Goal: Task Accomplishment & Management: Manage account settings

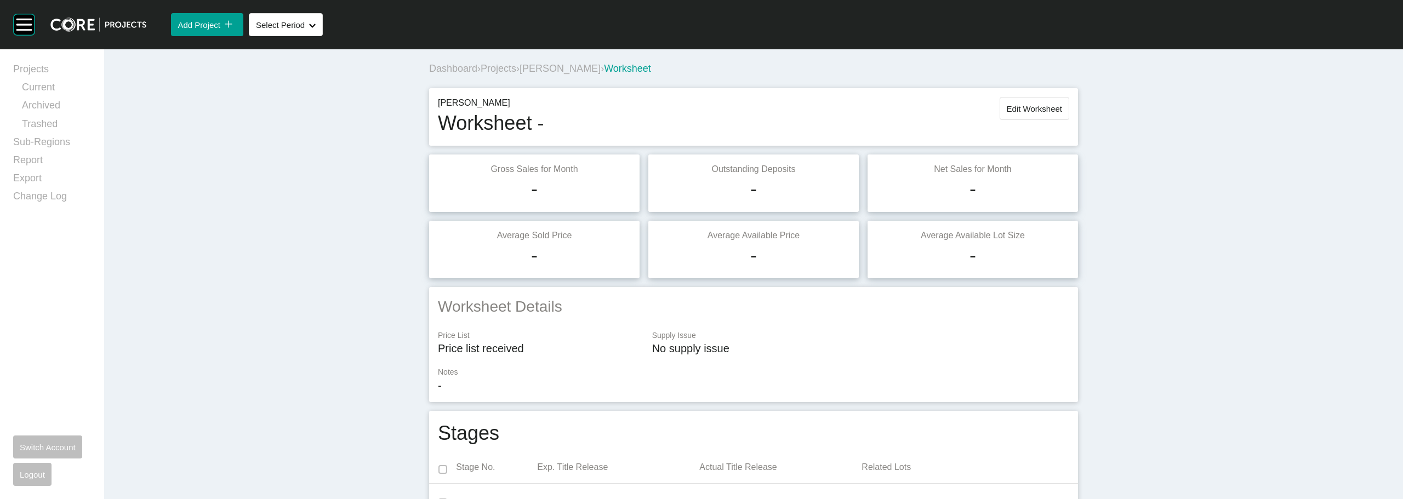
click at [508, 69] on span "Projects" at bounding box center [499, 68] width 36 height 11
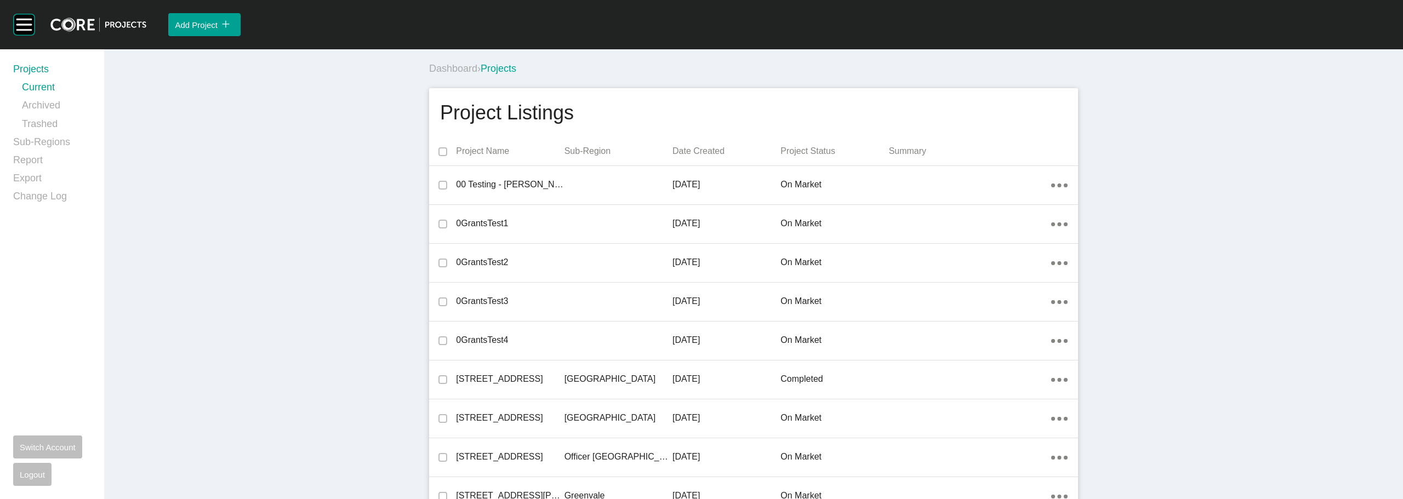
click at [730, 46] on div "Add Project icon/tick copy 11 Created with Sketch." at bounding box center [774, 24] width 1257 height 49
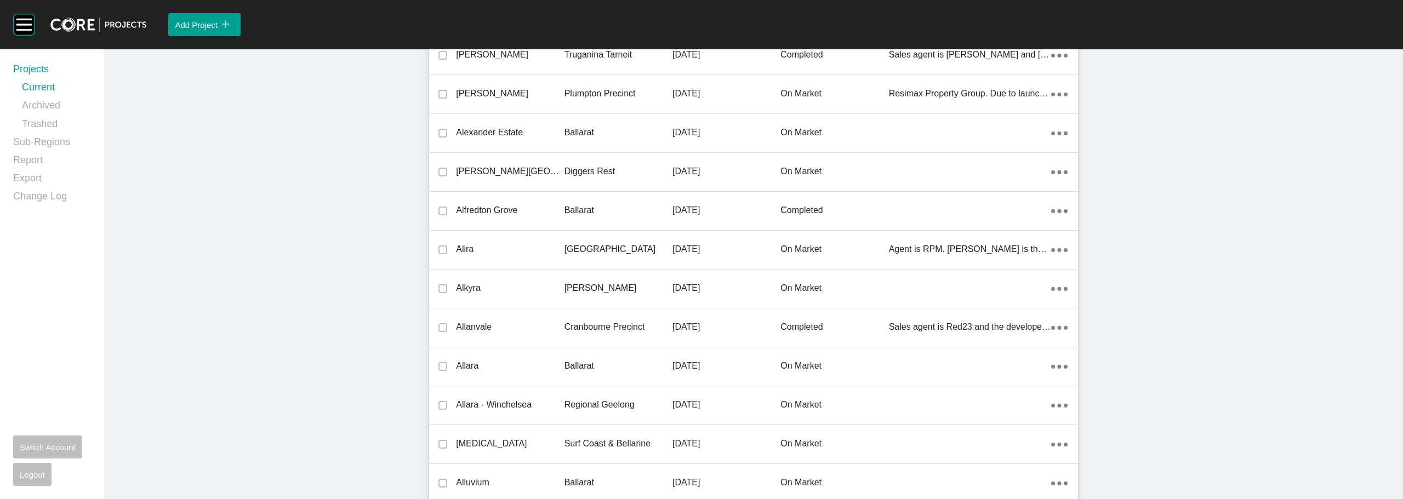
scroll to position [22394, 0]
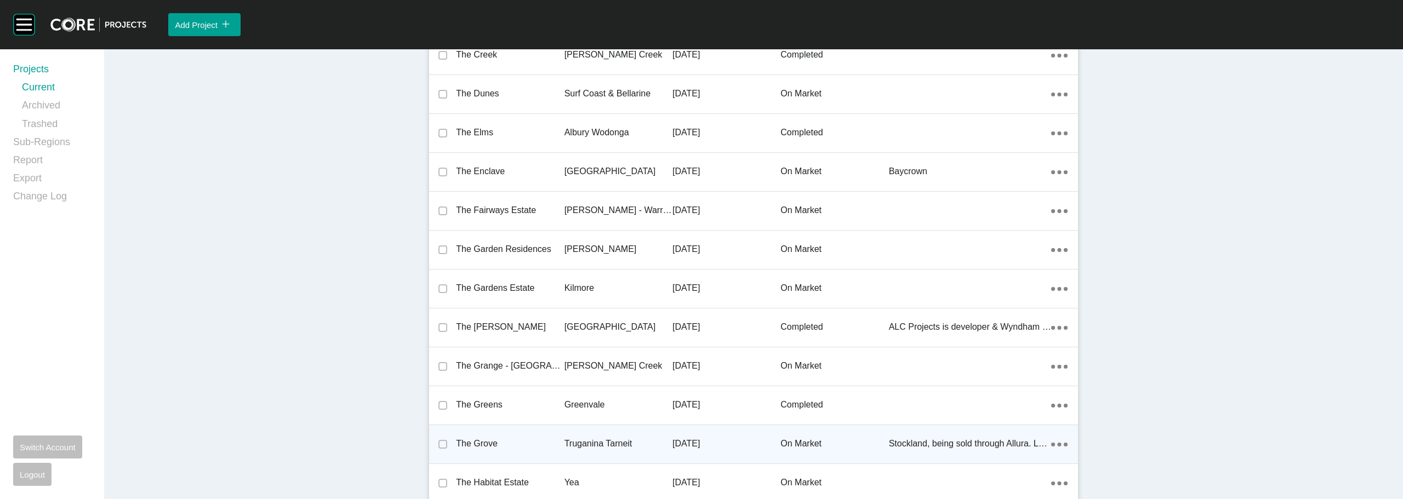
click at [485, 442] on p "The Grove" at bounding box center [510, 444] width 108 height 12
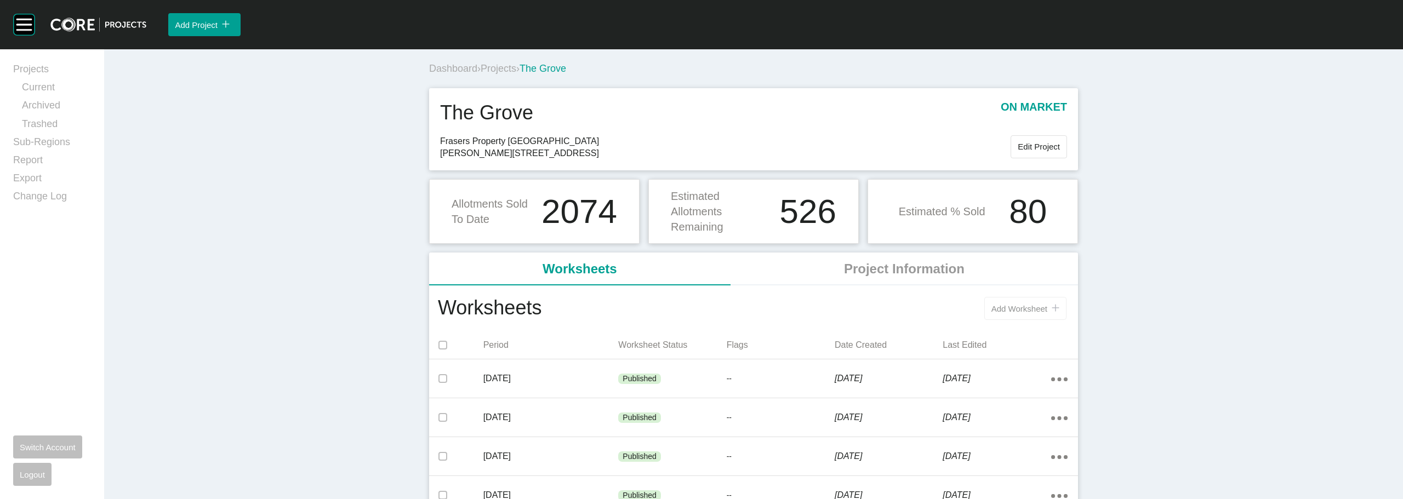
click at [1014, 312] on span "Add Worksheet" at bounding box center [1020, 308] width 56 height 9
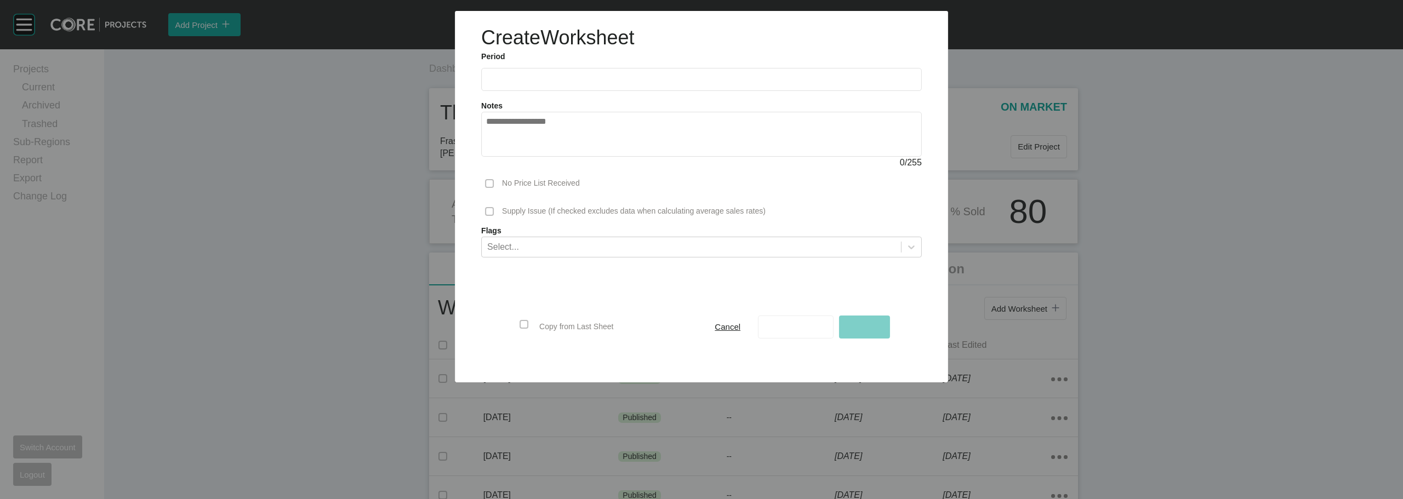
click at [533, 78] on input "text" at bounding box center [701, 79] width 431 height 9
click at [546, 83] on input "text" at bounding box center [701, 79] width 431 height 9
click at [544, 165] on li "Aug" at bounding box center [539, 159] width 37 height 19
type input "**********"
click at [785, 331] on span "Save As Draft" at bounding box center [796, 326] width 50 height 9
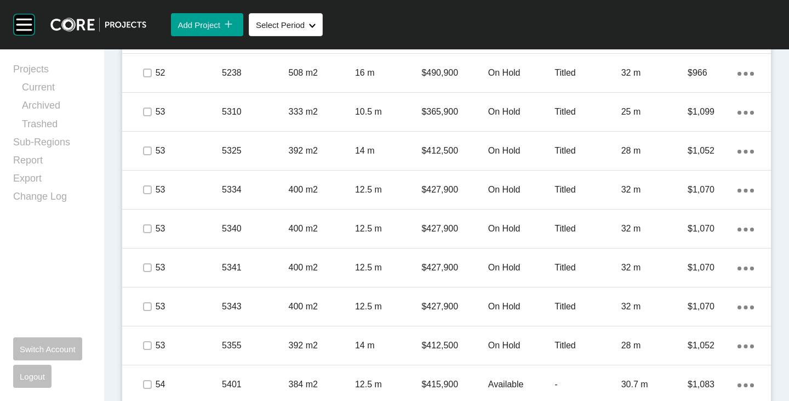
scroll to position [1371, 0]
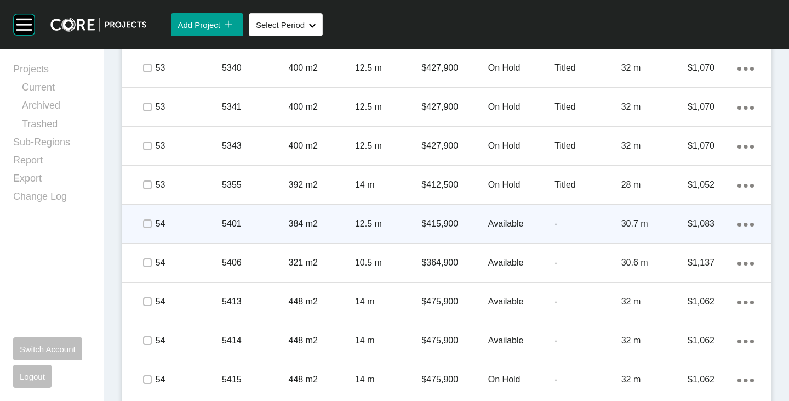
click at [738, 222] on div "Action Menu Dots Copy 6 Created with Sketch." at bounding box center [746, 224] width 16 height 12
click at [699, 225] on link "Duplicate" at bounding box center [692, 226] width 41 height 16
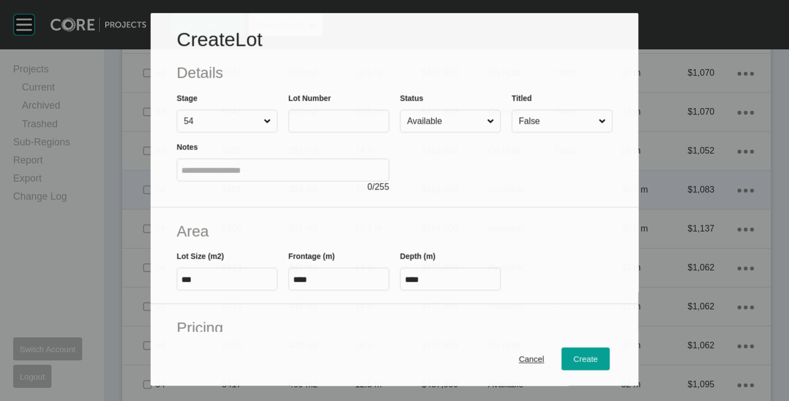
scroll to position [1337, 0]
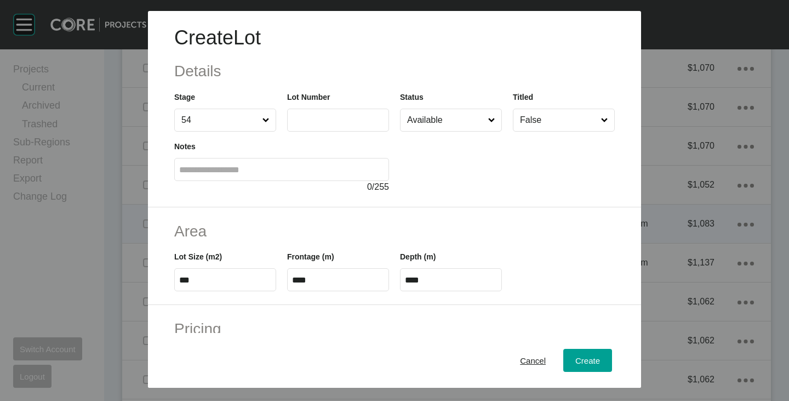
click at [326, 130] on label at bounding box center [338, 120] width 102 height 23
click at [326, 124] on input "text" at bounding box center [338, 119] width 92 height 9
type input "****"
click at [489, 176] on div at bounding box center [507, 163] width 215 height 62
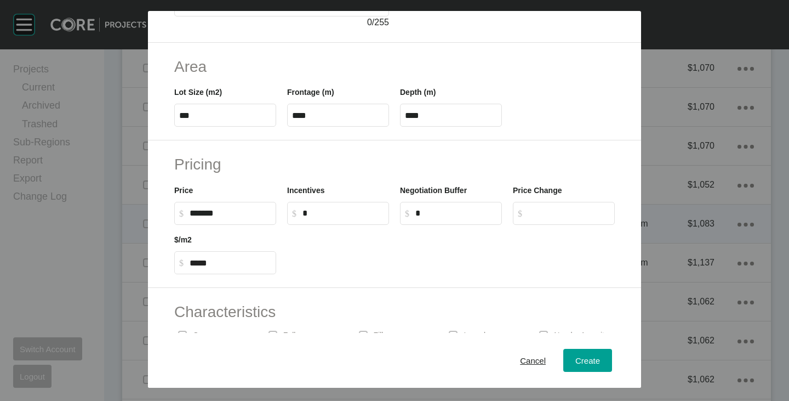
scroll to position [268, 0]
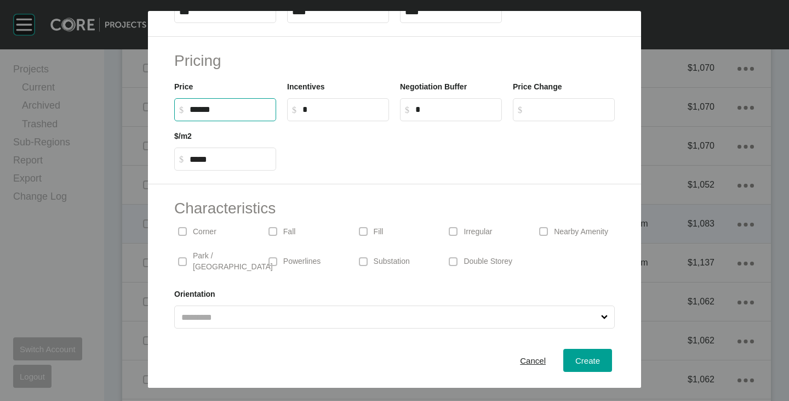
drag, startPoint x: 195, startPoint y: 110, endPoint x: 204, endPoint y: 115, distance: 10.1
click at [204, 115] on label "$ Created with Sketch. $ ******" at bounding box center [225, 109] width 102 height 23
type input "*******"
type input "*****"
click at [353, 157] on div at bounding box center [451, 145] width 339 height 49
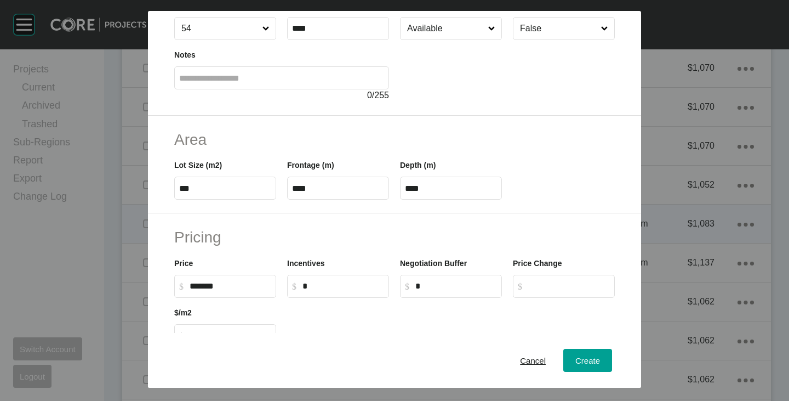
scroll to position [0, 0]
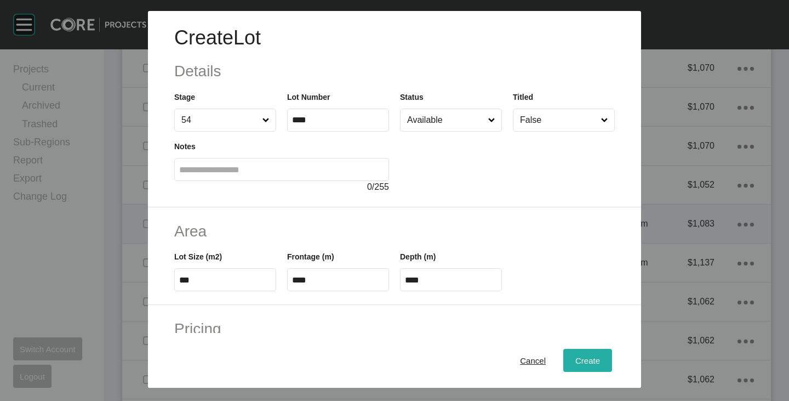
click at [579, 359] on span "Create" at bounding box center [588, 360] width 25 height 9
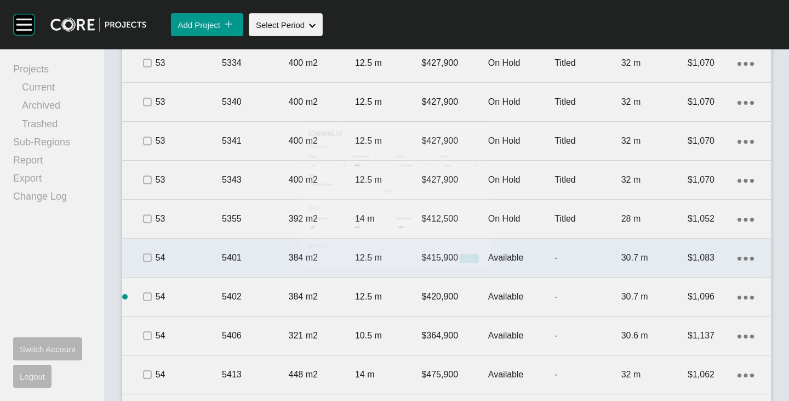
scroll to position [1371, 0]
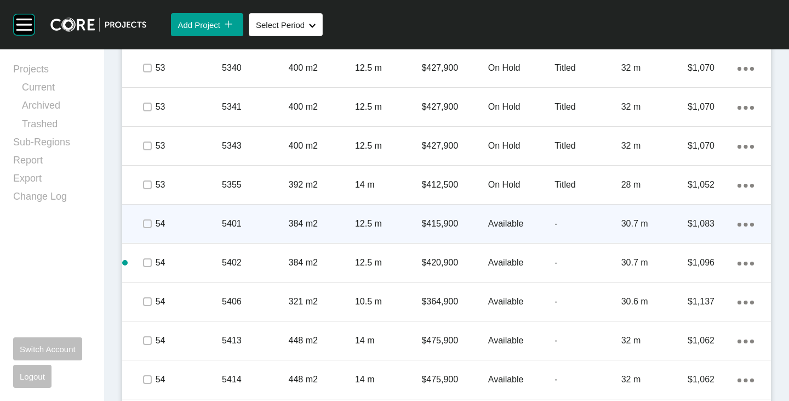
click at [431, 225] on p "$415,900" at bounding box center [455, 224] width 66 height 12
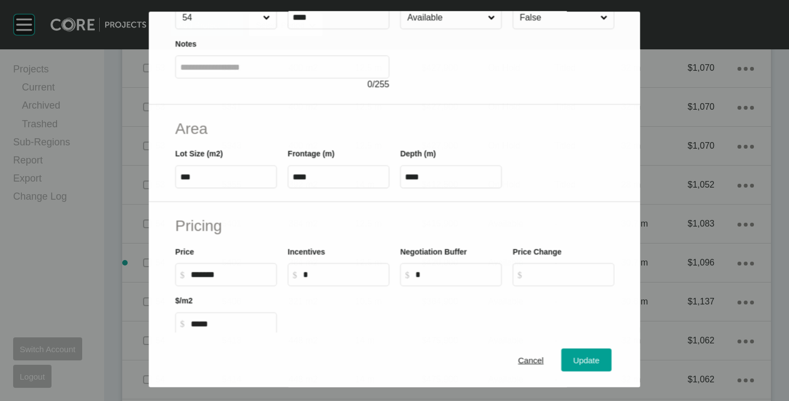
scroll to position [110, 0]
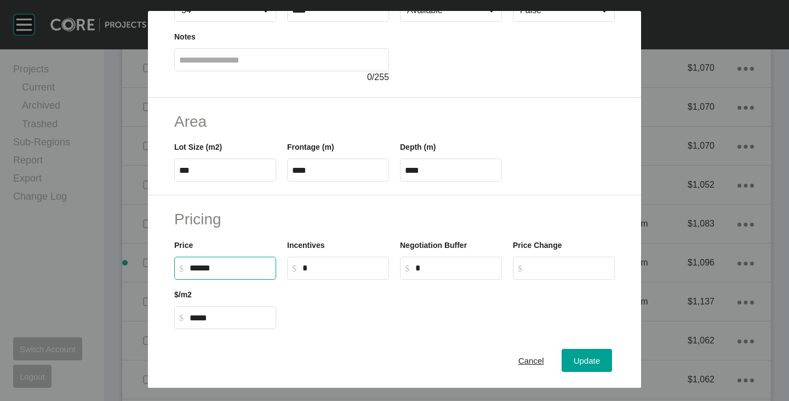
drag, startPoint x: 196, startPoint y: 266, endPoint x: 204, endPoint y: 269, distance: 8.0
click at [204, 269] on input "******" at bounding box center [231, 267] width 82 height 9
type input "*******"
type input "*****"
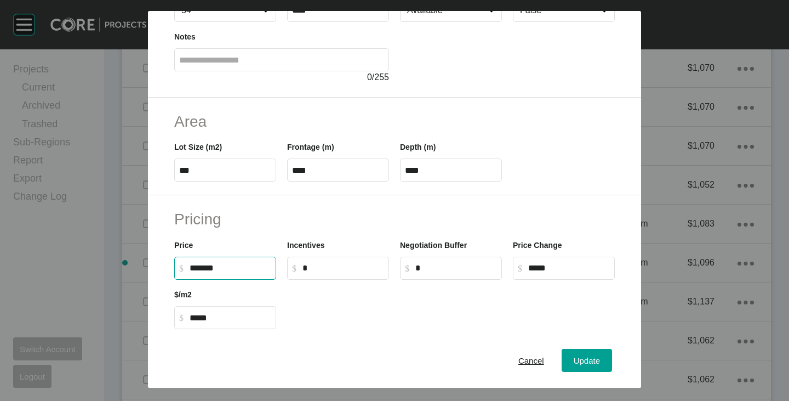
click at [356, 311] on div at bounding box center [451, 304] width 339 height 49
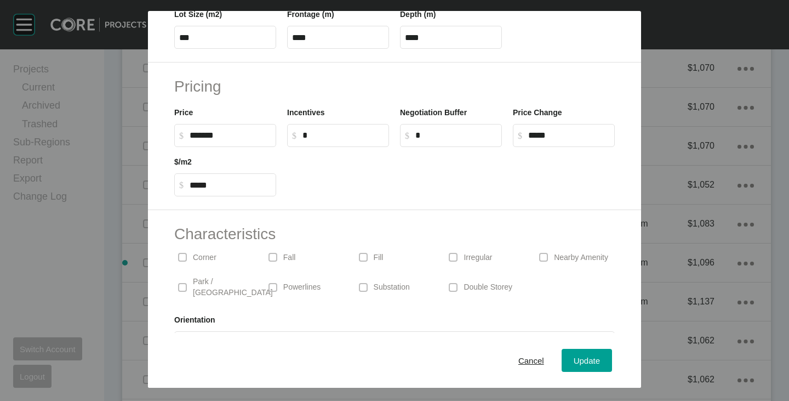
scroll to position [268, 0]
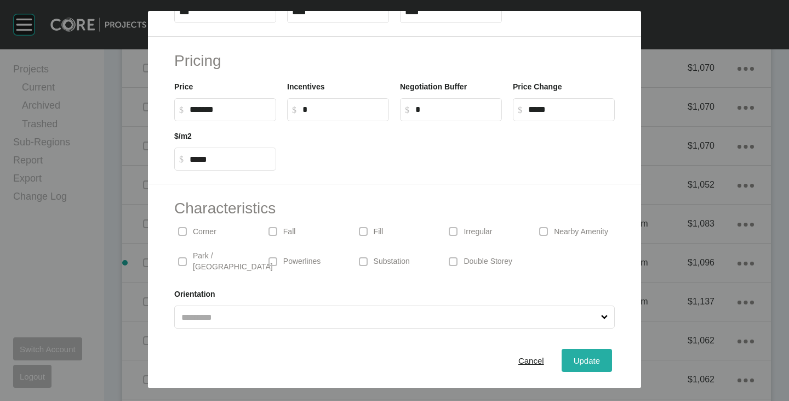
click at [579, 353] on div "Update" at bounding box center [587, 360] width 32 height 15
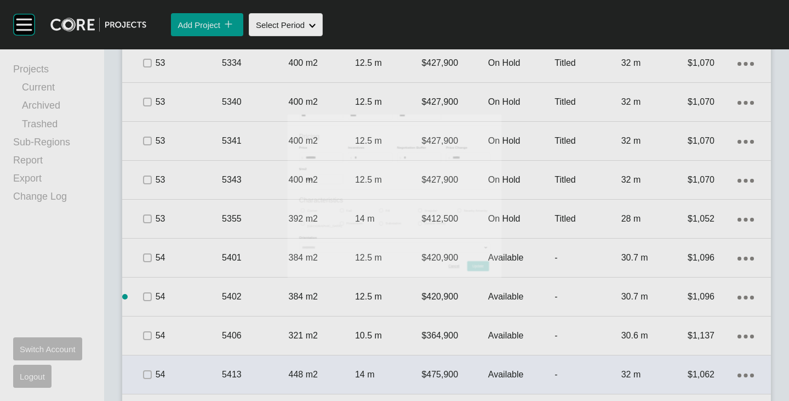
scroll to position [1371, 0]
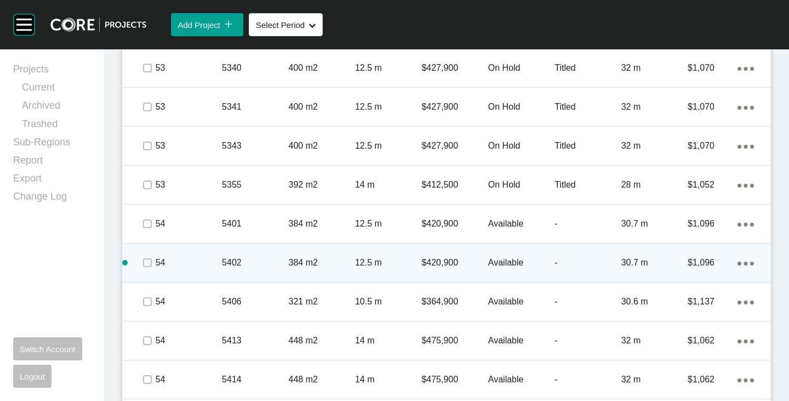
click at [744, 262] on ellipse at bounding box center [746, 264] width 4 height 4
click at [699, 264] on link "Duplicate" at bounding box center [692, 265] width 41 height 16
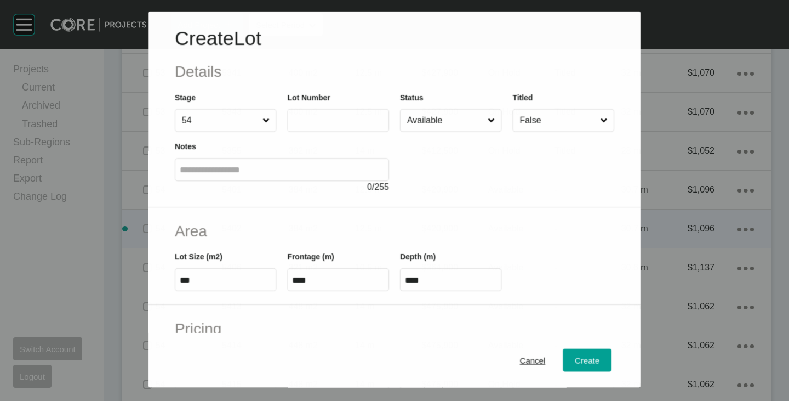
scroll to position [1337, 0]
click at [304, 109] on label at bounding box center [338, 120] width 102 height 23
click at [304, 116] on input "text" at bounding box center [338, 120] width 92 height 9
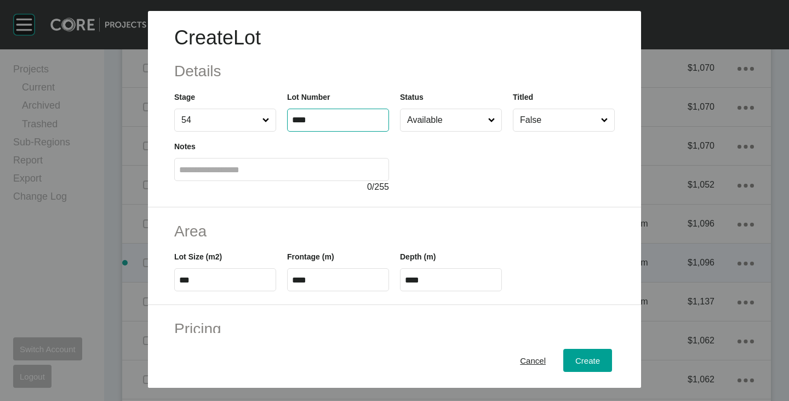
type input "****"
click at [444, 197] on div "Create Lot Details Stage 54 Lot Number **** Status Available Titled False Notes…" at bounding box center [394, 109] width 493 height 196
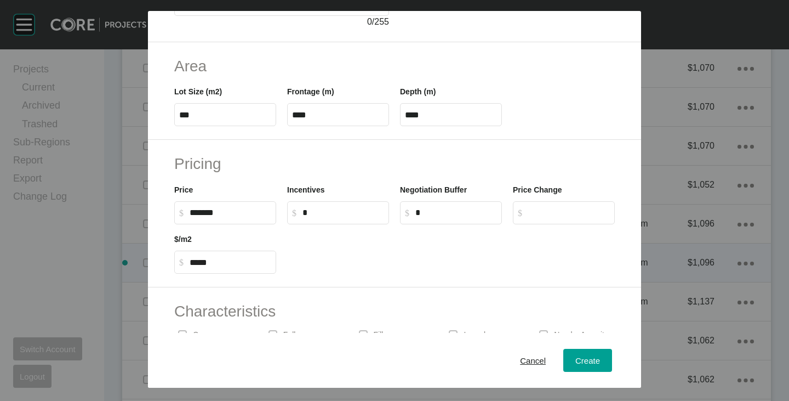
scroll to position [110, 0]
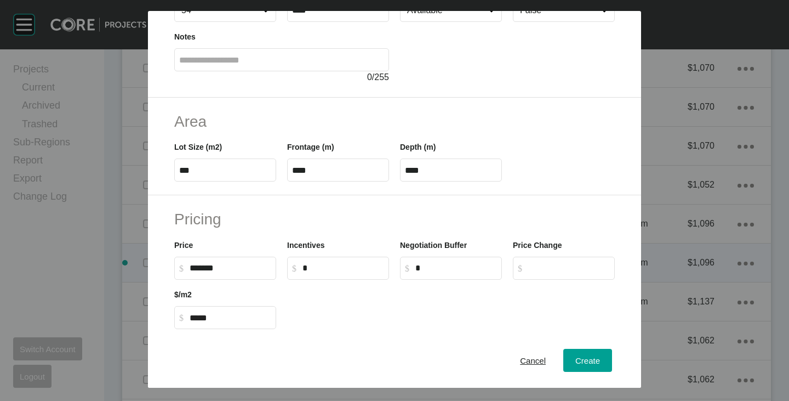
click at [245, 170] on input "***" at bounding box center [225, 170] width 92 height 9
type input "***"
type input "****"
type input "*****"
click at [368, 121] on h2 "Area" at bounding box center [394, 121] width 441 height 21
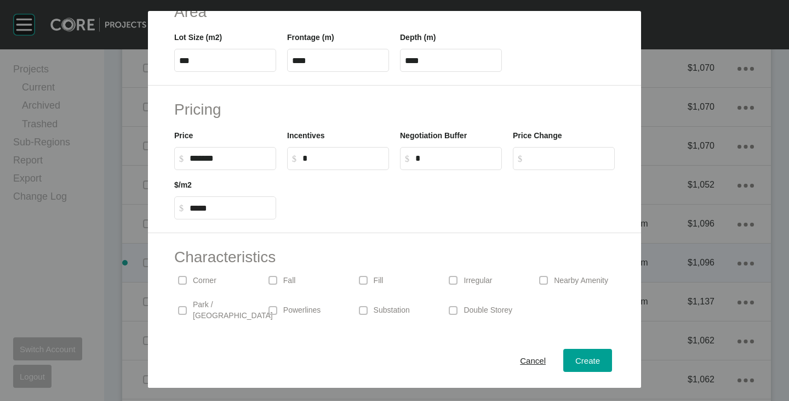
scroll to position [268, 0]
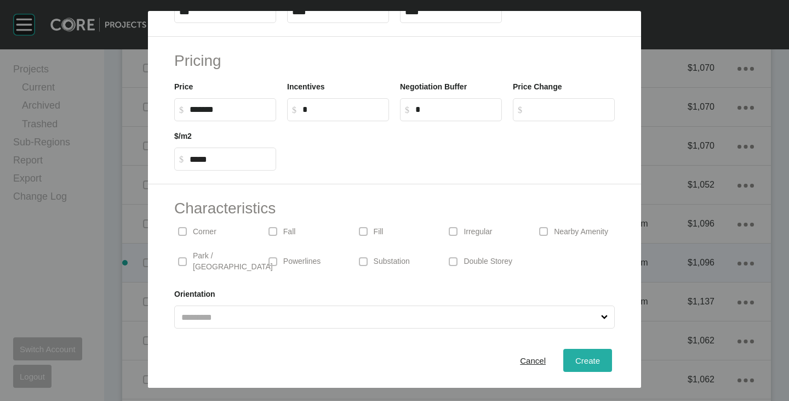
click at [573, 359] on div "Create" at bounding box center [588, 360] width 30 height 15
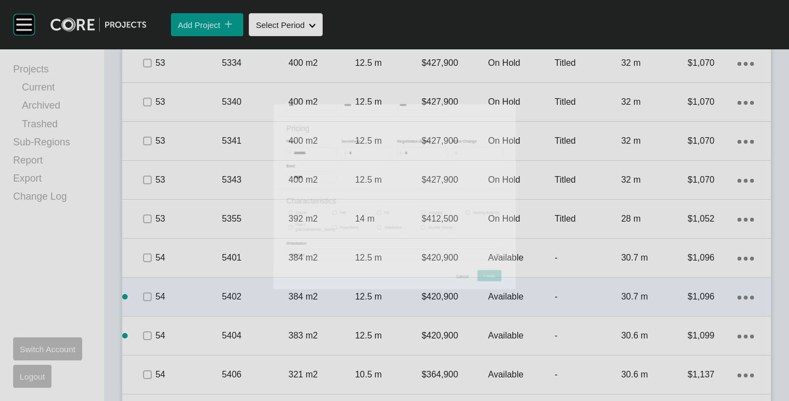
scroll to position [1371, 0]
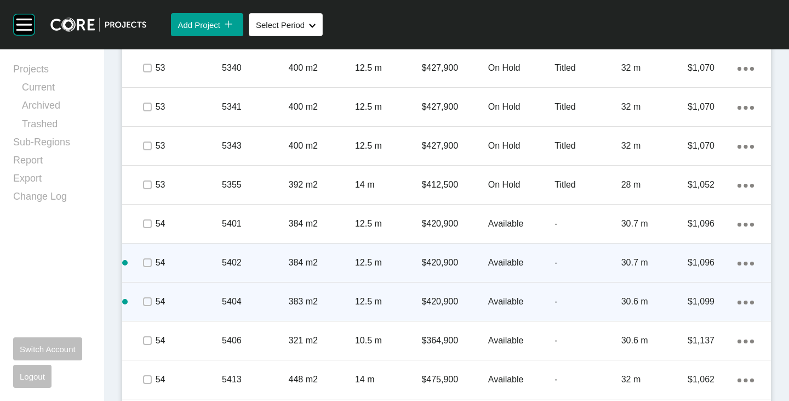
click at [744, 302] on ellipse at bounding box center [746, 302] width 4 height 4
click at [698, 303] on link "Duplicate" at bounding box center [692, 303] width 41 height 16
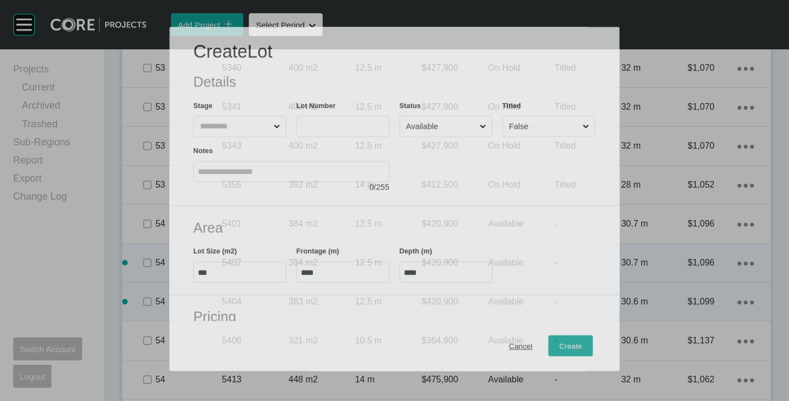
scroll to position [1337, 0]
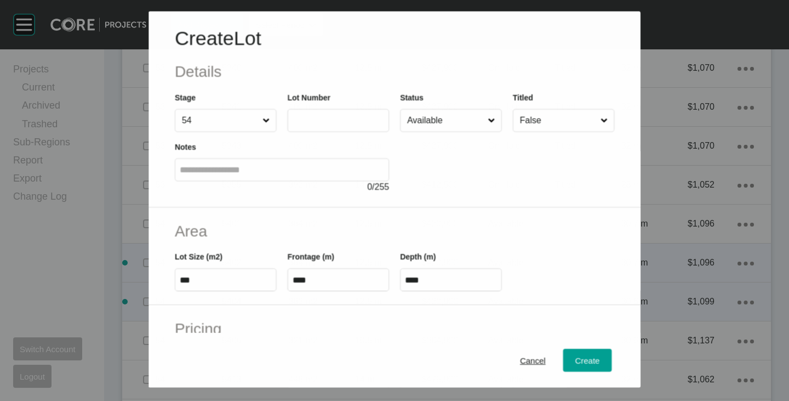
click at [304, 113] on label at bounding box center [338, 120] width 102 height 23
click at [304, 116] on input "text" at bounding box center [338, 120] width 92 height 9
type input "****"
click at [434, 182] on div at bounding box center [507, 163] width 215 height 62
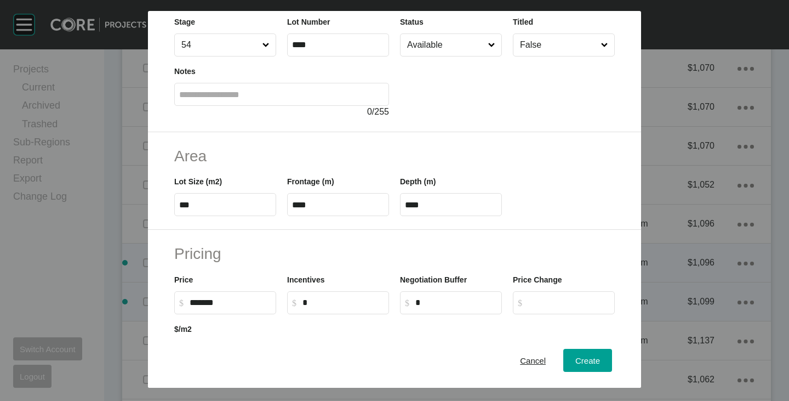
scroll to position [164, 0]
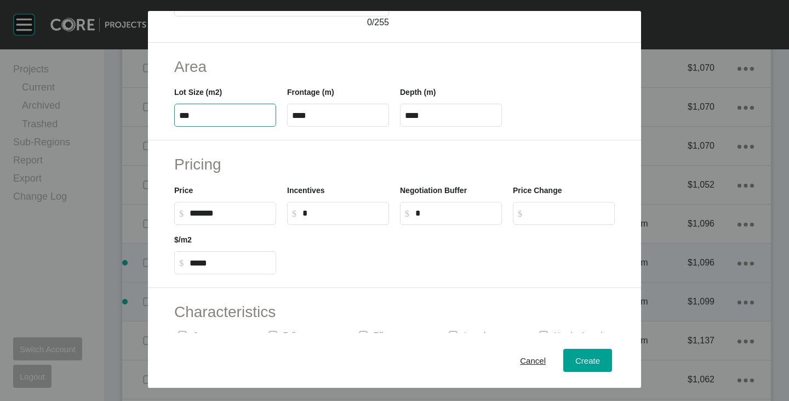
click at [192, 115] on input "***" at bounding box center [225, 115] width 92 height 9
type input "***"
type input "*****"
click at [312, 81] on div "Frontage (m) ****" at bounding box center [338, 101] width 113 height 49
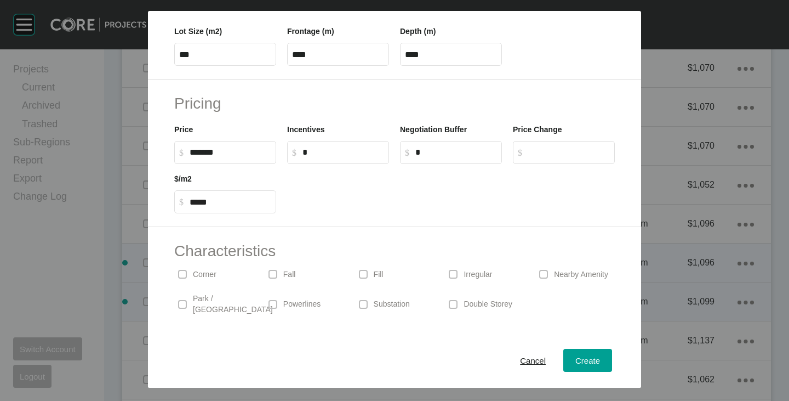
scroll to position [268, 0]
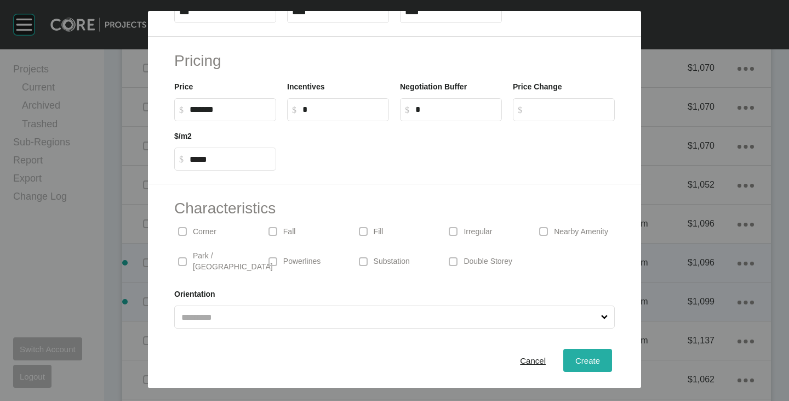
click at [576, 361] on span "Create" at bounding box center [588, 360] width 25 height 9
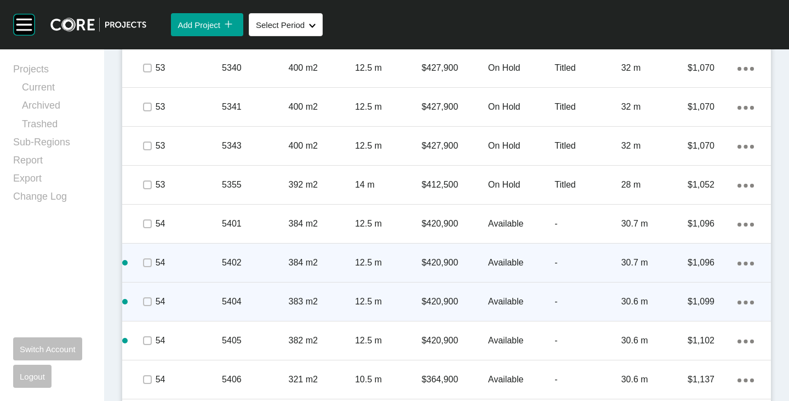
scroll to position [1480, 0]
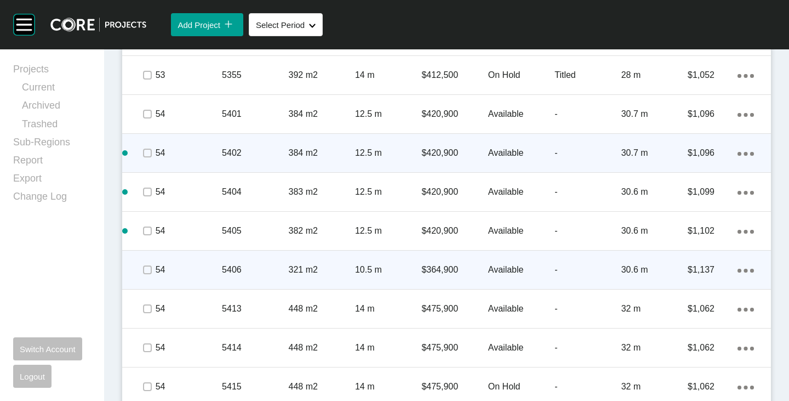
click at [738, 268] on div "Action Menu Dots Copy 6 Created with Sketch." at bounding box center [746, 270] width 16 height 12
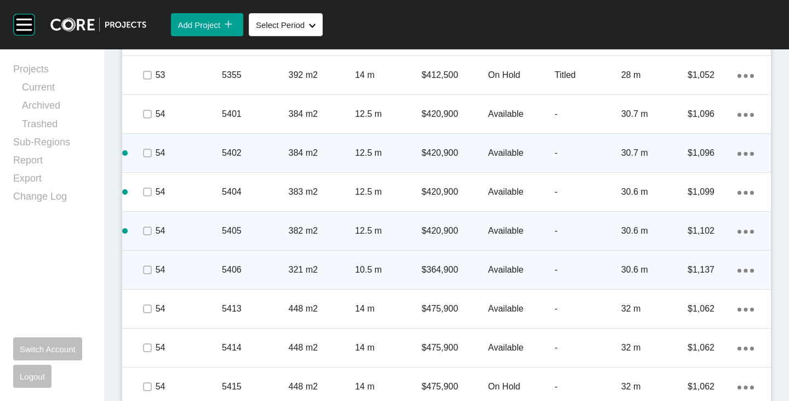
click at [740, 233] on icon "Action Menu Dots Copy 6 Created with Sketch." at bounding box center [746, 232] width 16 height 4
click at [701, 230] on link "Duplicate" at bounding box center [692, 233] width 41 height 16
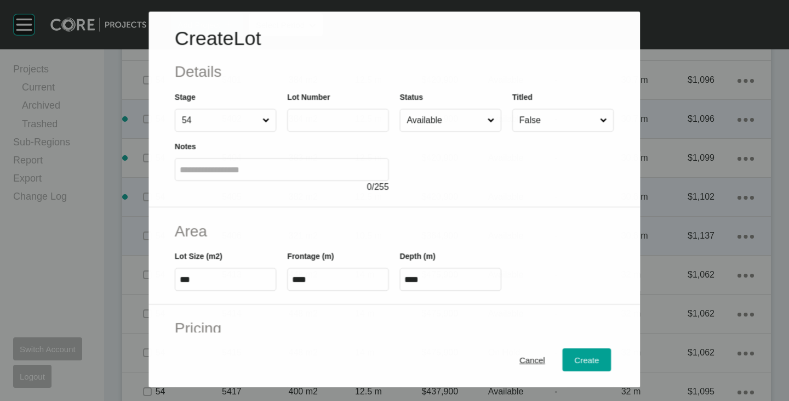
scroll to position [1446, 0]
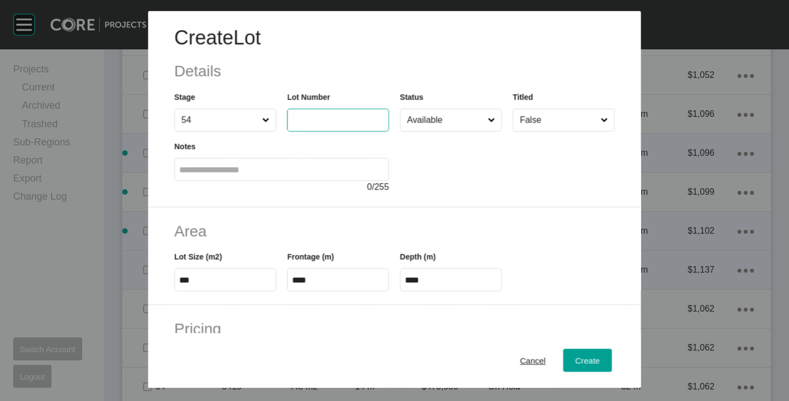
click at [331, 116] on input "text" at bounding box center [338, 120] width 92 height 9
type input "****"
click at [481, 223] on h2 "Area" at bounding box center [394, 230] width 441 height 21
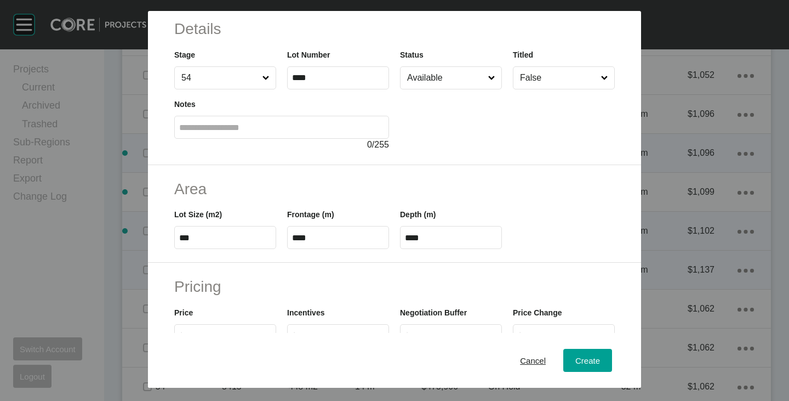
scroll to position [55, 0]
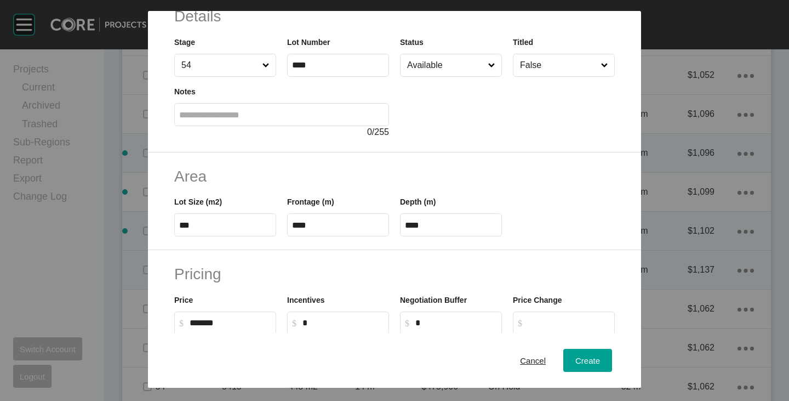
click at [213, 222] on input "***" at bounding box center [225, 224] width 92 height 9
type input "***"
type input "****"
type input "*****"
click at [313, 178] on h2 "Area" at bounding box center [394, 176] width 441 height 21
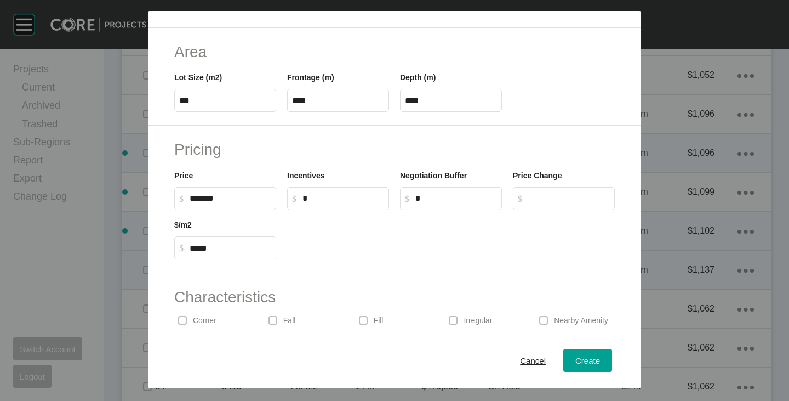
scroll to position [268, 0]
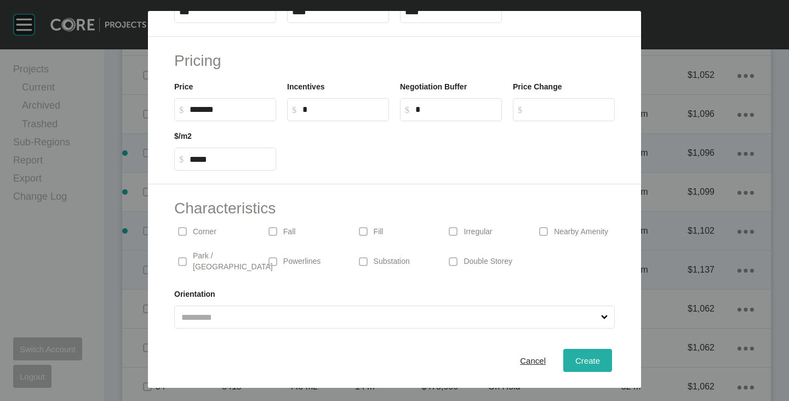
click at [594, 354] on button "Create" at bounding box center [588, 360] width 49 height 23
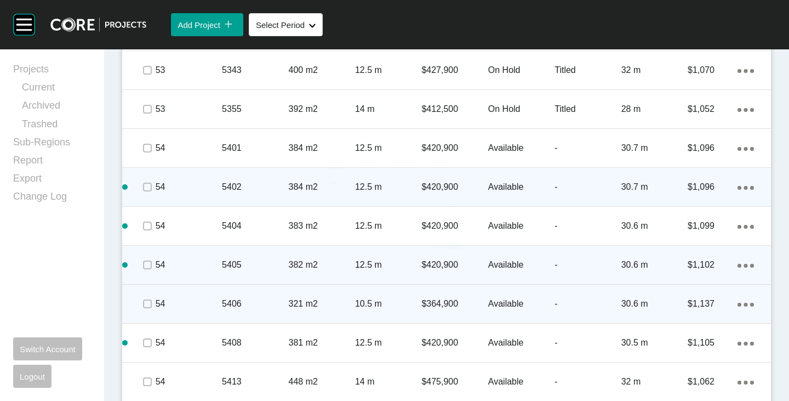
scroll to position [1480, 0]
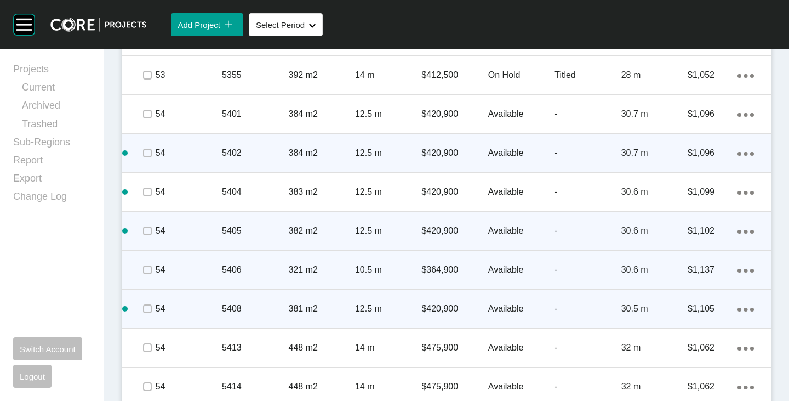
click at [742, 308] on icon "Action Menu Dots Copy 6 Created with Sketch." at bounding box center [746, 310] width 16 height 4
click at [701, 310] on link "Duplicate" at bounding box center [692, 311] width 41 height 16
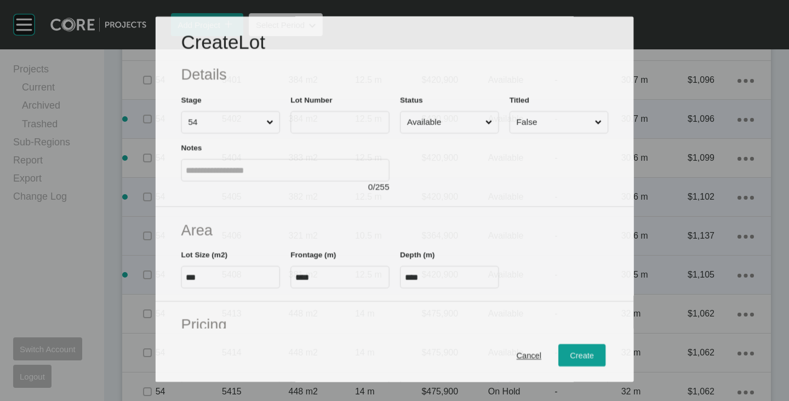
scroll to position [1446, 0]
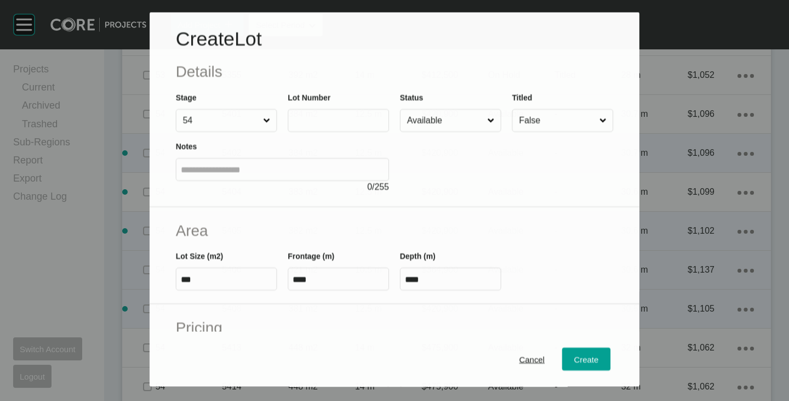
click at [341, 119] on input "text" at bounding box center [339, 120] width 92 height 9
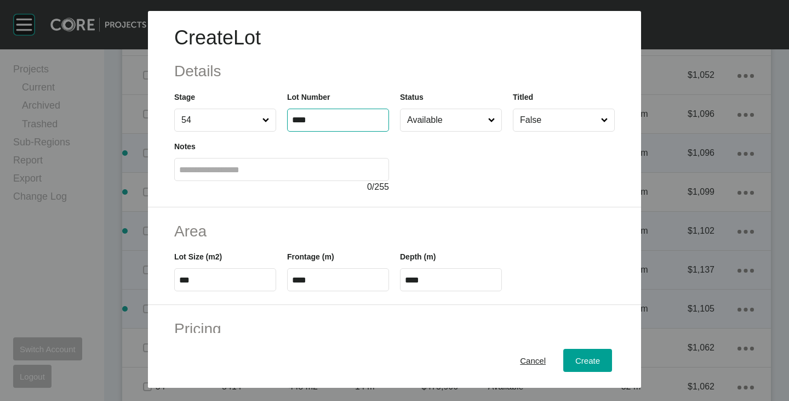
type input "****"
click at [462, 165] on div at bounding box center [507, 163] width 215 height 62
click at [197, 276] on input "***" at bounding box center [225, 279] width 92 height 9
type input "***"
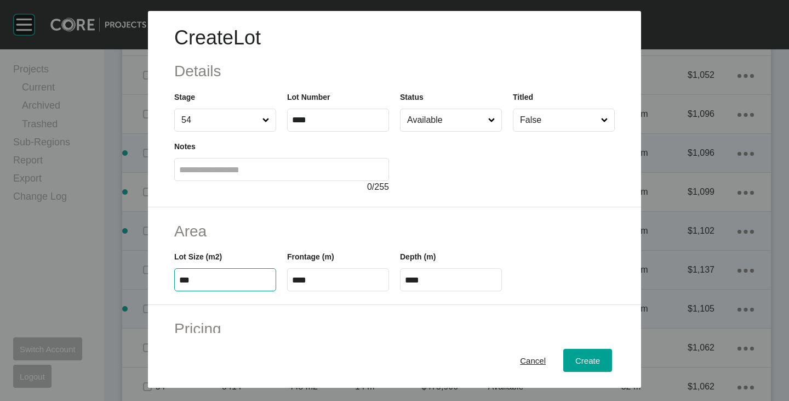
type input "****"
type input "*****"
click at [278, 240] on h2 "Area" at bounding box center [394, 230] width 441 height 21
click at [314, 280] on input "****" at bounding box center [338, 279] width 92 height 9
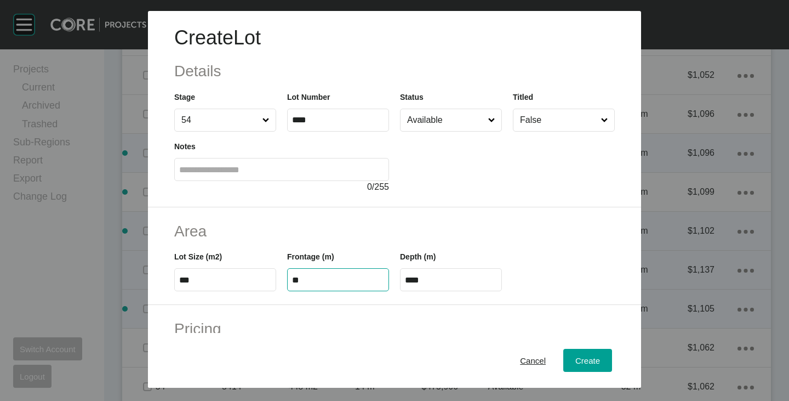
type input "**"
click at [315, 231] on h2 "Area" at bounding box center [394, 230] width 441 height 21
click at [437, 282] on input "****" at bounding box center [451, 279] width 92 height 9
type input "**"
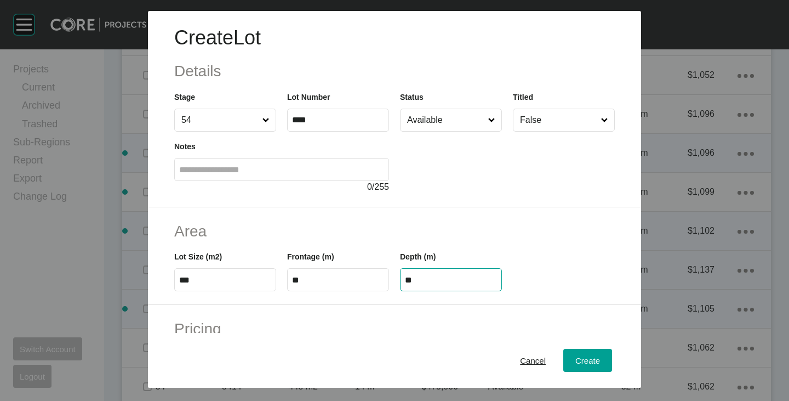
click at [441, 236] on div "Create Lot Details Stage 54 Lot Number **** Status Available Titled False Notes…" at bounding box center [394, 200] width 789 height 401
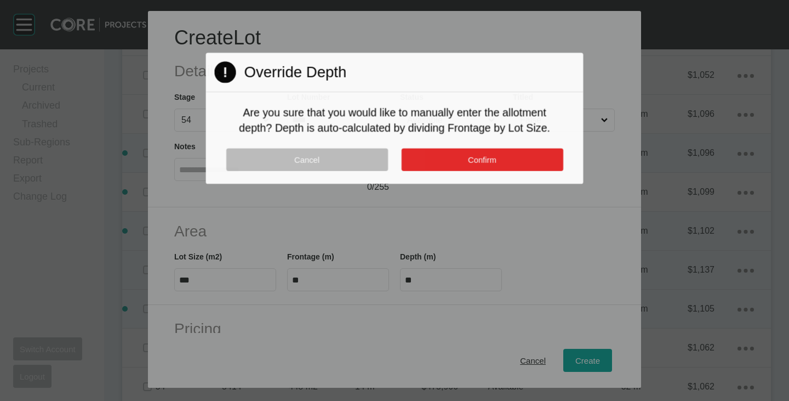
click at [464, 170] on button "Confirm" at bounding box center [482, 159] width 162 height 22
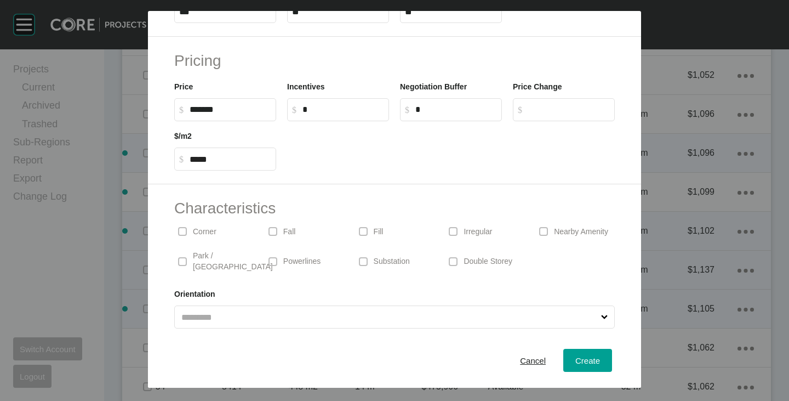
drag, startPoint x: 214, startPoint y: 237, endPoint x: 227, endPoint y: 231, distance: 14.3
click at [214, 236] on p "Corner" at bounding box center [205, 231] width 24 height 11
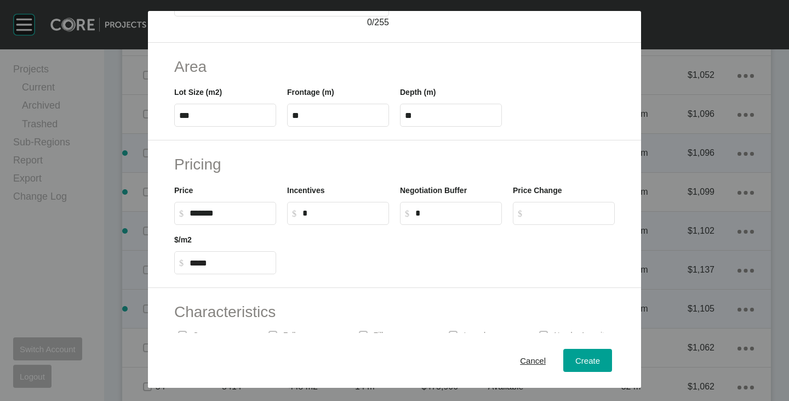
scroll to position [268, 0]
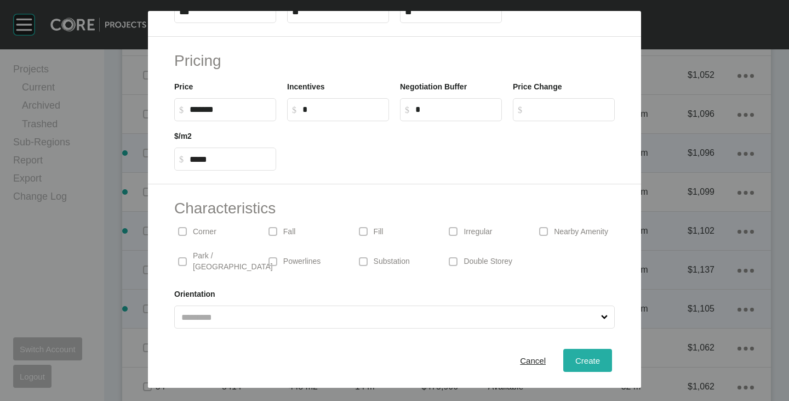
click at [584, 356] on span "Create" at bounding box center [588, 360] width 25 height 9
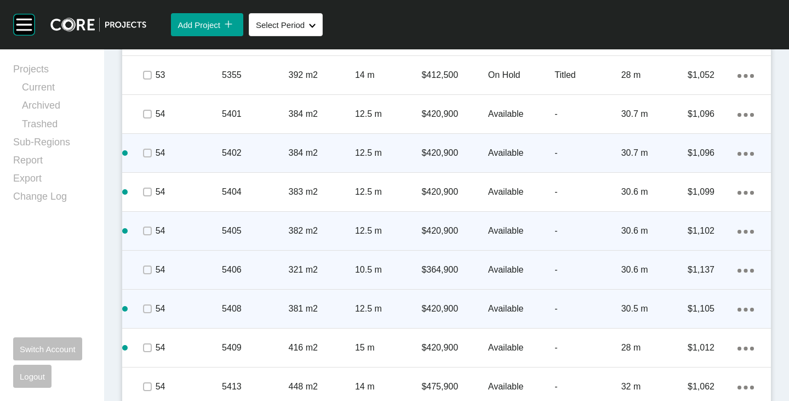
scroll to position [1535, 0]
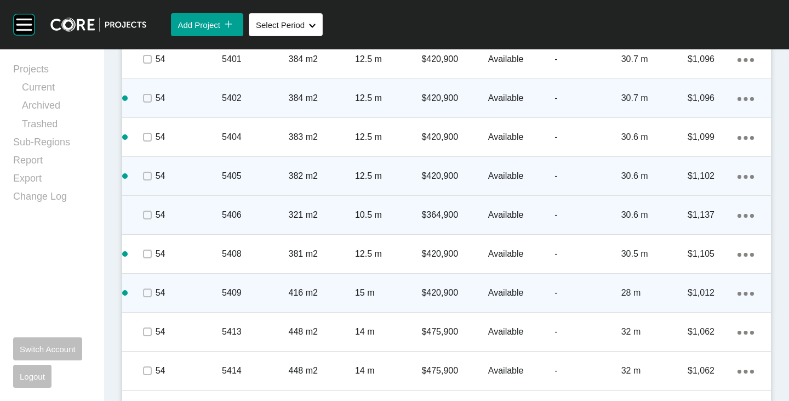
click at [738, 294] on ellipse at bounding box center [740, 294] width 4 height 4
click at [700, 293] on link "Duplicate" at bounding box center [692, 295] width 41 height 16
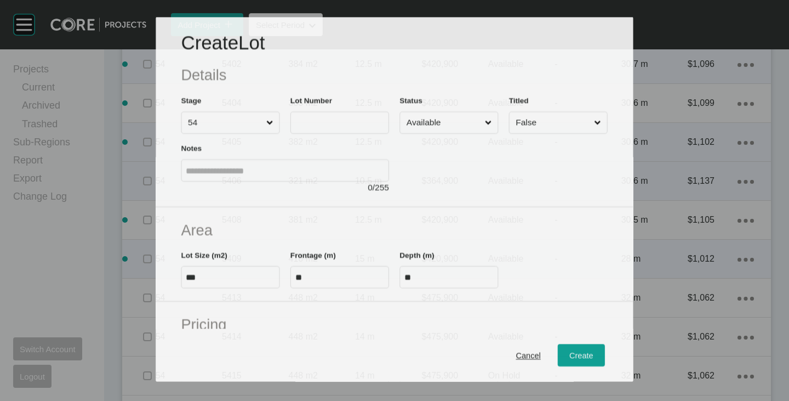
scroll to position [1501, 0]
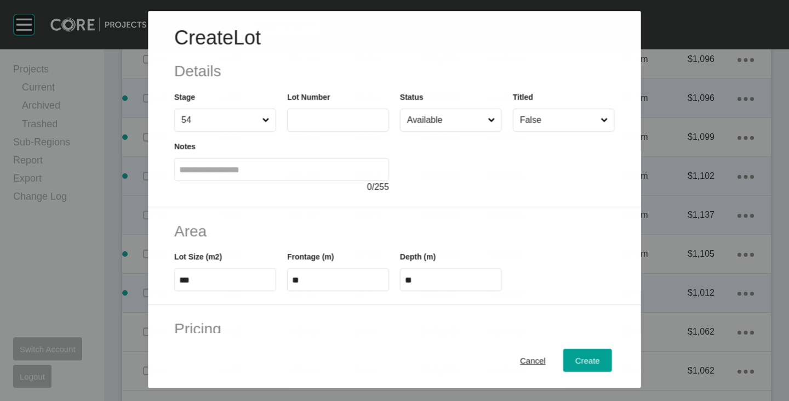
click at [297, 112] on label at bounding box center [338, 120] width 102 height 23
click at [297, 116] on input "text" at bounding box center [338, 120] width 92 height 9
type input "****"
click at [467, 168] on div at bounding box center [507, 163] width 215 height 62
click at [191, 282] on input "***" at bounding box center [225, 279] width 92 height 9
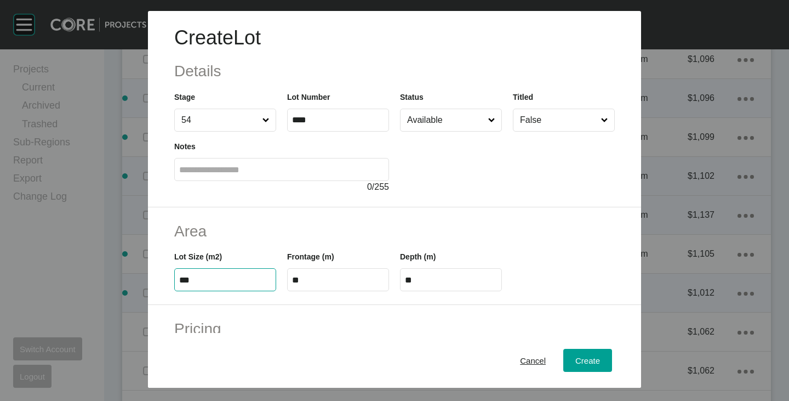
click at [191, 282] on input "***" at bounding box center [225, 279] width 92 height 9
type input "***"
type input "****"
type input "*****"
click at [282, 224] on h2 "Area" at bounding box center [394, 230] width 441 height 21
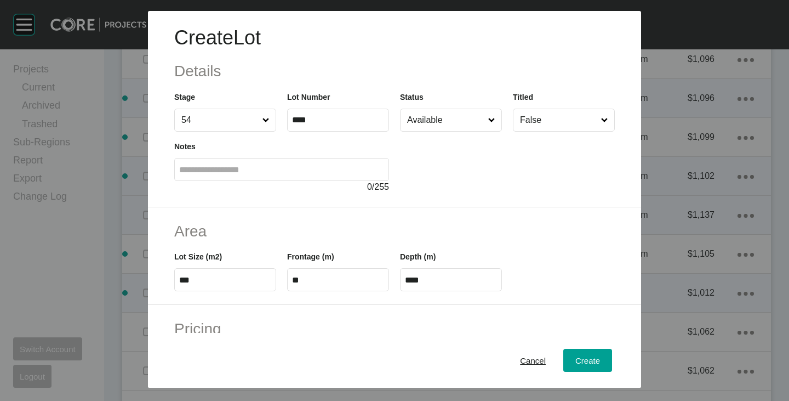
click at [314, 288] on label "**" at bounding box center [338, 279] width 102 height 23
click at [314, 285] on input "**" at bounding box center [338, 279] width 92 height 9
click at [312, 284] on input "**" at bounding box center [338, 279] width 92 height 9
click at [312, 281] on input "**" at bounding box center [338, 279] width 92 height 9
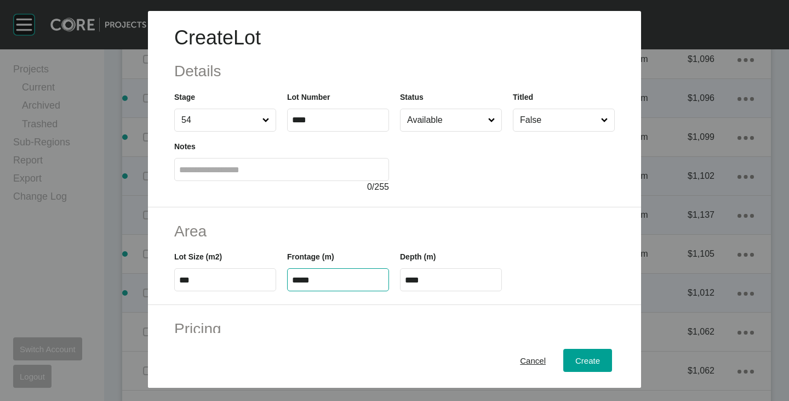
type input "*****"
type input "**"
click at [342, 235] on h2 "Area" at bounding box center [394, 230] width 441 height 21
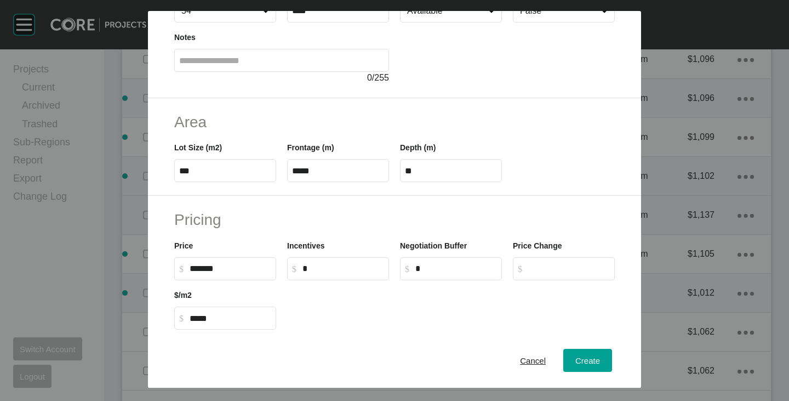
scroll to position [110, 0]
drag, startPoint x: 195, startPoint y: 269, endPoint x: 212, endPoint y: 269, distance: 17.0
click at [212, 269] on input "******" at bounding box center [231, 267] width 82 height 9
type input "*******"
type input "*****"
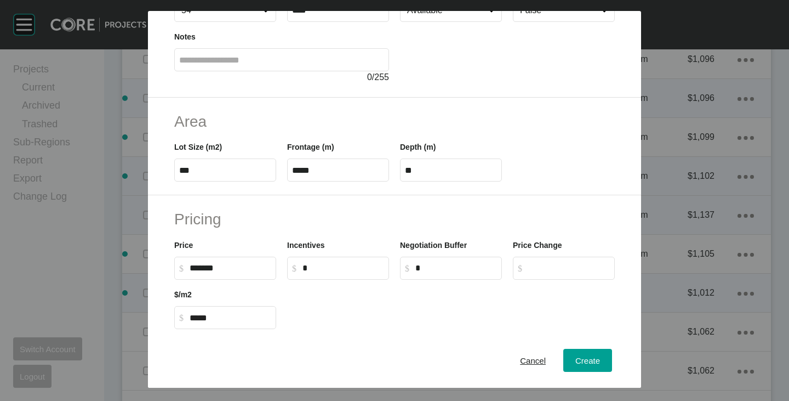
click at [286, 233] on div "Incentives $ Created with Sketch. $ *" at bounding box center [338, 254] width 113 height 49
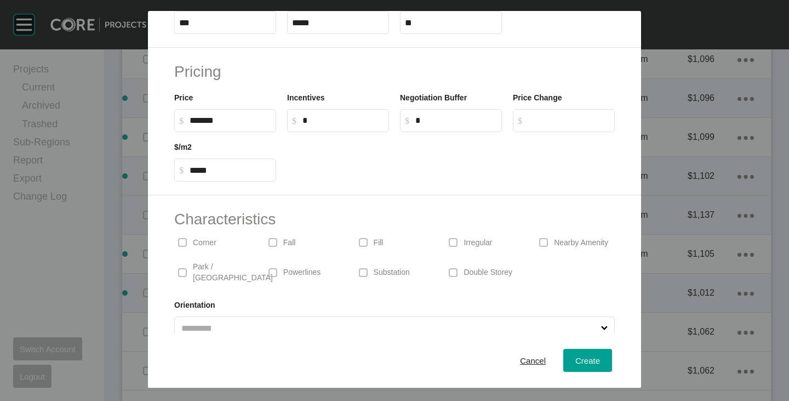
scroll to position [268, 0]
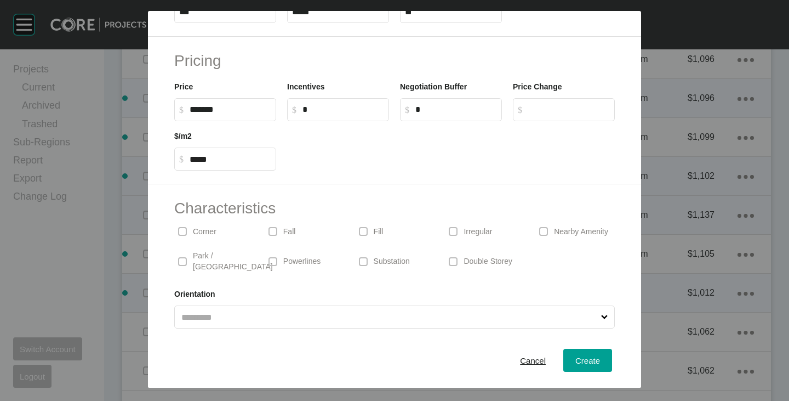
click at [218, 235] on div "Corner" at bounding box center [213, 231] width 79 height 25
click at [464, 232] on p "Irregular" at bounding box center [478, 231] width 29 height 11
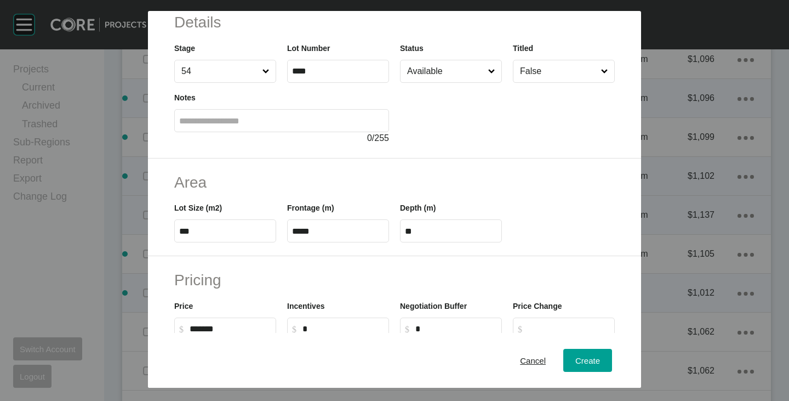
scroll to position [0, 0]
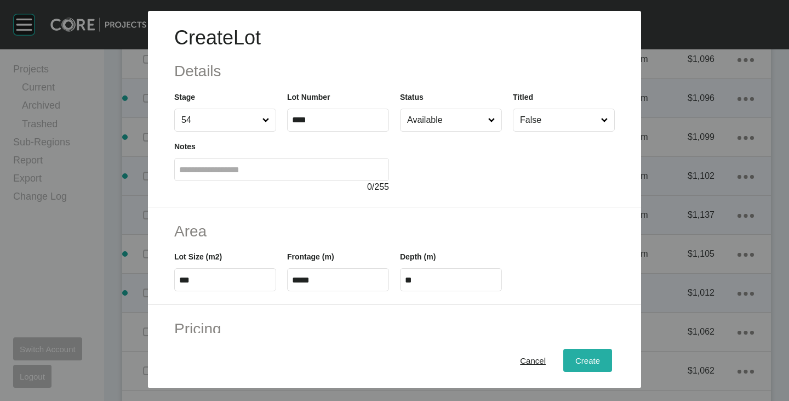
click at [583, 353] on button "Create" at bounding box center [588, 360] width 49 height 23
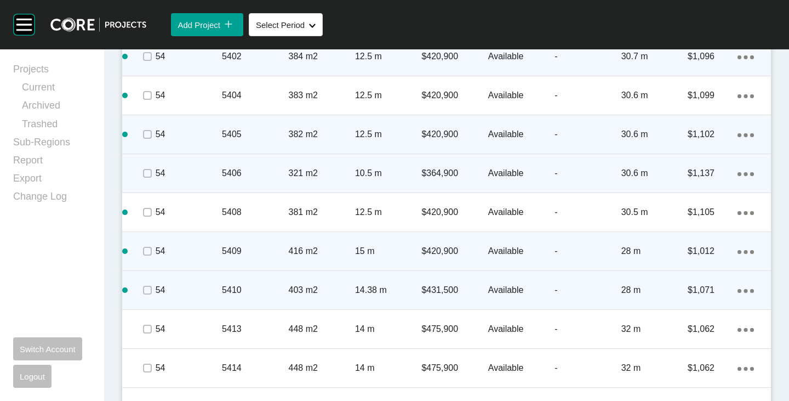
scroll to position [1590, 0]
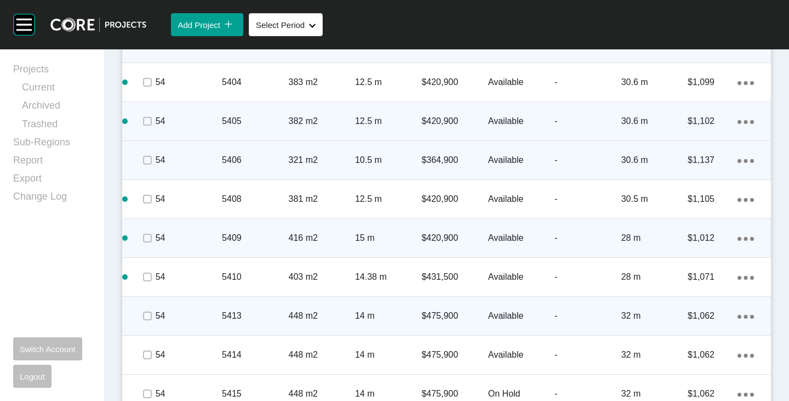
click at [442, 313] on p "$475,900" at bounding box center [455, 316] width 66 height 12
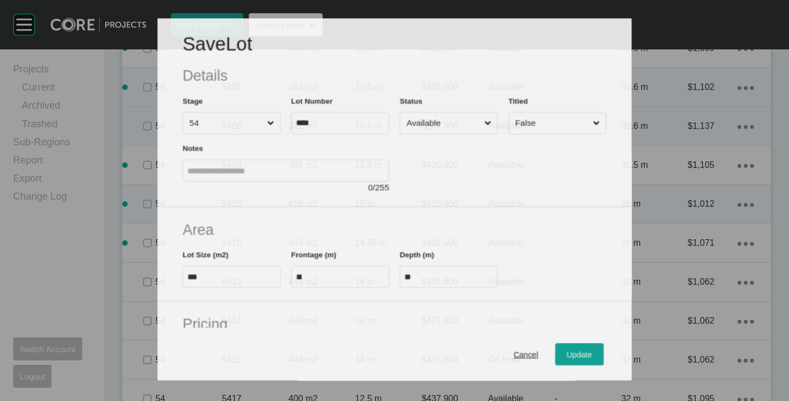
scroll to position [164, 0]
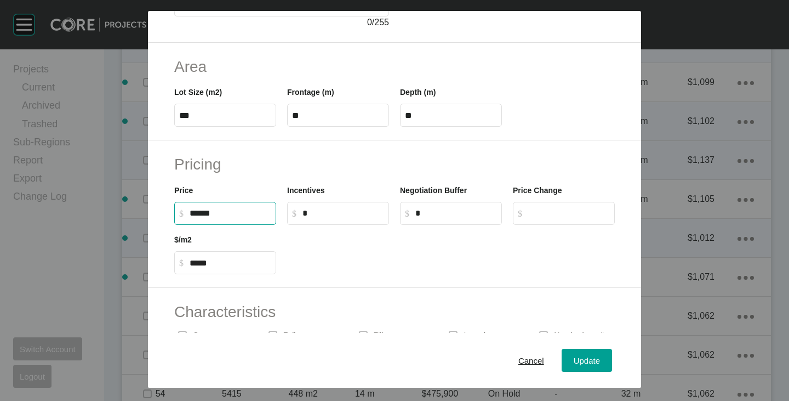
drag, startPoint x: 194, startPoint y: 212, endPoint x: 201, endPoint y: 215, distance: 7.4
click at [203, 215] on input "******" at bounding box center [231, 212] width 82 height 9
type input "*******"
type input "*****"
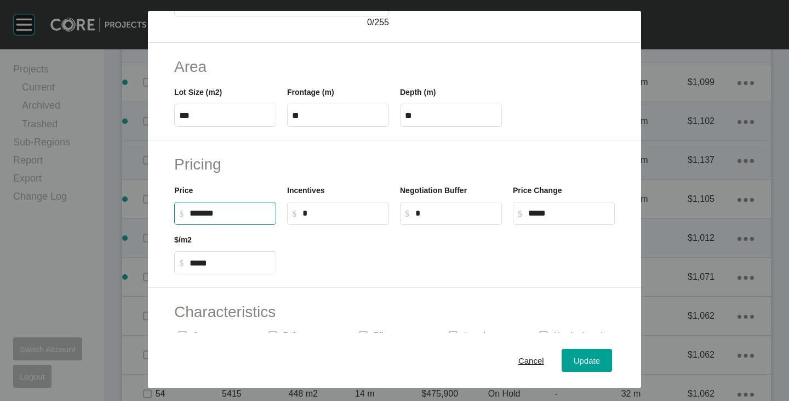
click at [391, 263] on div at bounding box center [451, 249] width 339 height 49
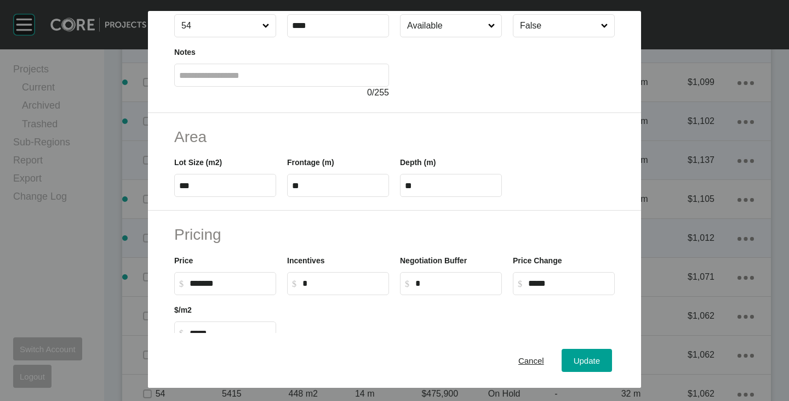
scroll to position [0, 0]
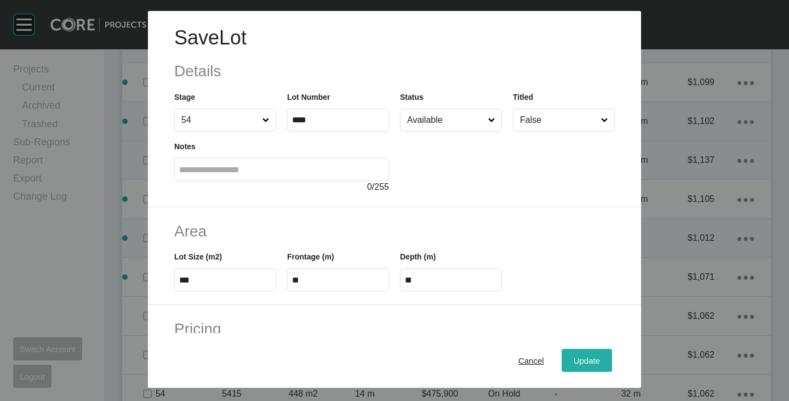
click at [578, 351] on button "Update" at bounding box center [587, 360] width 50 height 23
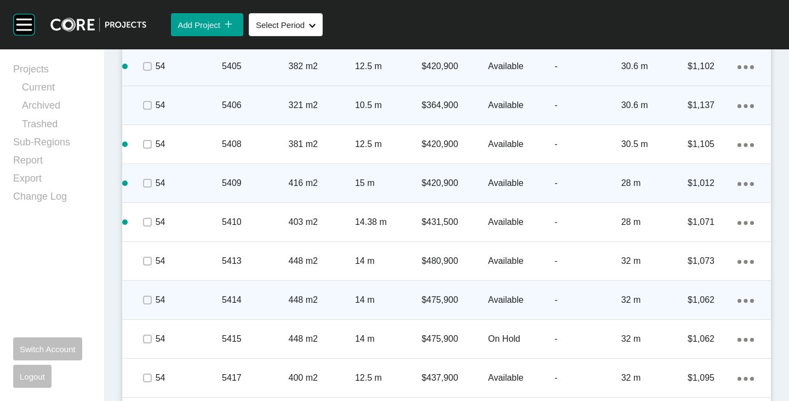
click at [429, 297] on p "$475,900" at bounding box center [455, 300] width 66 height 12
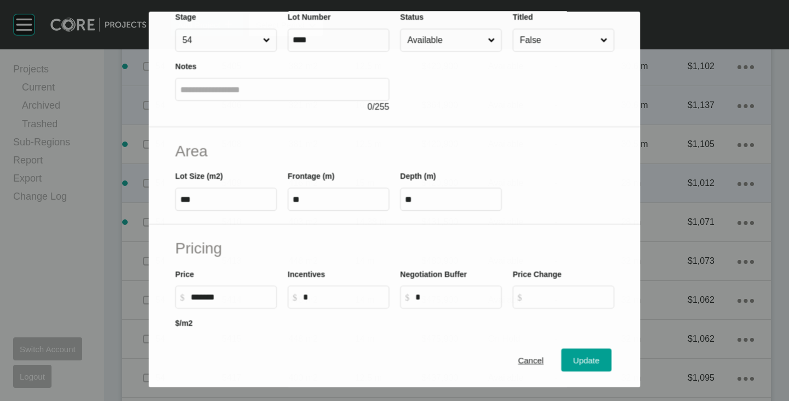
scroll to position [164, 0]
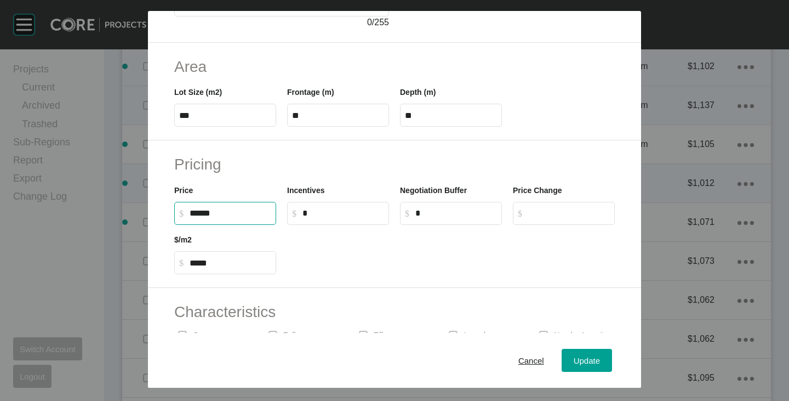
drag, startPoint x: 195, startPoint y: 214, endPoint x: 203, endPoint y: 216, distance: 8.5
click at [203, 216] on input "******" at bounding box center [231, 212] width 82 height 9
type input "*******"
type input "*****"
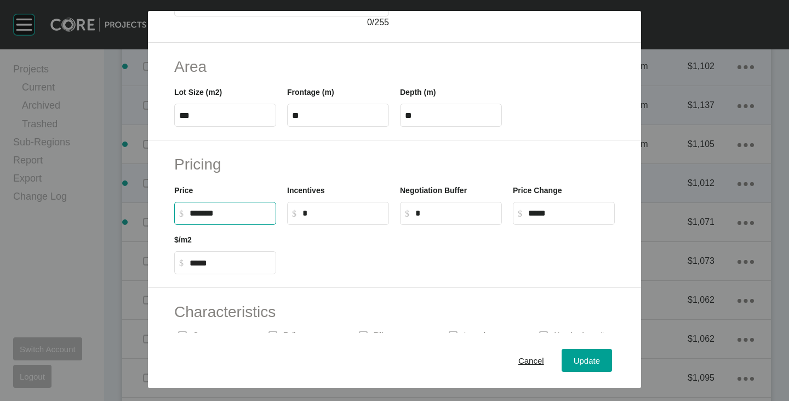
click at [342, 262] on div at bounding box center [451, 249] width 339 height 49
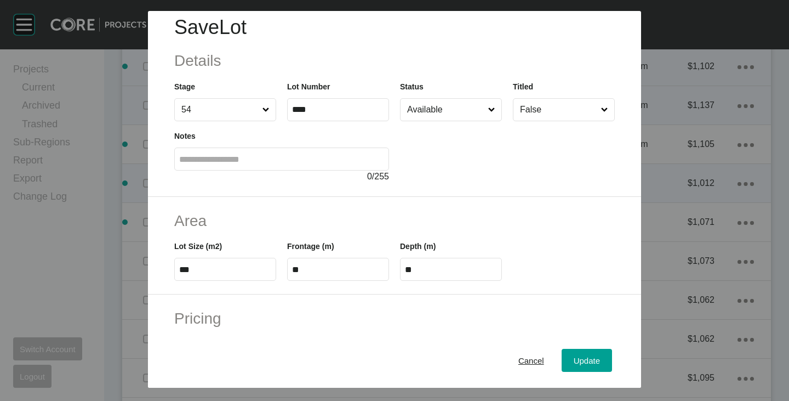
scroll to position [0, 0]
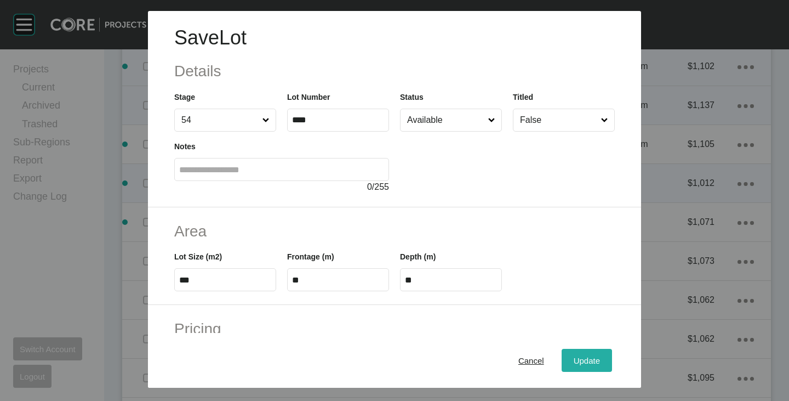
click at [574, 356] on span "Update" at bounding box center [587, 360] width 26 height 9
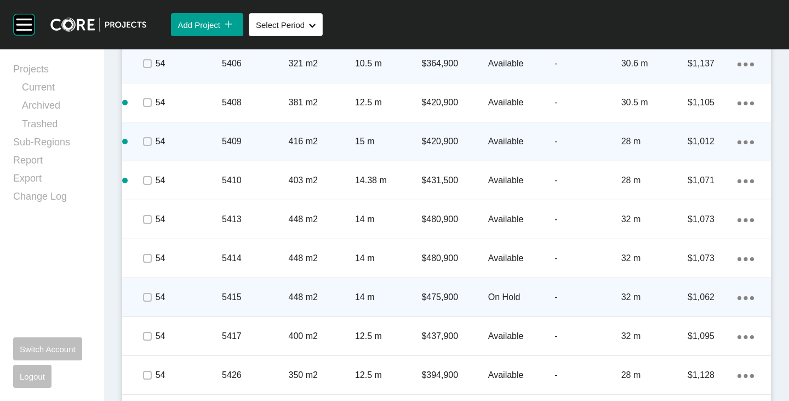
scroll to position [1699, 0]
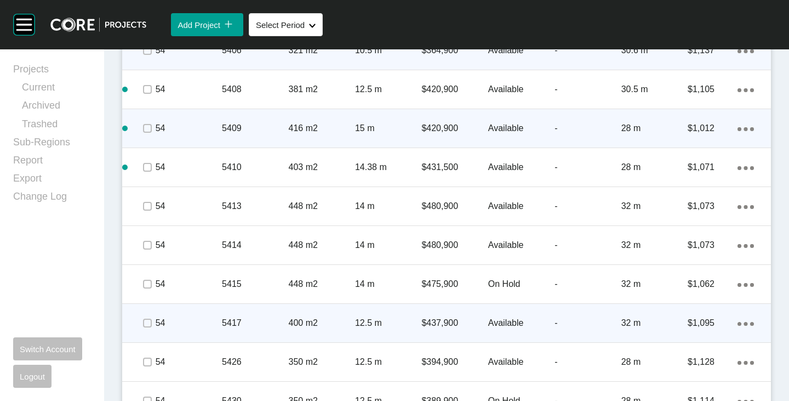
click at [741, 323] on icon "Action Menu Dots Copy 6 Created with Sketch." at bounding box center [746, 324] width 16 height 4
click at [710, 323] on link "Duplicate" at bounding box center [692, 325] width 41 height 16
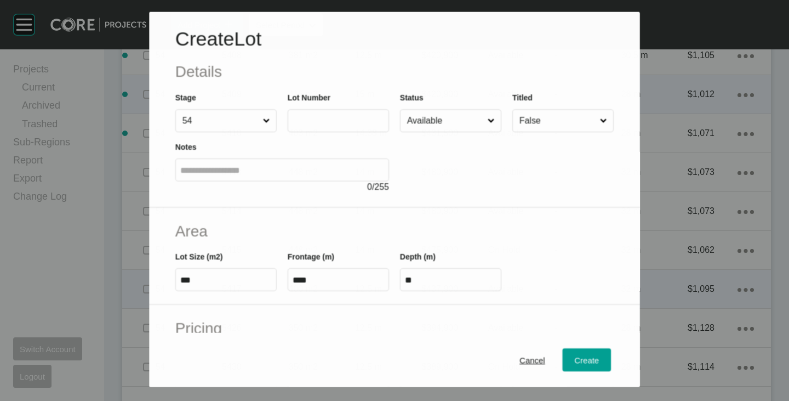
scroll to position [1665, 0]
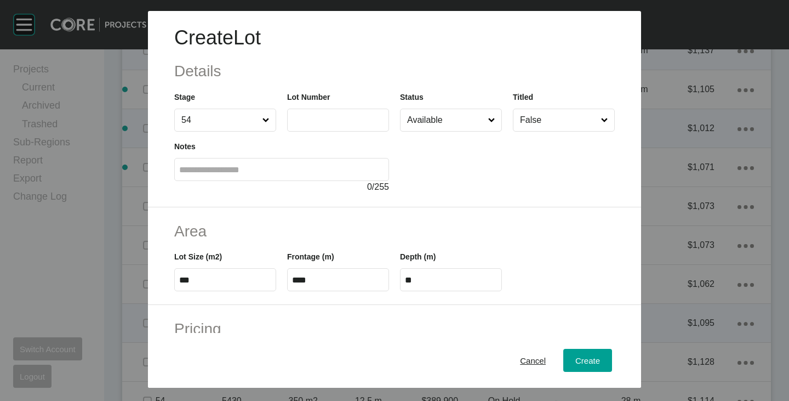
click at [327, 125] on label at bounding box center [338, 120] width 102 height 23
click at [327, 124] on input "text" at bounding box center [338, 119] width 92 height 9
type input "****"
click at [489, 185] on div at bounding box center [507, 163] width 215 height 62
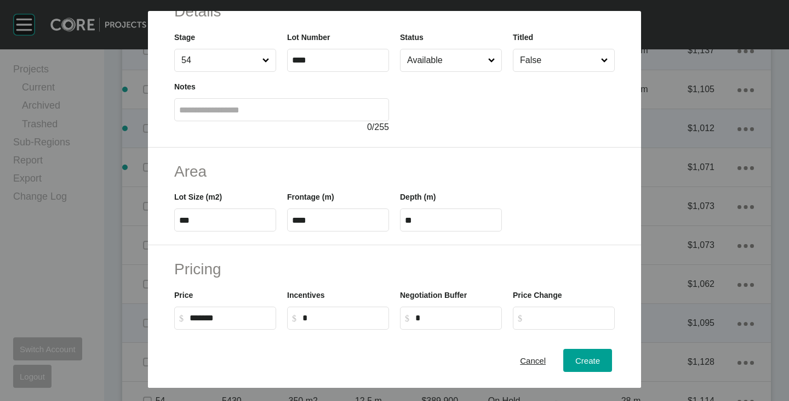
scroll to position [110, 0]
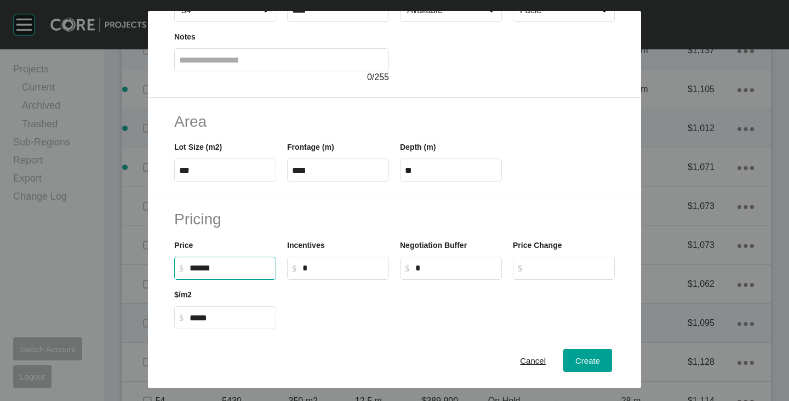
drag, startPoint x: 194, startPoint y: 271, endPoint x: 203, endPoint y: 271, distance: 9.3
click at [203, 271] on input "******" at bounding box center [231, 267] width 82 height 9
type input "*******"
type input "*****"
click at [340, 292] on div at bounding box center [451, 304] width 339 height 49
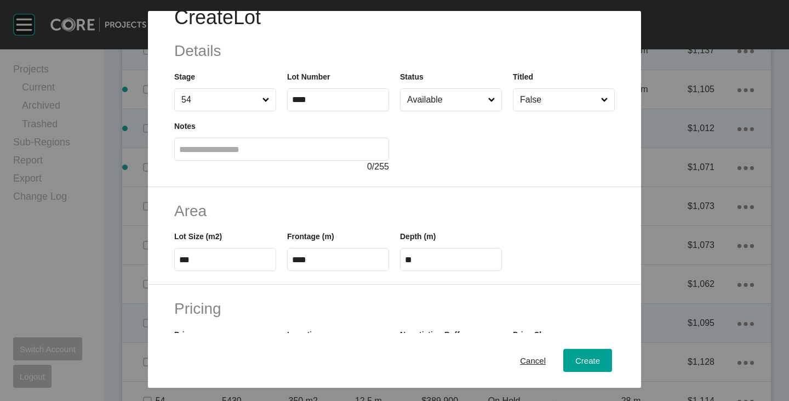
scroll to position [0, 0]
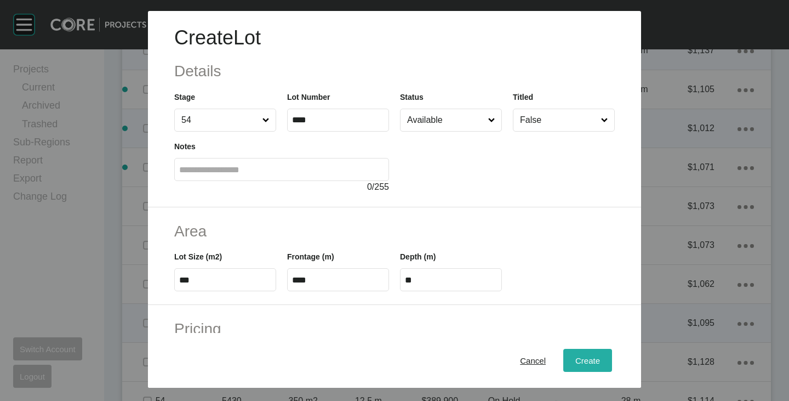
click at [576, 361] on span "Create" at bounding box center [588, 360] width 25 height 9
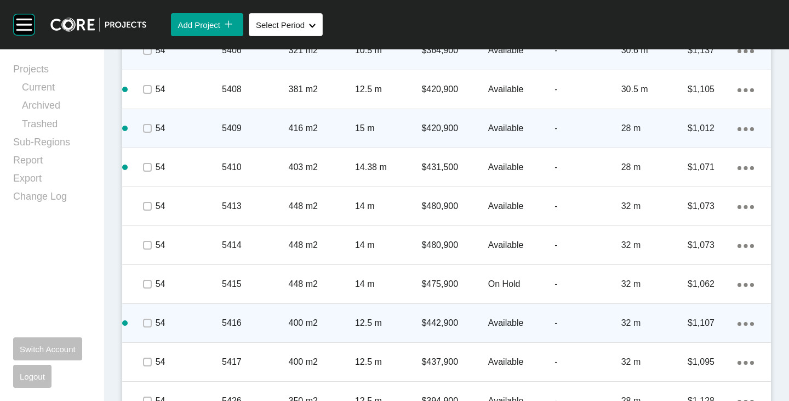
scroll to position [1754, 0]
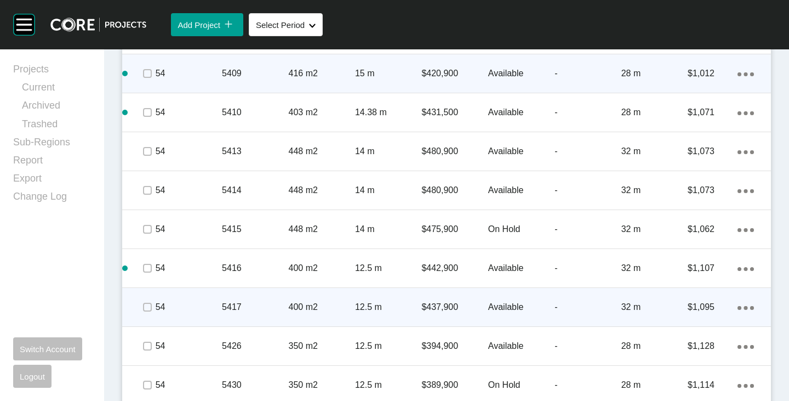
click at [429, 310] on p "$437,900" at bounding box center [455, 307] width 66 height 12
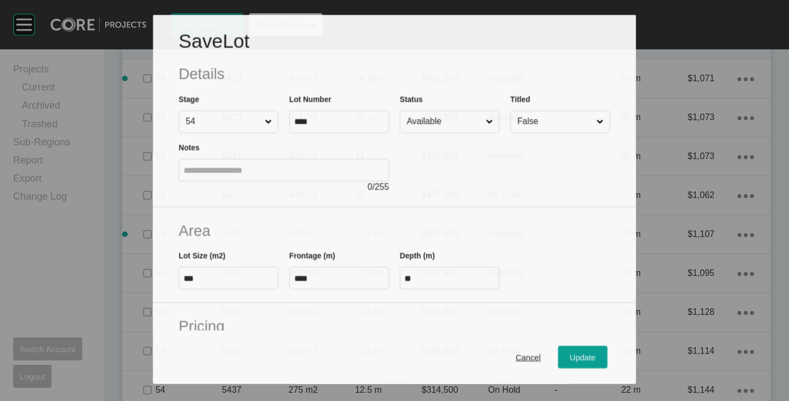
scroll to position [1720, 0]
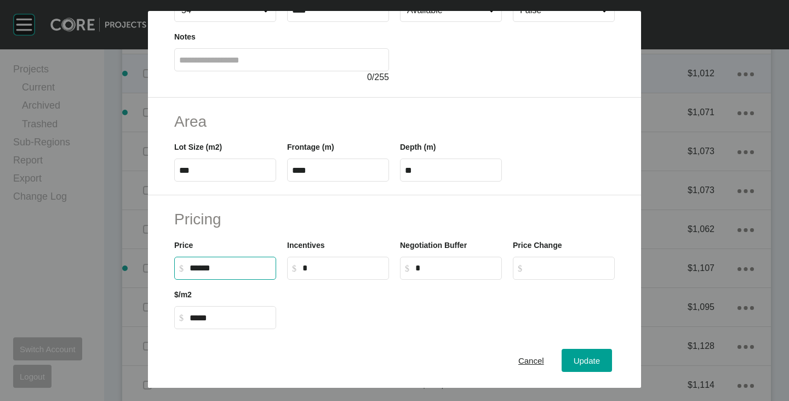
drag, startPoint x: 196, startPoint y: 269, endPoint x: 203, endPoint y: 270, distance: 7.8
click at [203, 270] on input "******" at bounding box center [231, 267] width 82 height 9
type input "*******"
type input "*****"
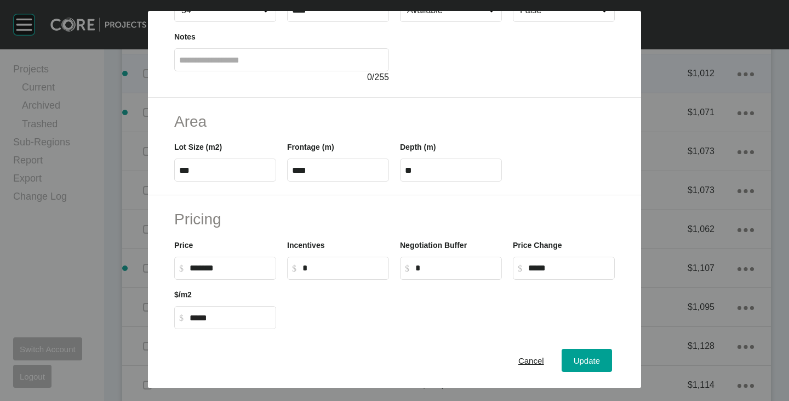
click at [363, 310] on div at bounding box center [451, 304] width 339 height 49
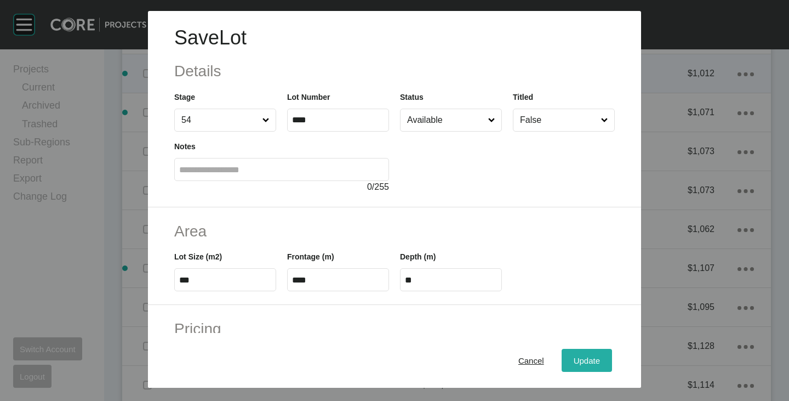
click at [571, 361] on div "Update" at bounding box center [587, 360] width 32 height 15
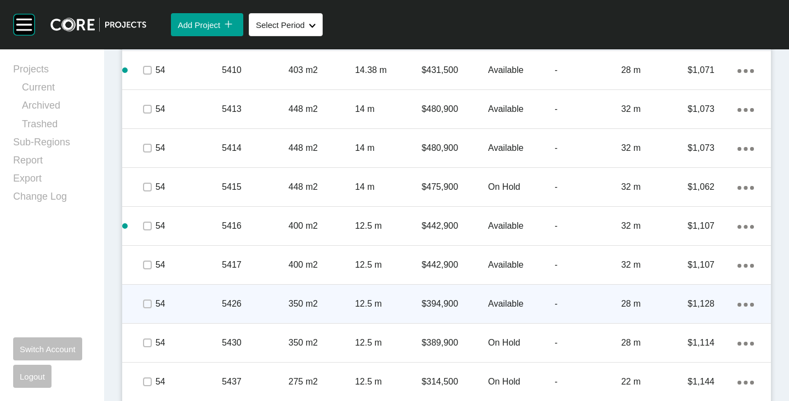
scroll to position [1809, 0]
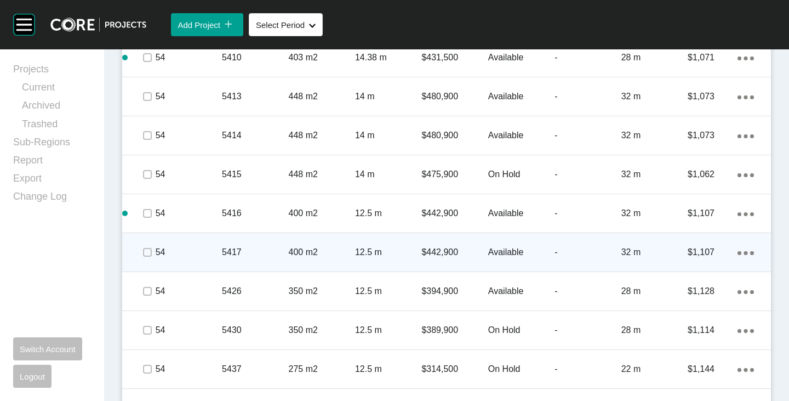
click at [740, 252] on icon "Action Menu Dots Copy 6 Created with Sketch." at bounding box center [746, 253] width 16 height 4
click at [697, 250] on link "Duplicate" at bounding box center [692, 254] width 41 height 16
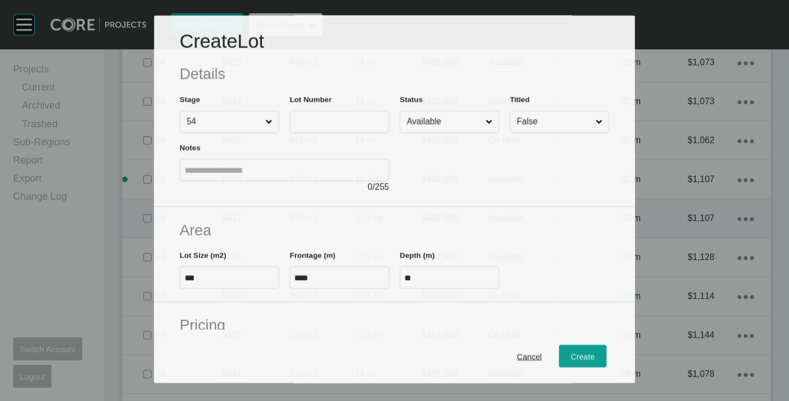
scroll to position [1775, 0]
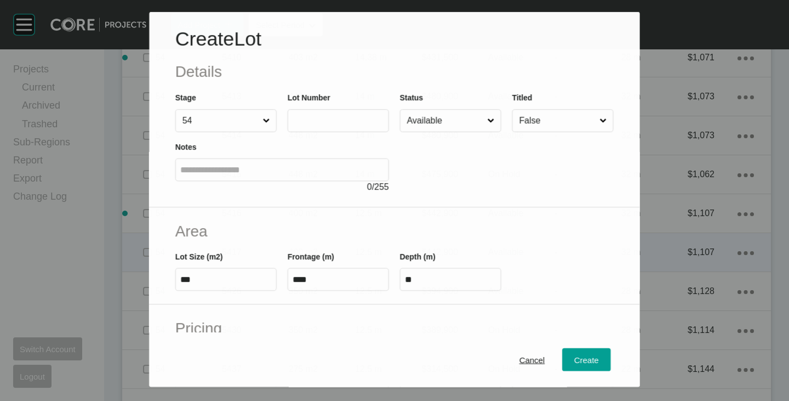
click at [308, 117] on input "text" at bounding box center [339, 120] width 92 height 9
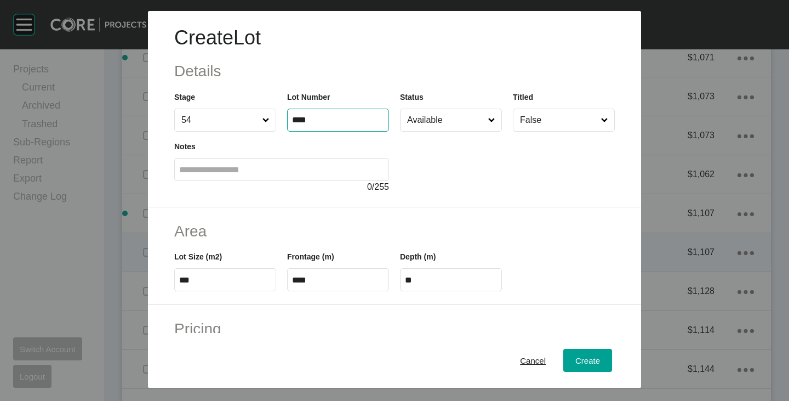
type input "****"
click at [449, 177] on div at bounding box center [507, 163] width 215 height 62
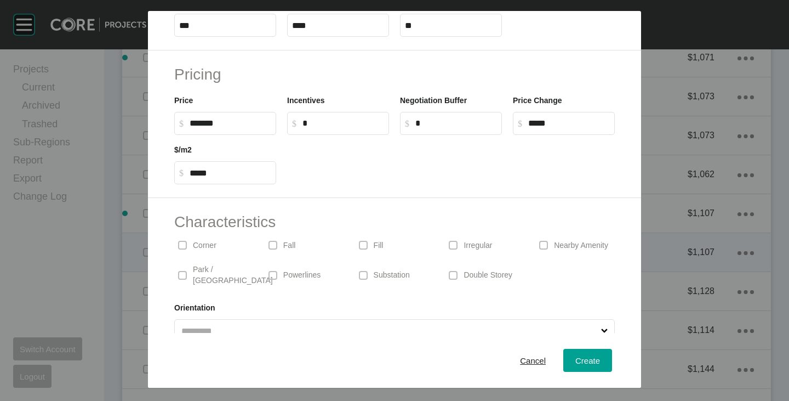
scroll to position [268, 0]
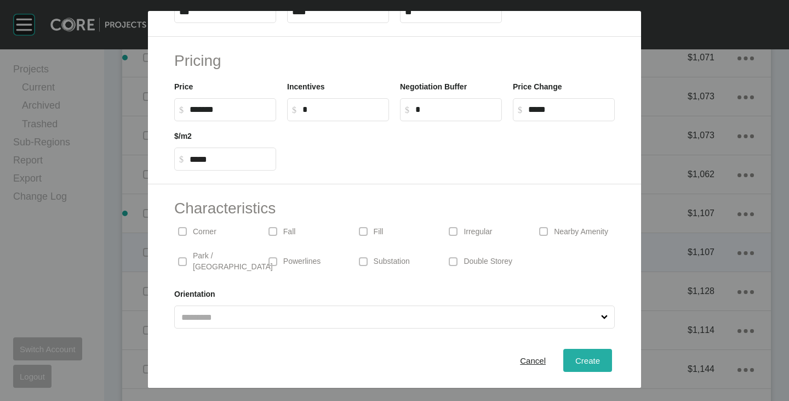
click at [592, 361] on div "Create" at bounding box center [588, 360] width 30 height 15
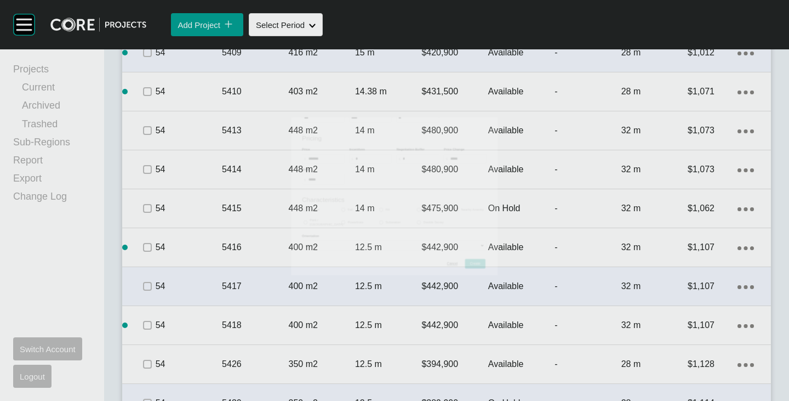
scroll to position [1809, 0]
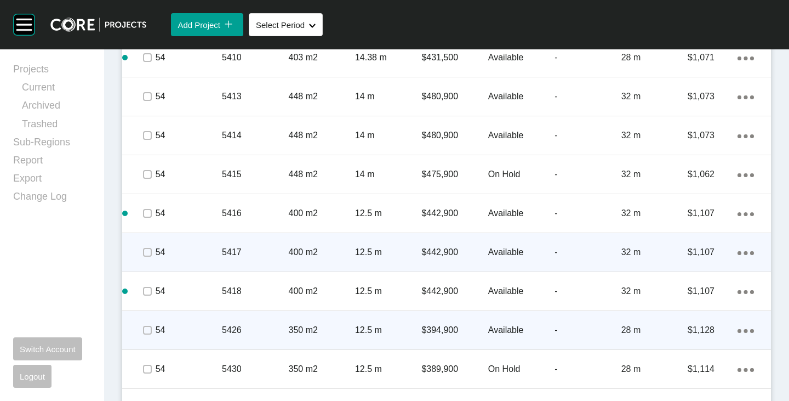
click at [744, 329] on ellipse at bounding box center [746, 331] width 4 height 4
click at [697, 328] on link "Duplicate" at bounding box center [692, 332] width 41 height 16
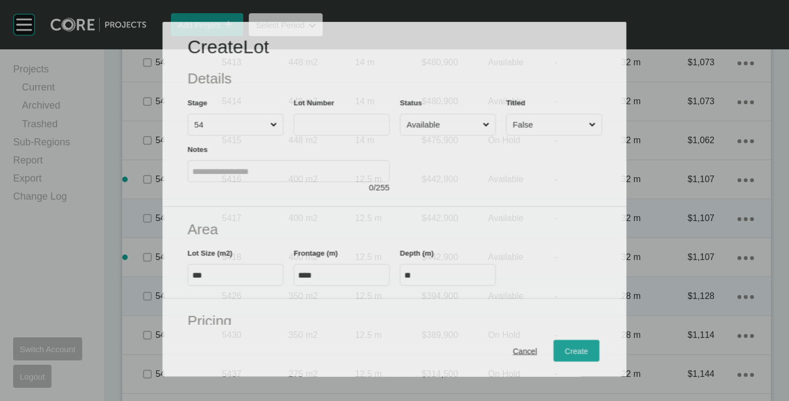
scroll to position [1775, 0]
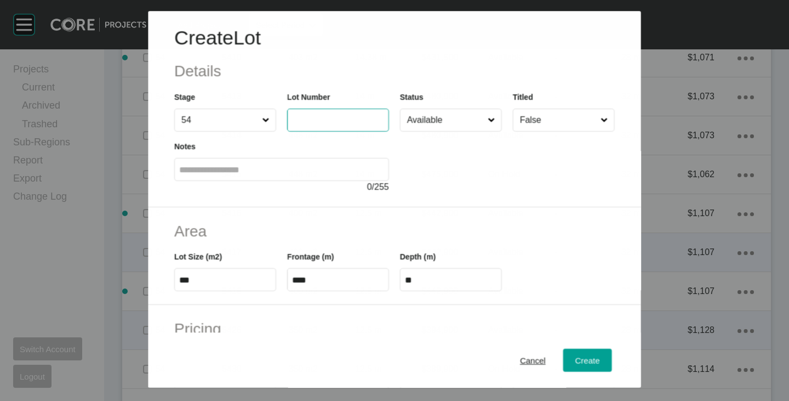
click at [327, 116] on input "text" at bounding box center [338, 120] width 92 height 9
type input "****"
click at [441, 160] on div at bounding box center [507, 163] width 215 height 62
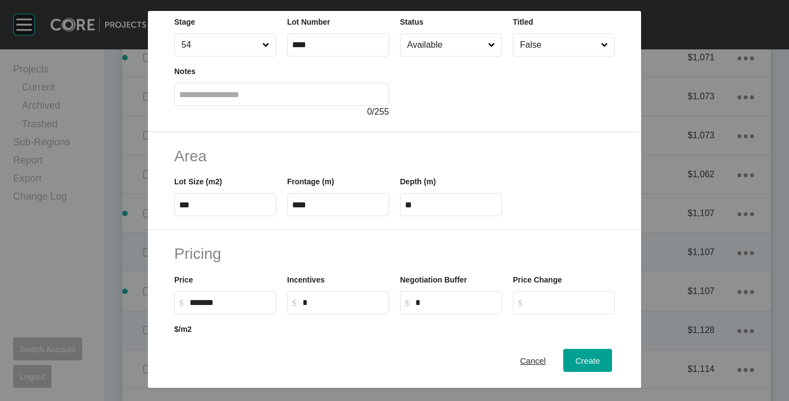
scroll to position [164, 0]
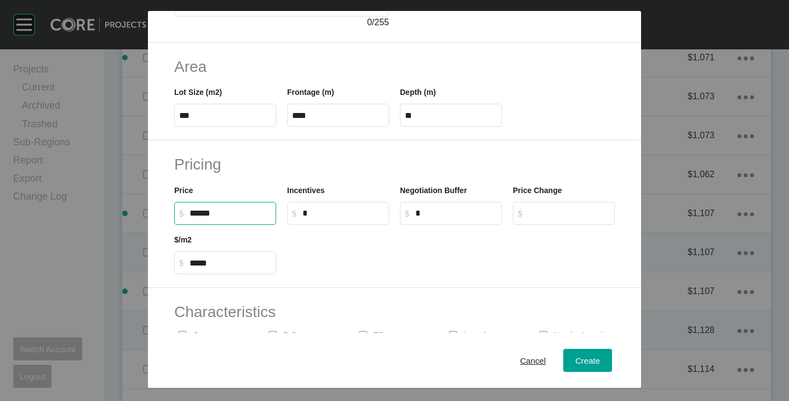
click at [204, 211] on input "******" at bounding box center [231, 212] width 82 height 9
type input "*******"
type input "*****"
click at [398, 278] on div "Pricing Price $ Created with Sketch. $ ******* Incentives $ Created with Sketch…" at bounding box center [394, 213] width 493 height 147
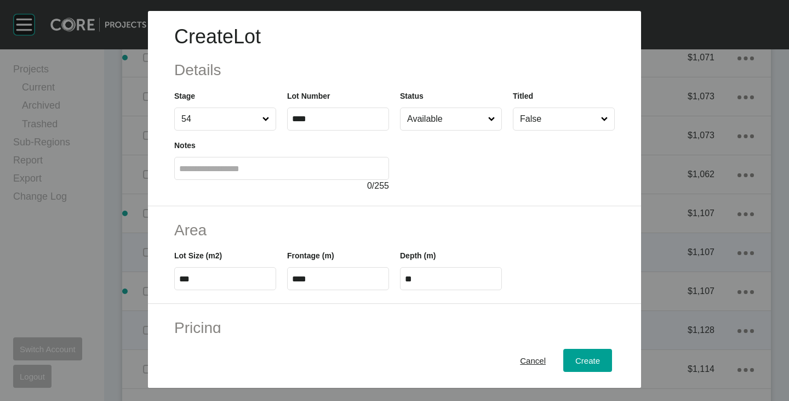
scroll to position [0, 0]
click at [589, 354] on div "Create" at bounding box center [588, 360] width 30 height 15
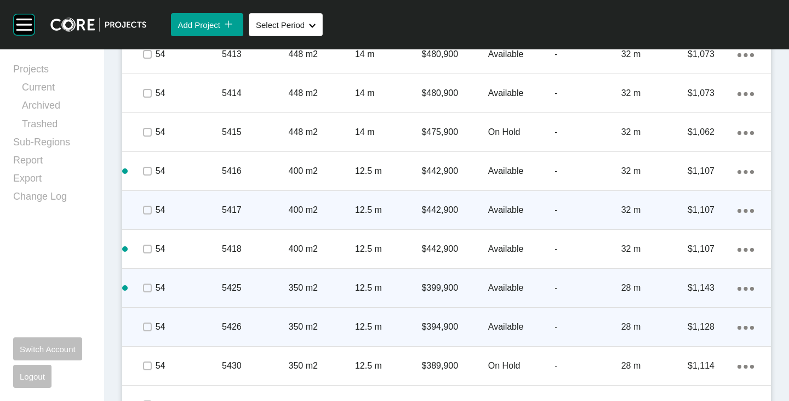
scroll to position [1864, 0]
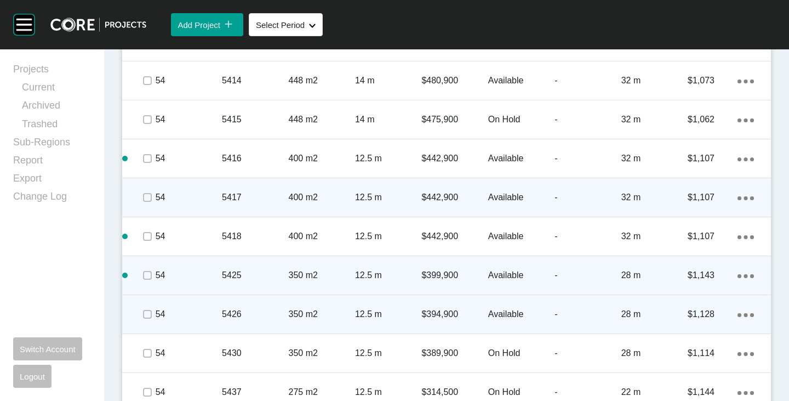
click at [428, 313] on p "$394,900" at bounding box center [455, 314] width 66 height 12
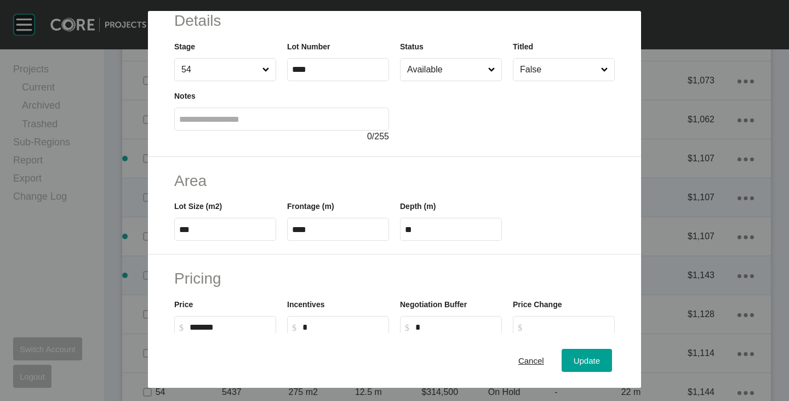
scroll to position [110, 0]
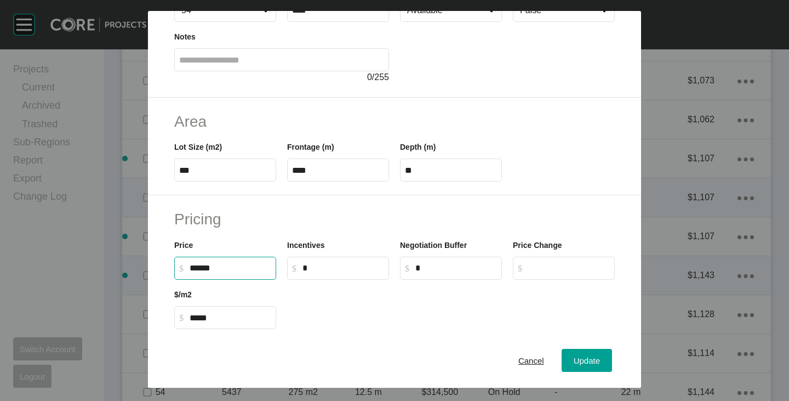
click at [204, 269] on input "******" at bounding box center [231, 267] width 82 height 9
type input "*******"
type input "*****"
click at [336, 294] on div at bounding box center [451, 304] width 339 height 49
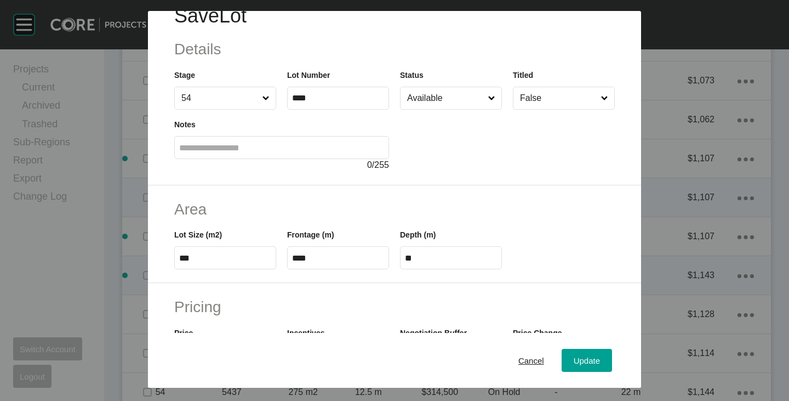
scroll to position [0, 0]
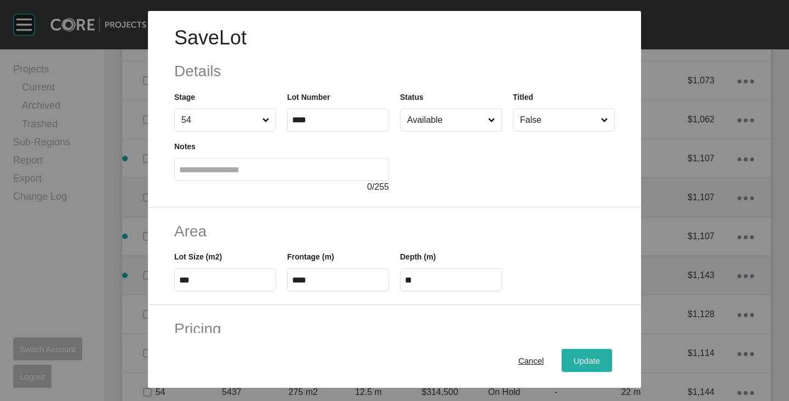
click at [590, 354] on div "Update" at bounding box center [587, 360] width 32 height 15
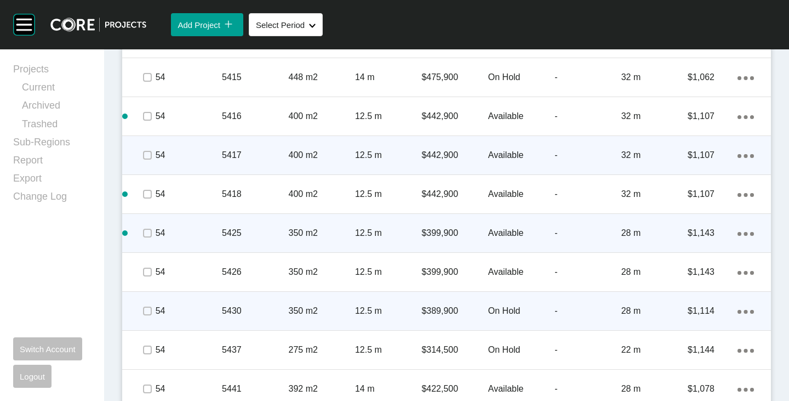
scroll to position [1919, 0]
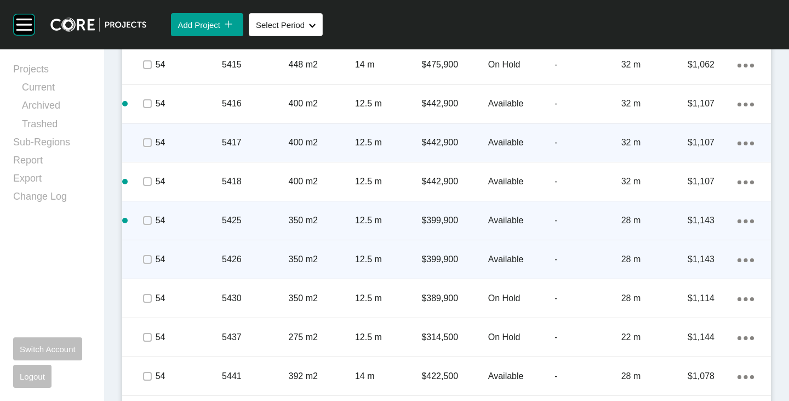
click at [744, 261] on ellipse at bounding box center [746, 260] width 4 height 4
click at [685, 262] on link "Duplicate" at bounding box center [692, 261] width 41 height 16
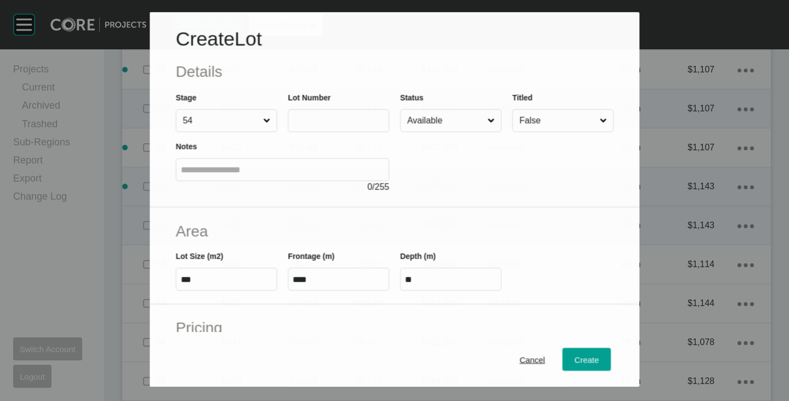
scroll to position [1885, 0]
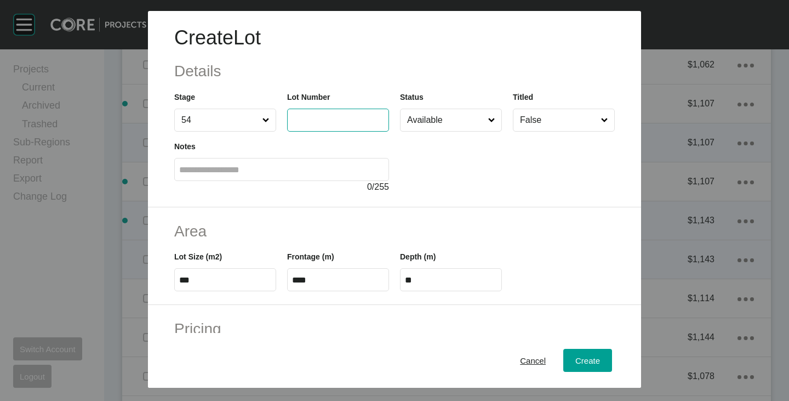
click at [314, 120] on input "text" at bounding box center [338, 119] width 92 height 9
type input "****"
click at [443, 197] on div "Create Lot Details Stage 54 Lot Number **** Status Available Titled False Notes…" at bounding box center [394, 109] width 493 height 196
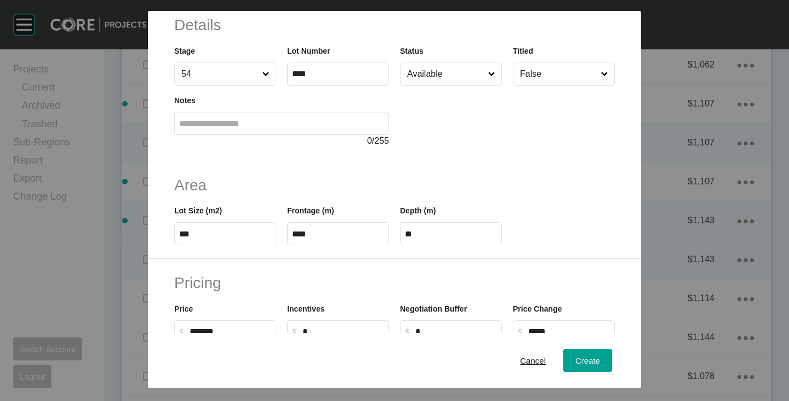
scroll to position [0, 0]
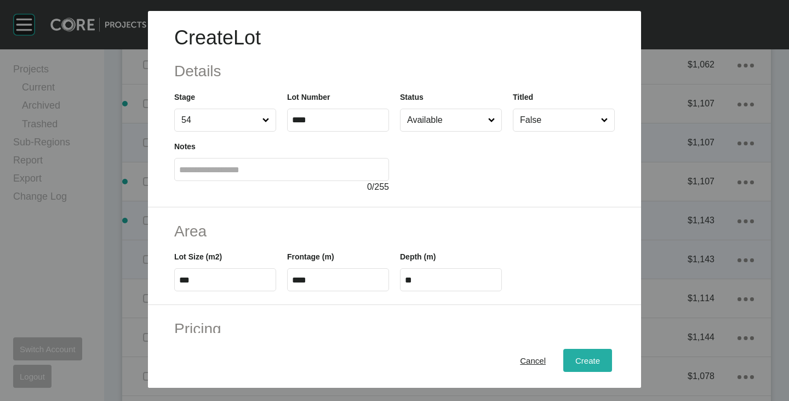
click at [576, 359] on span "Create" at bounding box center [588, 360] width 25 height 9
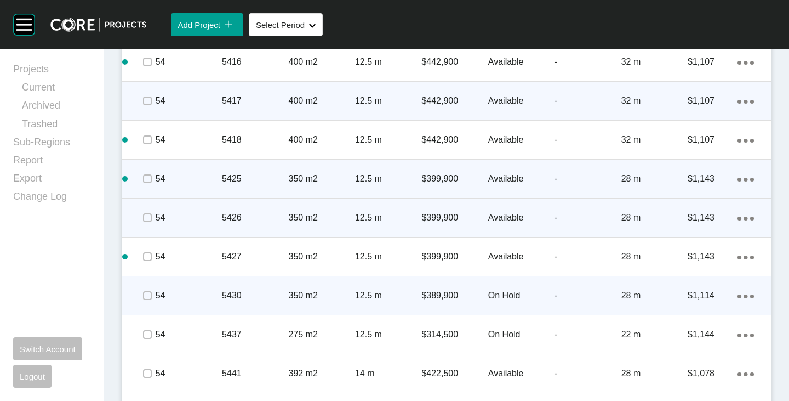
scroll to position [1974, 0]
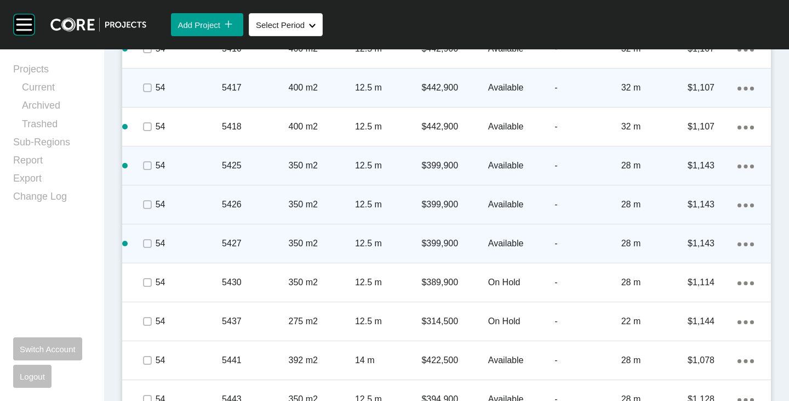
click at [740, 247] on div "Action Menu Dots Copy 6 Created with Sketch." at bounding box center [746, 243] width 16 height 12
click at [708, 248] on link "Duplicate" at bounding box center [692, 245] width 41 height 16
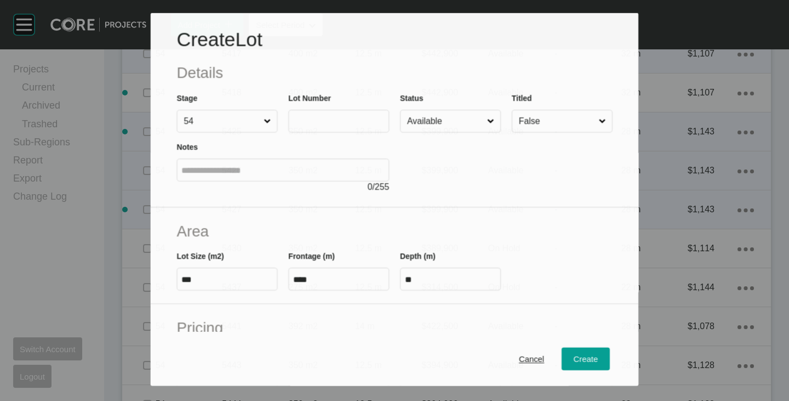
scroll to position [1940, 0]
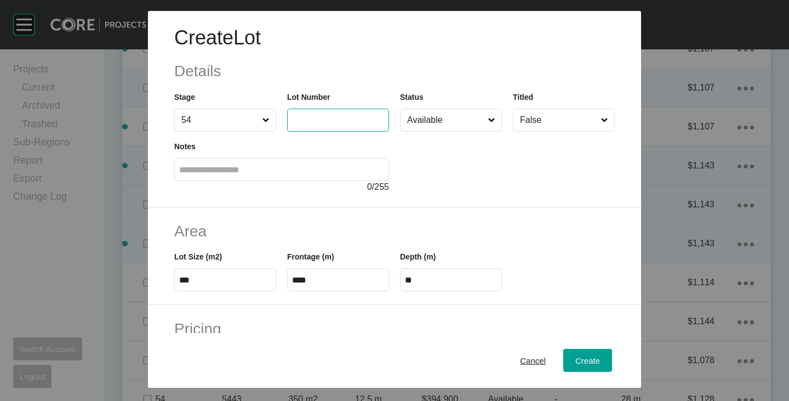
click at [339, 122] on input "text" at bounding box center [338, 119] width 92 height 9
type input "****"
click at [431, 170] on div at bounding box center [507, 163] width 215 height 62
click at [210, 285] on label "***" at bounding box center [225, 279] width 102 height 23
click at [210, 285] on input "***" at bounding box center [225, 279] width 92 height 9
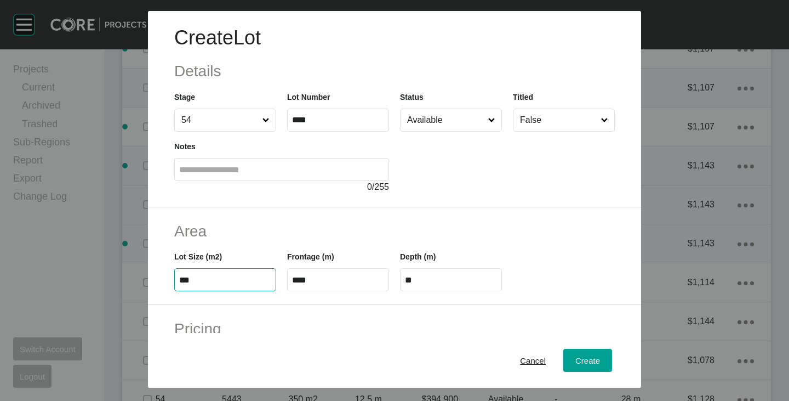
click at [207, 280] on input "***" at bounding box center [225, 279] width 92 height 9
type input "***"
type input "****"
type input "***"
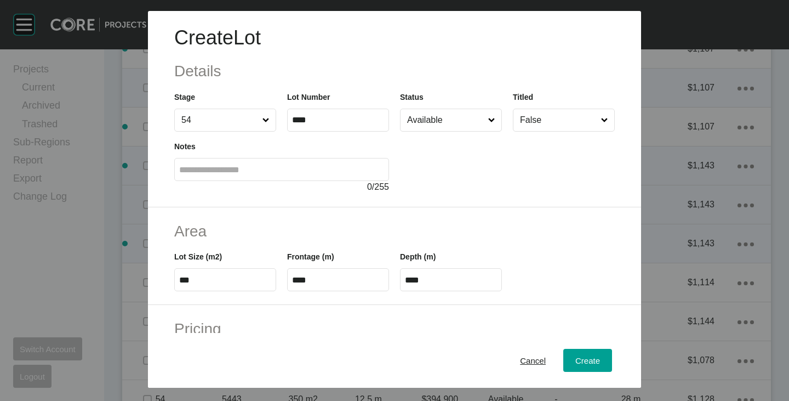
click at [302, 243] on div "Frontage (m) ****" at bounding box center [338, 266] width 113 height 49
click at [310, 283] on input "****" at bounding box center [338, 279] width 92 height 9
type input "**"
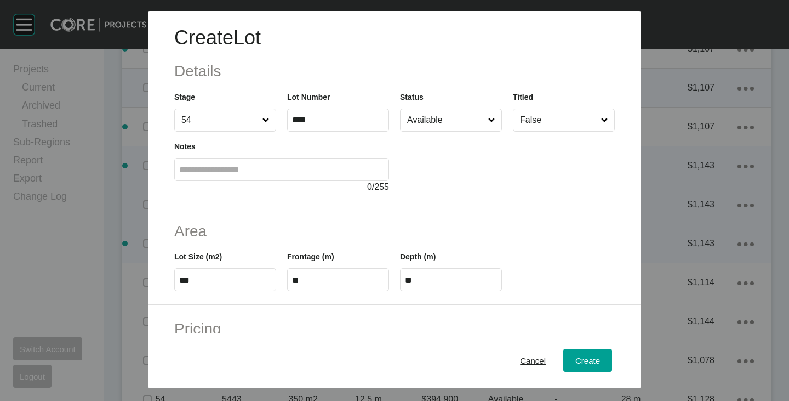
click at [312, 233] on h2 "Area" at bounding box center [394, 230] width 441 height 21
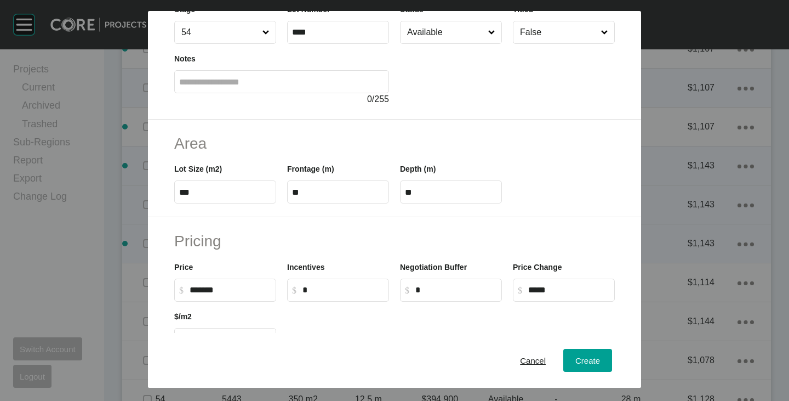
scroll to position [110, 0]
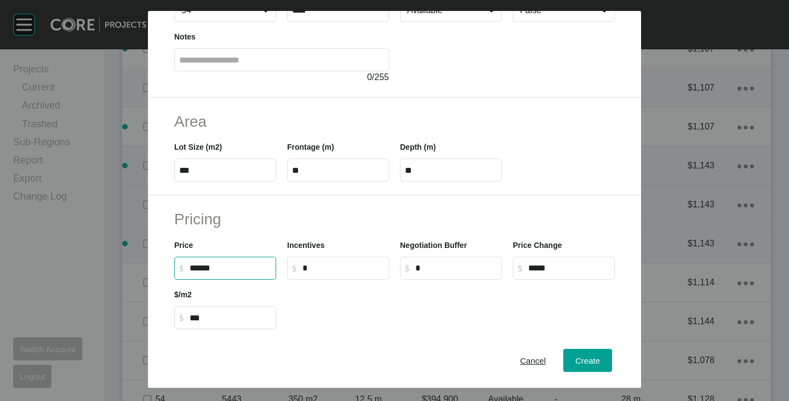
drag, startPoint x: 192, startPoint y: 266, endPoint x: 209, endPoint y: 270, distance: 17.8
click at [209, 270] on input "******" at bounding box center [231, 267] width 82 height 9
type input "*******"
type input "*****"
click at [294, 207] on div "Pricing Price $ Created with Sketch. $ ******* Incentives $ Created with Sketch…" at bounding box center [394, 268] width 493 height 147
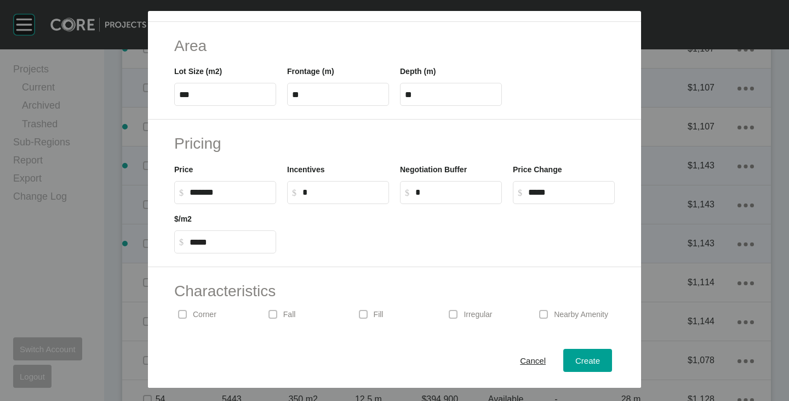
scroll to position [268, 0]
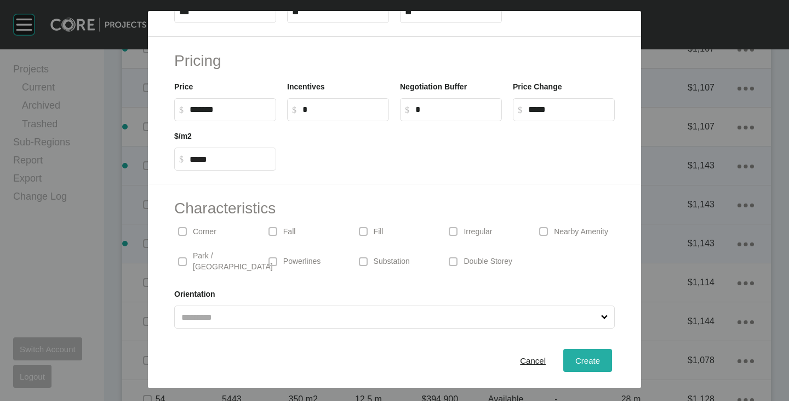
click at [583, 356] on span "Create" at bounding box center [588, 360] width 25 height 9
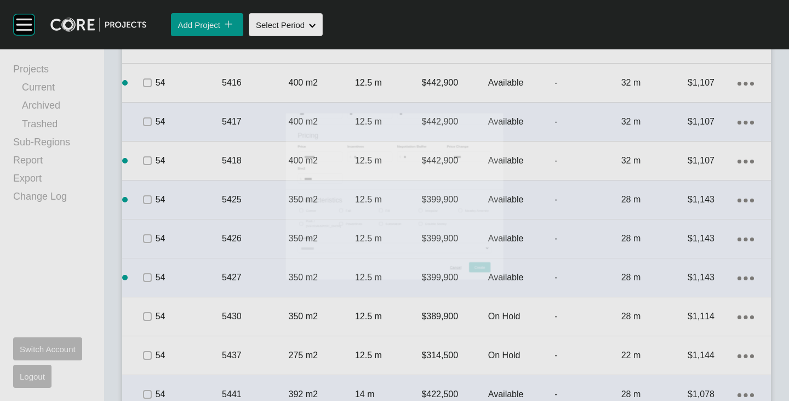
scroll to position [1974, 0]
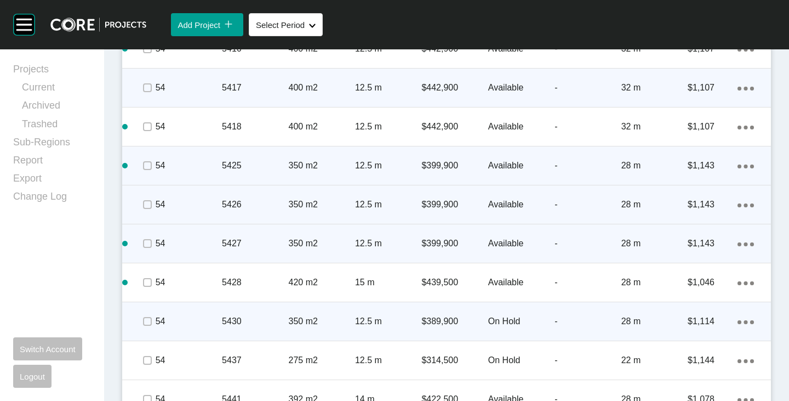
click at [738, 322] on icon "Action Menu Dots Copy 6 Created with Sketch." at bounding box center [746, 322] width 16 height 4
click at [703, 321] on link "Duplicate" at bounding box center [692, 323] width 41 height 16
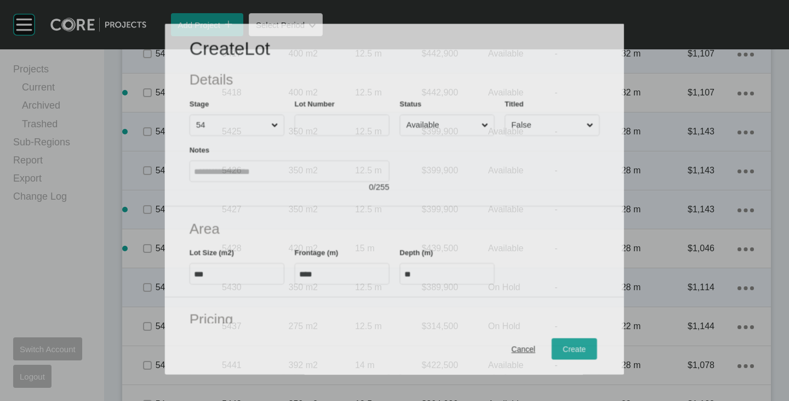
scroll to position [1940, 0]
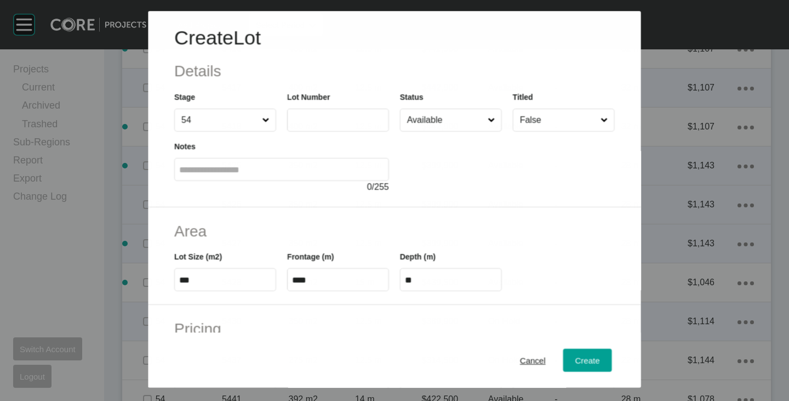
click at [317, 111] on label at bounding box center [338, 120] width 102 height 23
click at [317, 116] on input "text" at bounding box center [338, 120] width 92 height 9
type input "****"
click at [442, 167] on div at bounding box center [507, 163] width 215 height 62
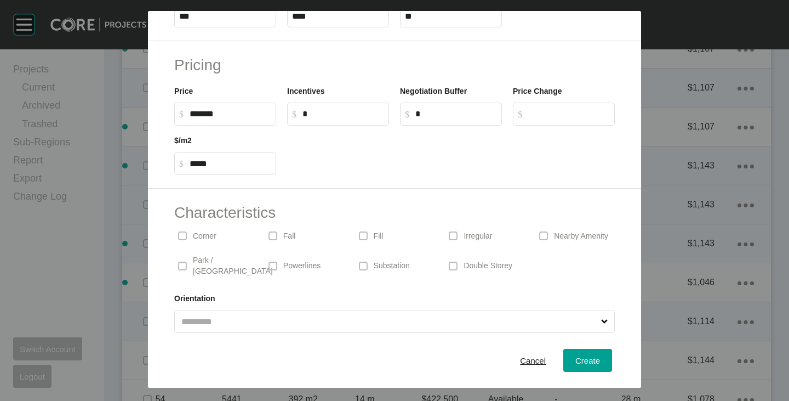
scroll to position [268, 0]
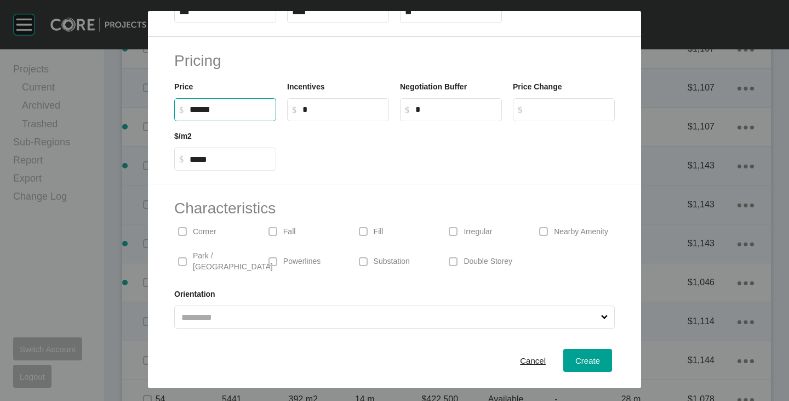
click at [197, 110] on input "******" at bounding box center [231, 109] width 82 height 9
type input "*******"
type input "*****"
click at [334, 160] on div at bounding box center [451, 145] width 339 height 49
click at [248, 319] on label at bounding box center [394, 316] width 441 height 23
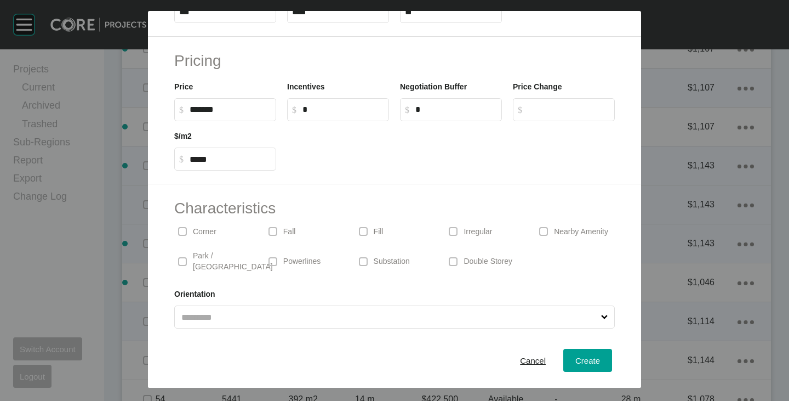
click at [248, 319] on input "text" at bounding box center [389, 317] width 420 height 22
drag, startPoint x: 211, startPoint y: 339, endPoint x: 224, endPoint y: 334, distance: 14.1
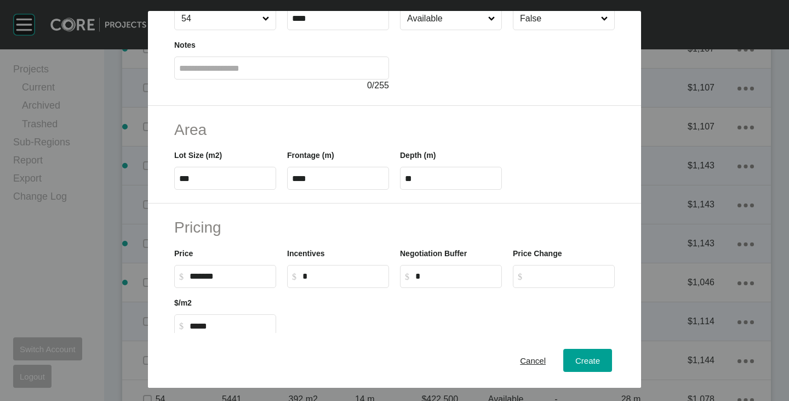
scroll to position [0, 0]
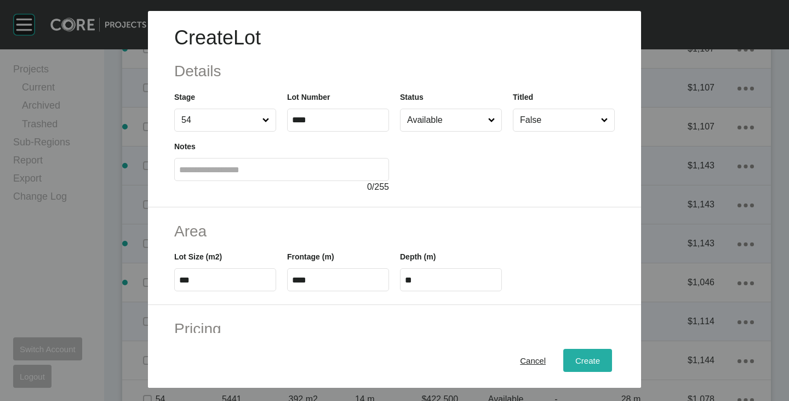
click at [576, 363] on span "Create" at bounding box center [588, 360] width 25 height 9
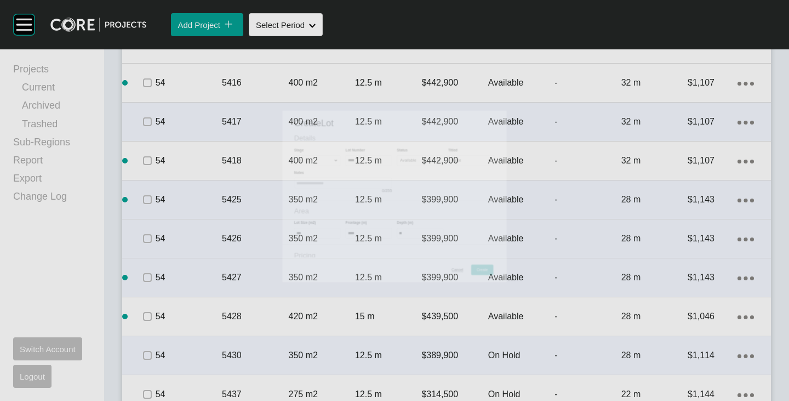
scroll to position [1974, 0]
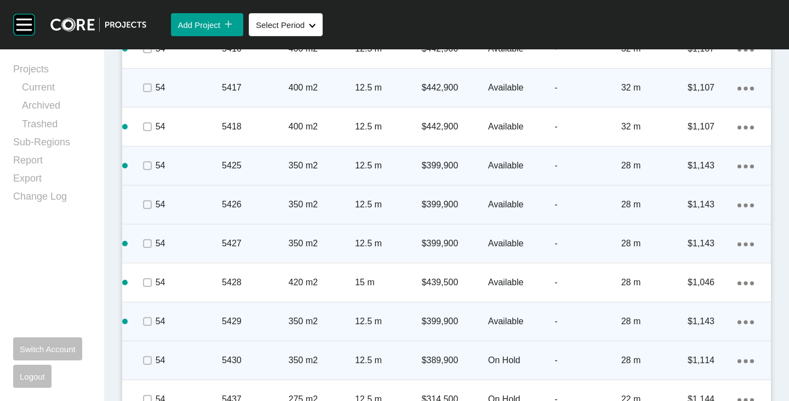
click at [434, 359] on p "$389,900" at bounding box center [455, 360] width 66 height 12
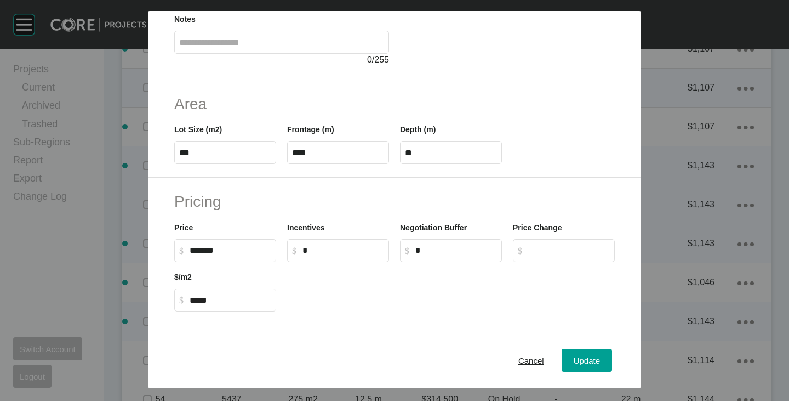
scroll to position [164, 0]
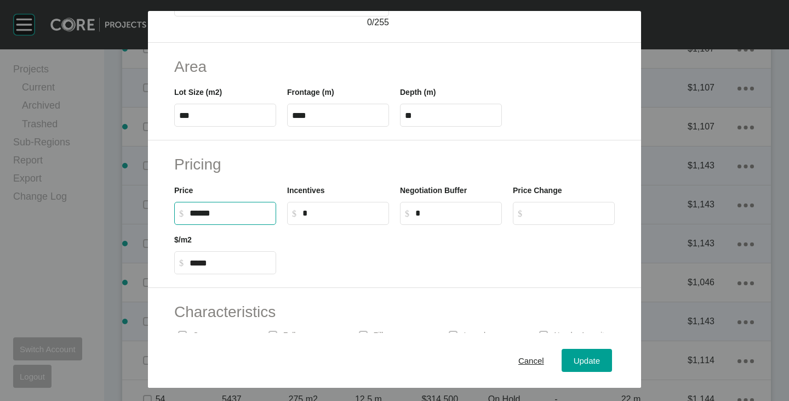
click at [198, 215] on input "******" at bounding box center [231, 212] width 82 height 9
type input "*******"
type input "******"
type input "*****"
click at [324, 237] on div at bounding box center [451, 249] width 339 height 49
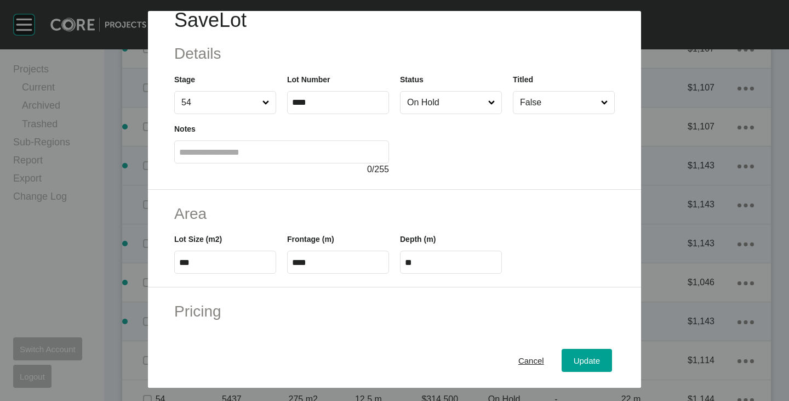
scroll to position [0, 0]
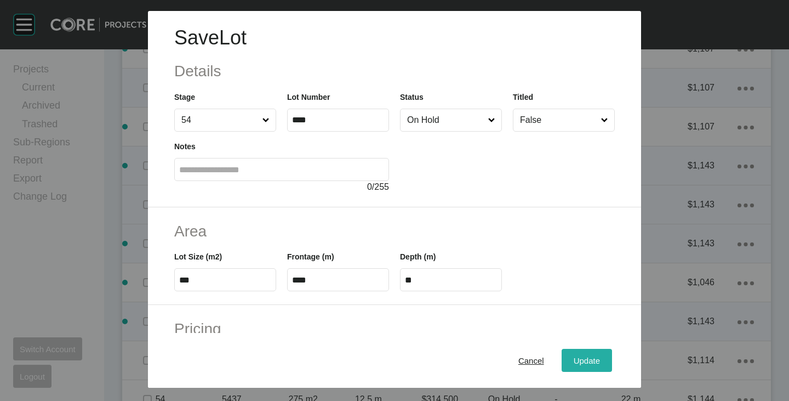
click at [588, 363] on span "Update" at bounding box center [587, 360] width 26 height 9
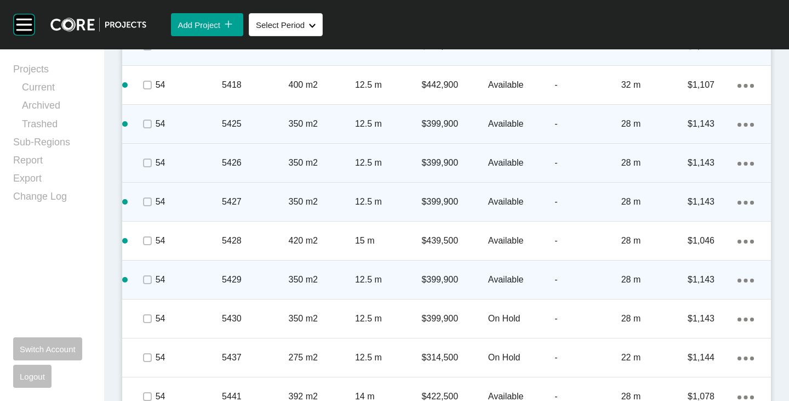
scroll to position [2028, 0]
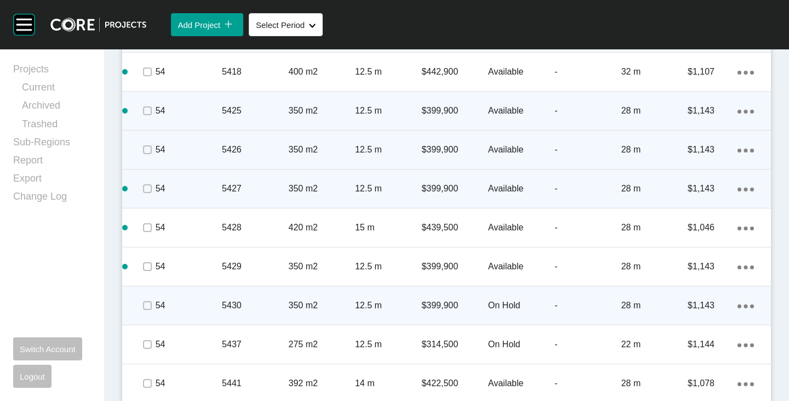
click at [738, 309] on div "Action Menu Dots Copy 6 Created with Sketch." at bounding box center [746, 305] width 16 height 12
click at [704, 302] on link "Duplicate" at bounding box center [692, 307] width 41 height 16
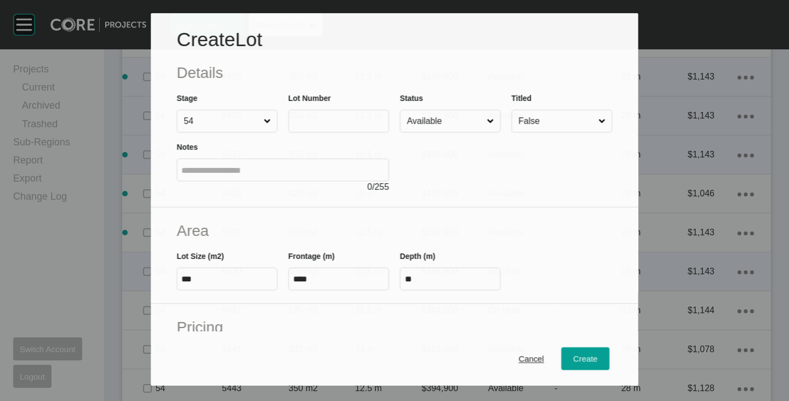
scroll to position [1994, 0]
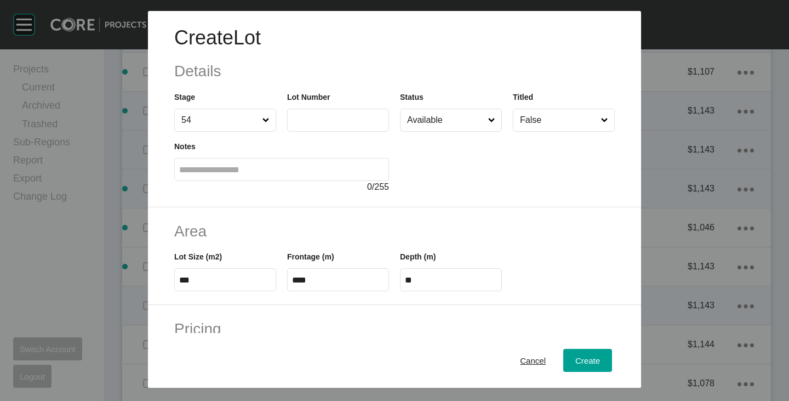
click at [300, 125] on label at bounding box center [338, 120] width 102 height 23
click at [300, 124] on input "text" at bounding box center [338, 119] width 92 height 9
type input "****"
click at [458, 181] on div at bounding box center [507, 163] width 215 height 62
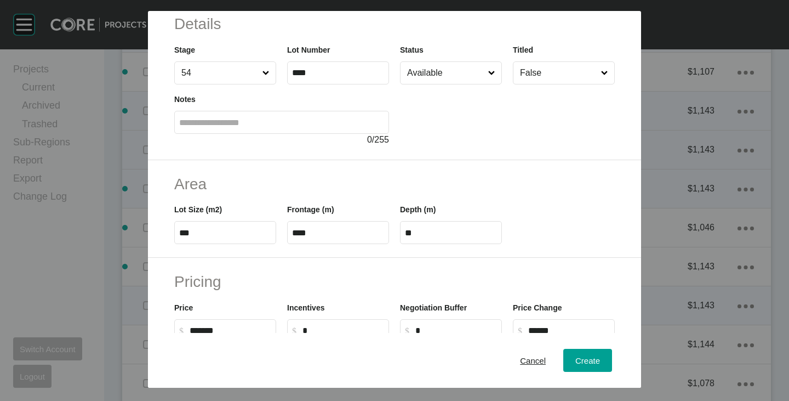
scroll to position [0, 0]
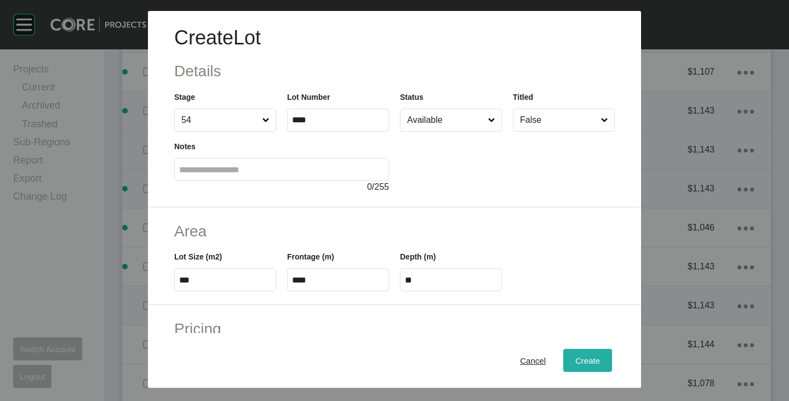
click at [583, 358] on span "Create" at bounding box center [588, 360] width 25 height 9
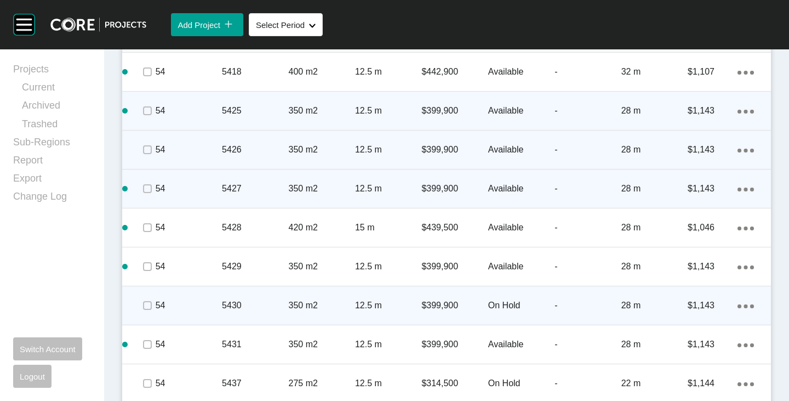
scroll to position [2083, 0]
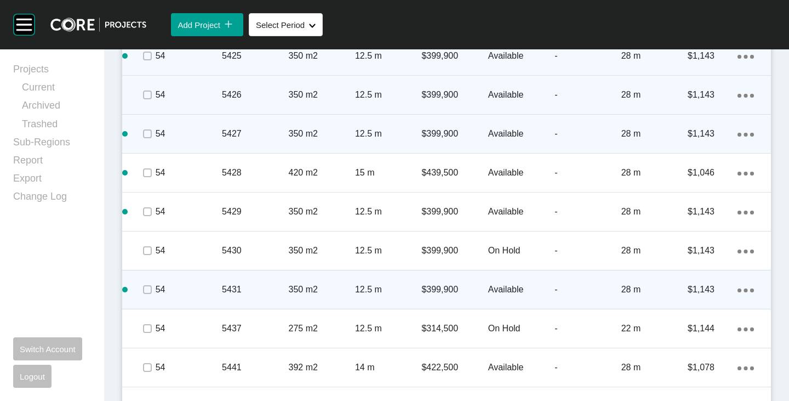
click at [738, 283] on div "Action Menu Dots Copy 6 Created with Sketch." at bounding box center [746, 289] width 16 height 12
click at [692, 293] on link "Duplicate" at bounding box center [692, 291] width 41 height 16
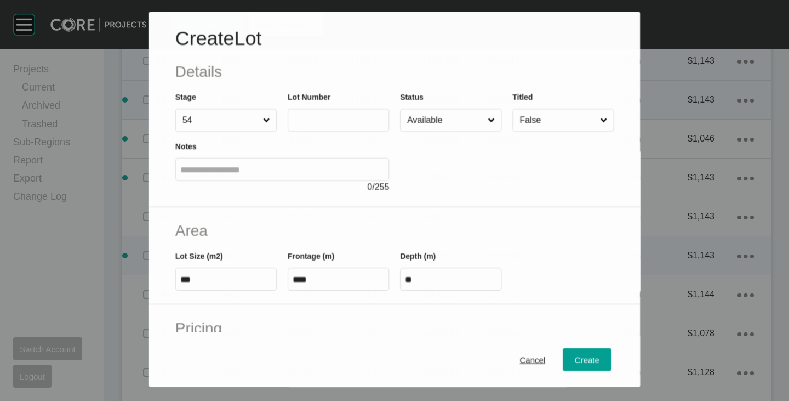
scroll to position [2049, 0]
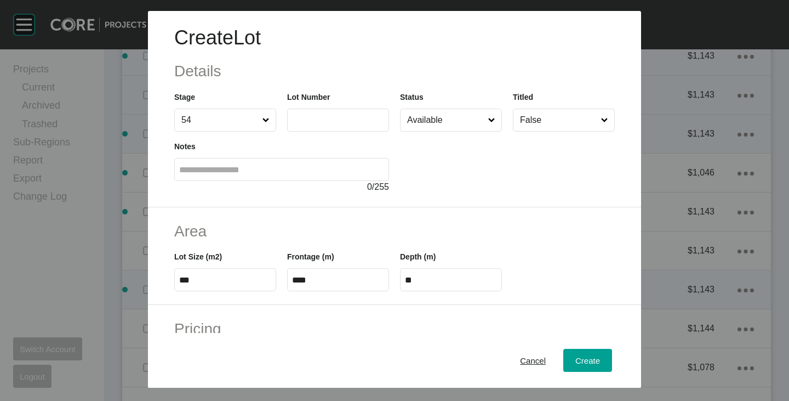
click at [340, 128] on label at bounding box center [338, 120] width 102 height 23
click at [340, 124] on input "text" at bounding box center [338, 119] width 92 height 9
type input "****"
click at [440, 203] on div "Create Lot Details Stage 54 Lot Number **** Status Available Titled False Notes…" at bounding box center [394, 109] width 493 height 196
click at [207, 278] on input "***" at bounding box center [225, 279] width 92 height 9
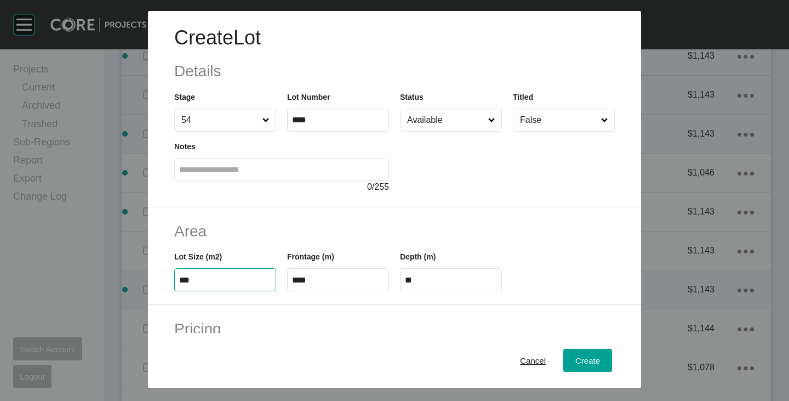
click at [207, 278] on input "***" at bounding box center [225, 279] width 92 height 9
type input "***"
type input "****"
type input "*****"
click at [269, 218] on div "Area Lot Size (m2) *** Frontage (m) **** Depth (m) ****" at bounding box center [394, 256] width 493 height 98
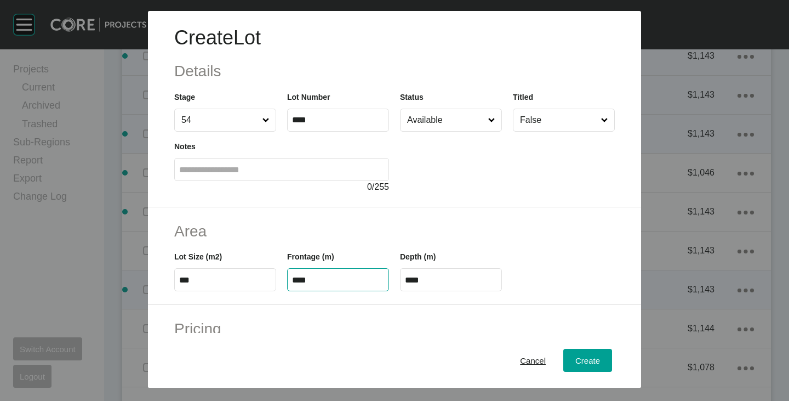
click at [319, 281] on input "****" at bounding box center [338, 279] width 92 height 9
click at [319, 282] on input "****" at bounding box center [338, 279] width 92 height 9
type input "*"
type input "**"
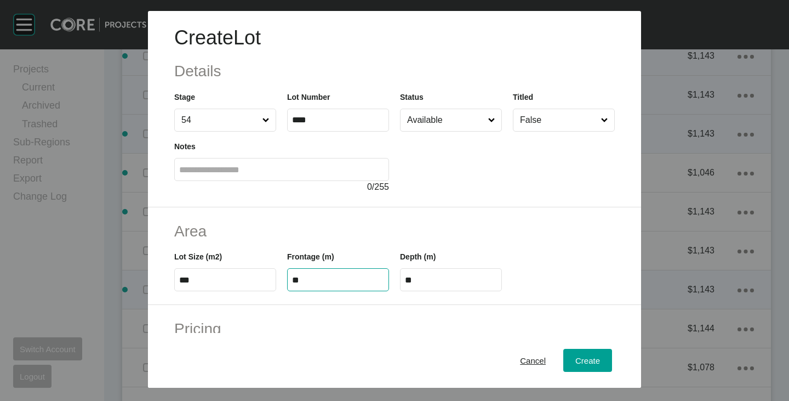
click at [495, 225] on h2 "Area" at bounding box center [394, 230] width 441 height 21
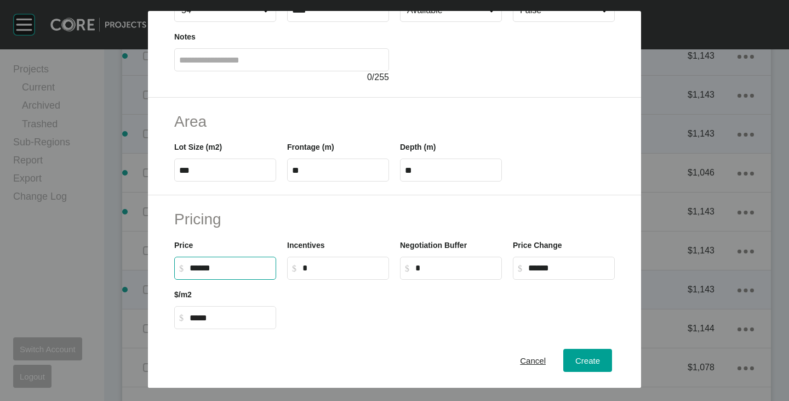
click at [197, 269] on input "******" at bounding box center [231, 267] width 82 height 9
type input "*******"
type input "*****"
click at [240, 217] on h2 "Pricing" at bounding box center [394, 218] width 441 height 21
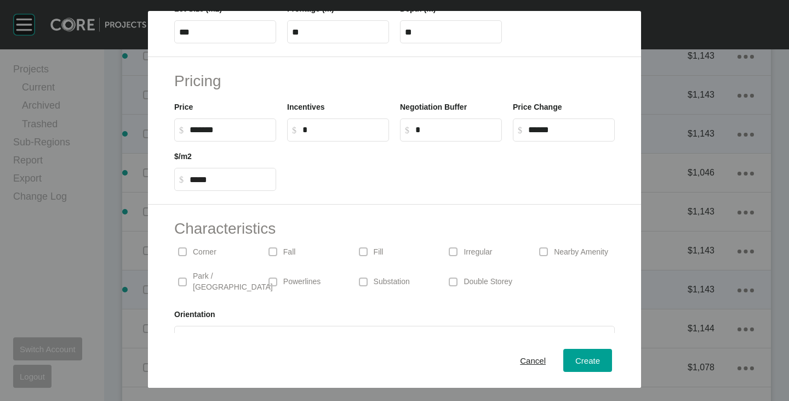
scroll to position [268, 0]
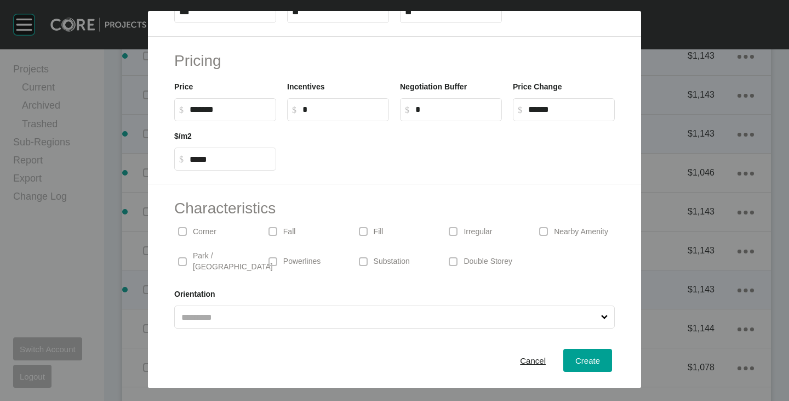
click at [278, 318] on input "text" at bounding box center [389, 317] width 420 height 22
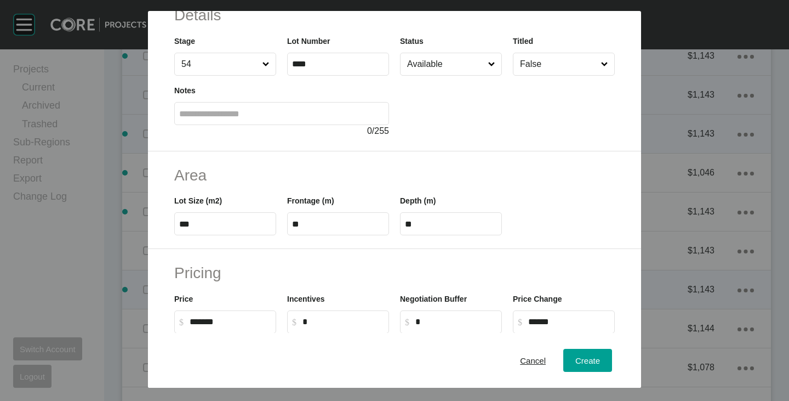
scroll to position [0, 0]
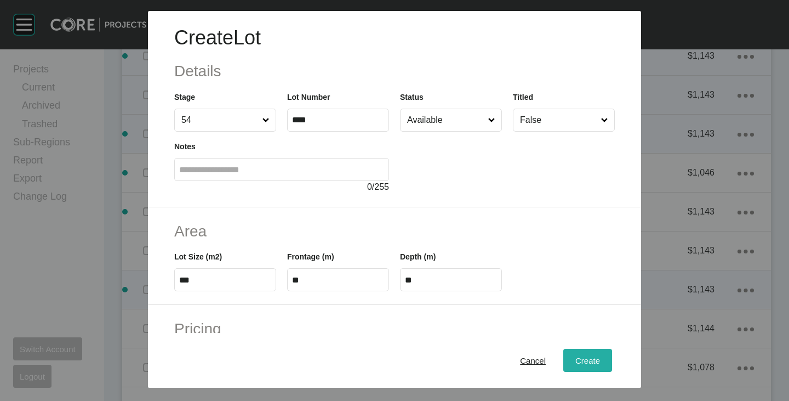
click at [587, 351] on button "Create" at bounding box center [588, 360] width 49 height 23
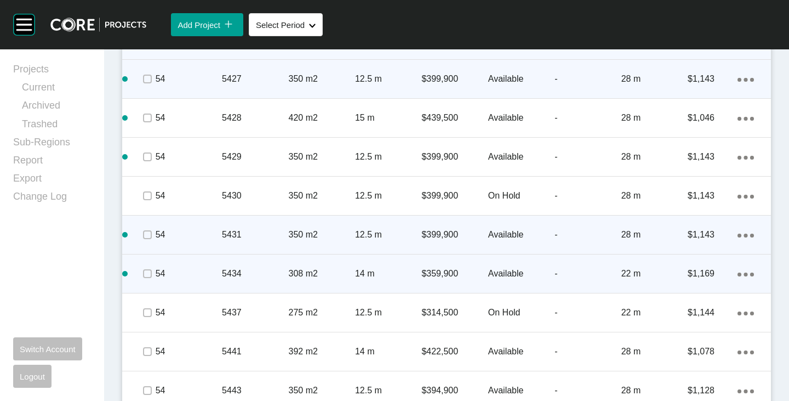
scroll to position [2248, 0]
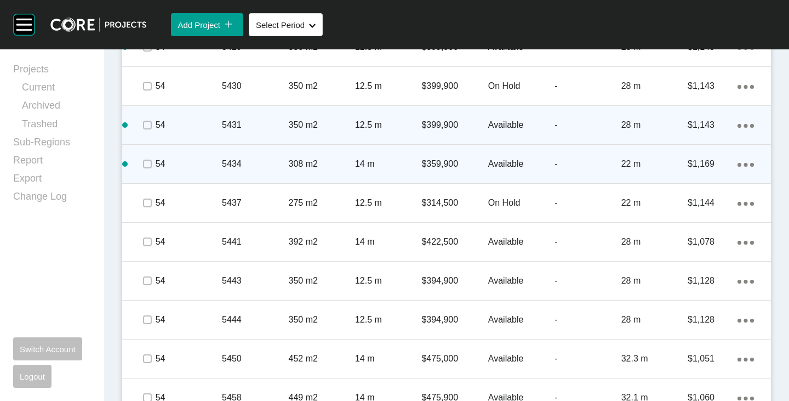
click at [742, 162] on div "Action Menu Dots Copy 6 Created with Sketch." at bounding box center [746, 164] width 16 height 12
click at [698, 168] on link "Duplicate" at bounding box center [692, 166] width 41 height 16
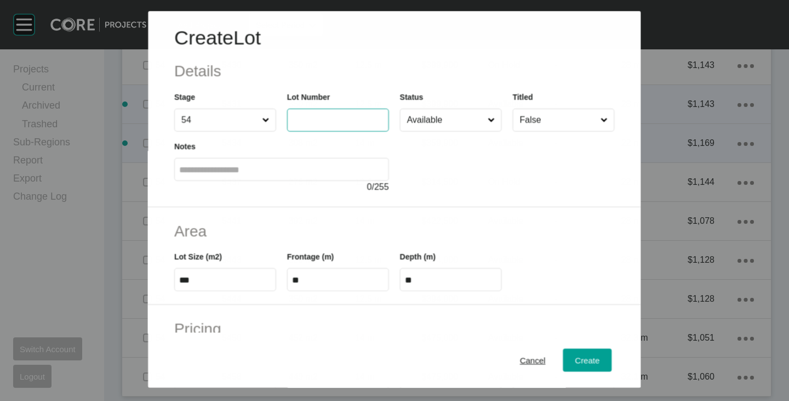
click at [334, 116] on input "text" at bounding box center [338, 120] width 92 height 9
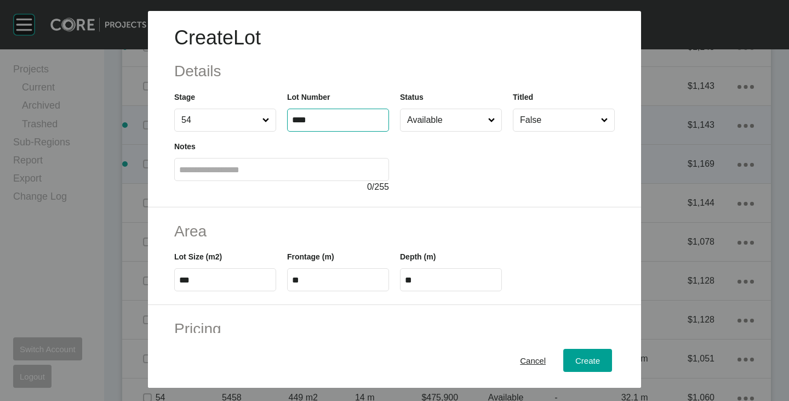
type input "****"
click at [485, 183] on div at bounding box center [507, 163] width 215 height 62
click at [196, 278] on input "***" at bounding box center [225, 279] width 92 height 9
type input "***"
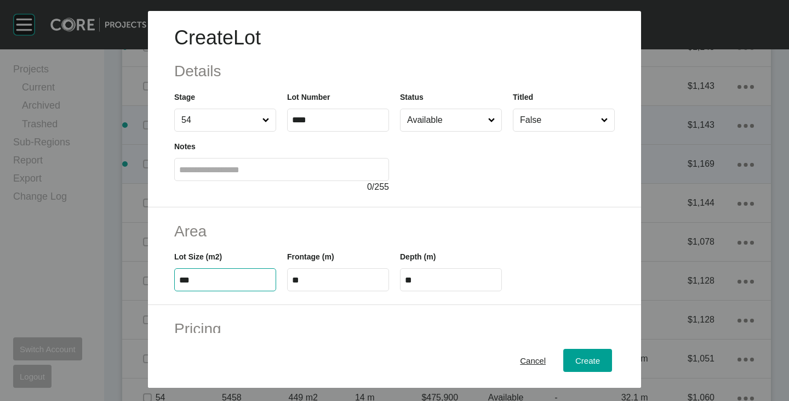
type input "****"
type input "*****"
click at [235, 231] on h2 "Area" at bounding box center [394, 230] width 441 height 21
click at [308, 282] on input "**" at bounding box center [338, 279] width 92 height 9
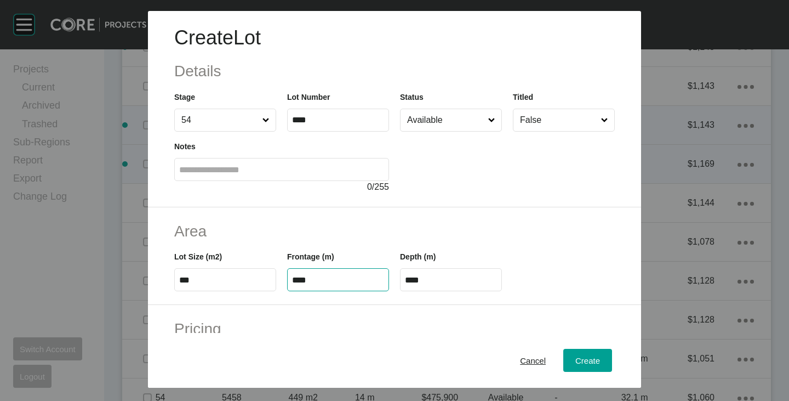
type input "****"
type input "**"
click at [325, 227] on h2 "Area" at bounding box center [394, 230] width 441 height 21
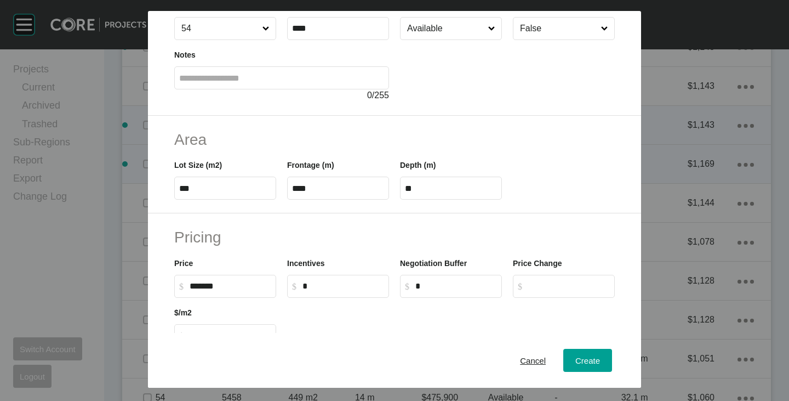
scroll to position [110, 0]
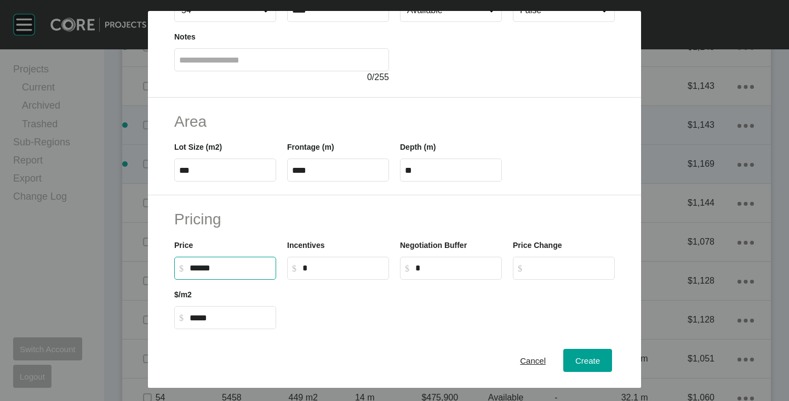
drag, startPoint x: 194, startPoint y: 268, endPoint x: 208, endPoint y: 272, distance: 14.4
click at [208, 272] on input "******" at bounding box center [231, 267] width 82 height 9
type input "*******"
type input "*****"
click at [334, 305] on div at bounding box center [451, 304] width 339 height 49
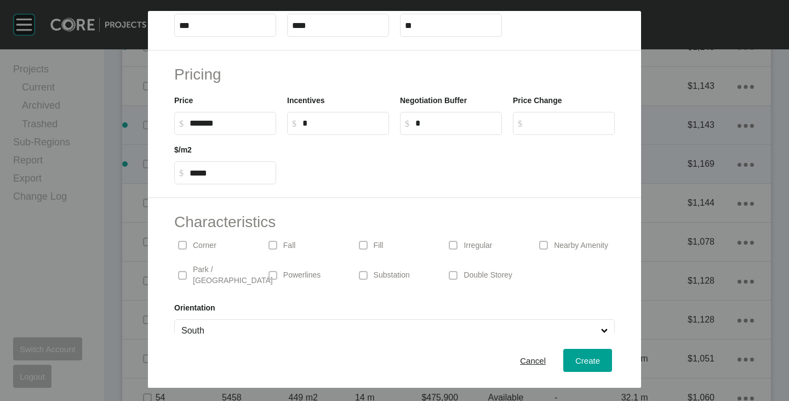
scroll to position [268, 0]
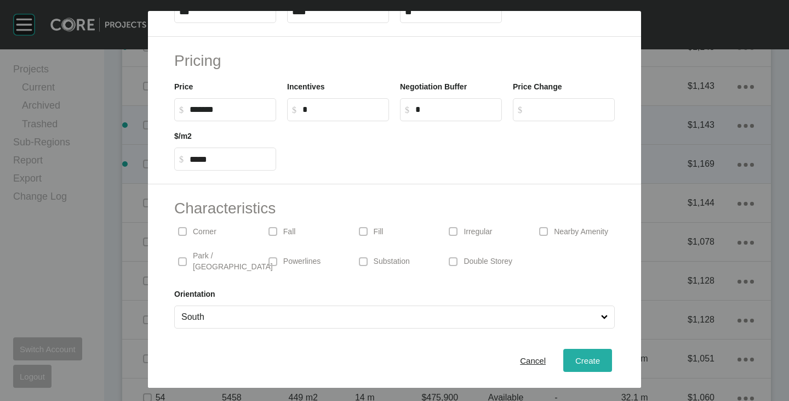
click at [582, 354] on div "Create" at bounding box center [588, 360] width 30 height 15
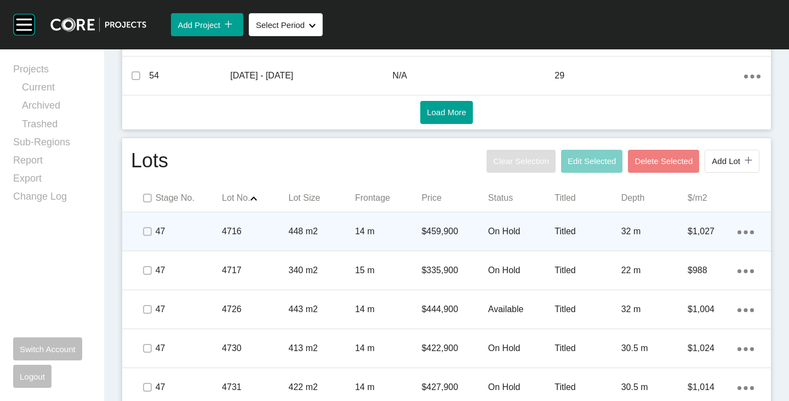
scroll to position [603, 0]
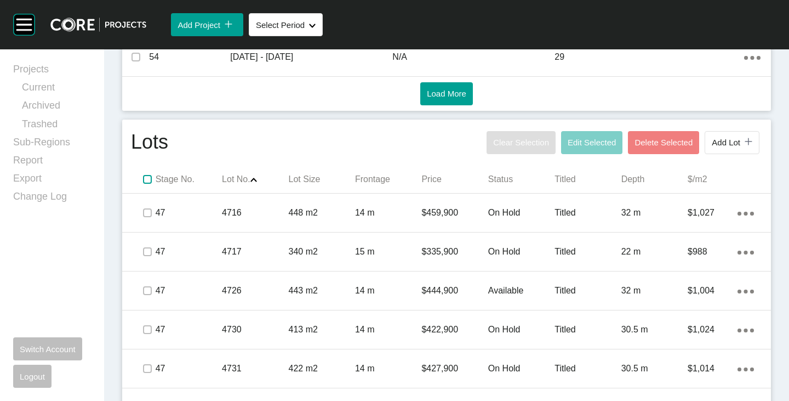
drag, startPoint x: 144, startPoint y: 180, endPoint x: 181, endPoint y: 181, distance: 37.3
click at [145, 181] on label at bounding box center [147, 179] width 9 height 9
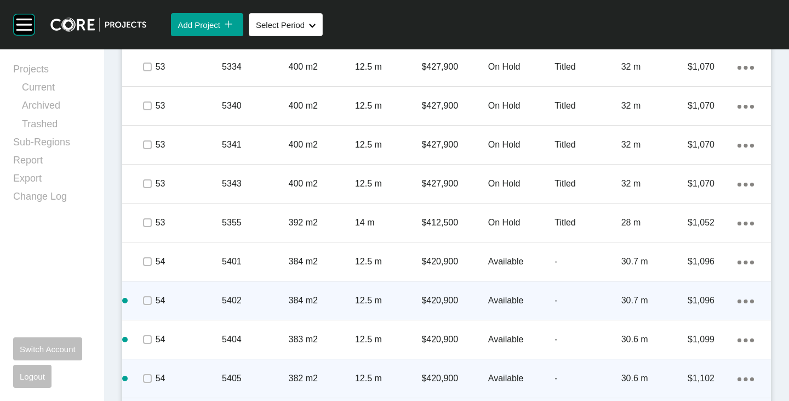
scroll to position [1371, 0]
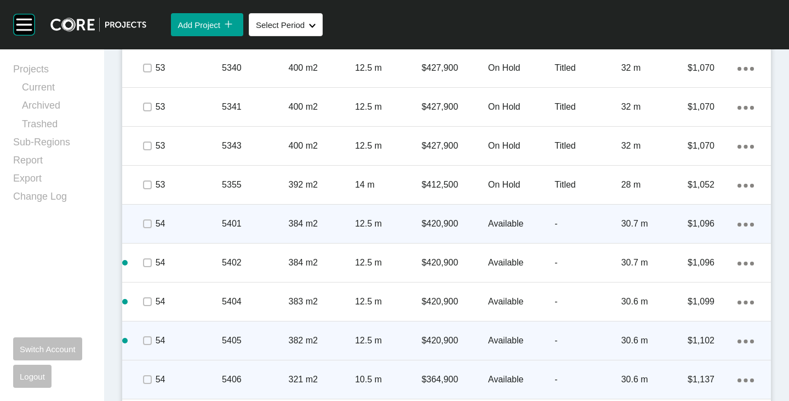
click at [147, 229] on span at bounding box center [147, 223] width 16 height 16
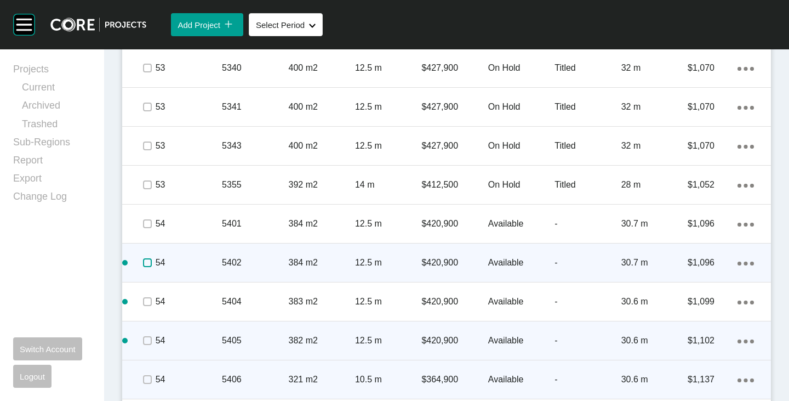
click at [144, 260] on label at bounding box center [147, 262] width 9 height 9
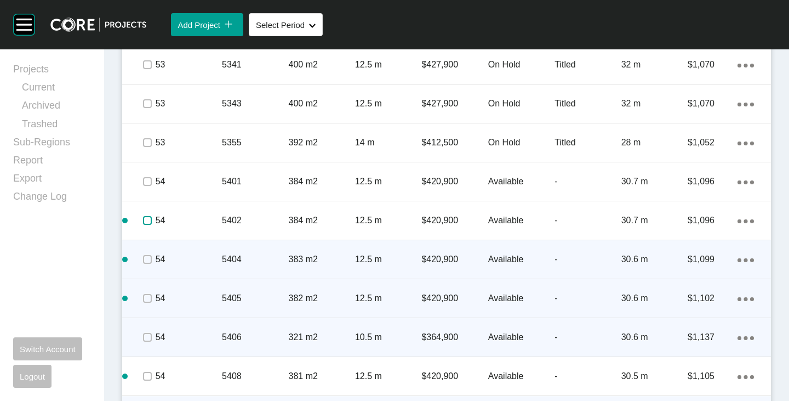
scroll to position [1425, 0]
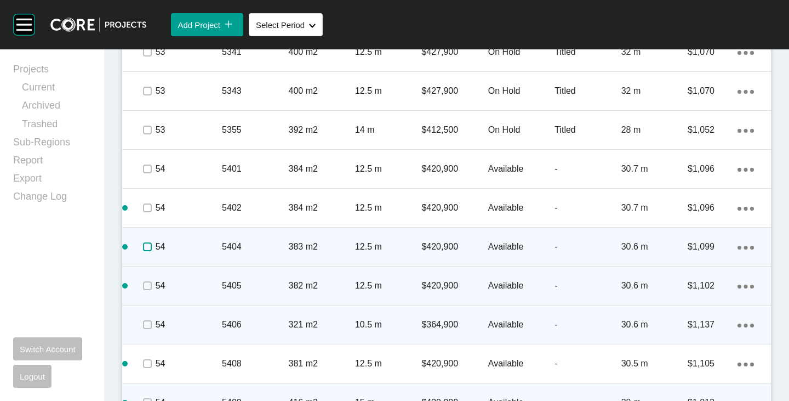
click at [146, 247] on label at bounding box center [147, 246] width 9 height 9
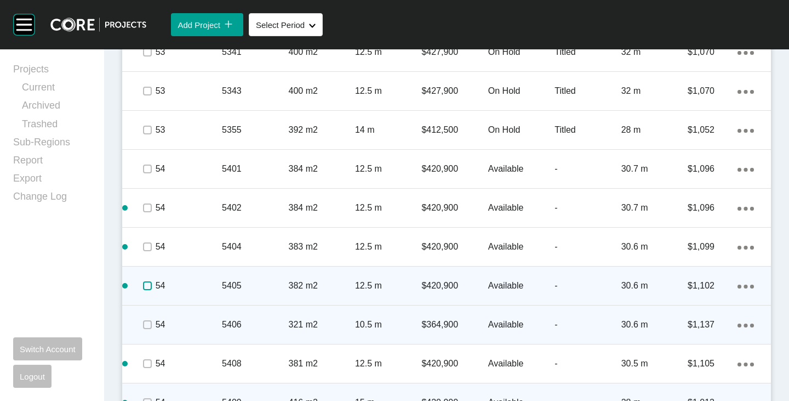
click at [146, 286] on label at bounding box center [147, 285] width 9 height 9
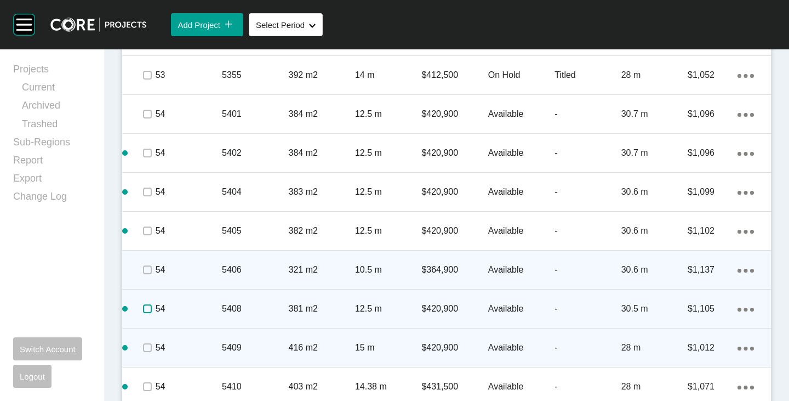
click at [143, 310] on label at bounding box center [147, 308] width 9 height 9
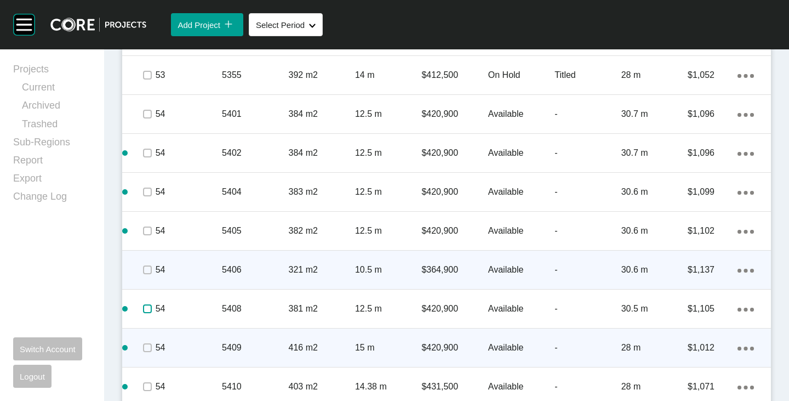
scroll to position [1590, 0]
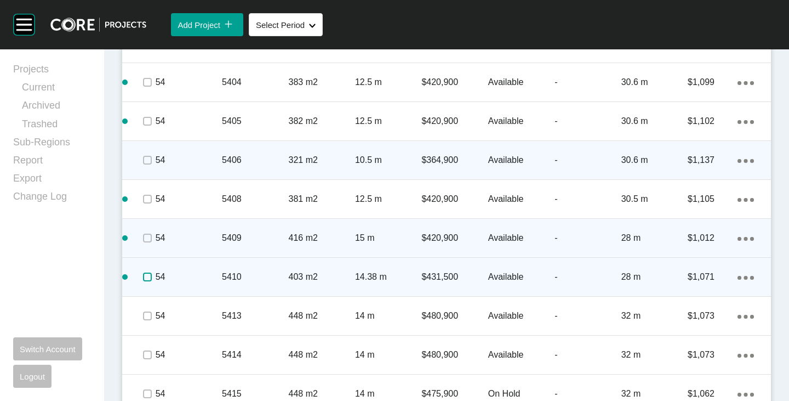
click at [143, 277] on label at bounding box center [147, 276] width 9 height 9
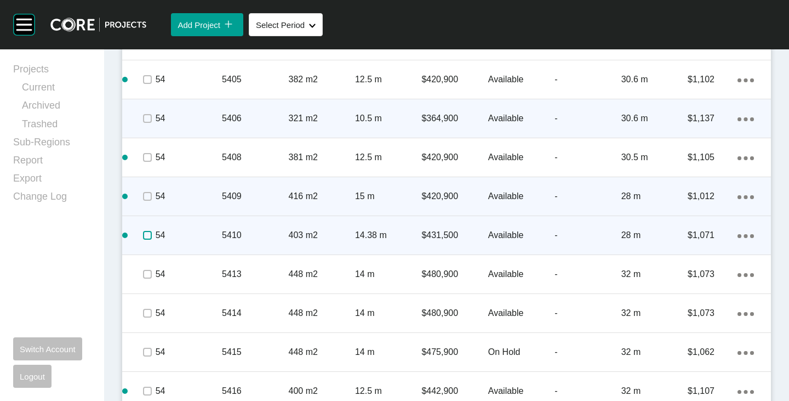
scroll to position [1645, 0]
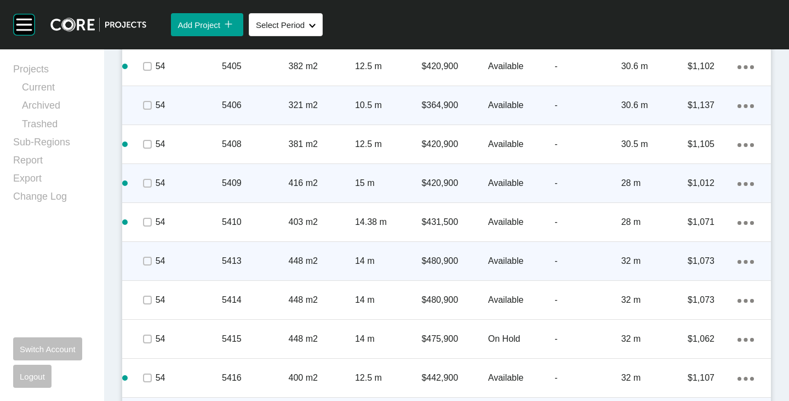
click at [152, 266] on span at bounding box center [147, 261] width 16 height 16
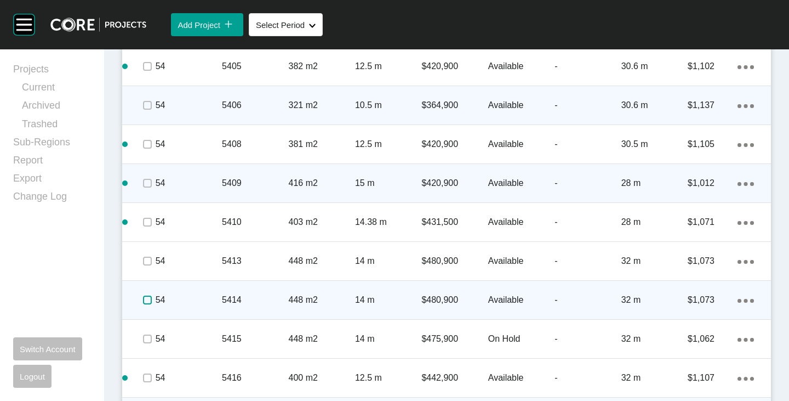
click at [146, 298] on label at bounding box center [147, 299] width 9 height 9
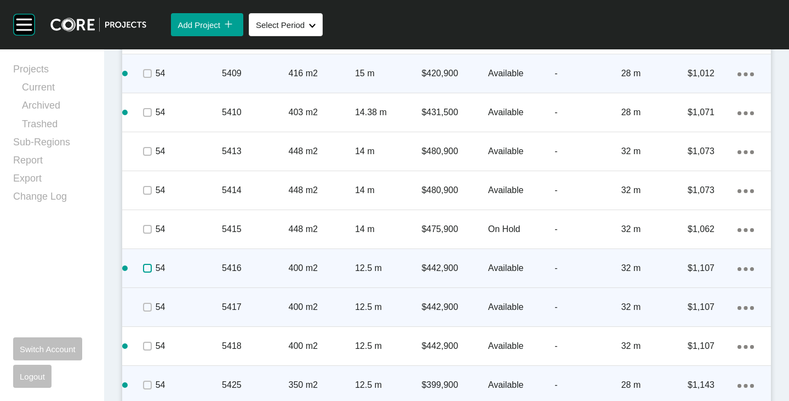
click at [147, 270] on label at bounding box center [147, 268] width 9 height 9
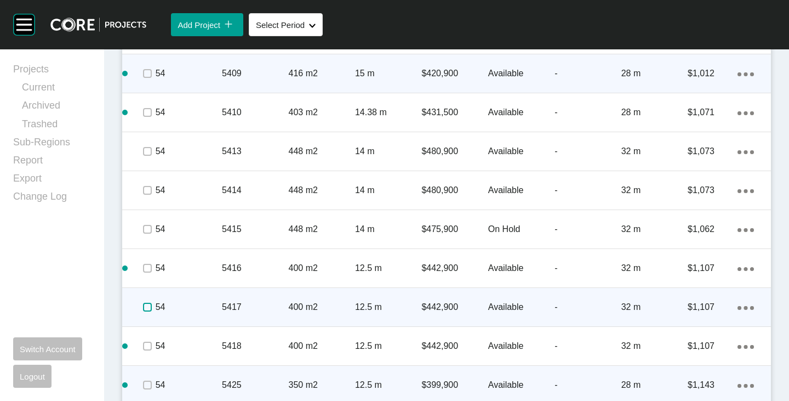
click at [143, 308] on label at bounding box center [147, 307] width 9 height 9
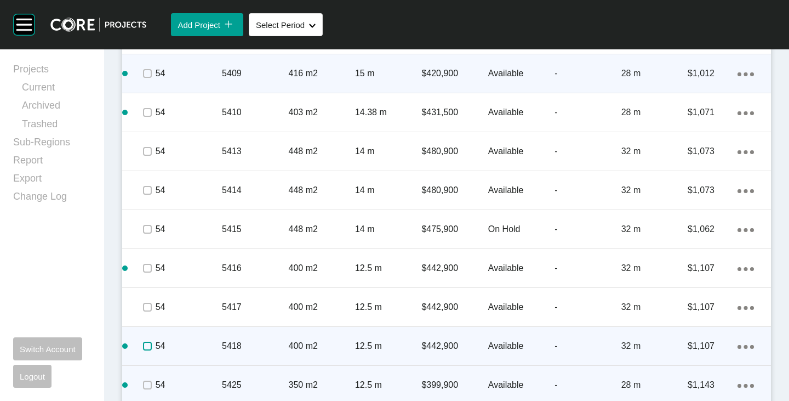
click at [144, 349] on label at bounding box center [147, 346] width 9 height 9
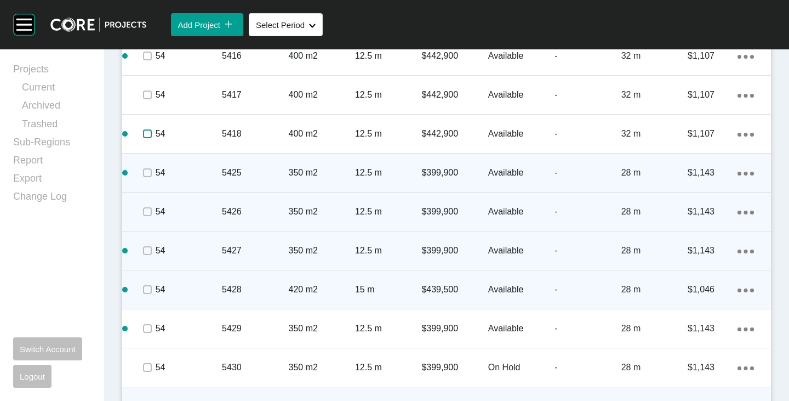
scroll to position [1974, 0]
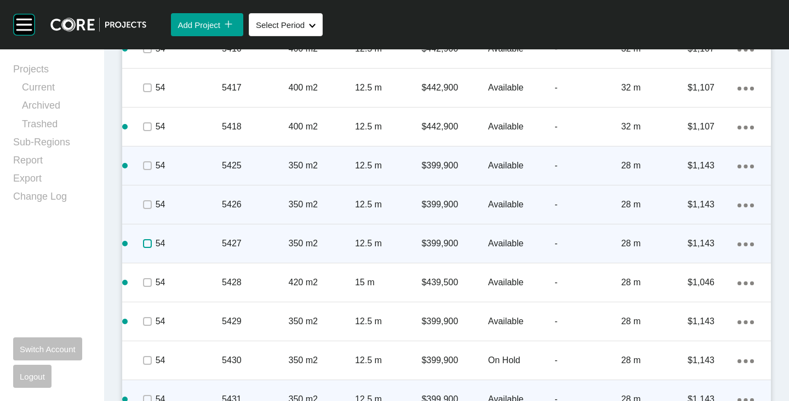
click at [146, 248] on label at bounding box center [147, 243] width 9 height 9
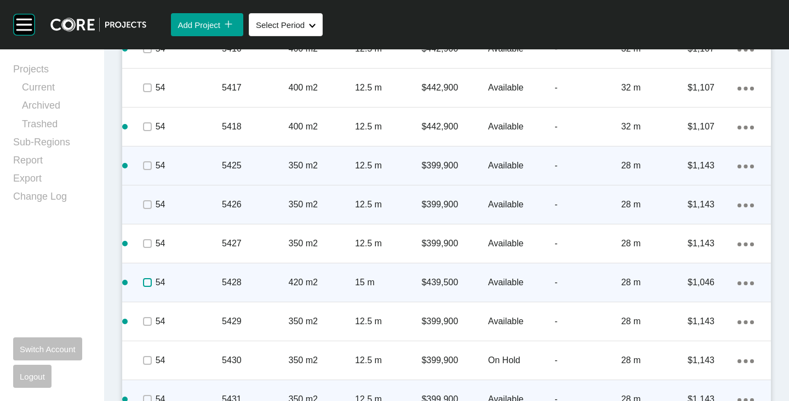
click at [144, 280] on label at bounding box center [147, 282] width 9 height 9
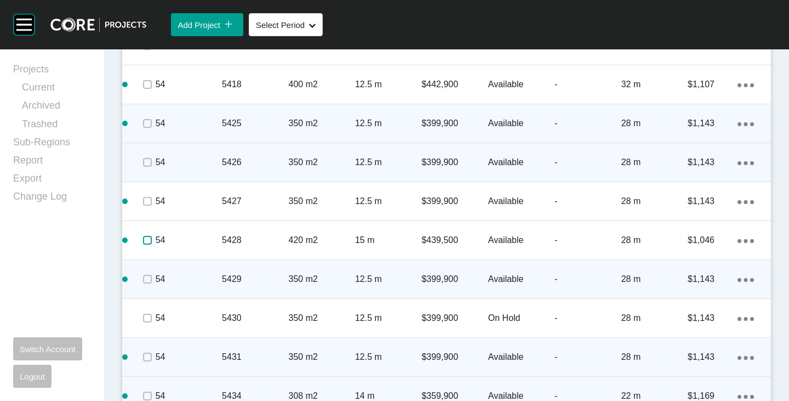
scroll to position [2028, 0]
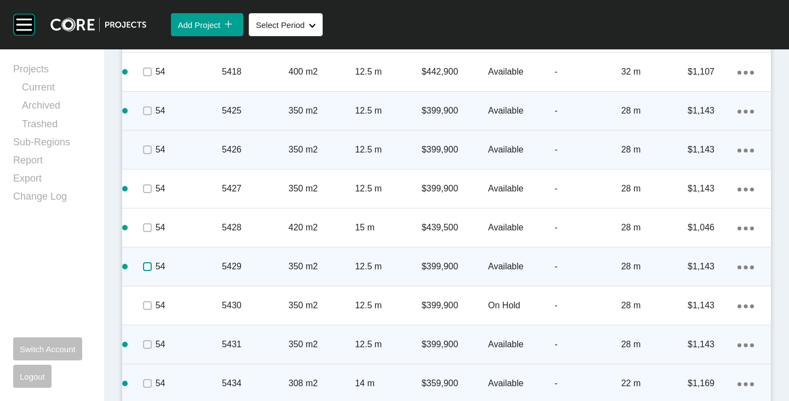
click at [147, 269] on label at bounding box center [147, 266] width 9 height 9
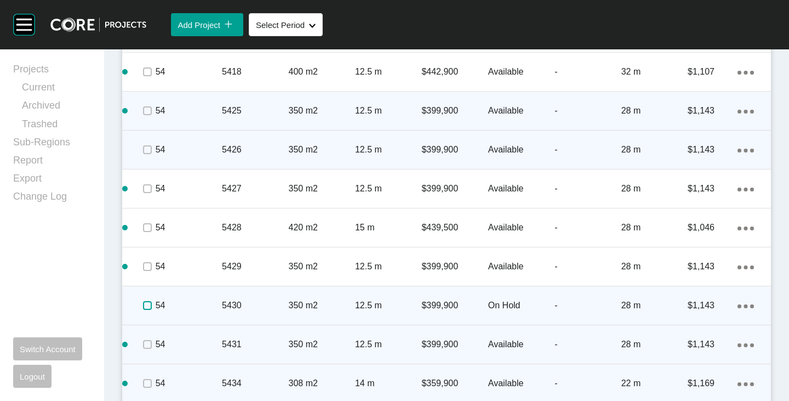
click at [146, 309] on label at bounding box center [147, 305] width 9 height 9
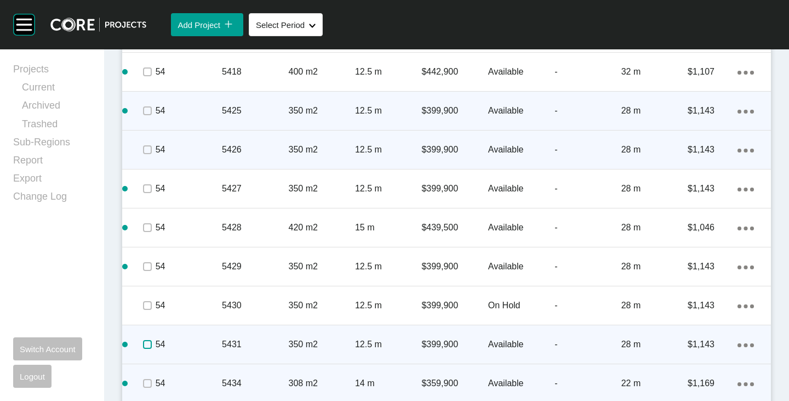
click at [143, 343] on label at bounding box center [147, 344] width 9 height 9
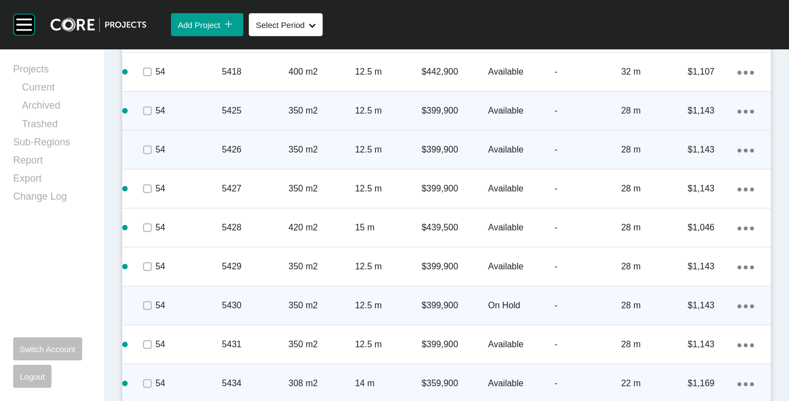
click at [489, 310] on p "On Hold" at bounding box center [521, 305] width 66 height 12
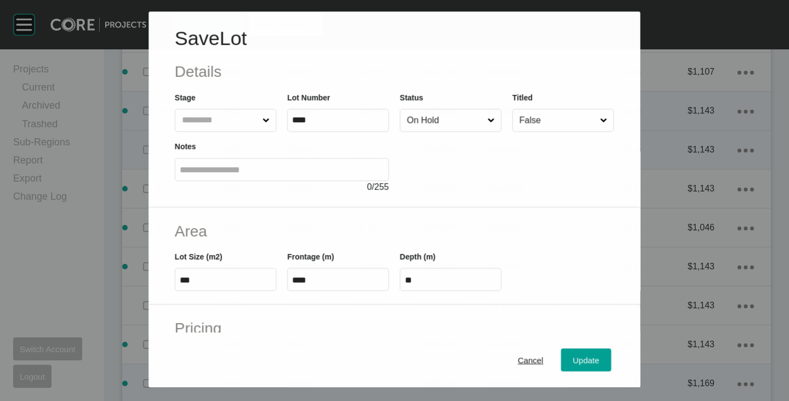
click at [427, 114] on input "On Hold" at bounding box center [445, 120] width 81 height 22
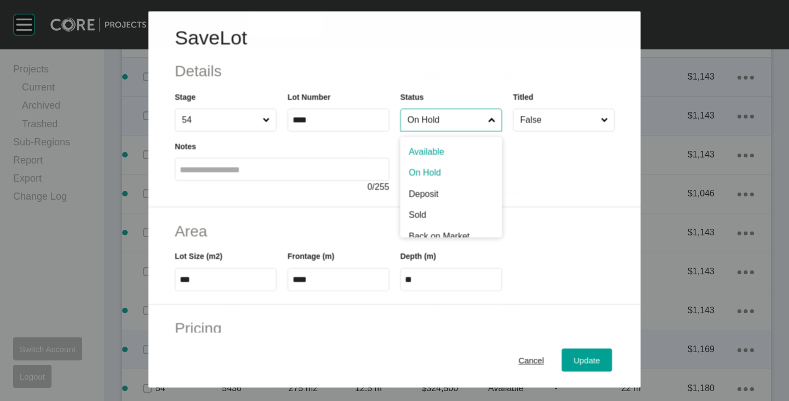
scroll to position [1994, 0]
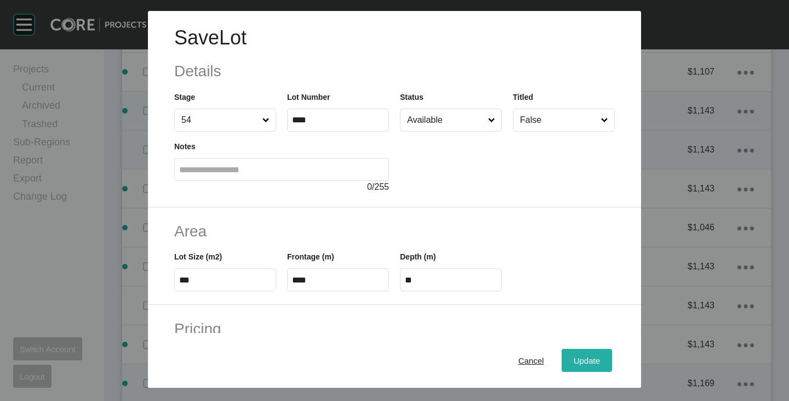
click at [571, 354] on div "Update" at bounding box center [587, 360] width 32 height 15
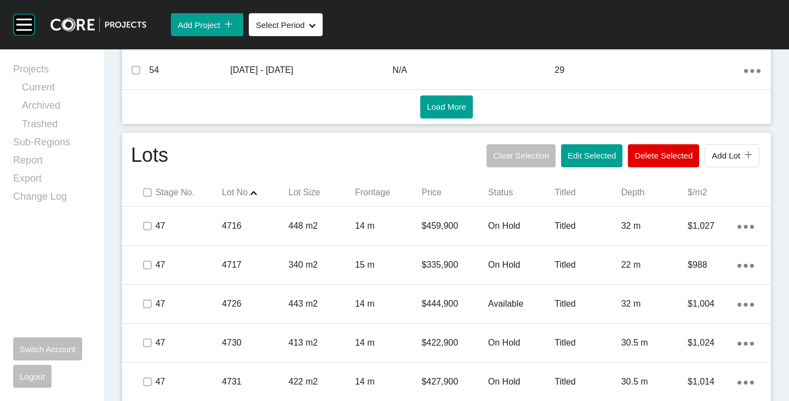
scroll to position [603, 0]
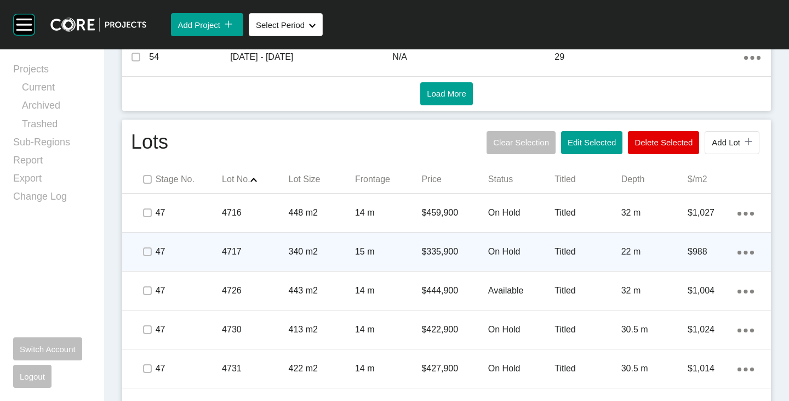
drag, startPoint x: 154, startPoint y: 214, endPoint x: 142, endPoint y: 237, distance: 26.2
click at [154, 213] on span at bounding box center [147, 212] width 16 height 16
click at [145, 254] on label at bounding box center [147, 251] width 9 height 9
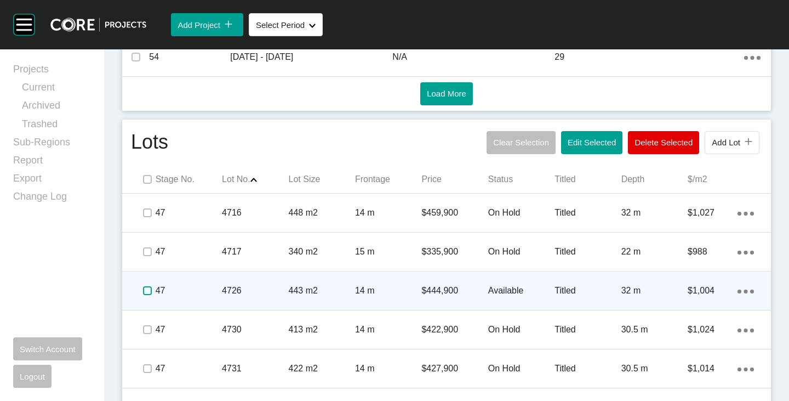
click at [149, 291] on label at bounding box center [147, 290] width 9 height 9
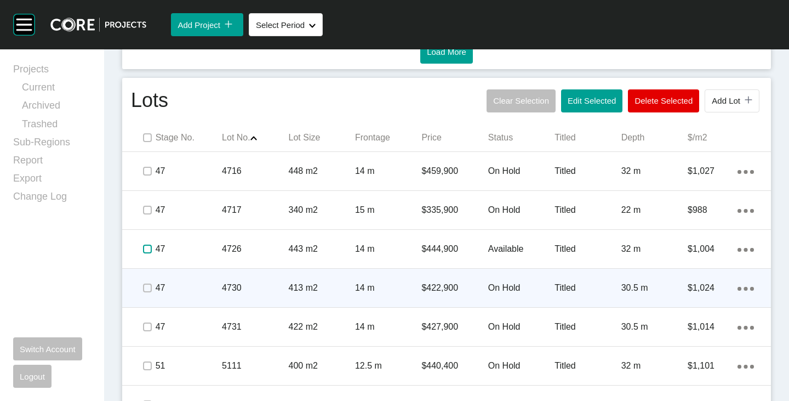
scroll to position [658, 0]
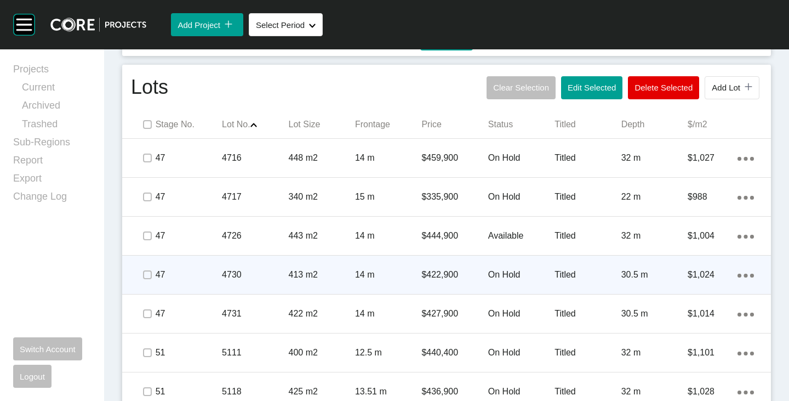
click at [147, 280] on span at bounding box center [147, 274] width 16 height 16
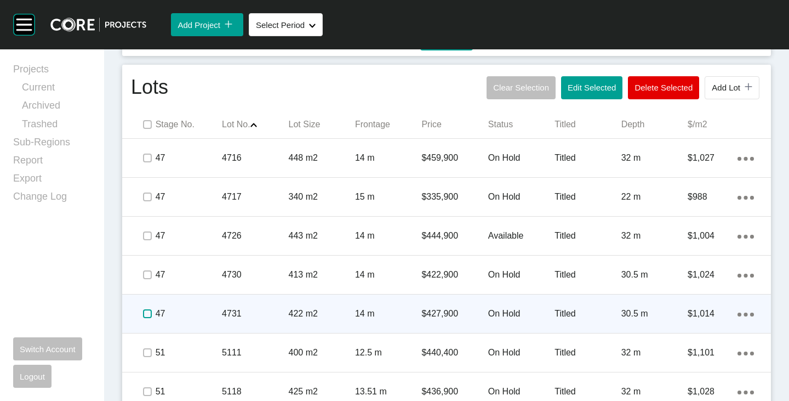
click at [145, 313] on label at bounding box center [147, 313] width 9 height 9
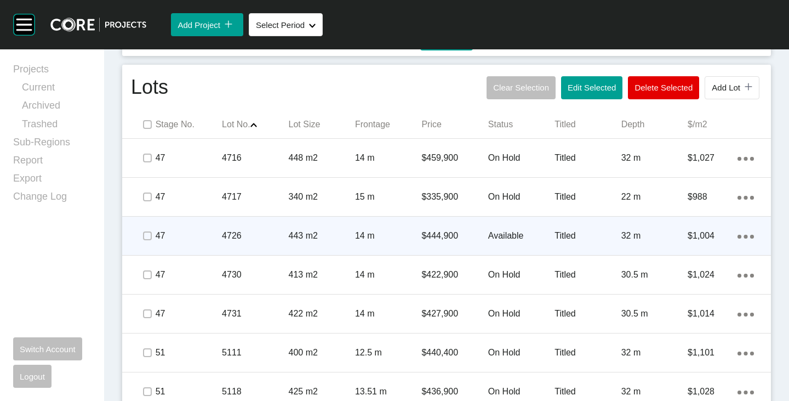
click at [492, 238] on p "Available" at bounding box center [521, 236] width 66 height 12
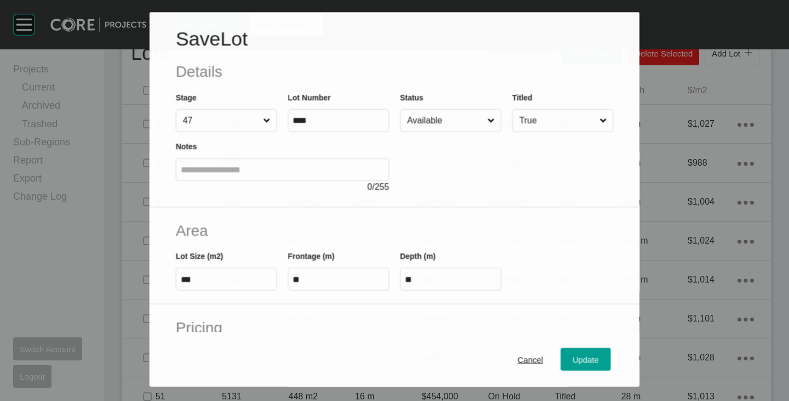
click at [440, 132] on div at bounding box center [506, 162] width 213 height 61
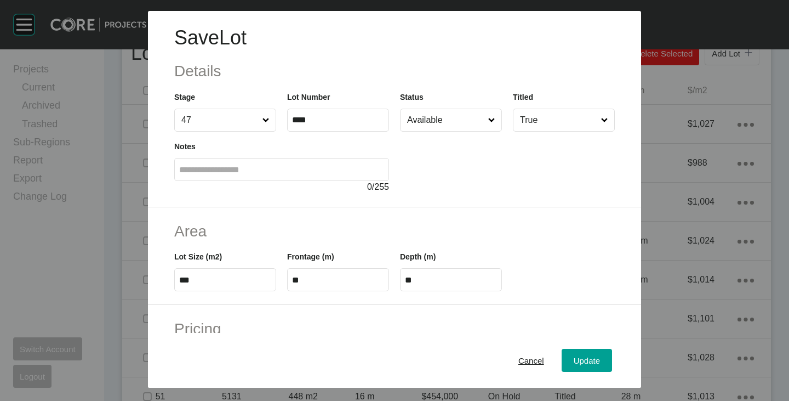
click at [438, 123] on input "Available" at bounding box center [445, 120] width 81 height 22
click at [571, 353] on div "Update" at bounding box center [587, 360] width 32 height 15
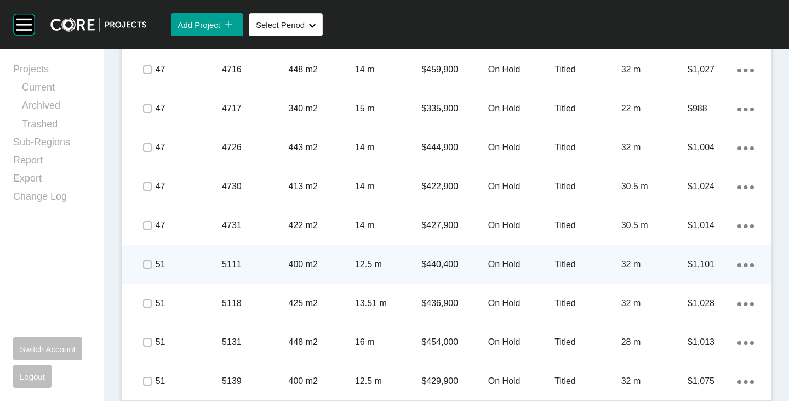
scroll to position [768, 0]
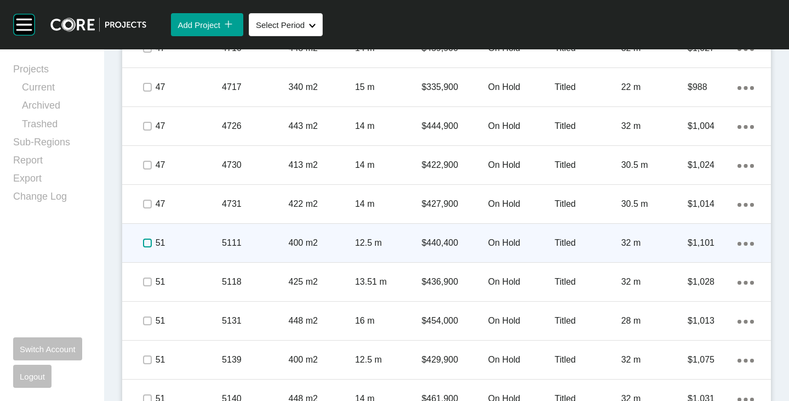
click at [144, 248] on span at bounding box center [147, 243] width 16 height 16
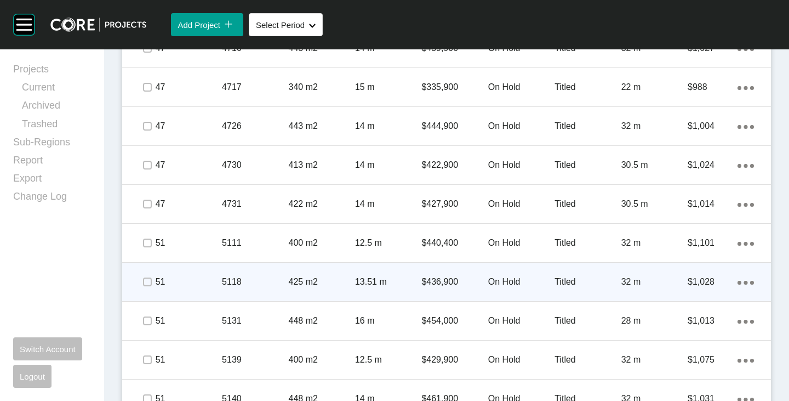
click at [149, 290] on div at bounding box center [147, 282] width 16 height 38
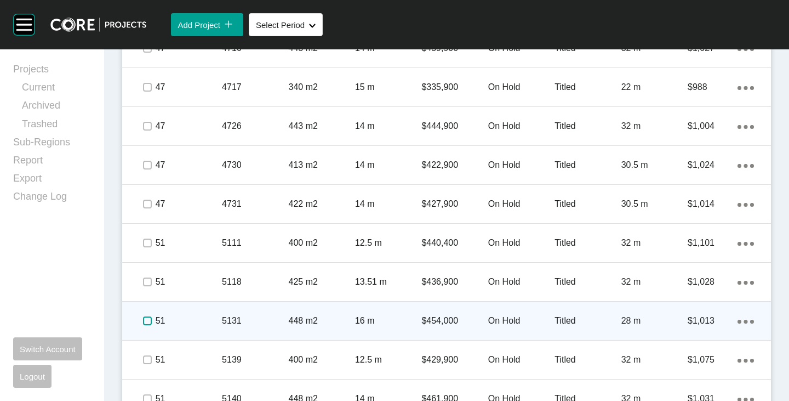
click at [147, 322] on label at bounding box center [147, 320] width 9 height 9
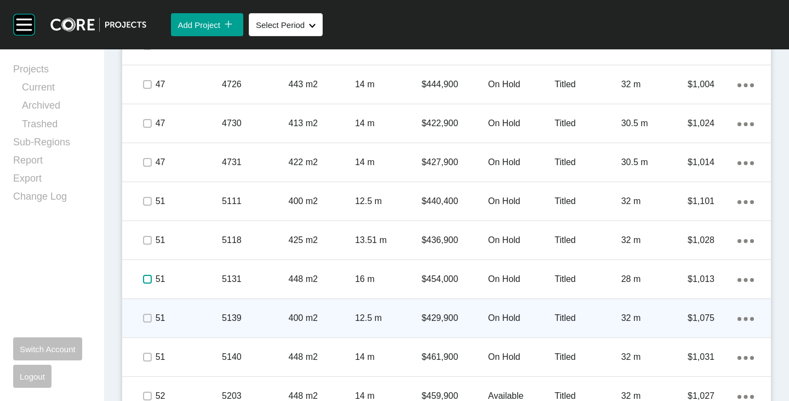
scroll to position [822, 0]
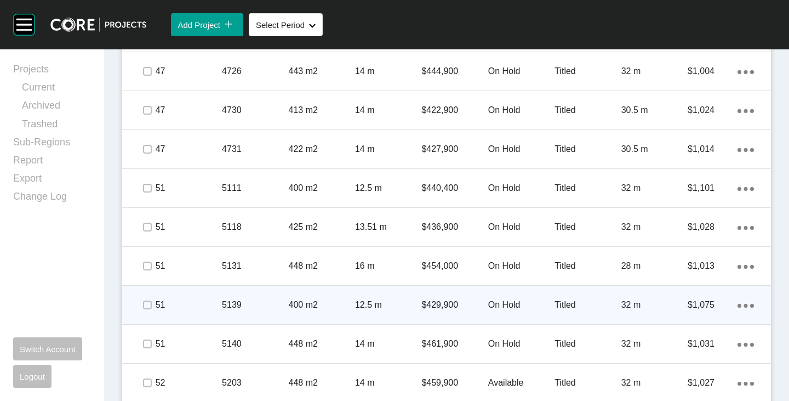
click at [147, 298] on span at bounding box center [147, 305] width 16 height 16
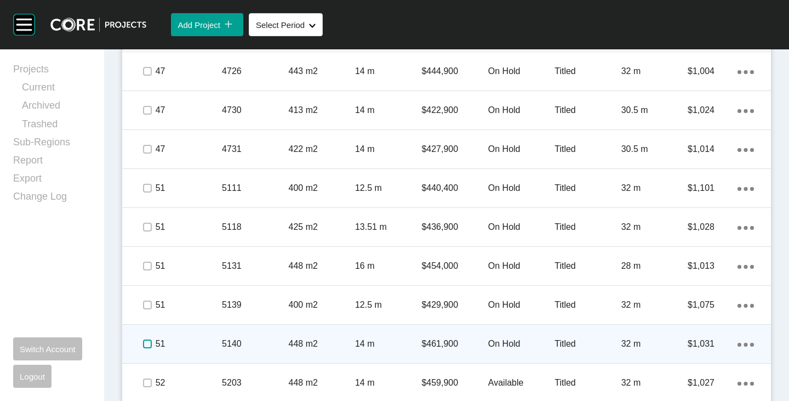
click at [149, 340] on label at bounding box center [147, 343] width 9 height 9
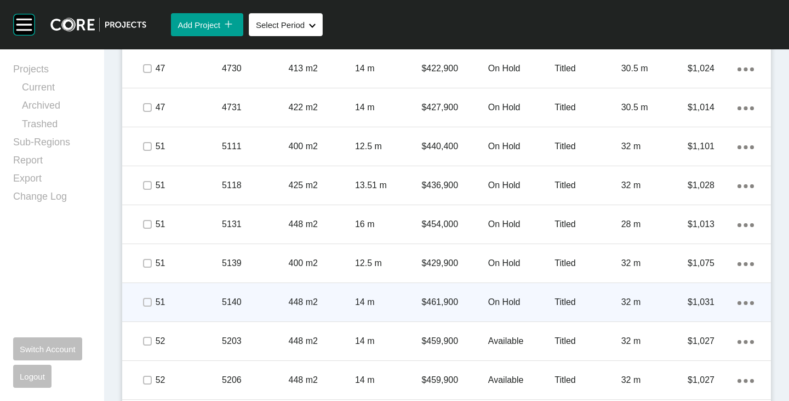
scroll to position [877, 0]
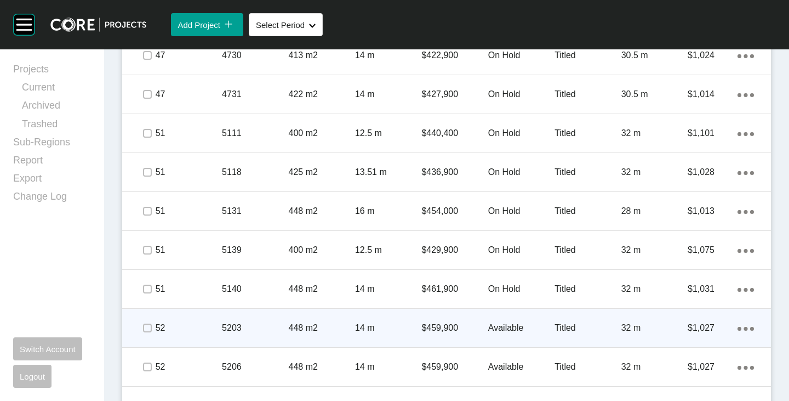
click at [502, 328] on p "Available" at bounding box center [521, 328] width 66 height 12
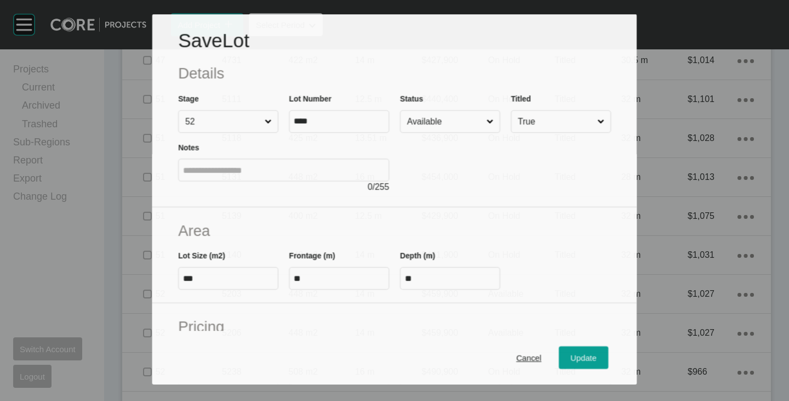
scroll to position [843, 0]
click at [446, 126] on input "Available" at bounding box center [444, 121] width 79 height 21
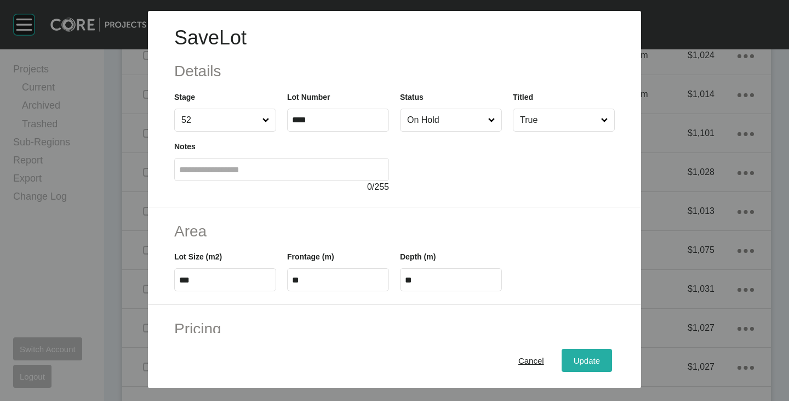
click at [574, 361] on span "Update" at bounding box center [587, 360] width 26 height 9
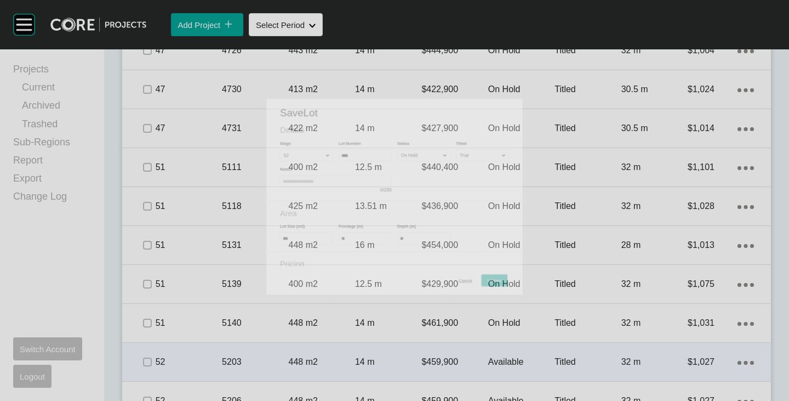
scroll to position [877, 0]
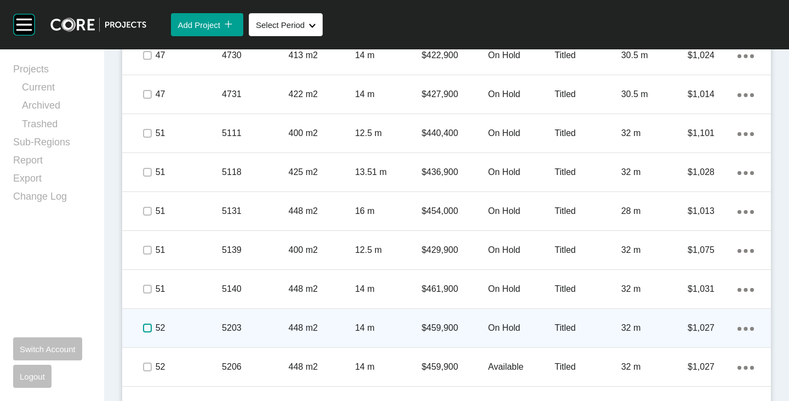
click at [143, 328] on label at bounding box center [147, 327] width 9 height 9
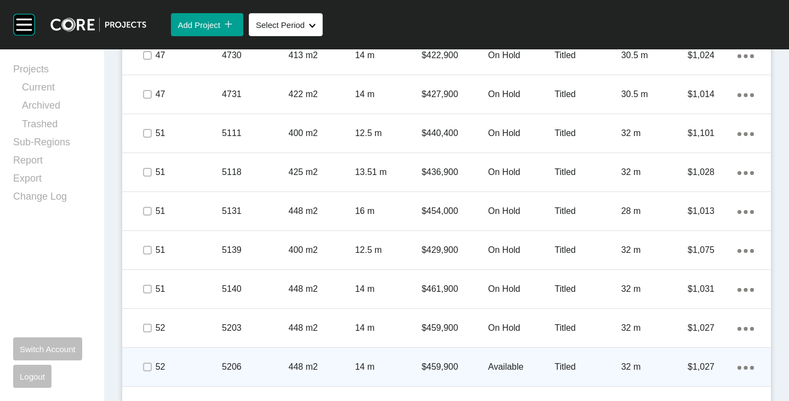
click at [499, 362] on p "Available" at bounding box center [521, 367] width 66 height 12
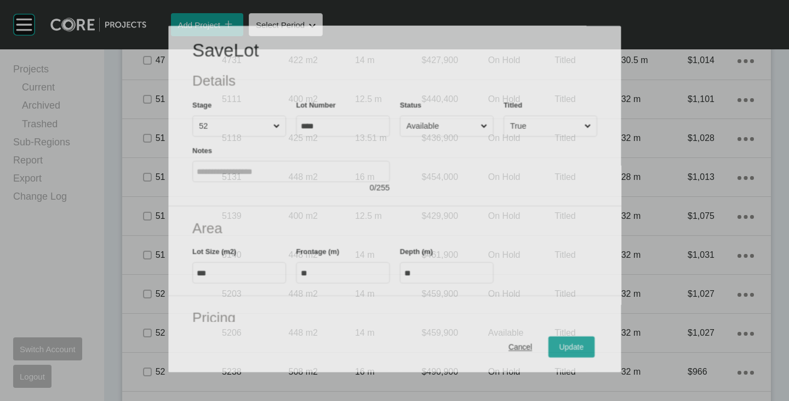
scroll to position [843, 0]
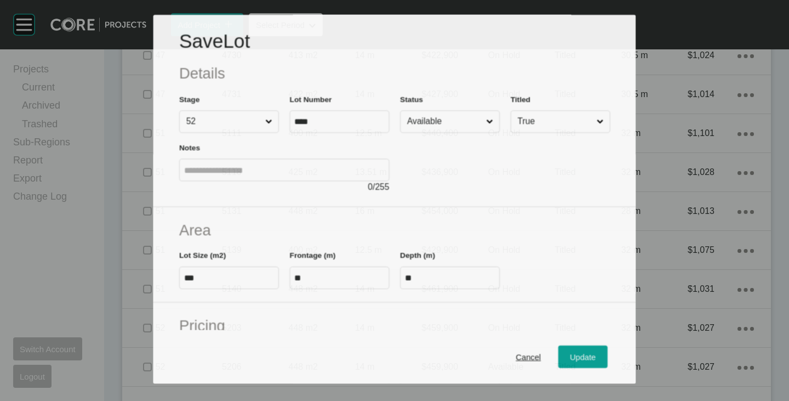
click at [427, 118] on input "Available" at bounding box center [444, 121] width 79 height 21
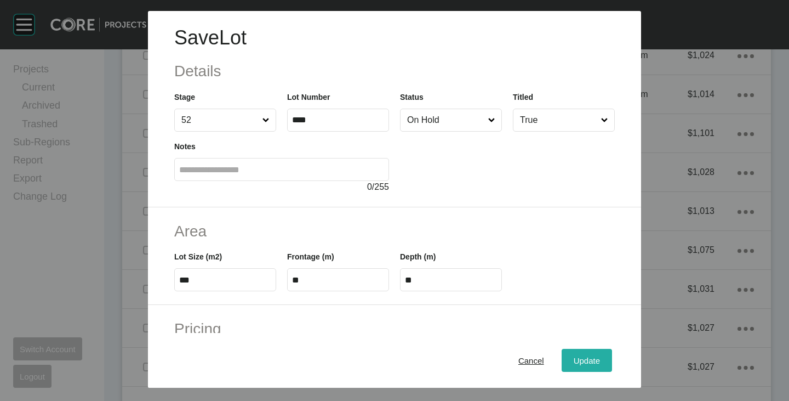
click at [586, 366] on div "Update" at bounding box center [587, 360] width 32 height 15
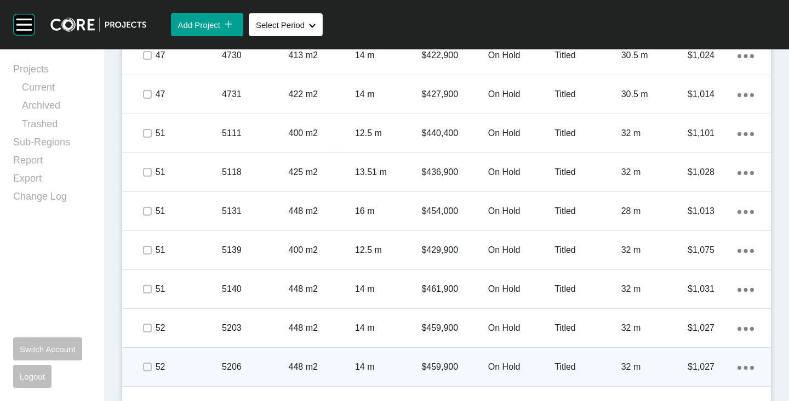
scroll to position [932, 0]
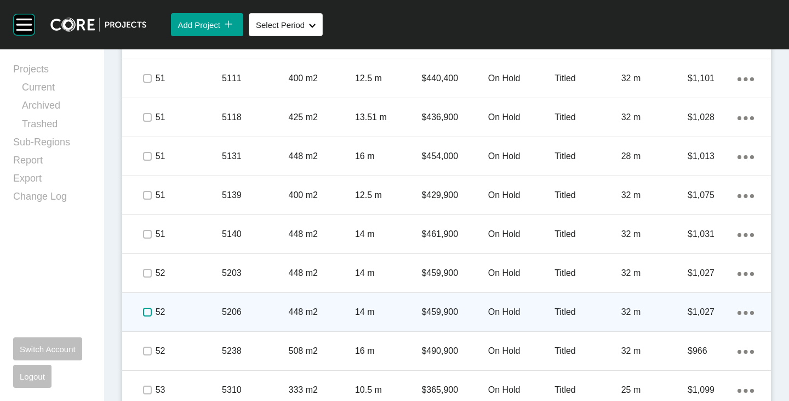
click at [144, 312] on label at bounding box center [147, 312] width 9 height 9
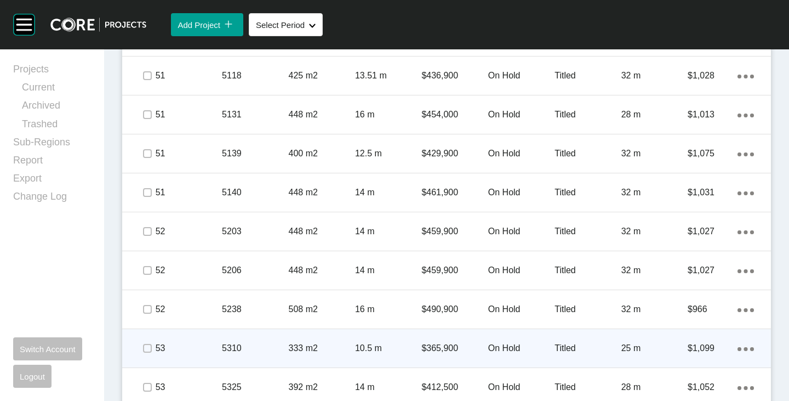
scroll to position [987, 0]
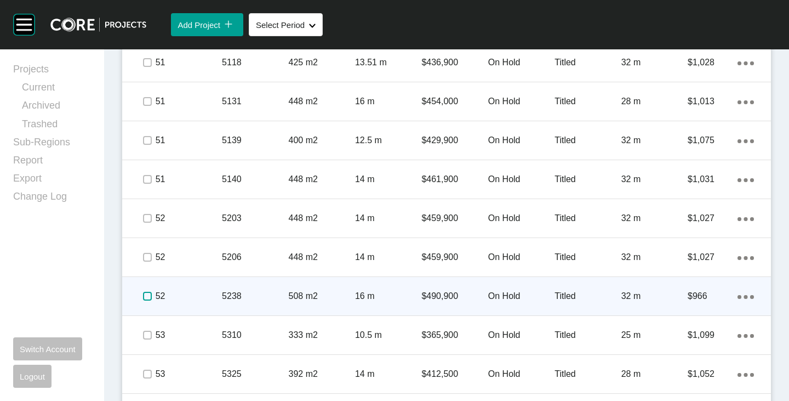
click at [146, 297] on label at bounding box center [147, 296] width 9 height 9
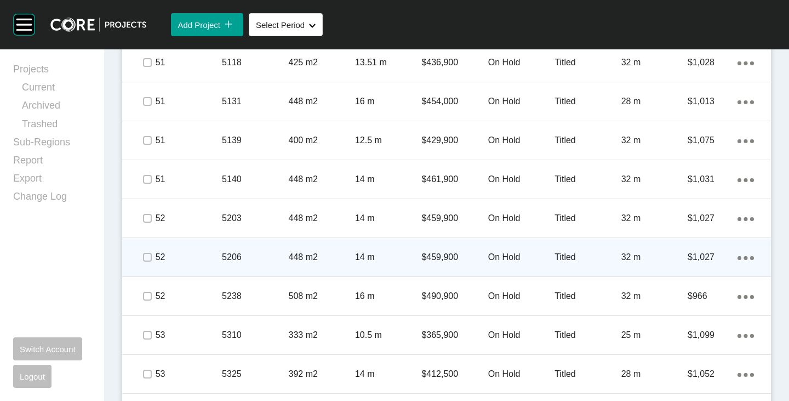
scroll to position [1042, 0]
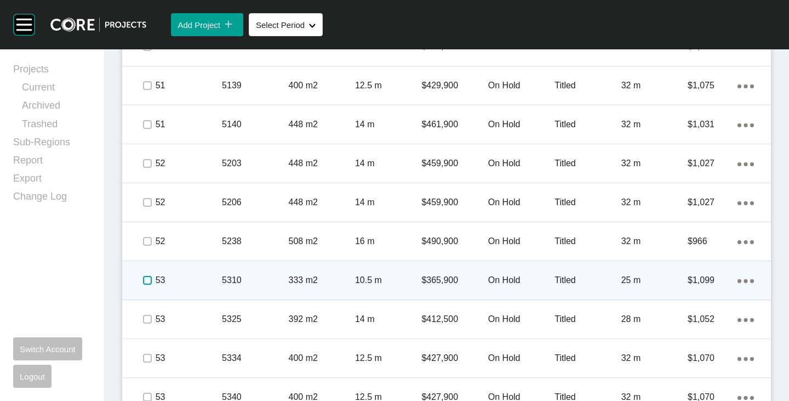
click at [145, 278] on label at bounding box center [147, 280] width 9 height 9
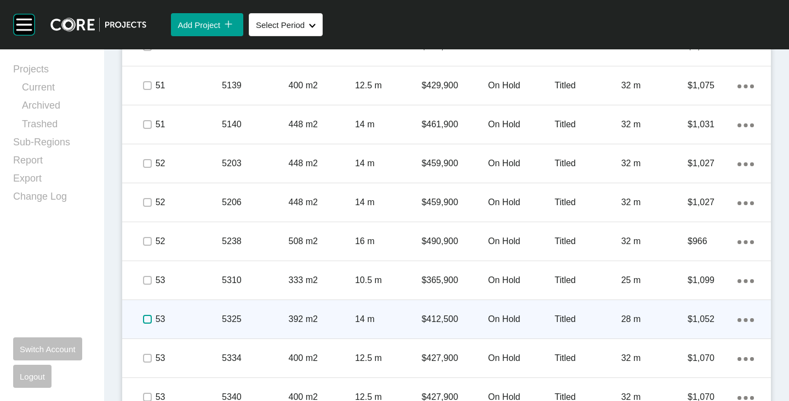
click at [150, 322] on label at bounding box center [147, 319] width 9 height 9
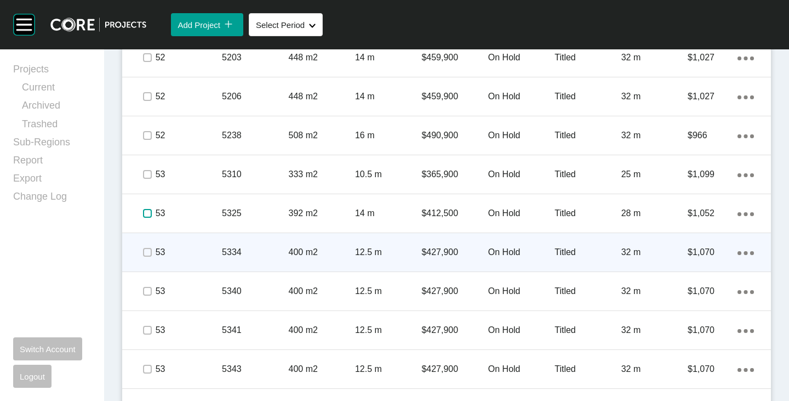
scroll to position [1151, 0]
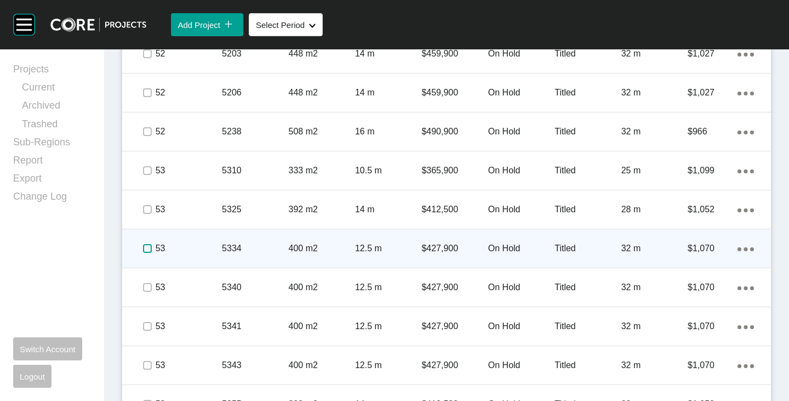
click at [145, 247] on label at bounding box center [147, 248] width 9 height 9
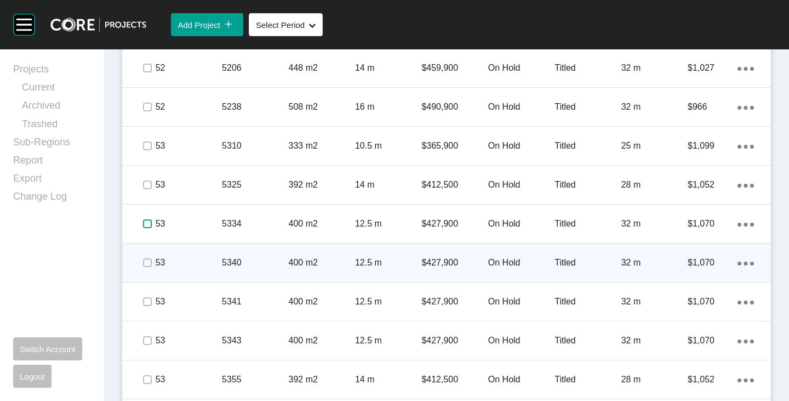
scroll to position [1206, 0]
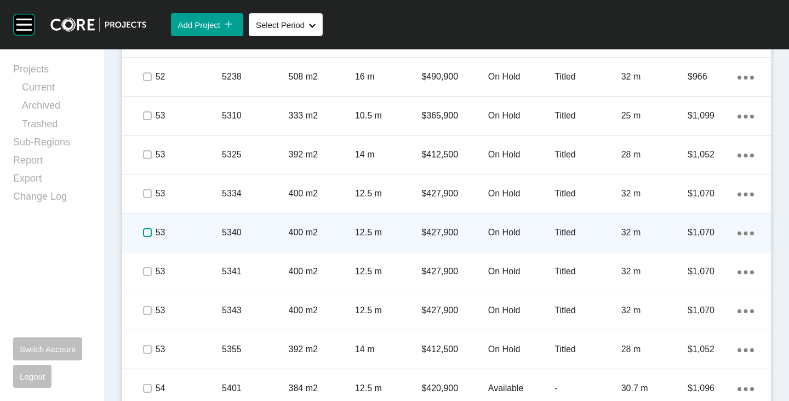
click at [147, 235] on label at bounding box center [147, 232] width 9 height 9
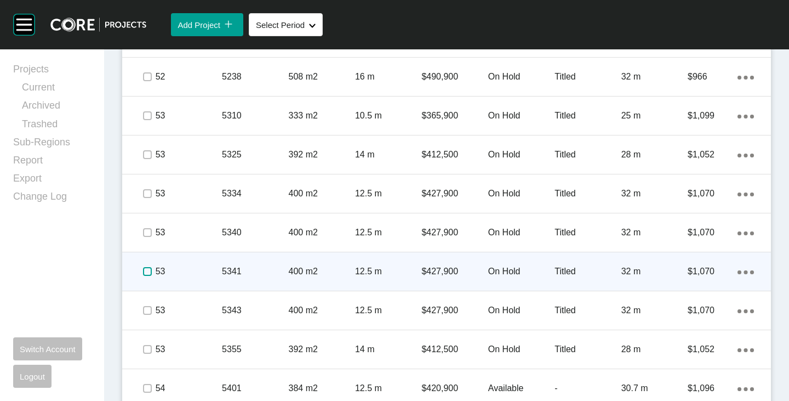
click at [145, 275] on label at bounding box center [147, 271] width 9 height 9
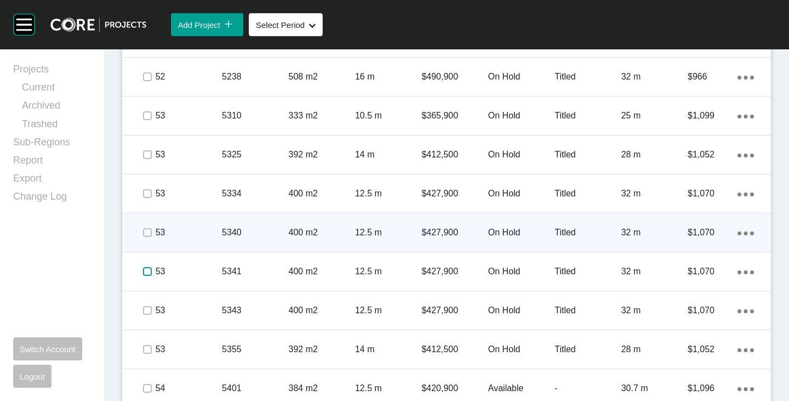
scroll to position [1261, 0]
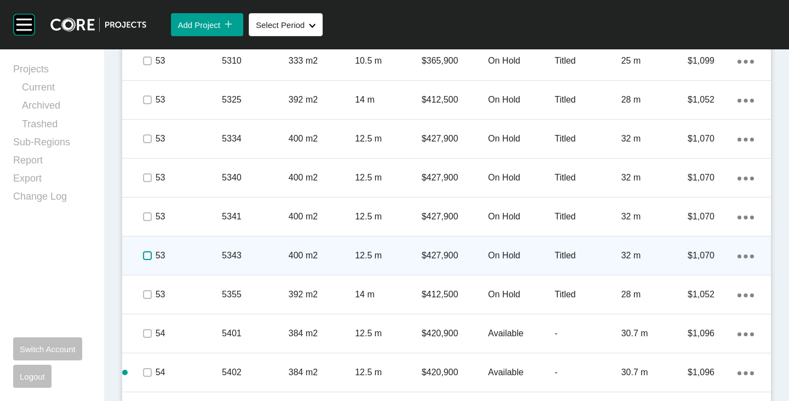
click at [145, 260] on label at bounding box center [147, 255] width 9 height 9
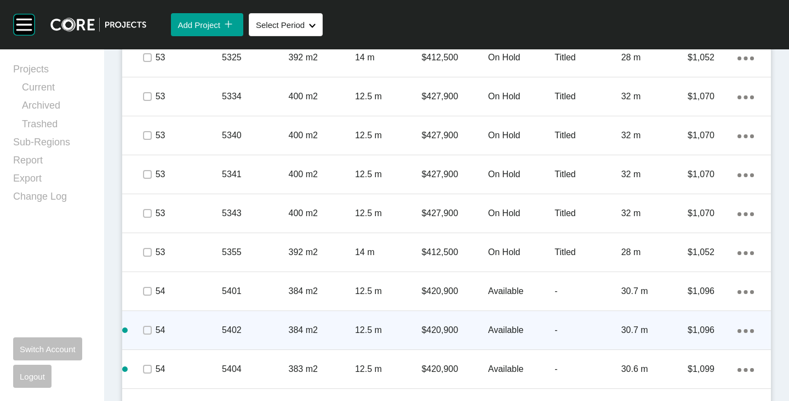
scroll to position [1316, 0]
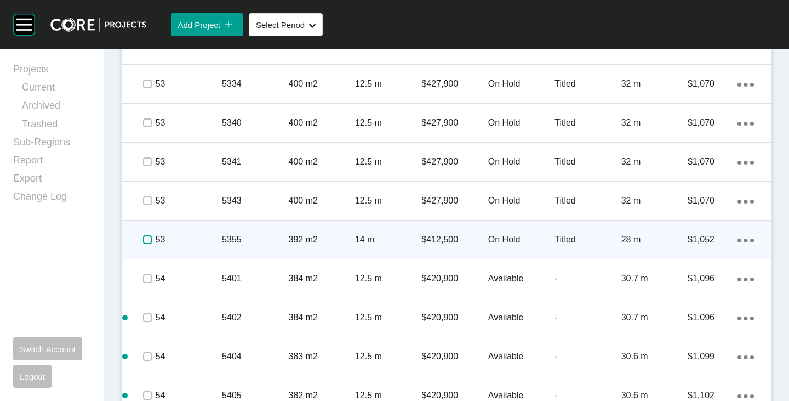
drag, startPoint x: 143, startPoint y: 241, endPoint x: 190, endPoint y: 243, distance: 47.7
click at [143, 241] on label at bounding box center [147, 239] width 9 height 9
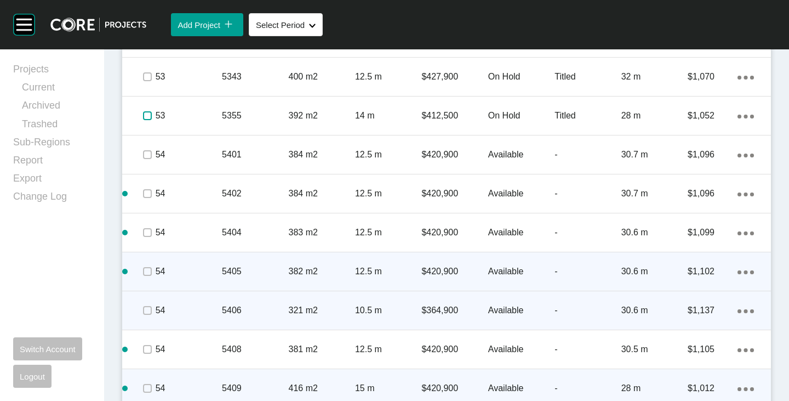
scroll to position [1480, 0]
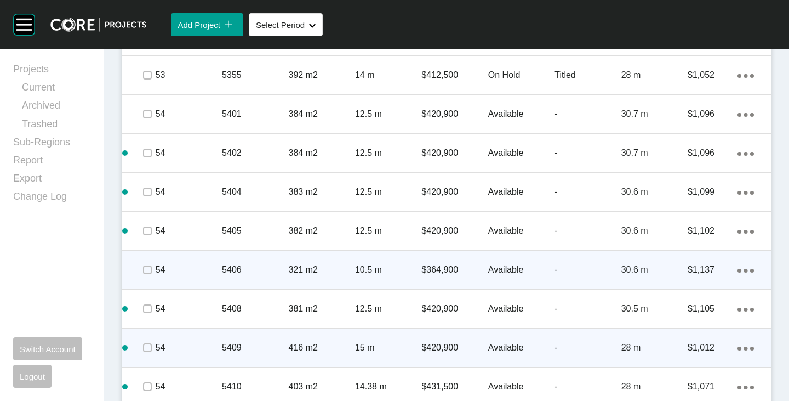
click at [496, 274] on p "Available" at bounding box center [521, 270] width 66 height 12
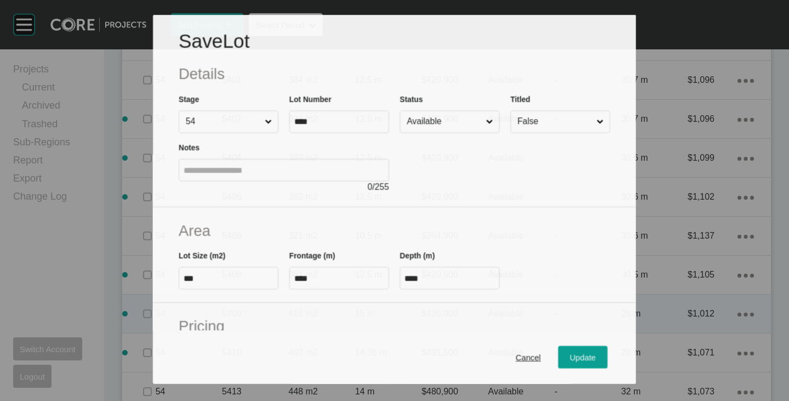
scroll to position [1446, 0]
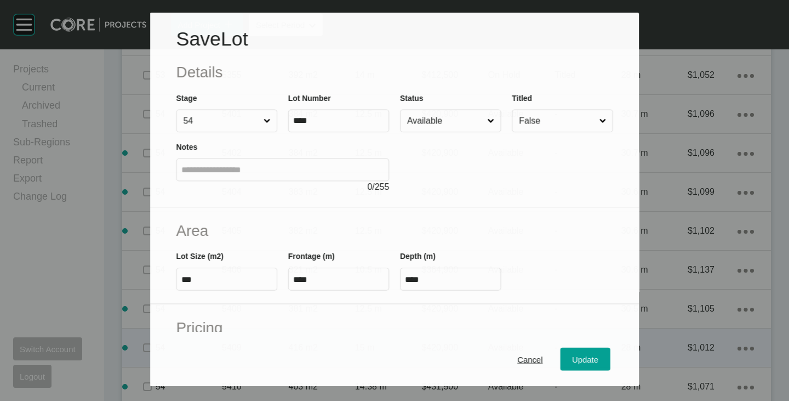
click at [443, 121] on input "Available" at bounding box center [445, 121] width 80 height 22
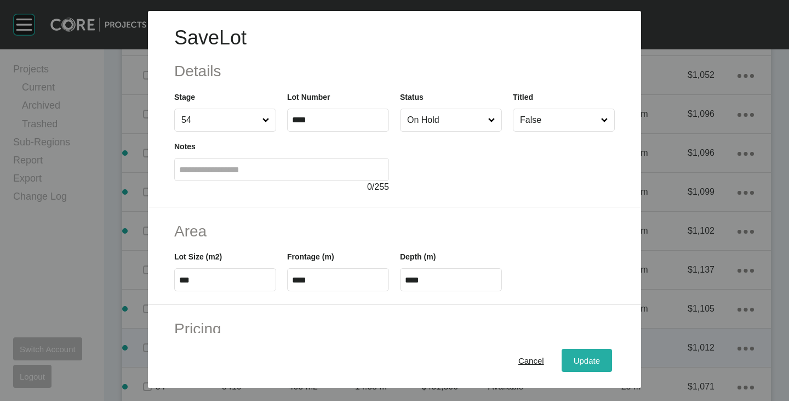
click at [581, 367] on div "Update" at bounding box center [587, 360] width 32 height 15
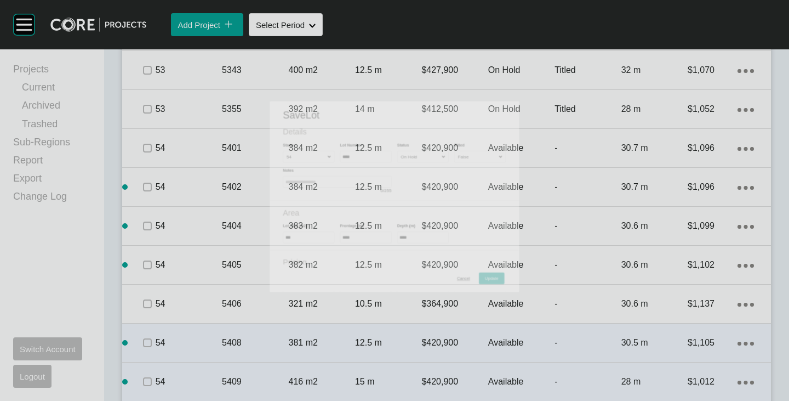
scroll to position [1480, 0]
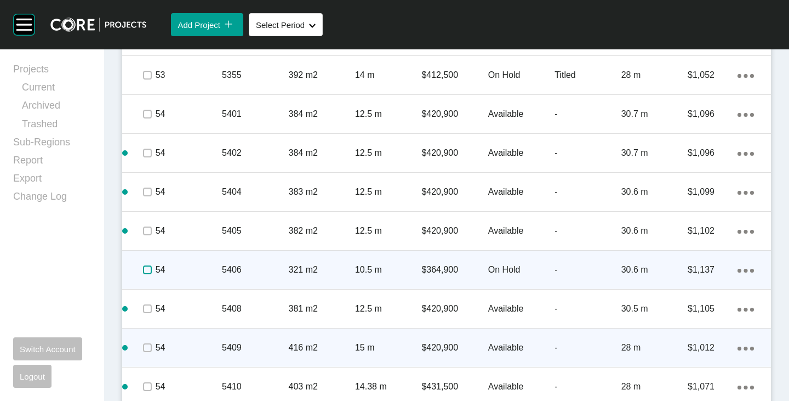
click at [146, 270] on label at bounding box center [147, 269] width 9 height 9
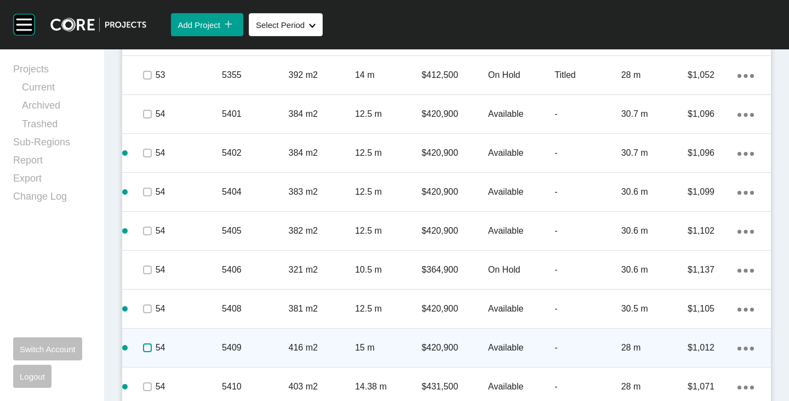
click at [149, 349] on label at bounding box center [147, 347] width 9 height 9
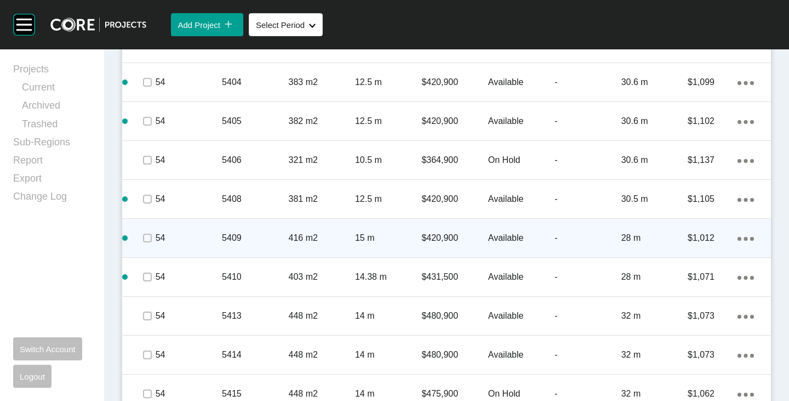
scroll to position [1645, 0]
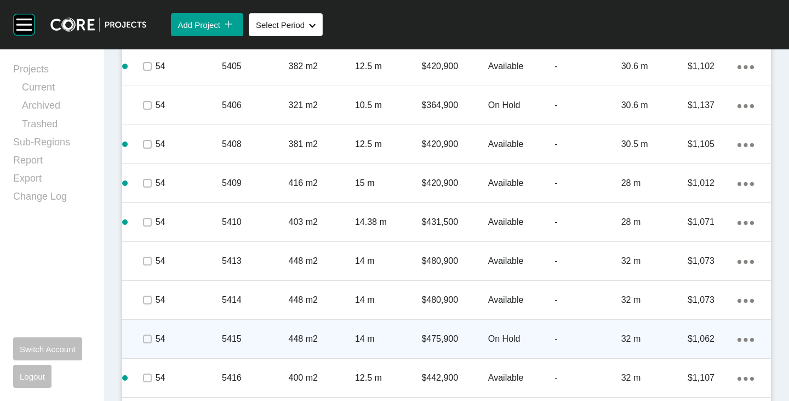
click at [503, 340] on p "On Hold" at bounding box center [521, 339] width 66 height 12
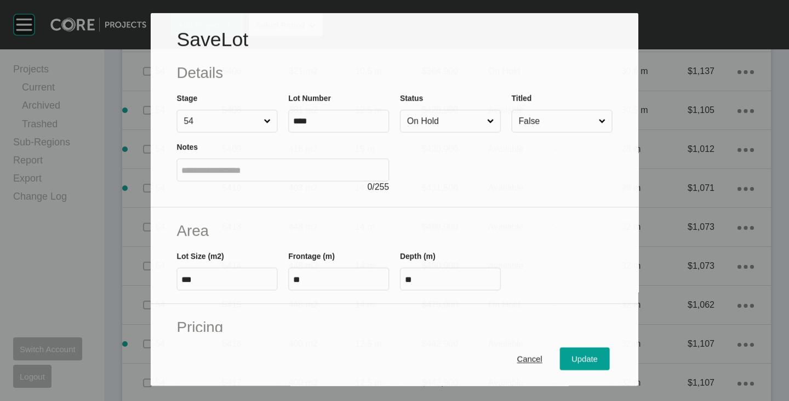
scroll to position [1611, 0]
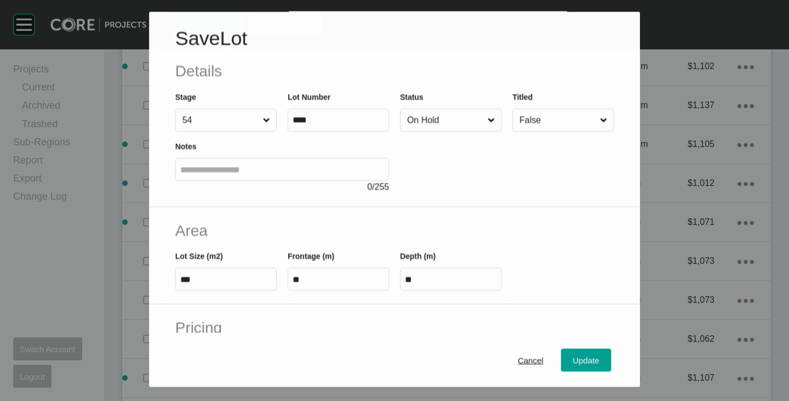
click at [414, 126] on input "On Hold" at bounding box center [445, 121] width 81 height 22
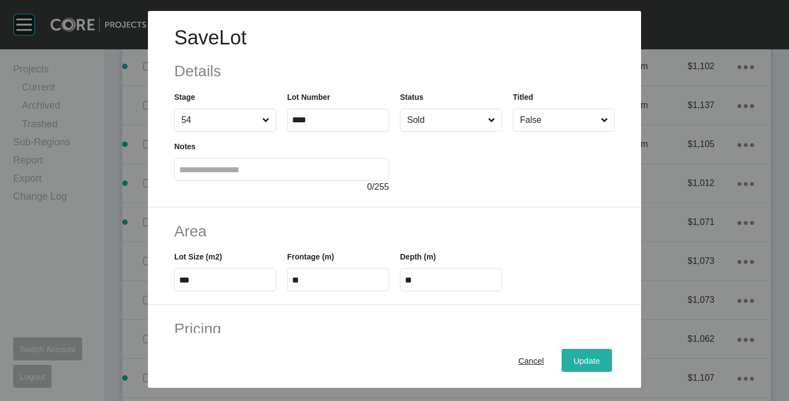
click at [571, 356] on div "Update" at bounding box center [587, 360] width 32 height 15
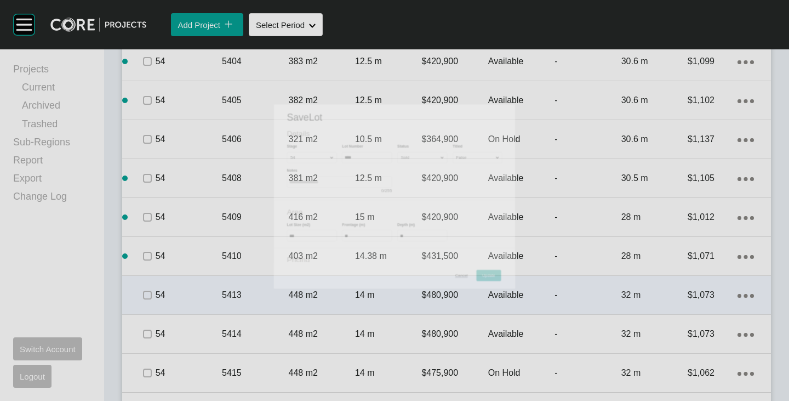
scroll to position [1645, 0]
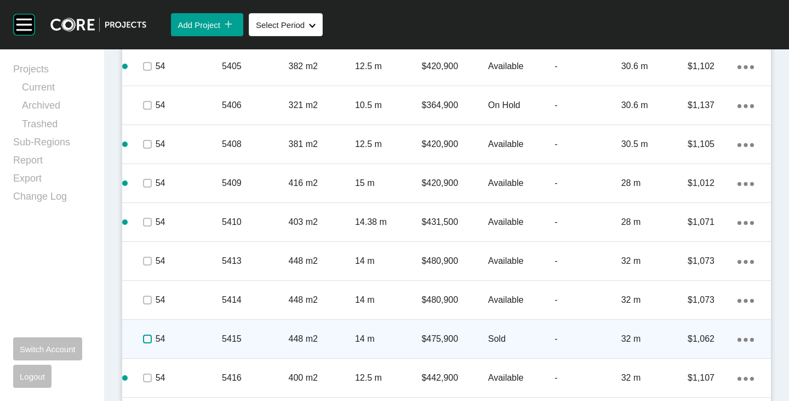
click at [146, 342] on label at bounding box center [147, 338] width 9 height 9
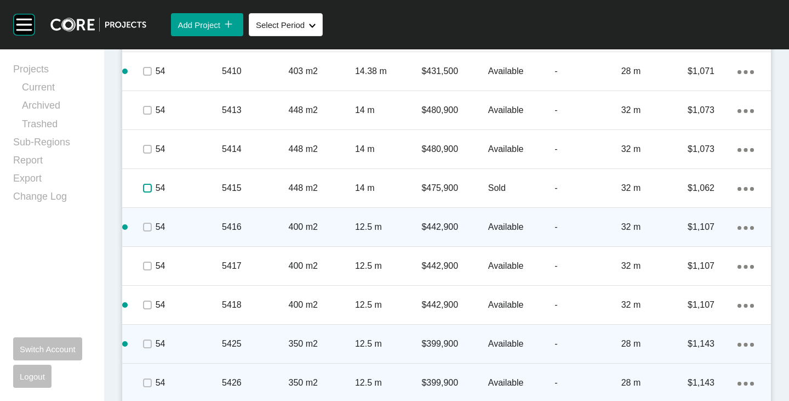
scroll to position [1809, 0]
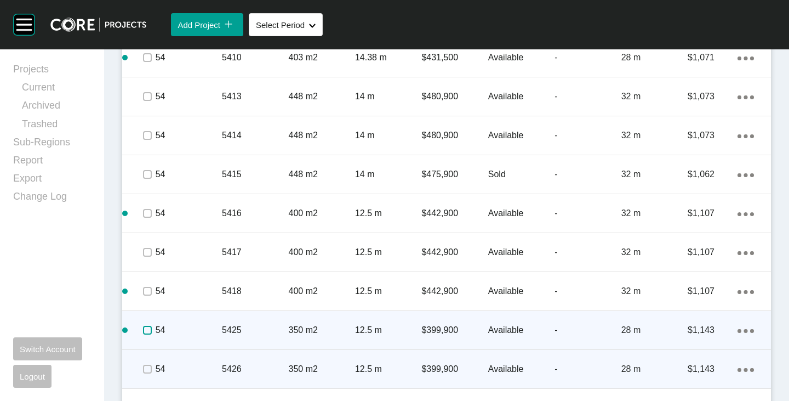
click at [146, 328] on label at bounding box center [147, 330] width 9 height 9
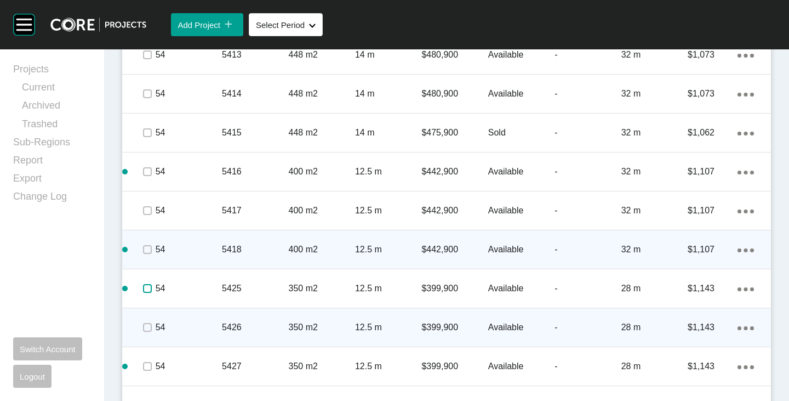
scroll to position [1864, 0]
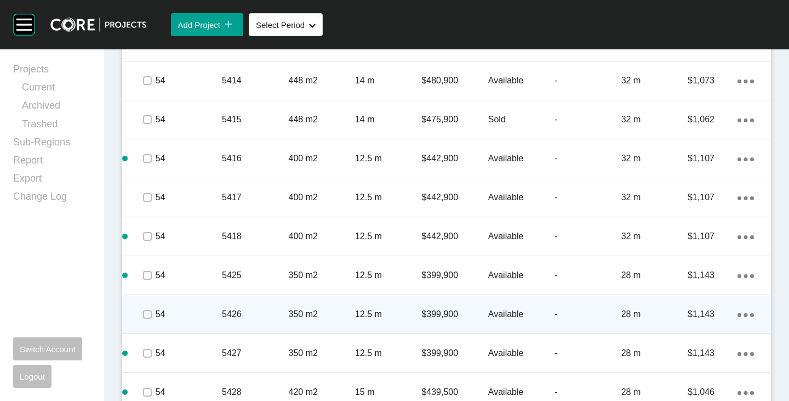
click at [497, 312] on p "Available" at bounding box center [521, 314] width 66 height 12
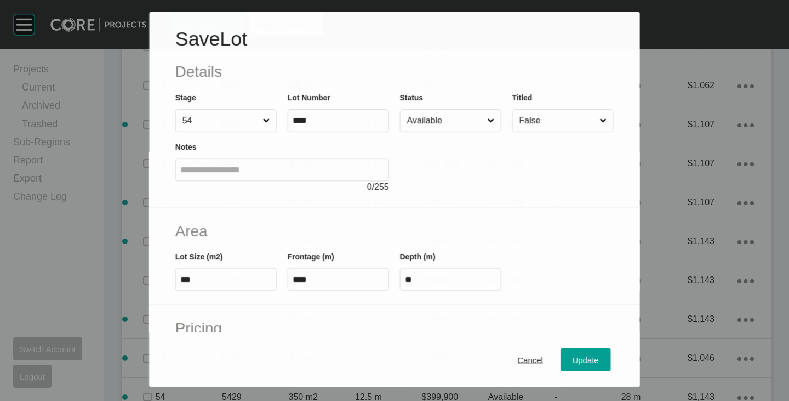
scroll to position [1830, 0]
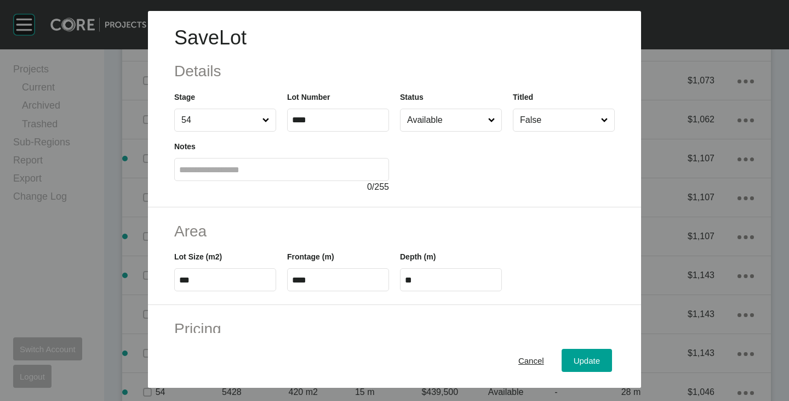
click at [431, 110] on input "Available" at bounding box center [445, 120] width 81 height 22
click at [571, 354] on div "Update" at bounding box center [587, 360] width 32 height 15
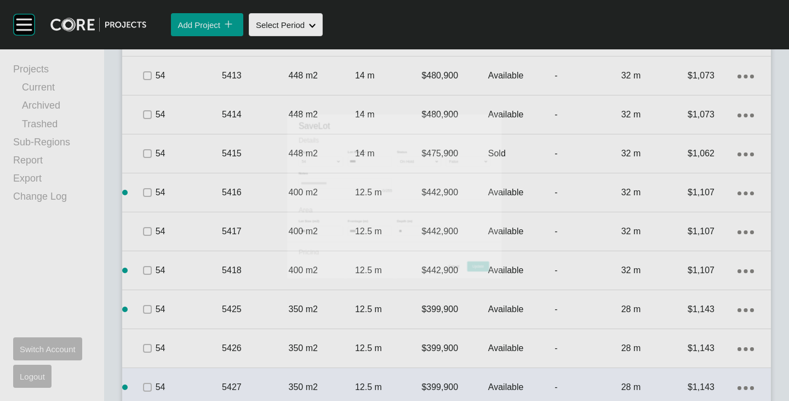
scroll to position [1864, 0]
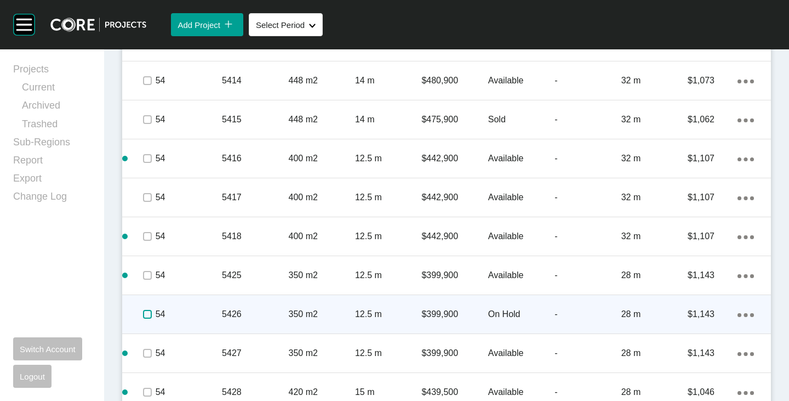
click at [148, 312] on label at bounding box center [147, 314] width 9 height 9
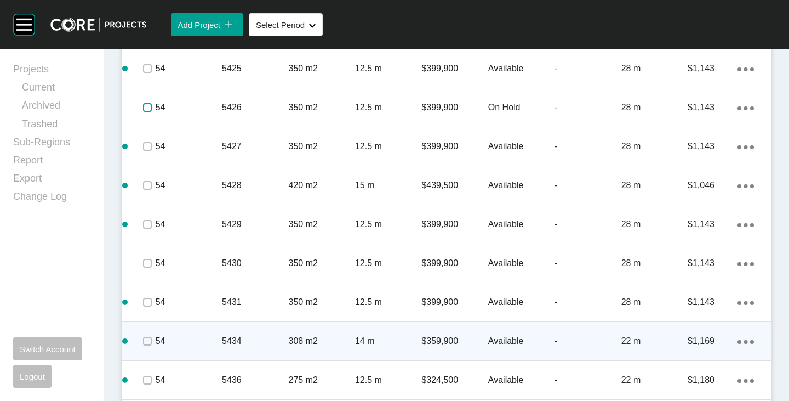
scroll to position [2083, 0]
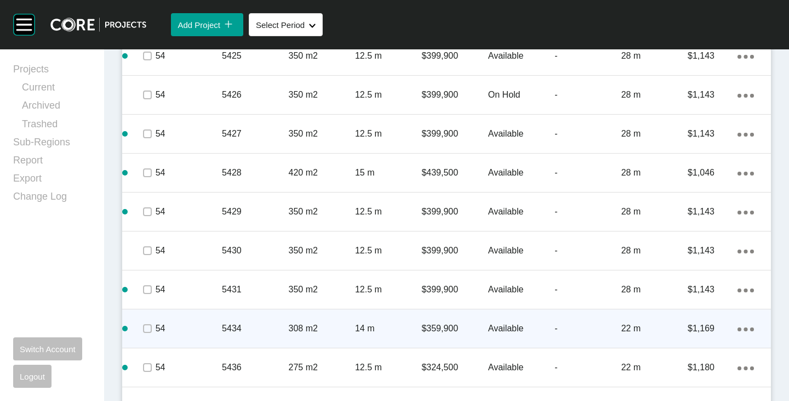
click at [147, 334] on span at bounding box center [147, 328] width 16 height 16
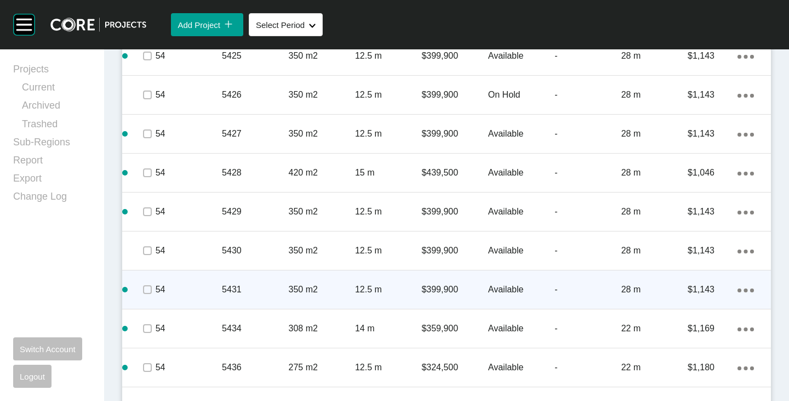
scroll to position [2138, 0]
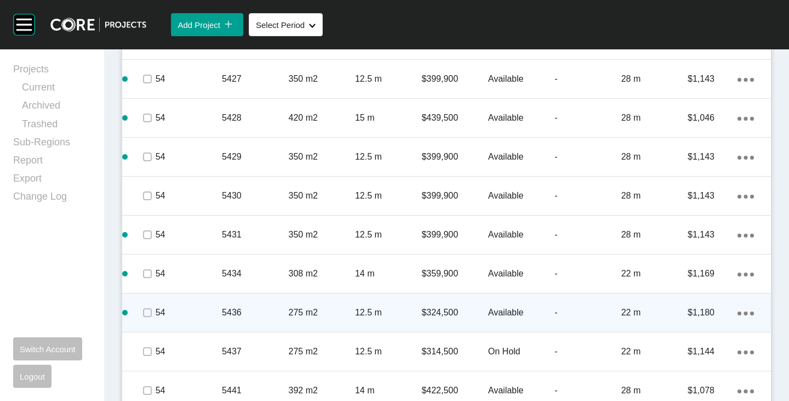
click at [505, 314] on p "Available" at bounding box center [521, 312] width 66 height 12
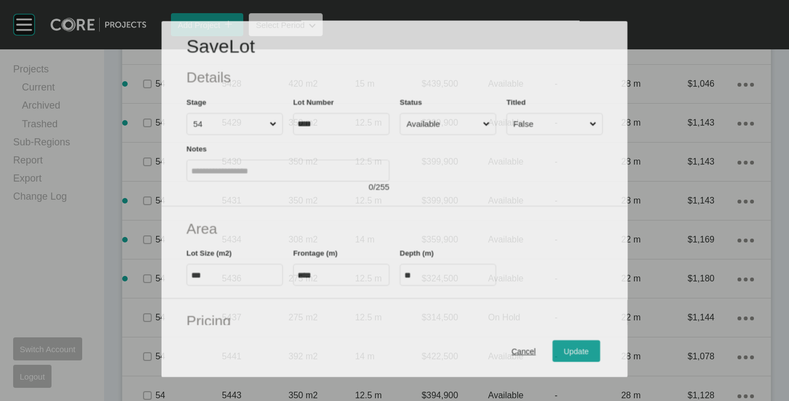
scroll to position [2104, 0]
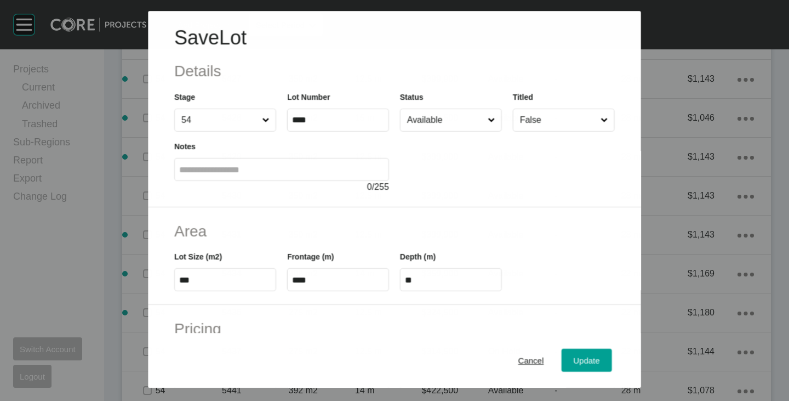
click at [436, 133] on div at bounding box center [507, 163] width 215 height 62
click at [436, 129] on input "Available" at bounding box center [445, 120] width 81 height 22
click at [579, 368] on button "Update" at bounding box center [587, 360] width 50 height 23
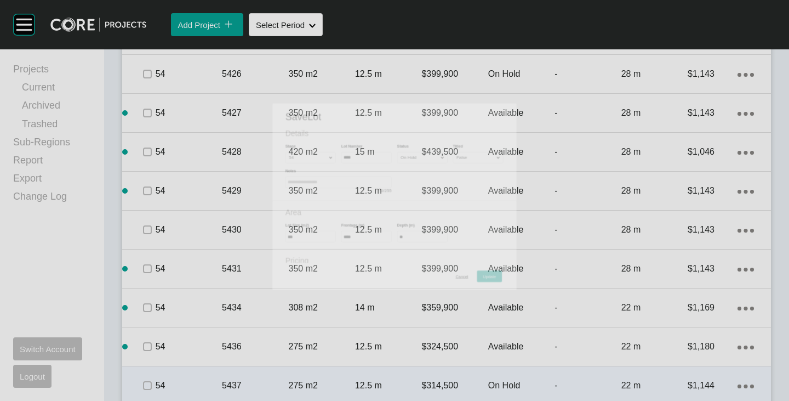
scroll to position [2138, 0]
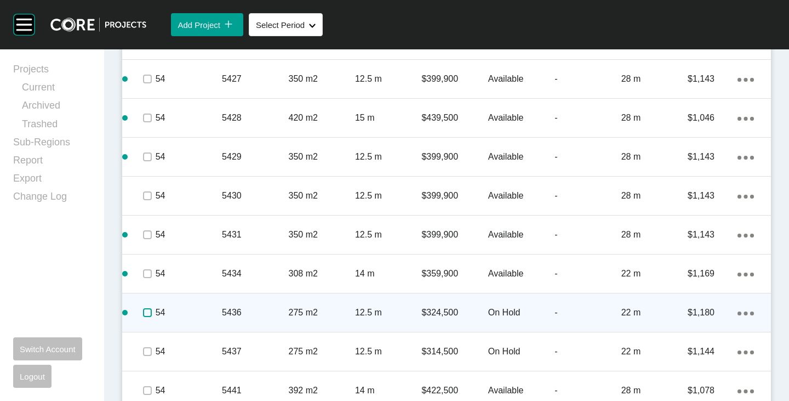
click at [150, 310] on label at bounding box center [147, 312] width 9 height 9
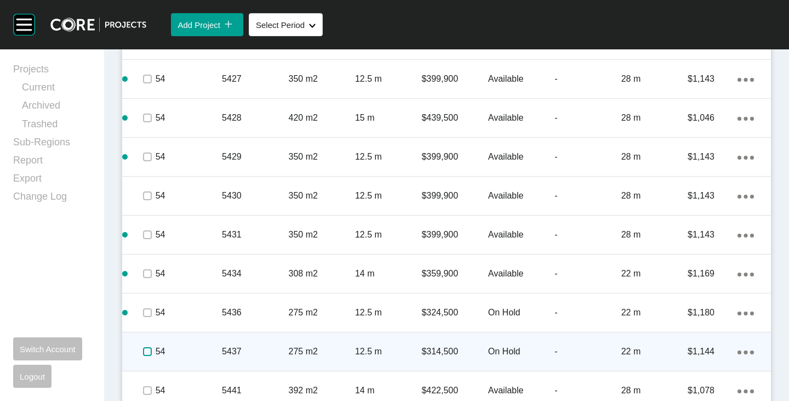
click at [144, 351] on label at bounding box center [147, 351] width 9 height 9
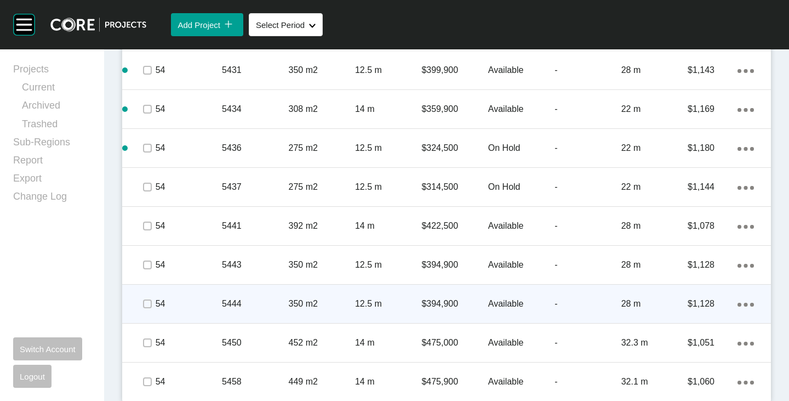
scroll to position [2307, 0]
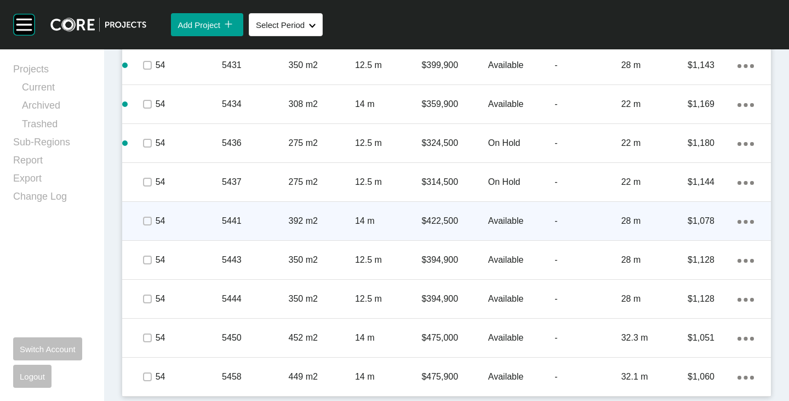
click at [503, 217] on p "Available" at bounding box center [521, 221] width 66 height 12
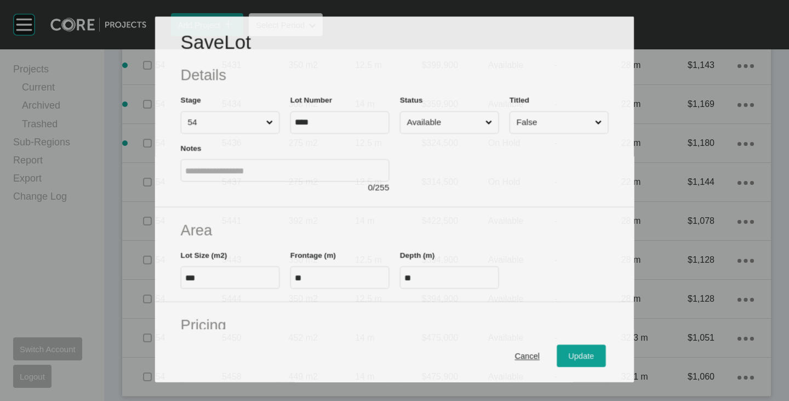
scroll to position [2273, 0]
click at [425, 108] on div "Status Available" at bounding box center [449, 113] width 99 height 39
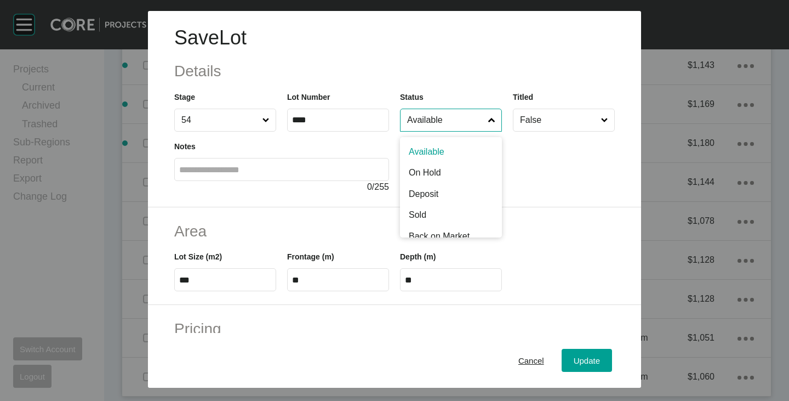
click at [429, 120] on input "Available" at bounding box center [445, 120] width 81 height 22
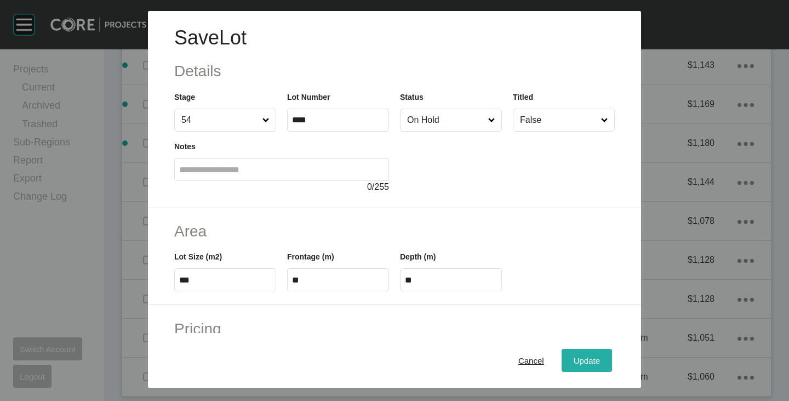
click at [575, 363] on span "Update" at bounding box center [587, 360] width 26 height 9
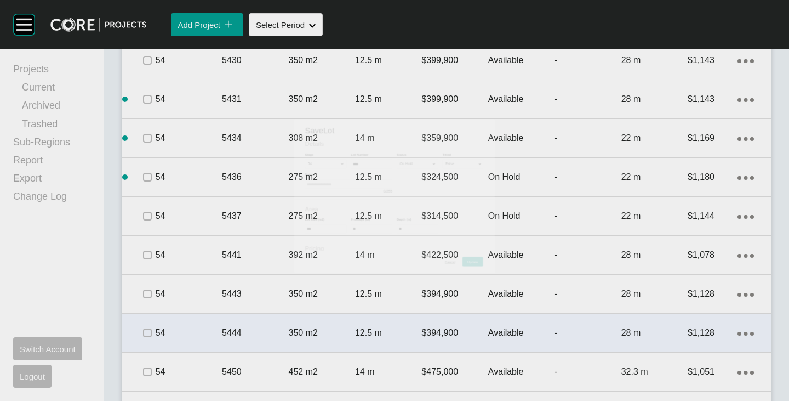
scroll to position [2307, 0]
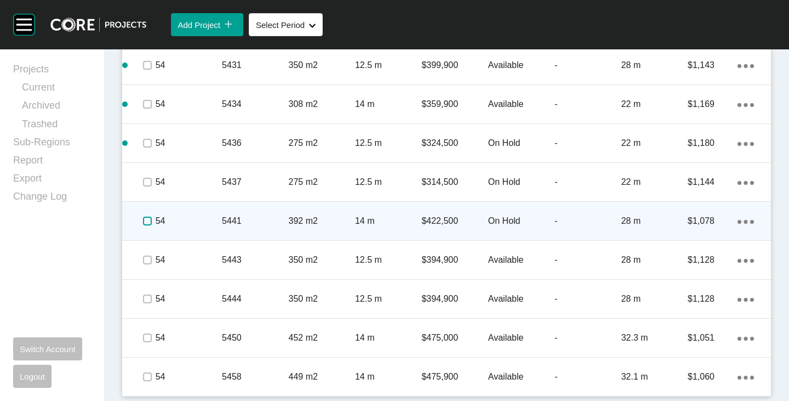
click at [150, 225] on label at bounding box center [147, 221] width 9 height 9
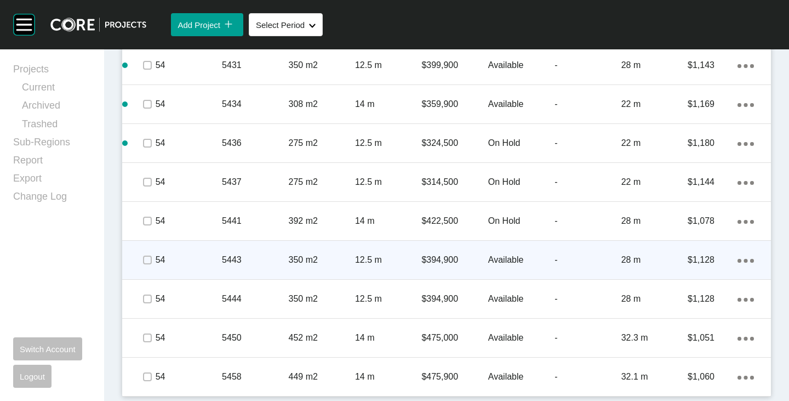
click at [496, 262] on p "Available" at bounding box center [521, 260] width 66 height 12
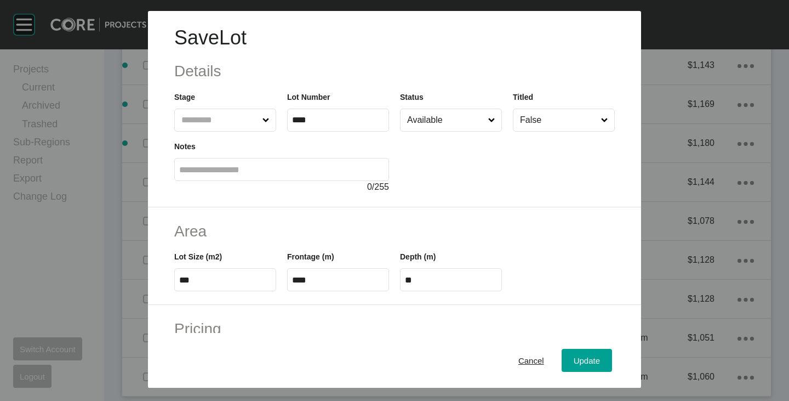
click at [418, 127] on input "Available" at bounding box center [445, 120] width 81 height 22
click at [575, 357] on span "Update" at bounding box center [587, 360] width 26 height 9
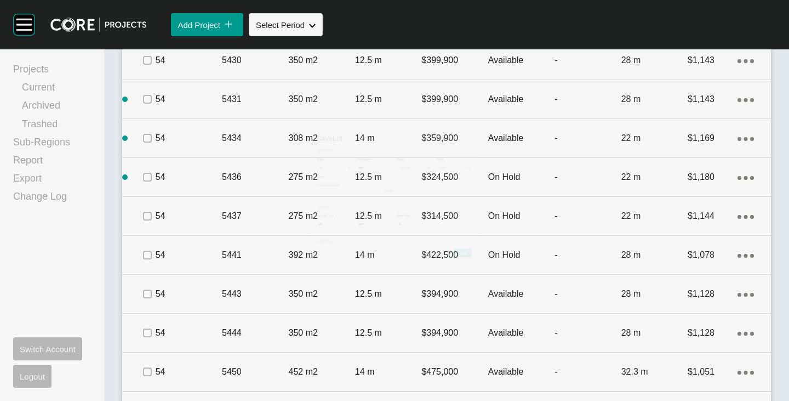
scroll to position [2307, 0]
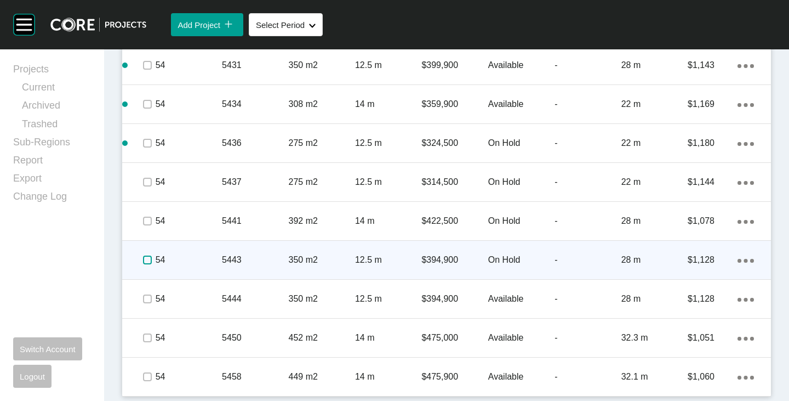
click at [147, 262] on label at bounding box center [147, 259] width 9 height 9
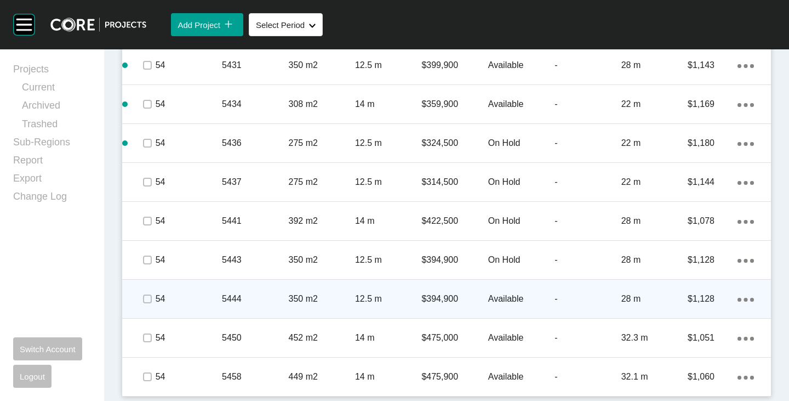
click at [508, 299] on p "Available" at bounding box center [521, 299] width 66 height 12
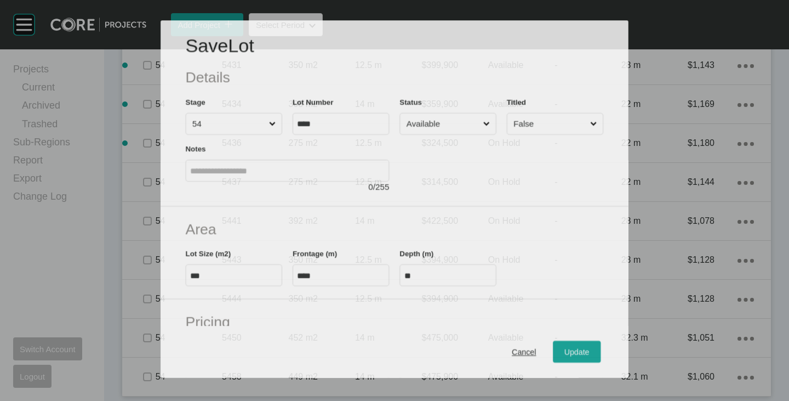
scroll to position [2273, 0]
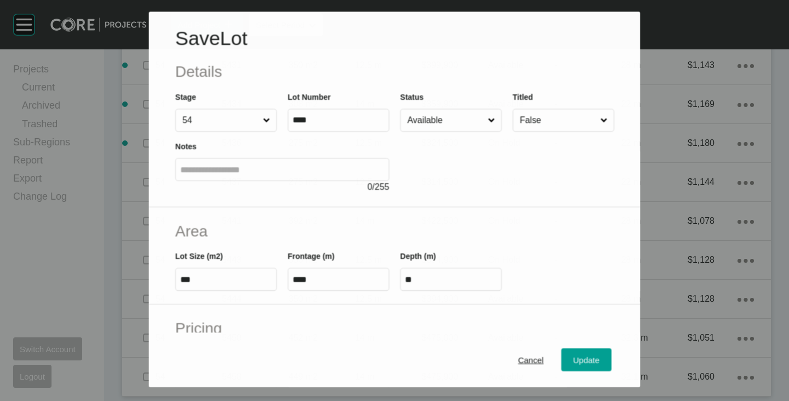
click at [430, 130] on input "Available" at bounding box center [445, 121] width 81 height 22
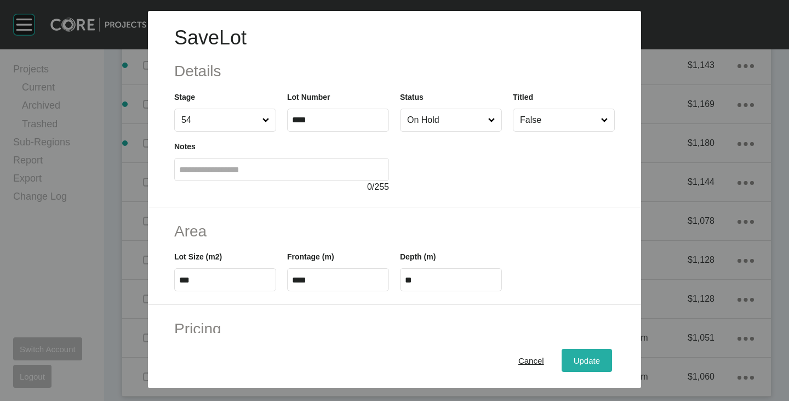
click at [582, 361] on span "Update" at bounding box center [587, 360] width 26 height 9
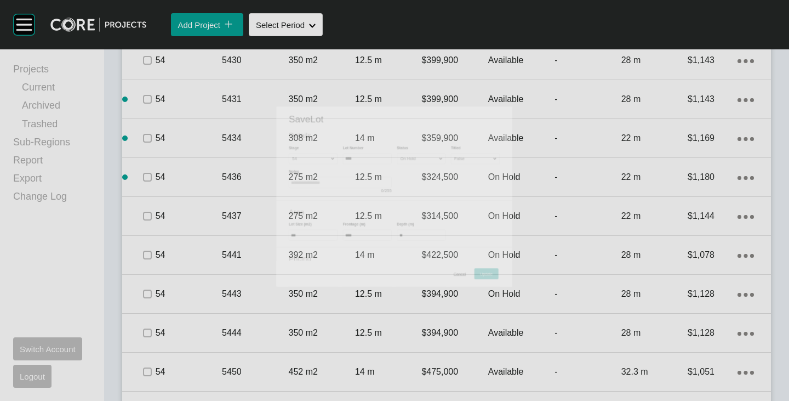
scroll to position [2307, 0]
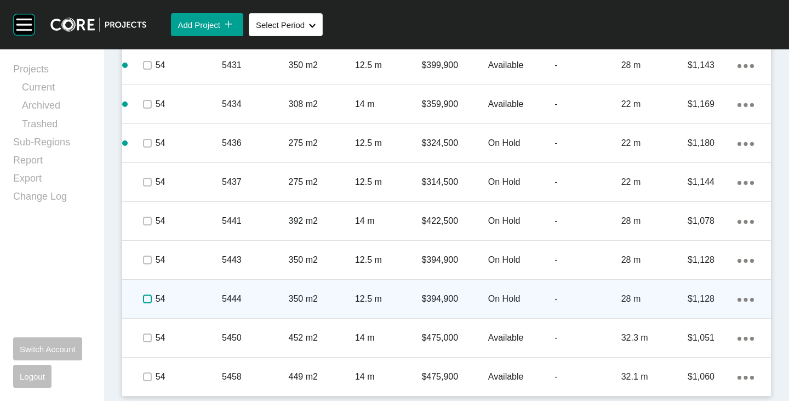
click at [143, 296] on label at bounding box center [147, 298] width 9 height 9
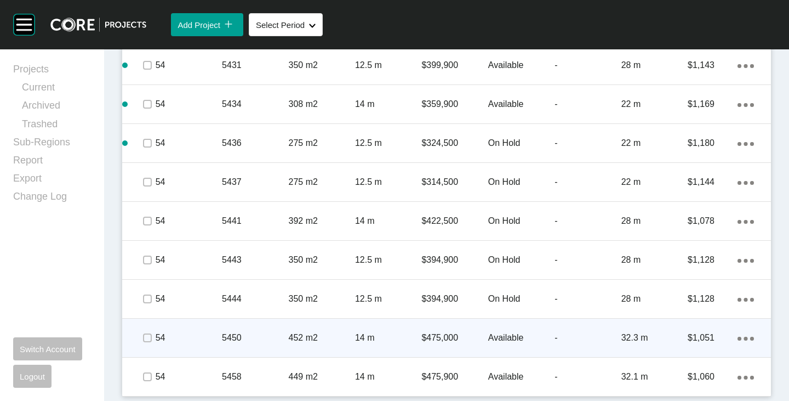
click at [494, 337] on p "Available" at bounding box center [521, 338] width 66 height 12
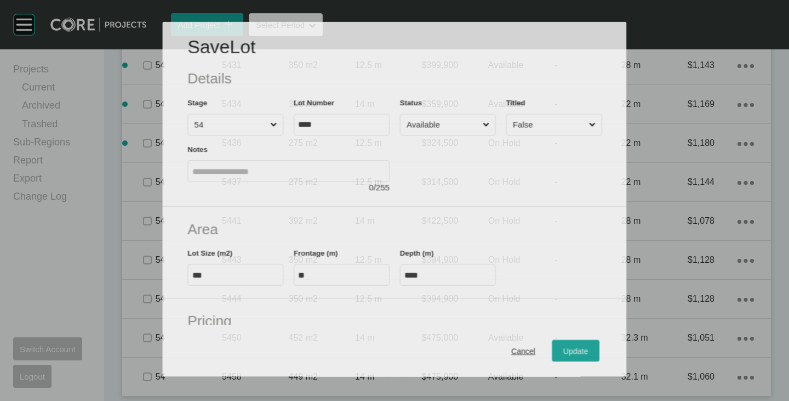
scroll to position [2273, 0]
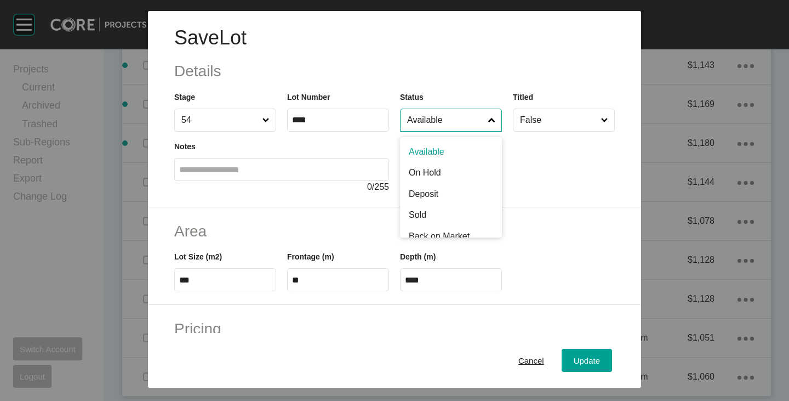
click at [433, 122] on input "Available" at bounding box center [445, 120] width 81 height 22
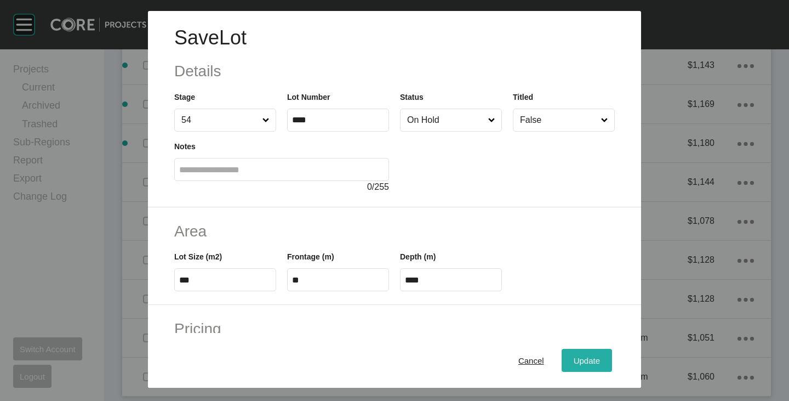
click at [577, 354] on div "Update" at bounding box center [587, 360] width 32 height 15
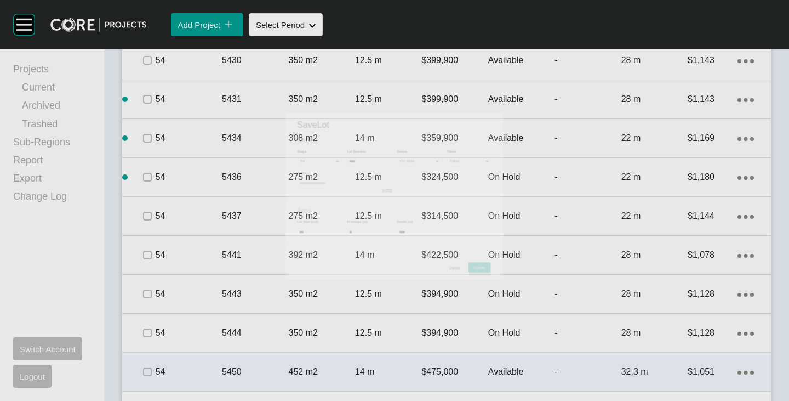
scroll to position [2307, 0]
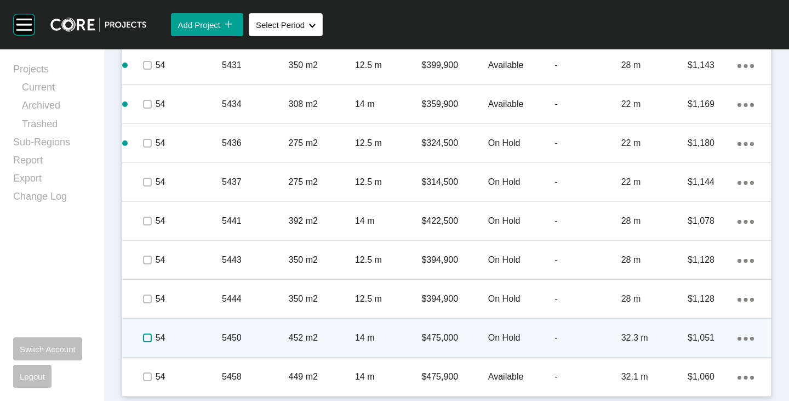
click at [144, 336] on label at bounding box center [147, 337] width 9 height 9
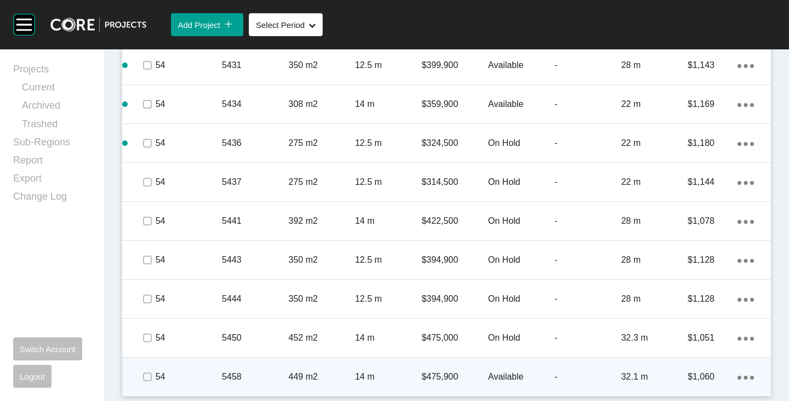
click at [505, 373] on p "Available" at bounding box center [521, 377] width 66 height 12
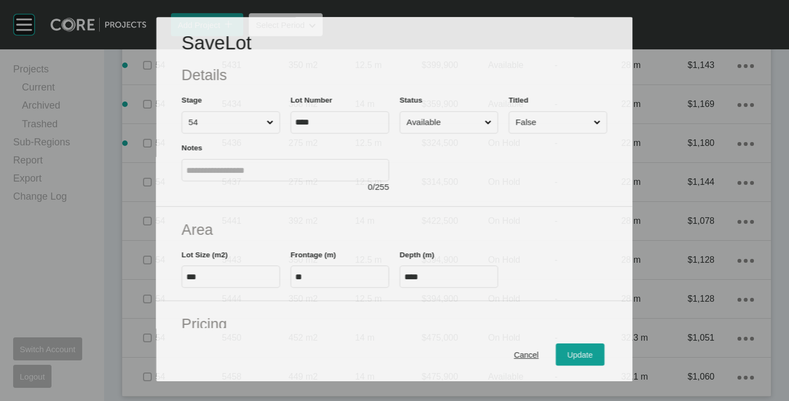
scroll to position [2273, 0]
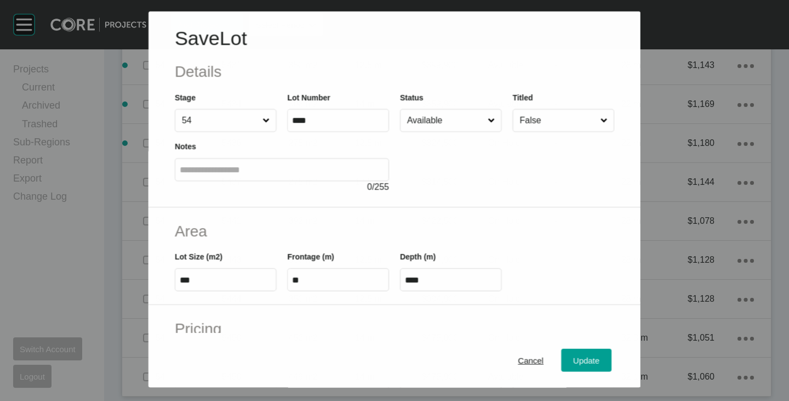
click at [428, 113] on input "Available" at bounding box center [445, 120] width 81 height 22
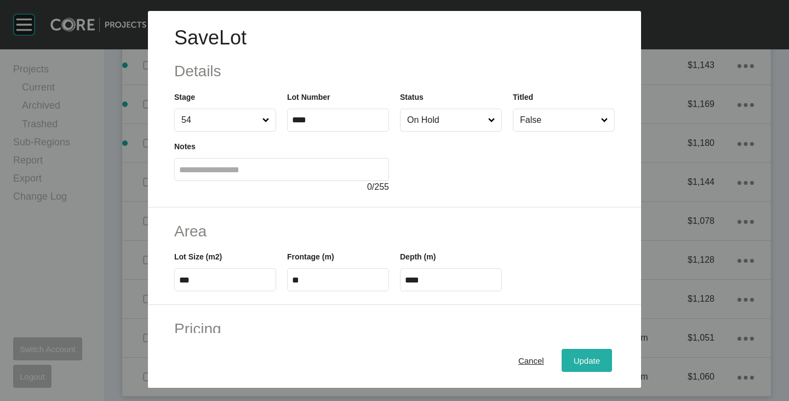
click at [575, 358] on span "Update" at bounding box center [587, 360] width 26 height 9
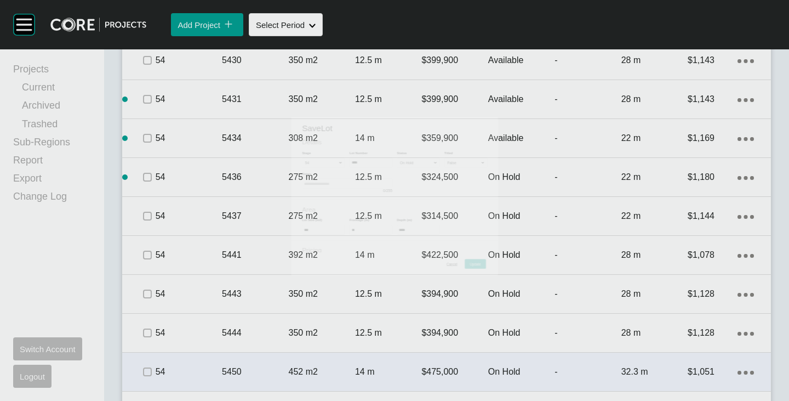
scroll to position [2307, 0]
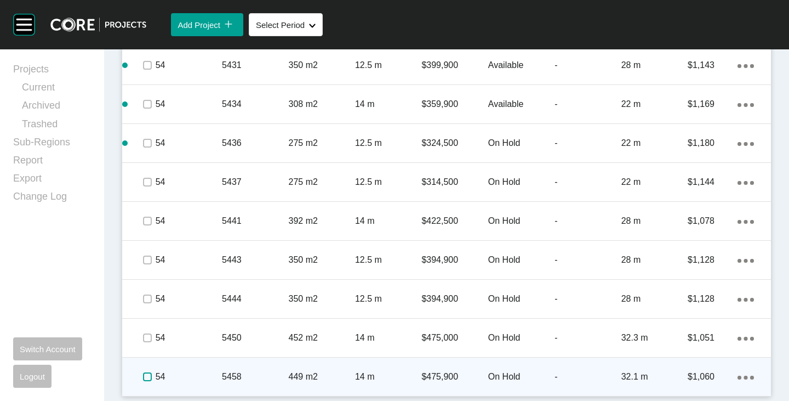
click at [146, 379] on label at bounding box center [147, 376] width 9 height 9
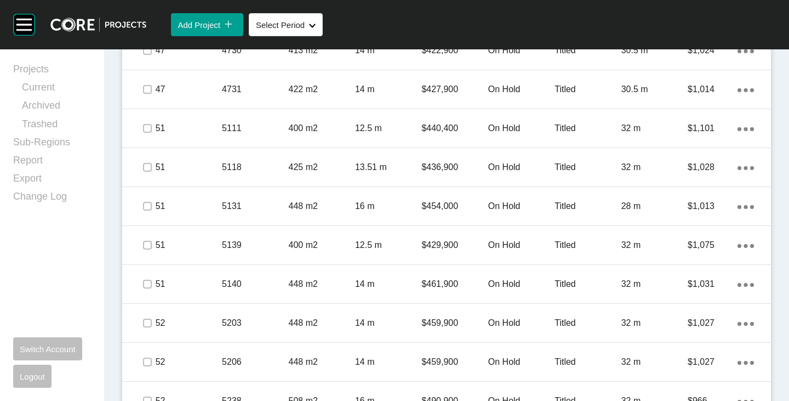
scroll to position [608, 0]
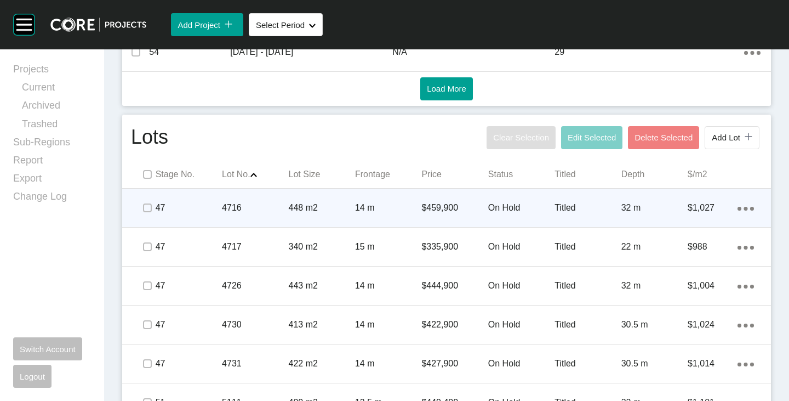
click at [448, 207] on p "$459,900" at bounding box center [455, 208] width 66 height 12
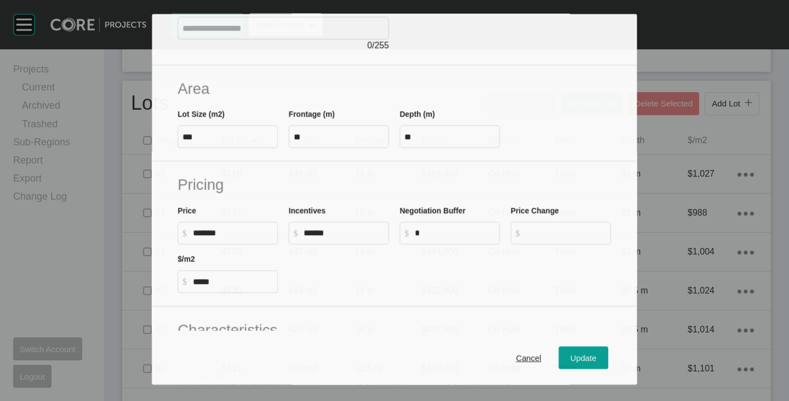
scroll to position [164, 0]
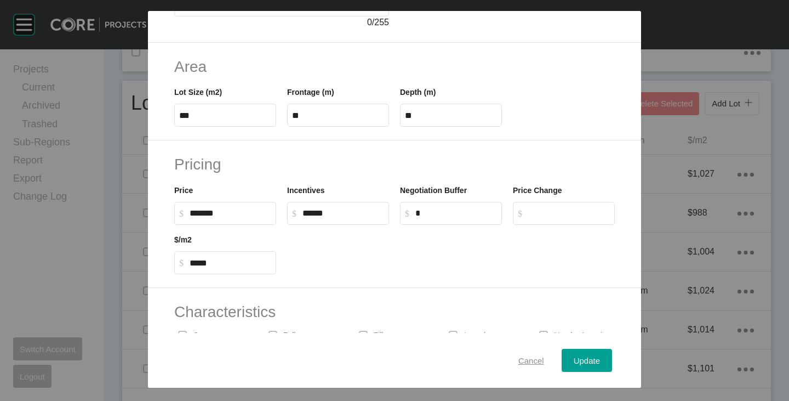
click at [507, 353] on button "Cancel" at bounding box center [532, 360] width 50 height 23
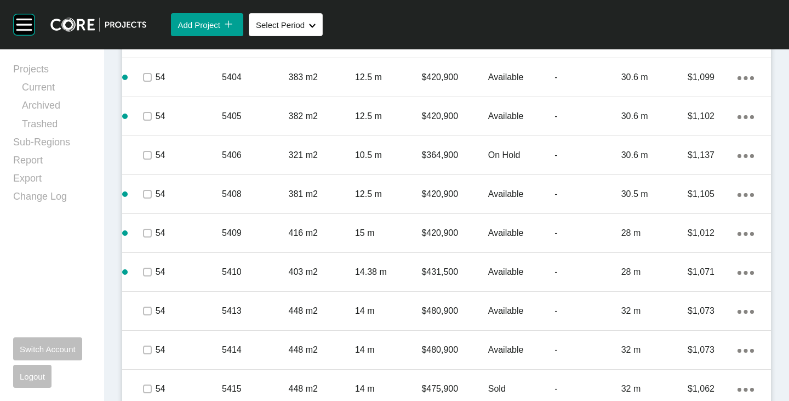
scroll to position [1287, 0]
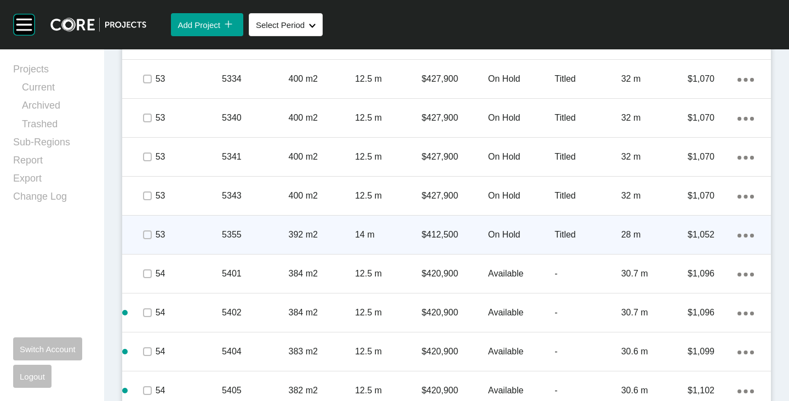
click at [508, 232] on p "On Hold" at bounding box center [521, 235] width 66 height 12
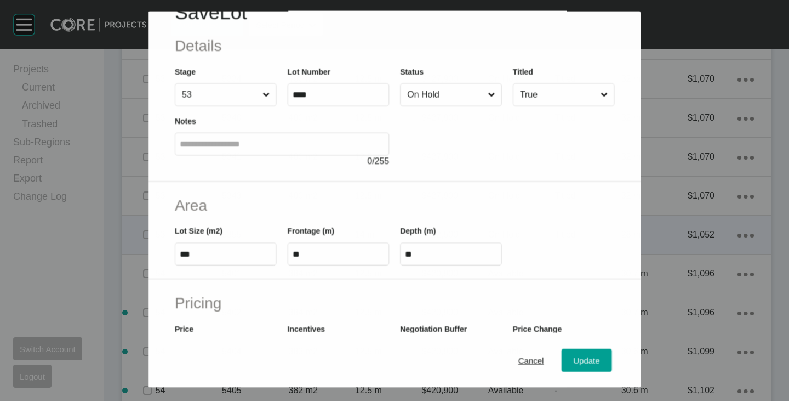
scroll to position [110, 0]
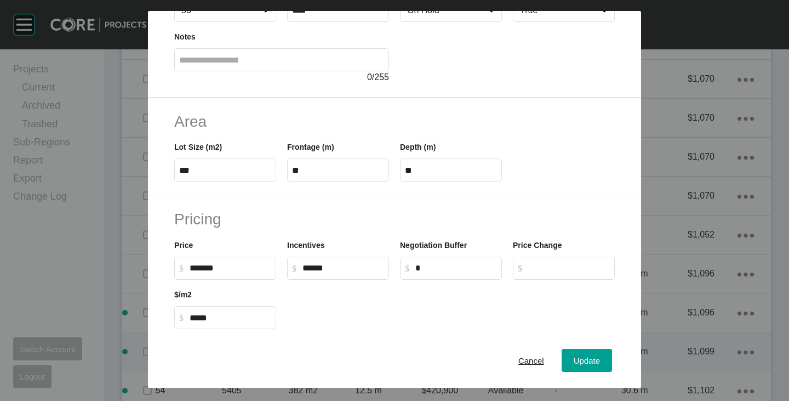
drag, startPoint x: 526, startPoint y: 355, endPoint x: 524, endPoint y: 349, distance: 6.4
click at [525, 356] on span "Cancel" at bounding box center [532, 360] width 26 height 9
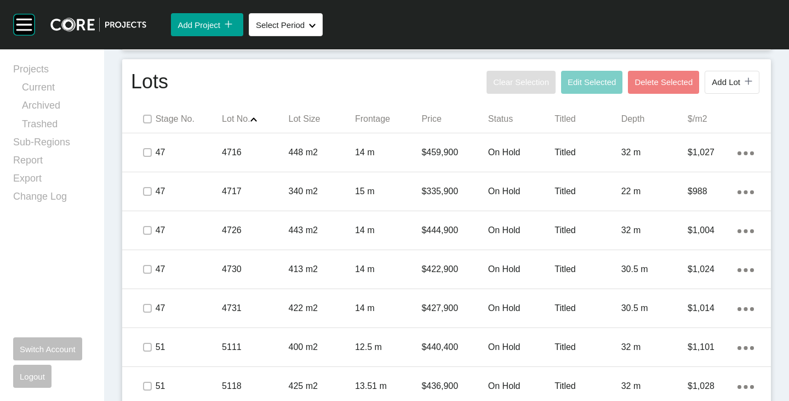
scroll to position [574, 0]
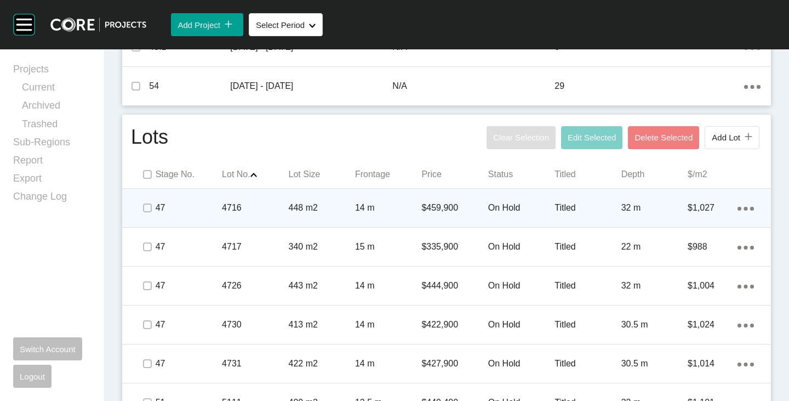
click at [147, 203] on span at bounding box center [147, 208] width 16 height 16
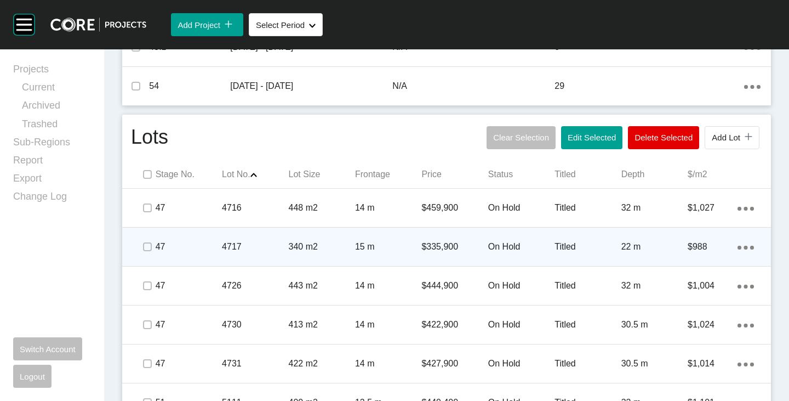
click at [147, 240] on div at bounding box center [147, 247] width 16 height 38
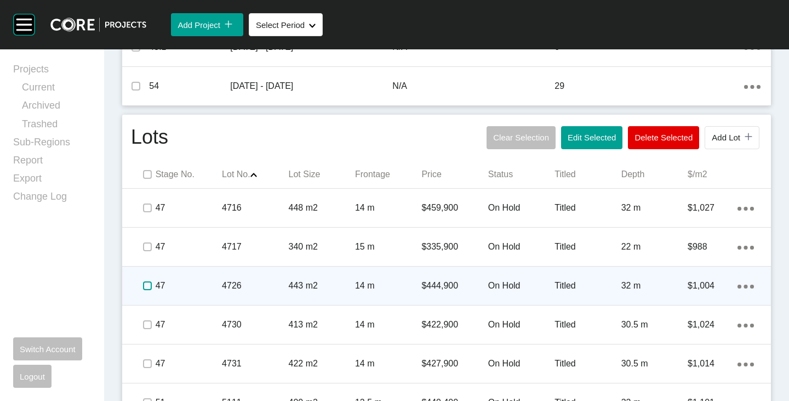
click at [144, 287] on label at bounding box center [147, 285] width 9 height 9
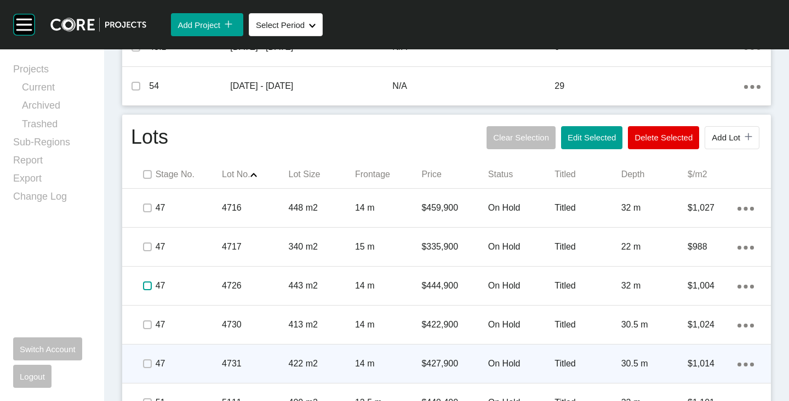
scroll to position [684, 0]
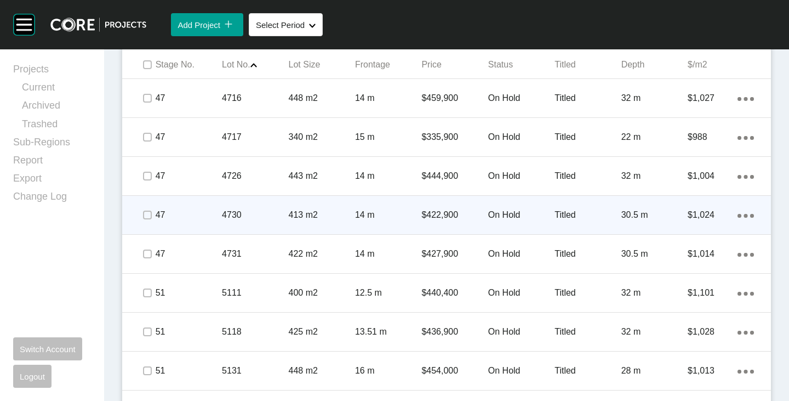
click at [147, 224] on div at bounding box center [147, 215] width 16 height 38
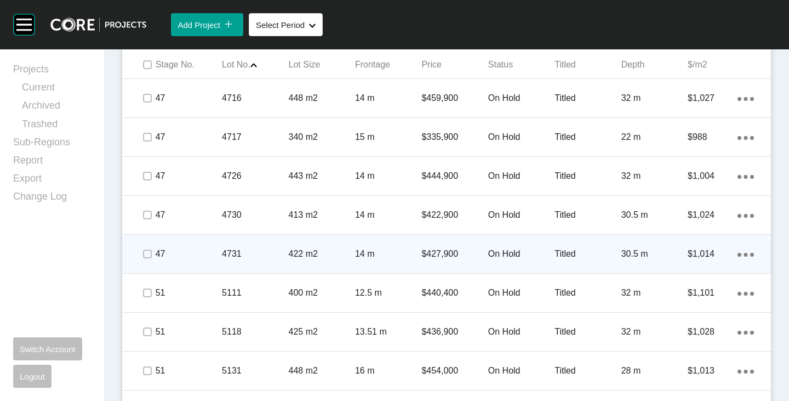
click at [156, 260] on div "47" at bounding box center [189, 254] width 66 height 34
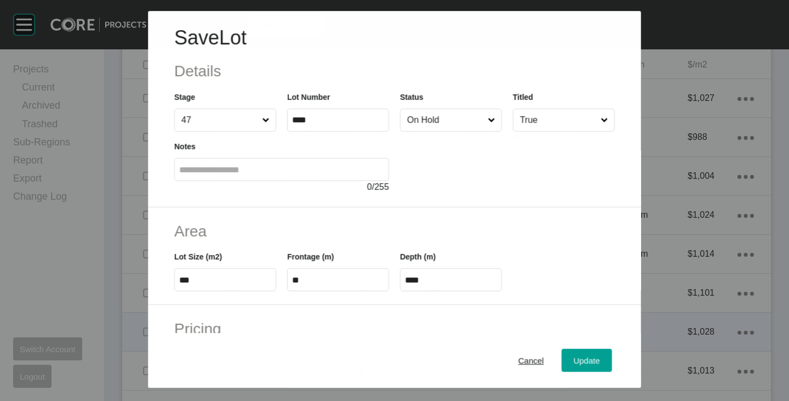
click at [519, 360] on span "Cancel" at bounding box center [532, 360] width 26 height 9
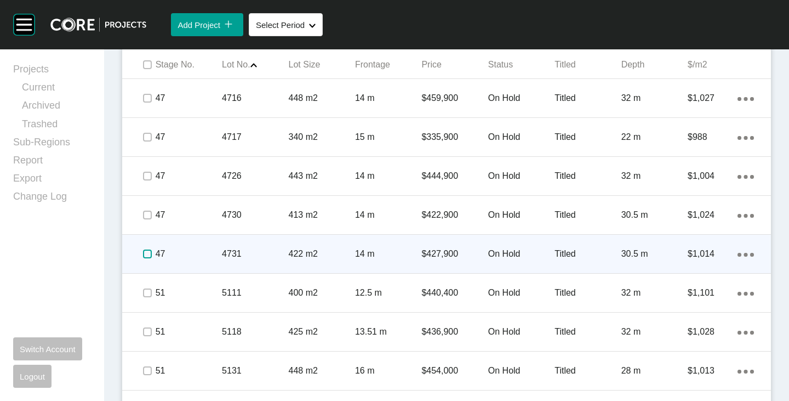
click at [146, 252] on label at bounding box center [147, 253] width 9 height 9
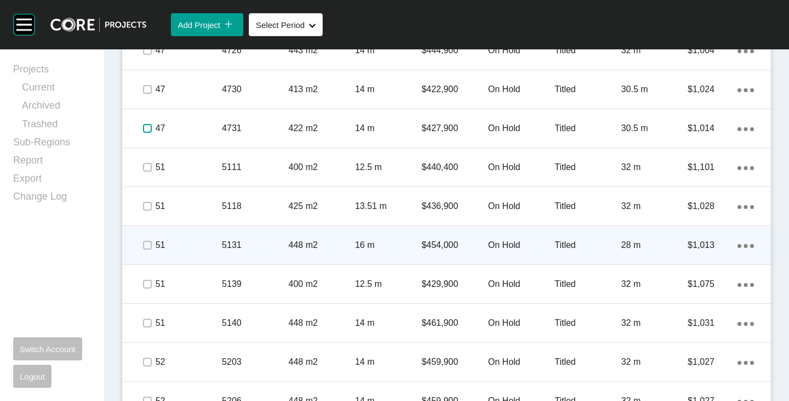
scroll to position [848, 0]
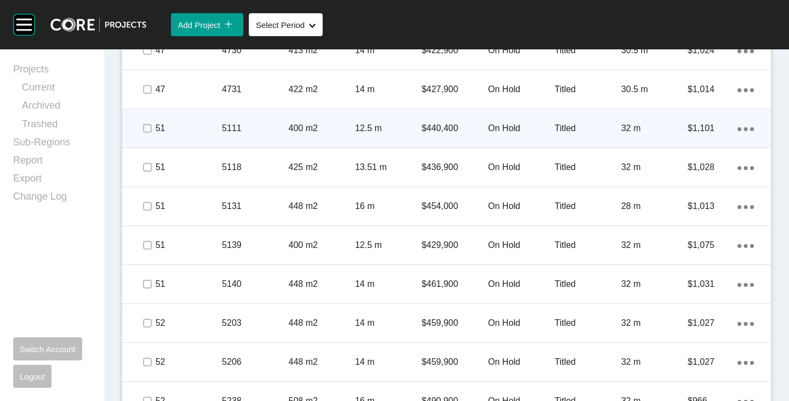
click at [144, 134] on span at bounding box center [147, 128] width 16 height 16
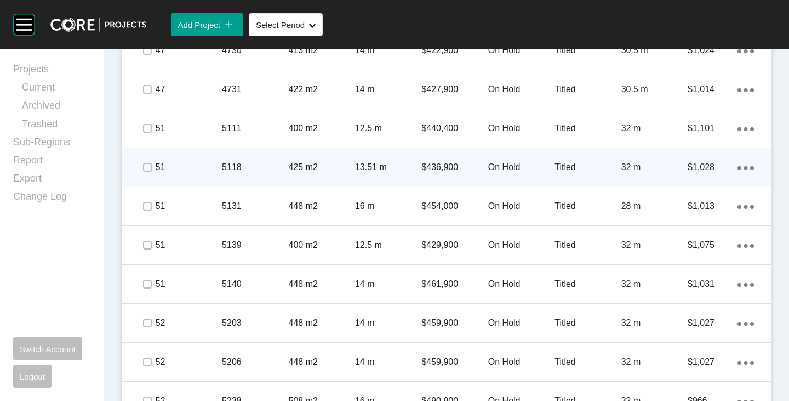
drag, startPoint x: 138, startPoint y: 162, endPoint x: 145, endPoint y: 177, distance: 16.2
click at [139, 163] on span at bounding box center [147, 167] width 16 height 16
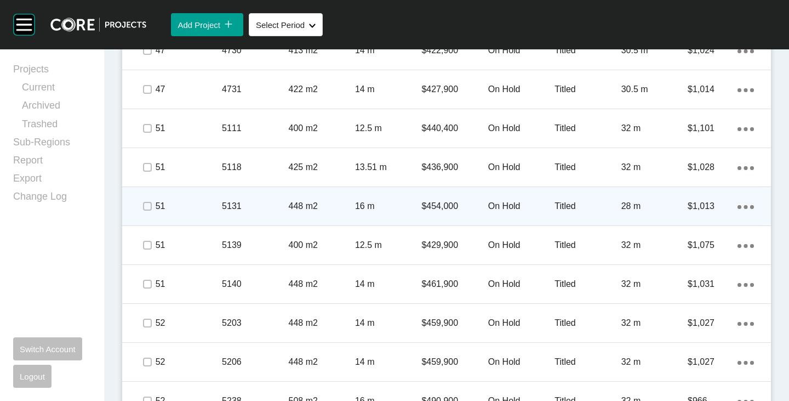
click at [145, 213] on span at bounding box center [147, 206] width 16 height 16
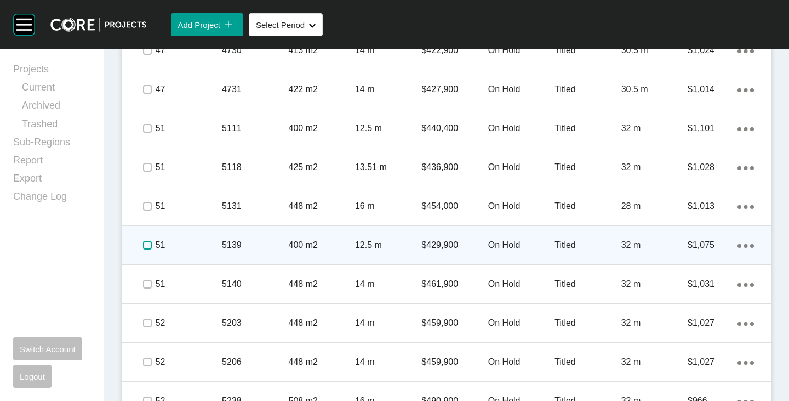
click at [149, 246] on label at bounding box center [147, 245] width 9 height 9
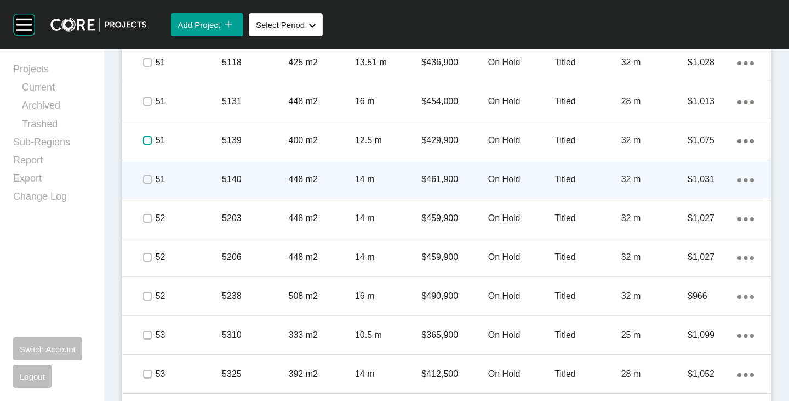
scroll to position [958, 0]
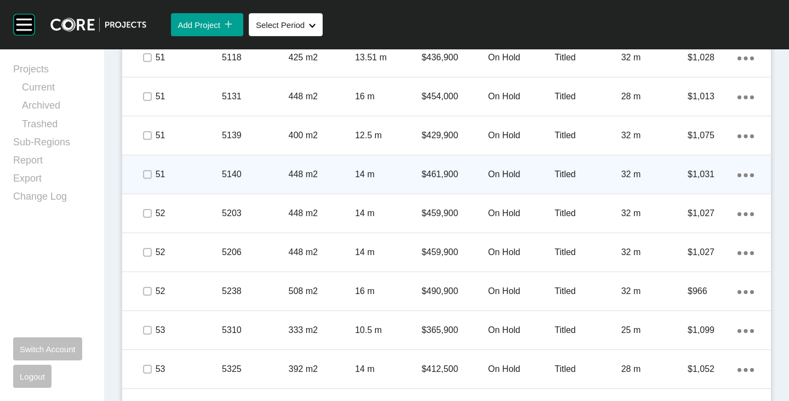
click at [151, 176] on span at bounding box center [147, 174] width 16 height 16
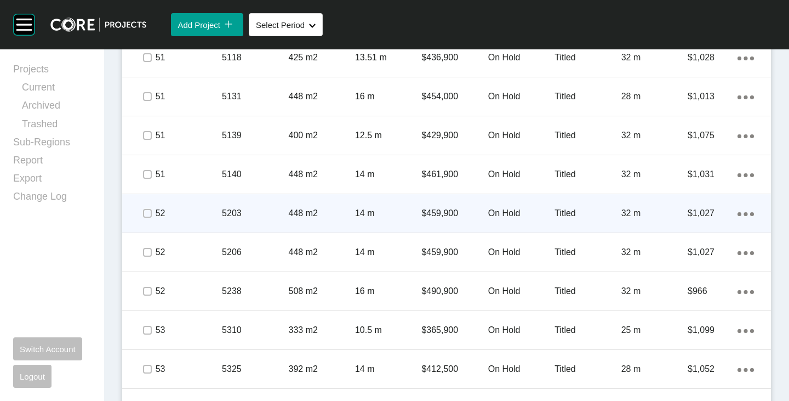
click at [145, 209] on span at bounding box center [147, 213] width 16 height 16
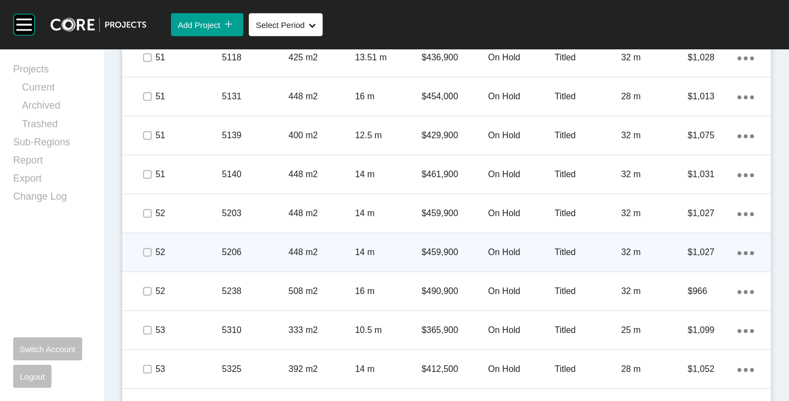
click at [149, 258] on span at bounding box center [147, 252] width 16 height 16
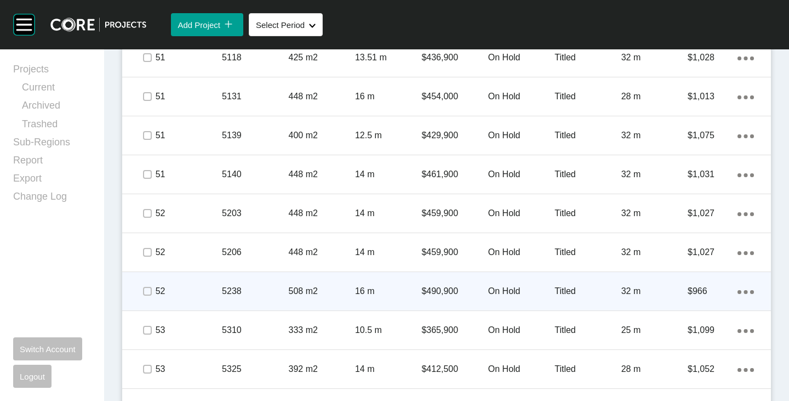
click at [147, 296] on span at bounding box center [147, 291] width 16 height 16
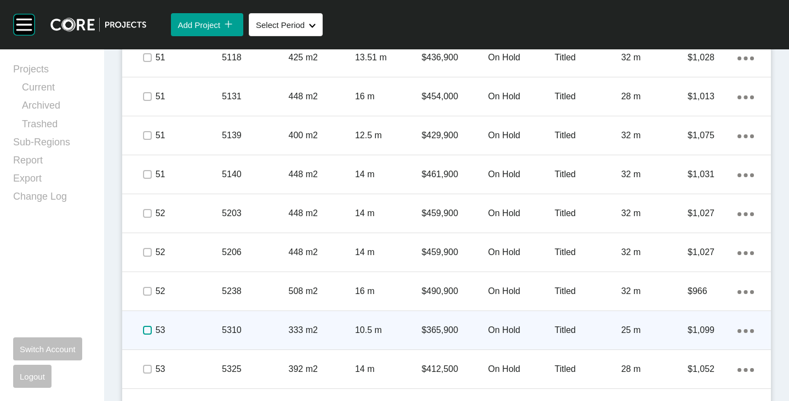
click at [144, 333] on label at bounding box center [147, 330] width 9 height 9
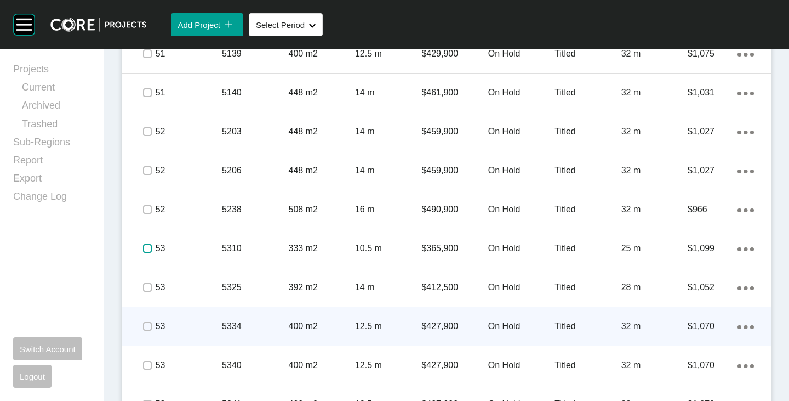
scroll to position [1122, 0]
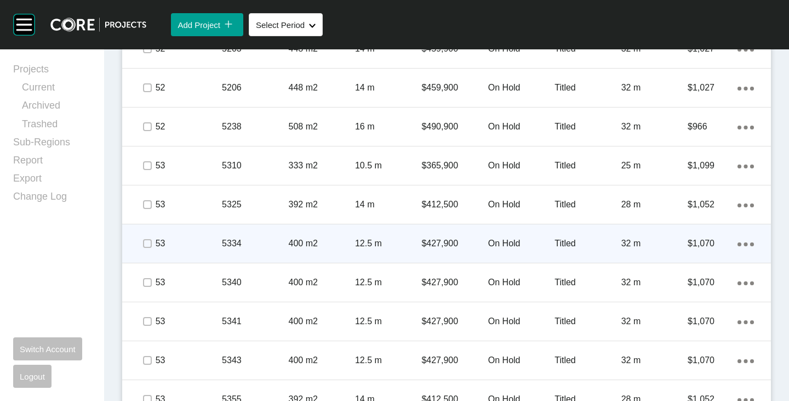
drag, startPoint x: 146, startPoint y: 209, endPoint x: 146, endPoint y: 229, distance: 19.7
click at [146, 214] on div at bounding box center [147, 204] width 16 height 38
click at [144, 252] on div at bounding box center [147, 243] width 16 height 38
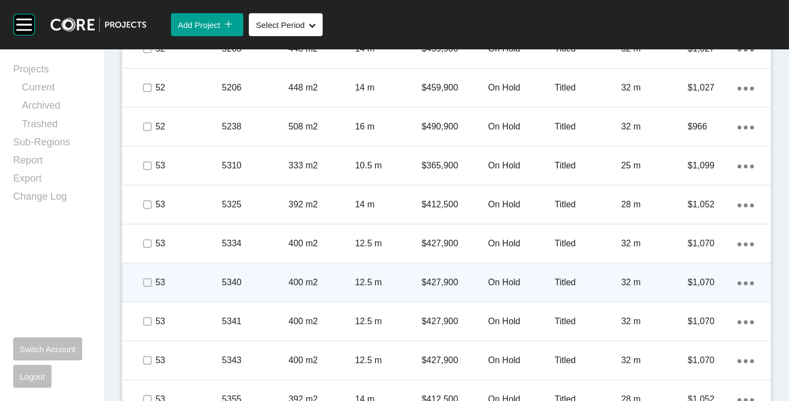
click at [140, 283] on span at bounding box center [147, 282] width 16 height 16
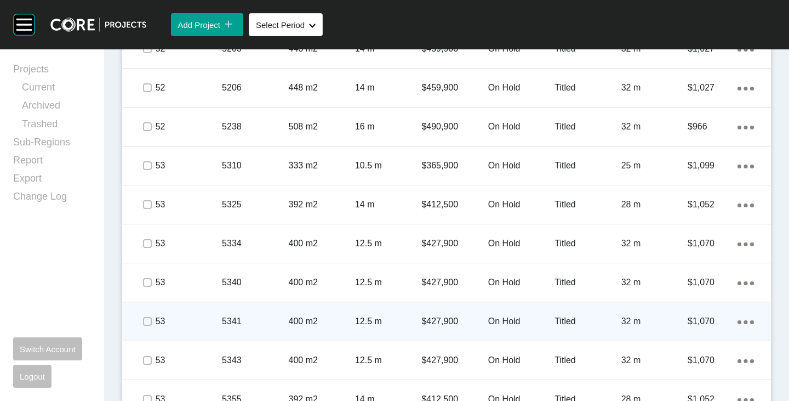
click at [141, 317] on span at bounding box center [147, 321] width 16 height 16
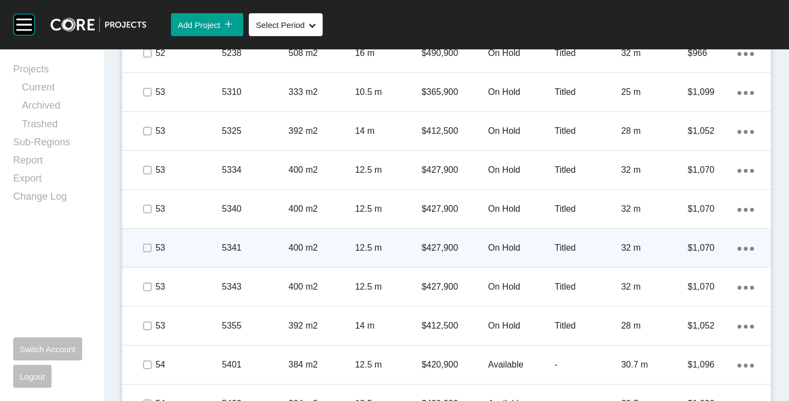
scroll to position [1232, 0]
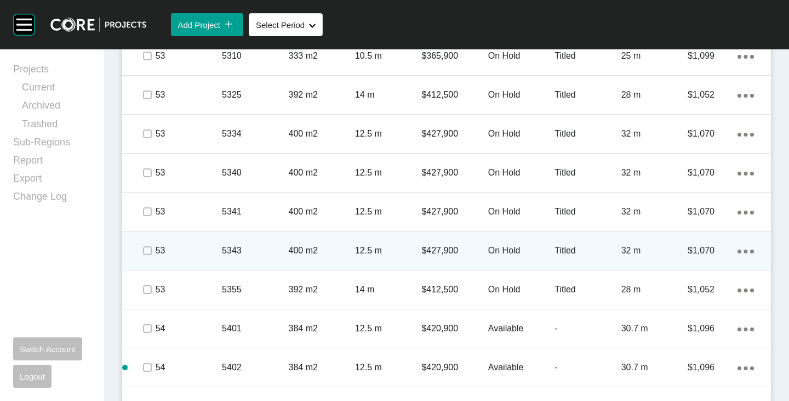
click at [141, 258] on span at bounding box center [147, 250] width 16 height 16
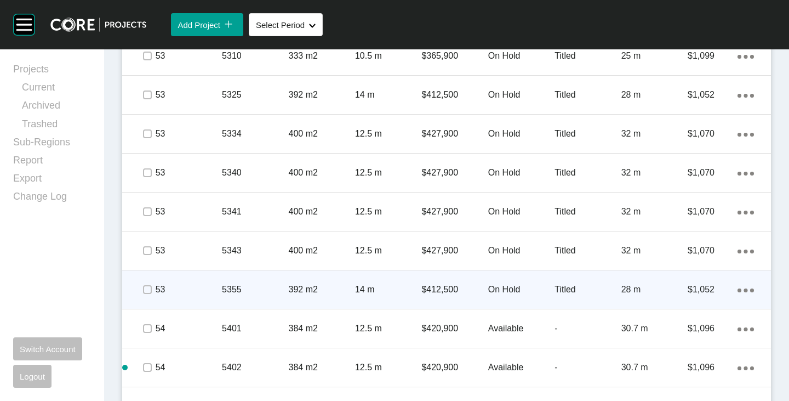
click at [141, 282] on span at bounding box center [147, 289] width 16 height 16
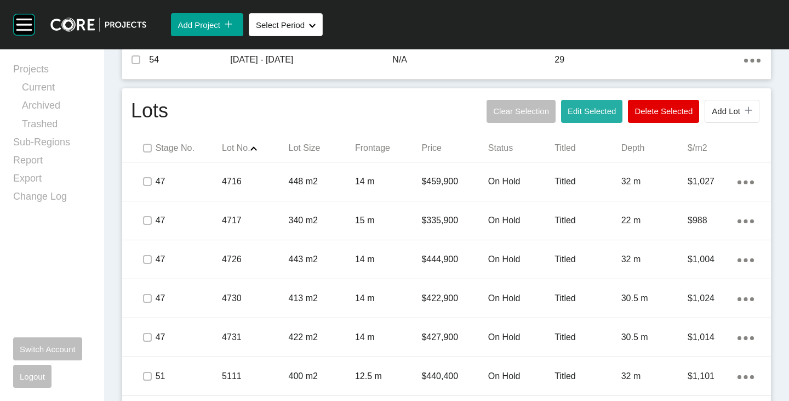
scroll to position [519, 0]
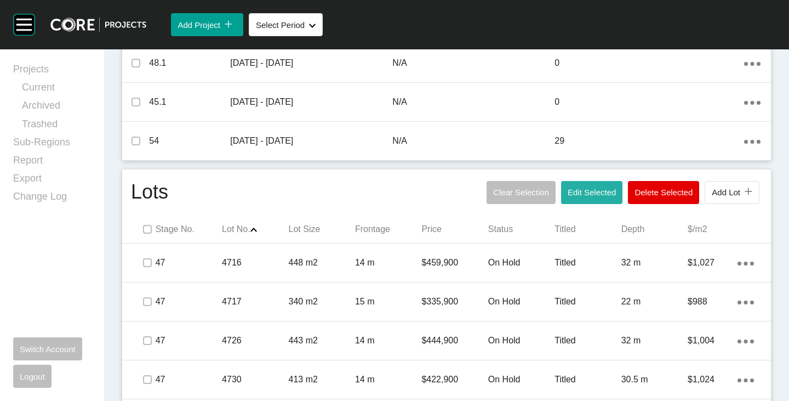
click at [576, 200] on button "Edit Selected" at bounding box center [591, 192] width 61 height 23
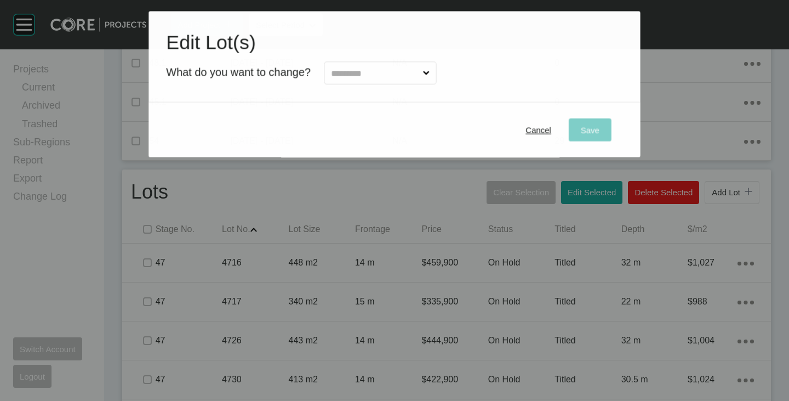
click at [386, 67] on input "text" at bounding box center [375, 73] width 92 height 22
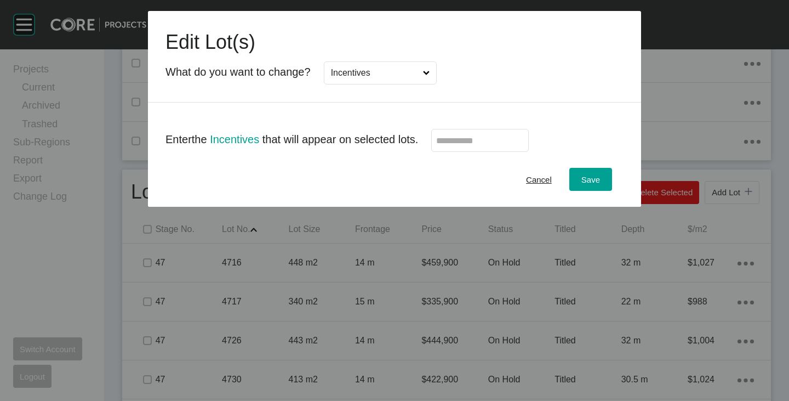
click at [480, 148] on label at bounding box center [480, 140] width 98 height 23
click at [480, 145] on input "text" at bounding box center [480, 140] width 88 height 9
type input "*"
click at [464, 170] on div "Cancel Save" at bounding box center [394, 179] width 493 height 55
click at [599, 174] on div "Save" at bounding box center [591, 179] width 24 height 15
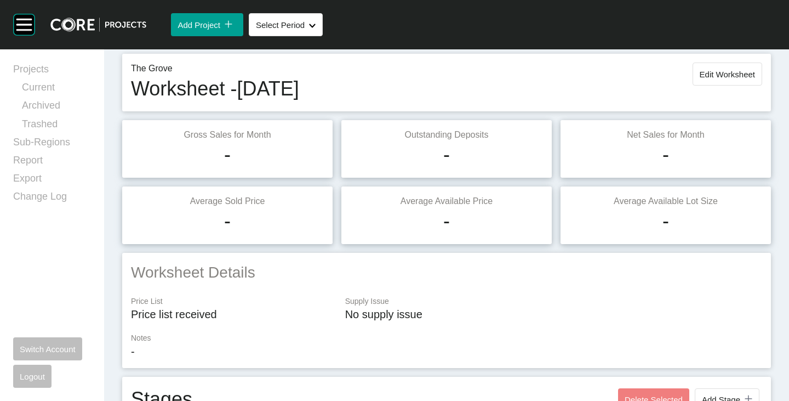
scroll to position [0, 0]
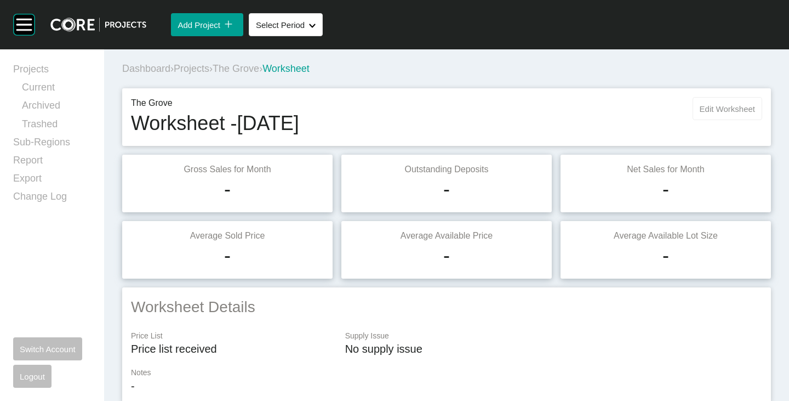
click at [703, 115] on button "Edit Worksheet" at bounding box center [728, 108] width 70 height 23
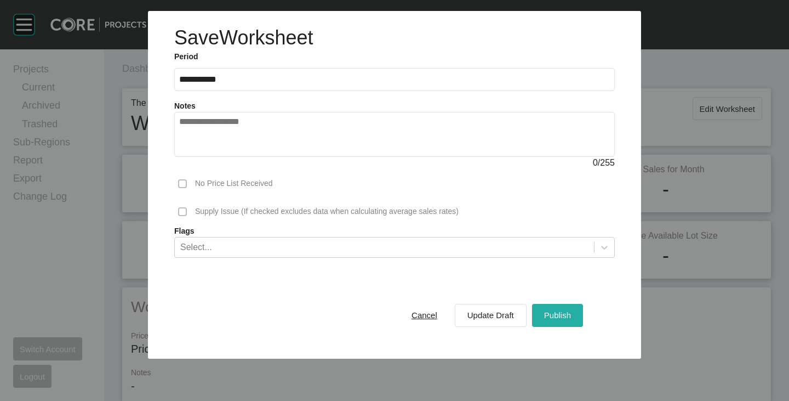
click at [557, 319] on span "Publish" at bounding box center [557, 314] width 27 height 9
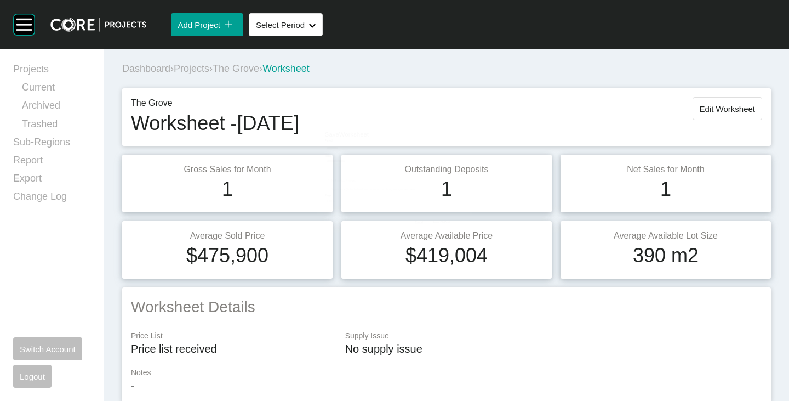
click at [246, 72] on span "The Grove" at bounding box center [236, 68] width 47 height 11
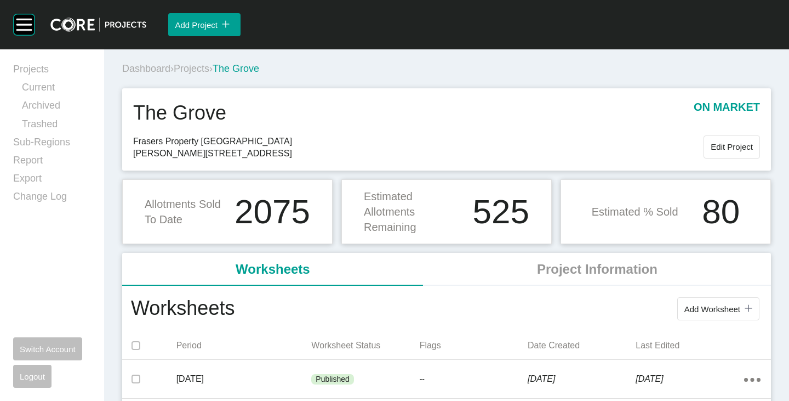
click at [192, 64] on span "Projects" at bounding box center [192, 68] width 36 height 11
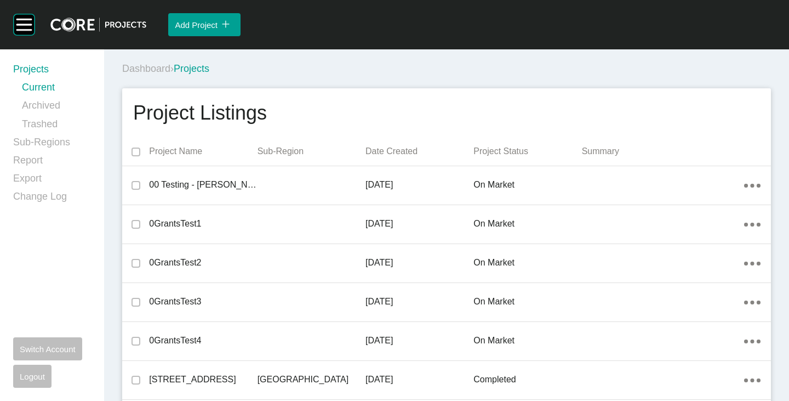
scroll to position [21237, 0]
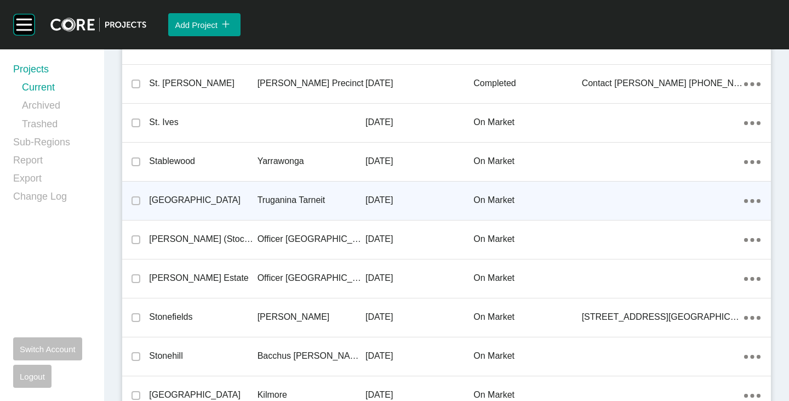
click at [193, 197] on p "[GEOGRAPHIC_DATA]" at bounding box center [203, 200] width 108 height 12
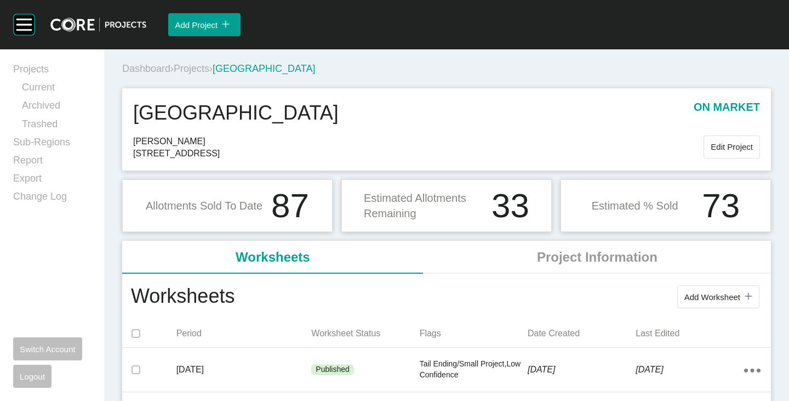
scroll to position [55, 0]
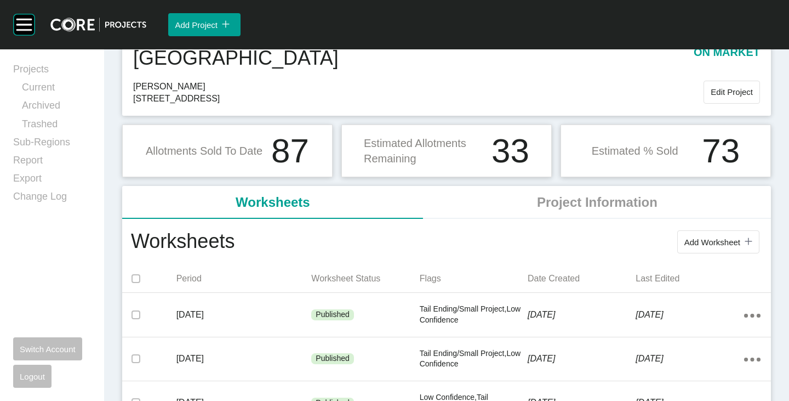
click at [695, 251] on button "Add Worksheet icon/tick copy 11 Created with Sketch." at bounding box center [719, 241] width 82 height 23
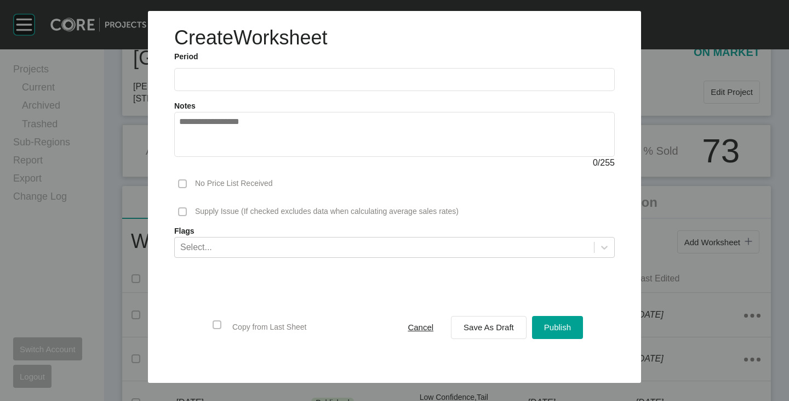
click at [218, 99] on div "Notes 0 / 255" at bounding box center [395, 130] width 452 height 78
click at [229, 79] on input "text" at bounding box center [394, 79] width 431 height 9
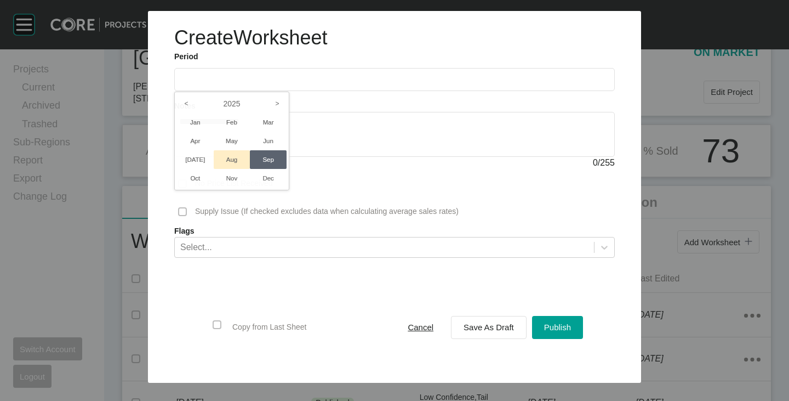
click at [223, 156] on li "Aug" at bounding box center [232, 159] width 37 height 19
type input "**********"
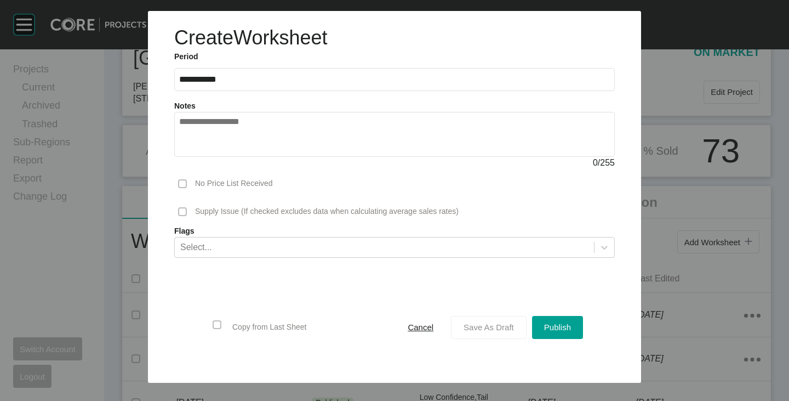
click at [467, 318] on button "Save As Draft" at bounding box center [489, 327] width 76 height 23
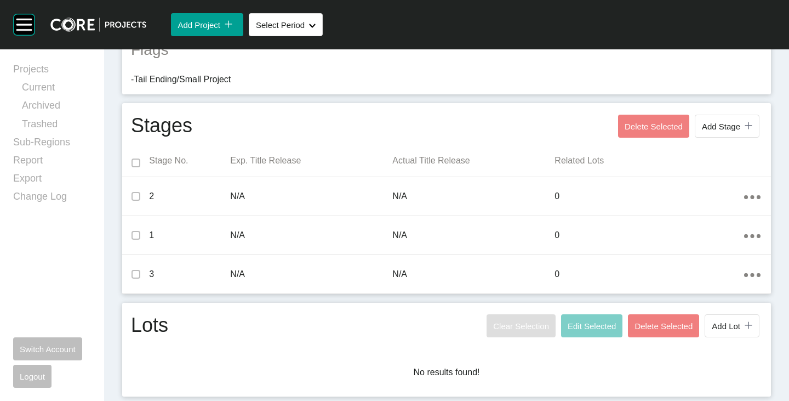
scroll to position [35, 0]
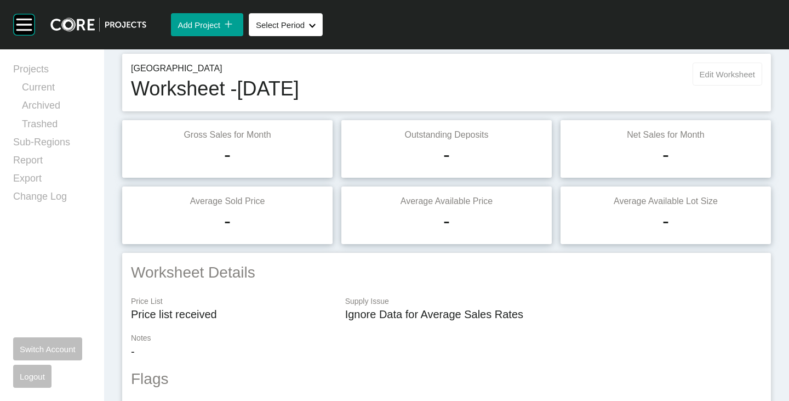
click at [709, 76] on span "Edit Worksheet" at bounding box center [727, 74] width 55 height 9
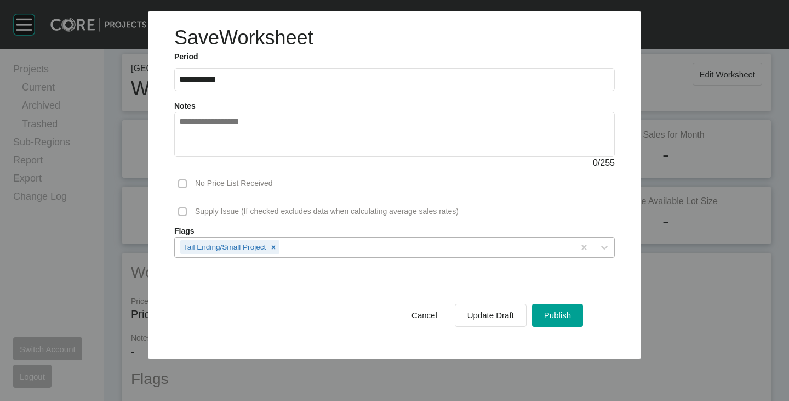
click at [417, 239] on div "Tail Ending/Small Project" at bounding box center [375, 246] width 400 height 19
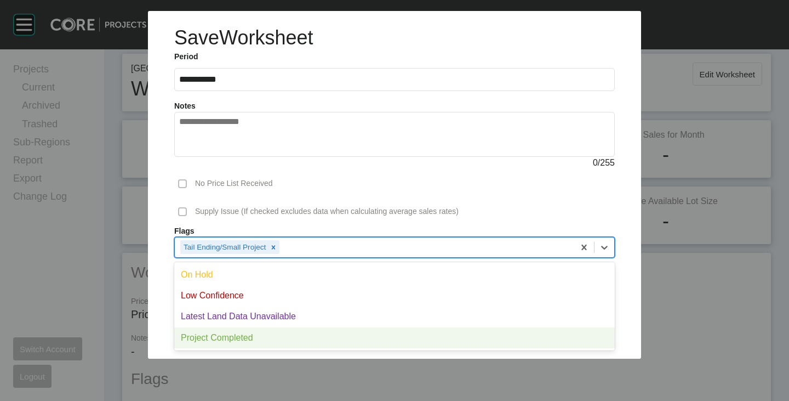
click at [248, 339] on div "Project Completed" at bounding box center [394, 337] width 441 height 21
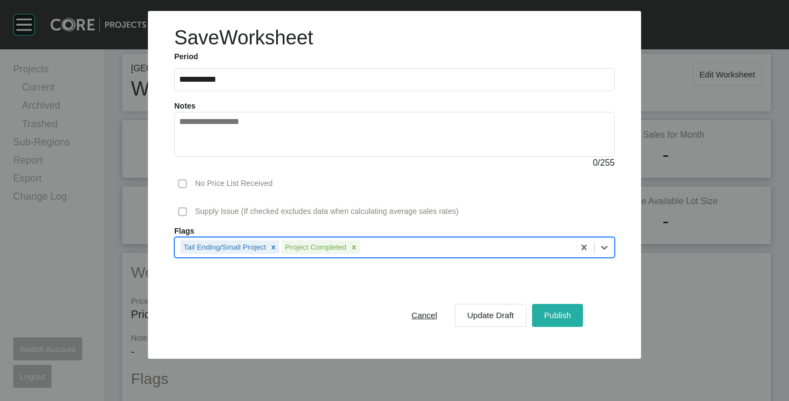
click at [545, 322] on button "Publish" at bounding box center [557, 315] width 51 height 23
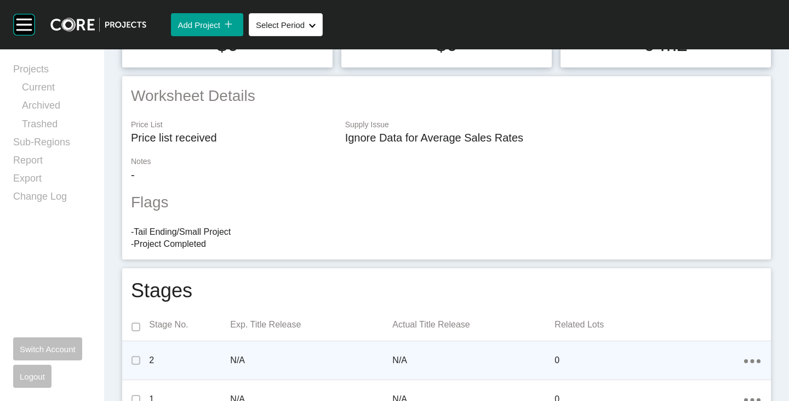
scroll to position [0, 0]
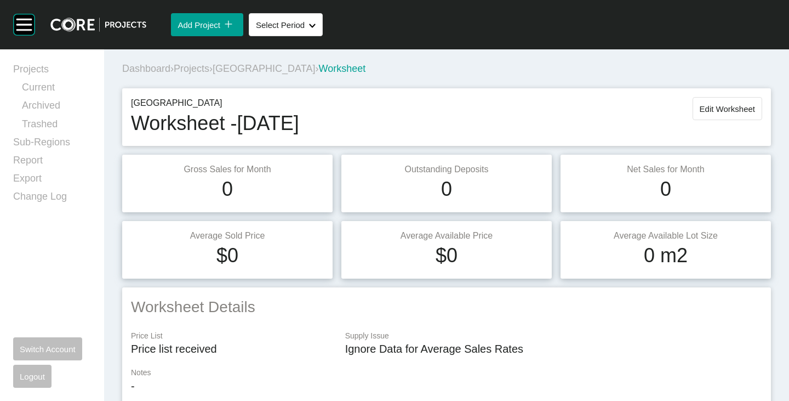
click at [248, 70] on span "[GEOGRAPHIC_DATA]" at bounding box center [264, 68] width 103 height 11
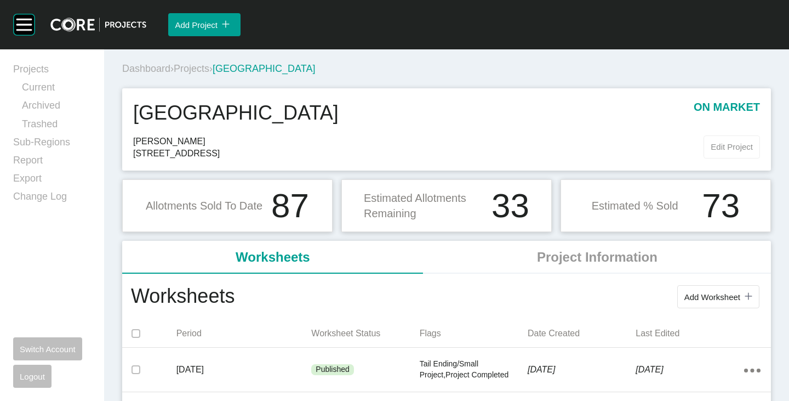
click at [741, 148] on span "Edit Project" at bounding box center [732, 146] width 42 height 9
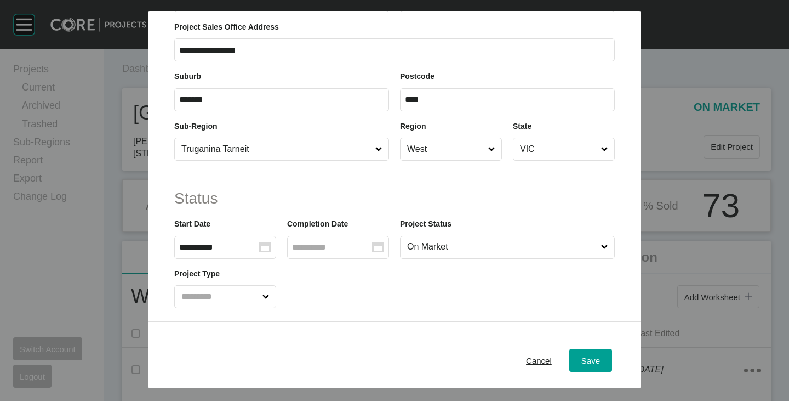
scroll to position [110, 0]
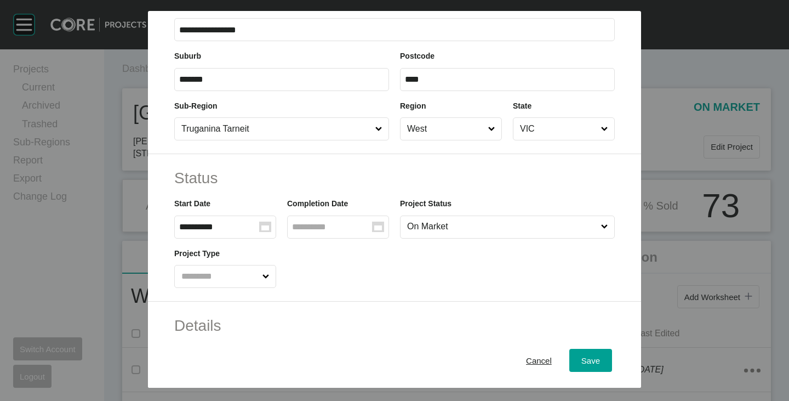
click at [441, 230] on input "On Market" at bounding box center [502, 227] width 194 height 22
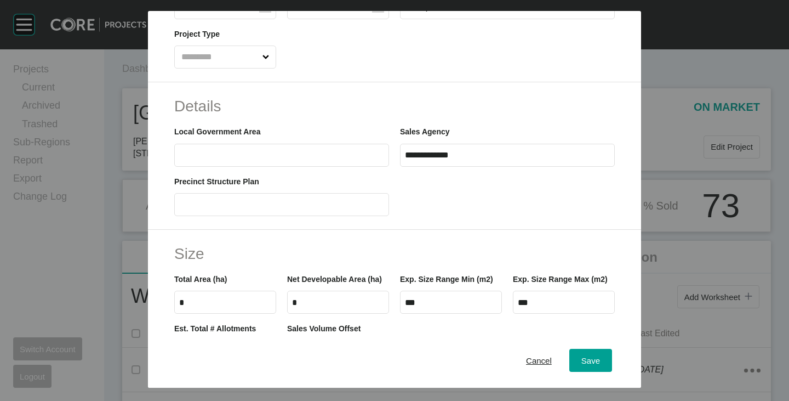
scroll to position [493, 0]
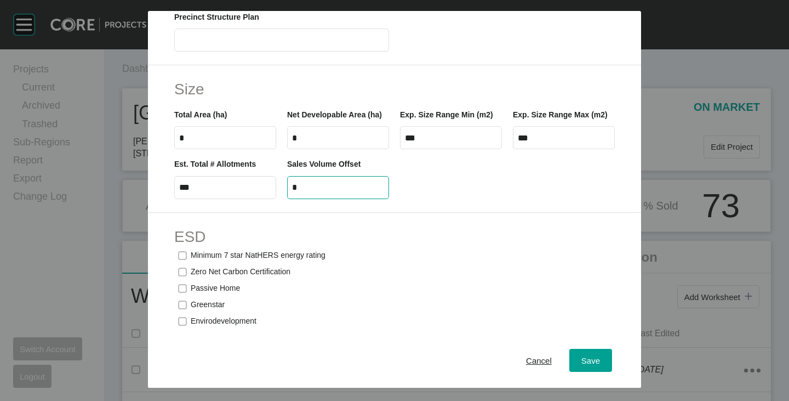
drag, startPoint x: 297, startPoint y: 200, endPoint x: 291, endPoint y: 200, distance: 6.0
click at [292, 192] on input "*" at bounding box center [338, 187] width 92 height 9
type input "**"
click at [389, 260] on div "Minimum 7 star NatHERS energy rating" at bounding box center [394, 255] width 441 height 16
drag, startPoint x: 422, startPoint y: 257, endPoint x: 258, endPoint y: 277, distance: 164.7
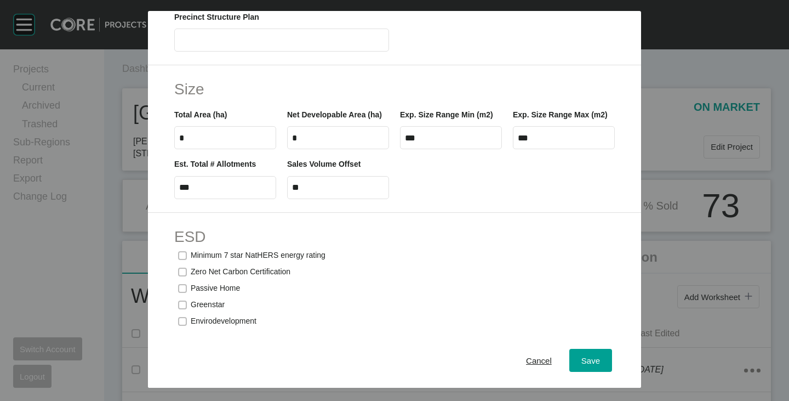
click at [420, 247] on h2 "ESD" at bounding box center [394, 236] width 441 height 21
click at [266, 261] on p "Minimum 7 star NatHERS energy rating" at bounding box center [258, 255] width 135 height 11
click at [582, 359] on span "Save" at bounding box center [591, 360] width 19 height 9
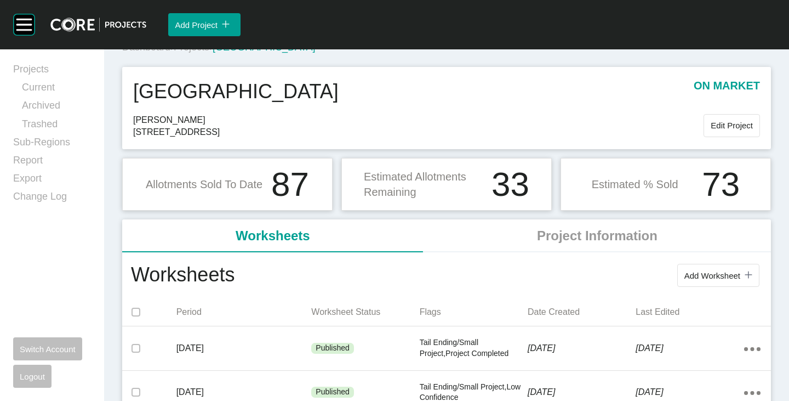
scroll to position [0, 0]
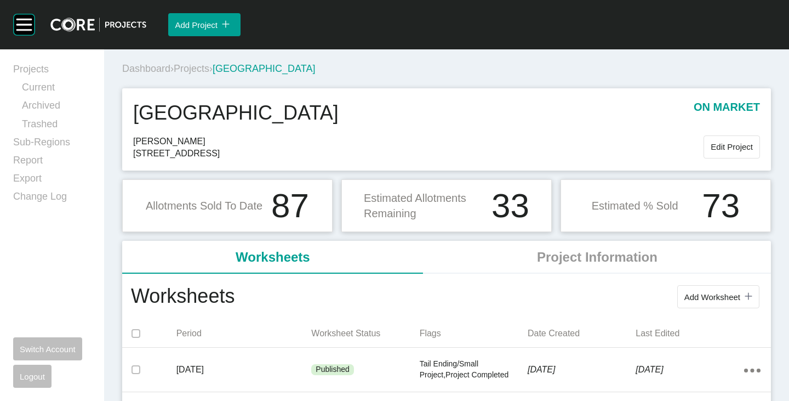
click at [193, 66] on span "Projects" at bounding box center [192, 68] width 36 height 11
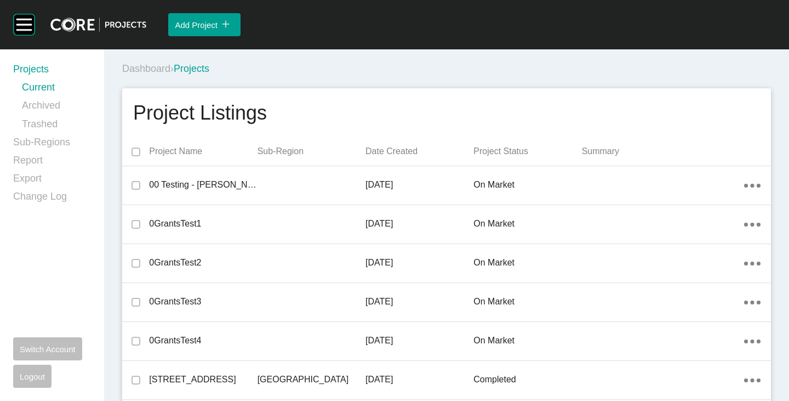
scroll to position [21237, 0]
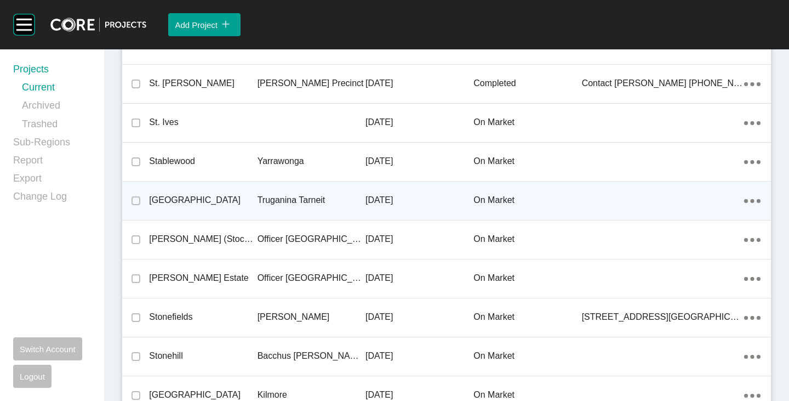
click at [198, 197] on p "[GEOGRAPHIC_DATA]" at bounding box center [203, 200] width 108 height 12
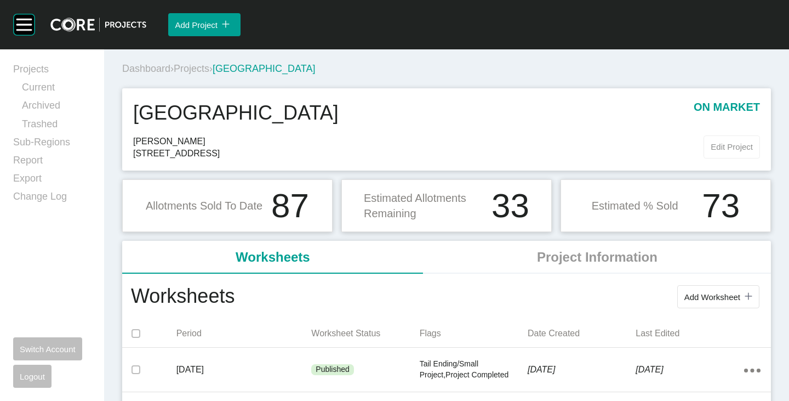
click at [717, 145] on span "Edit Project" at bounding box center [732, 146] width 42 height 9
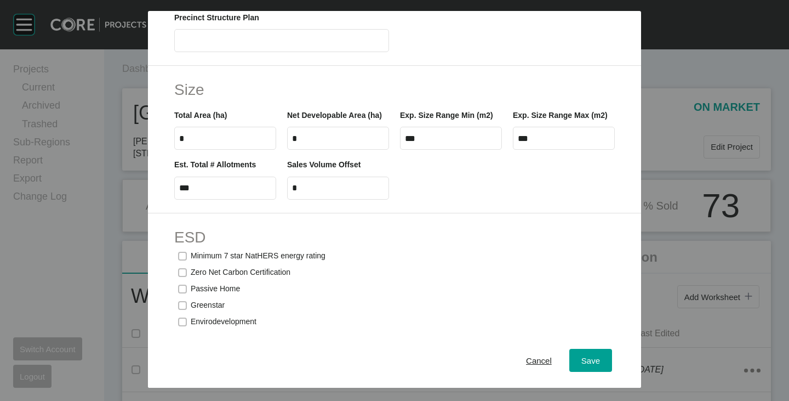
scroll to position [548, 0]
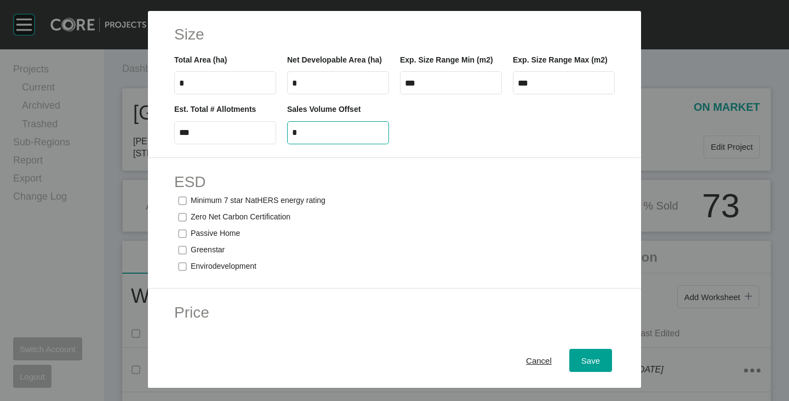
click at [292, 137] on input "*" at bounding box center [338, 132] width 92 height 9
type input "**"
click at [515, 142] on div "Est. Total # Allotments *** Sales Volume Offset **" at bounding box center [395, 118] width 452 height 49
click at [582, 357] on span "Save" at bounding box center [591, 360] width 19 height 9
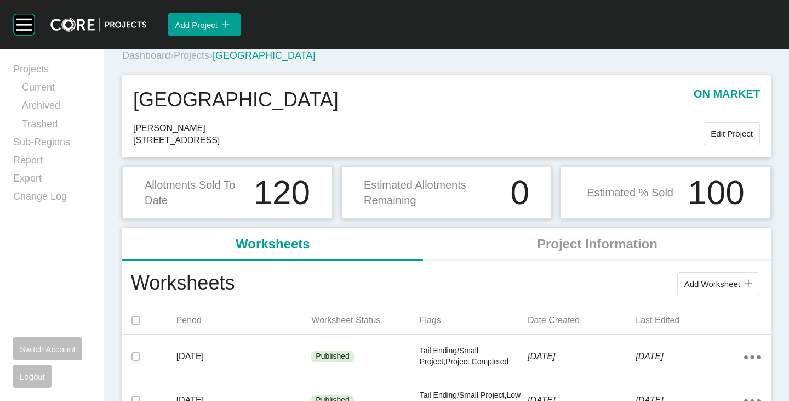
scroll to position [0, 0]
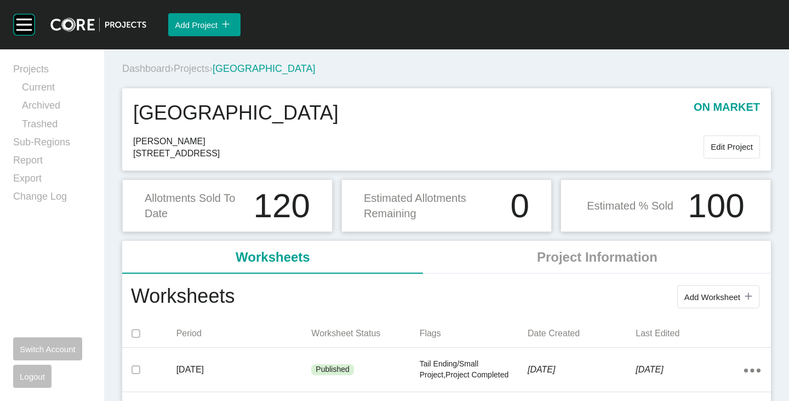
click at [208, 65] on span "Projects" at bounding box center [192, 68] width 36 height 11
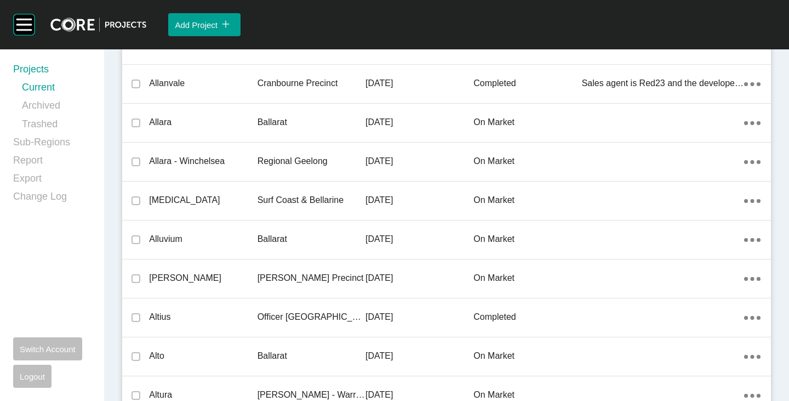
scroll to position [7341, 0]
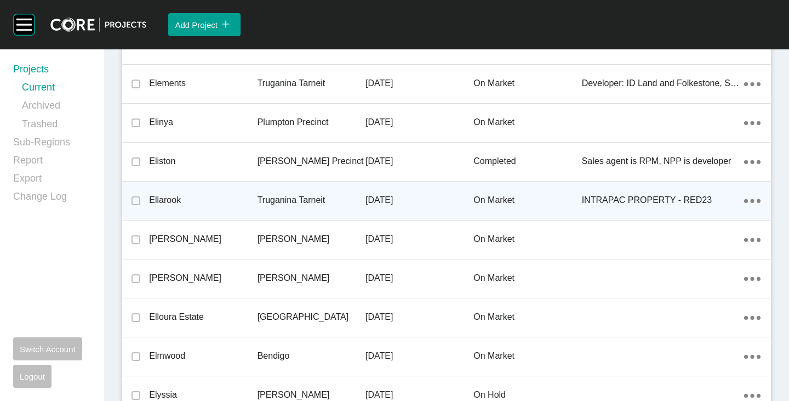
click at [172, 195] on p "Ellarook" at bounding box center [203, 200] width 108 height 12
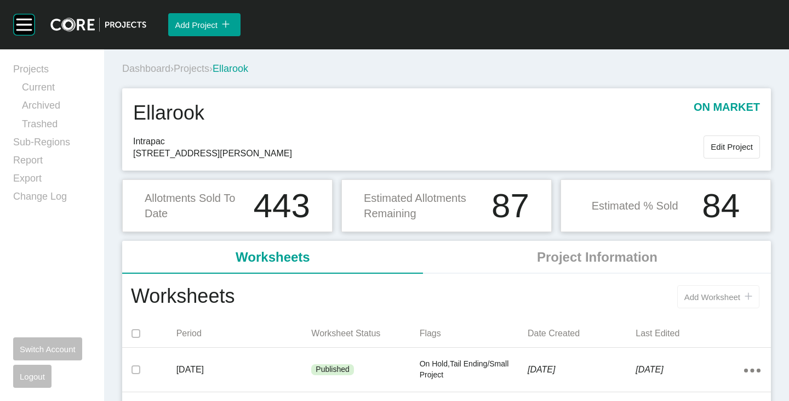
click at [721, 297] on span "Add Worksheet" at bounding box center [713, 296] width 56 height 9
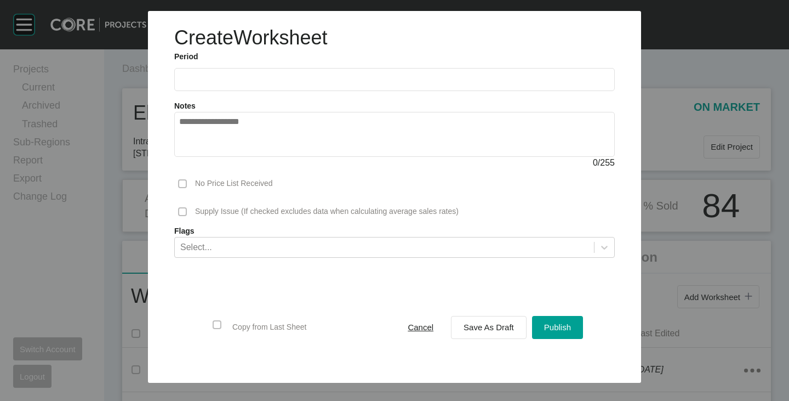
click at [266, 82] on input "text" at bounding box center [394, 79] width 431 height 9
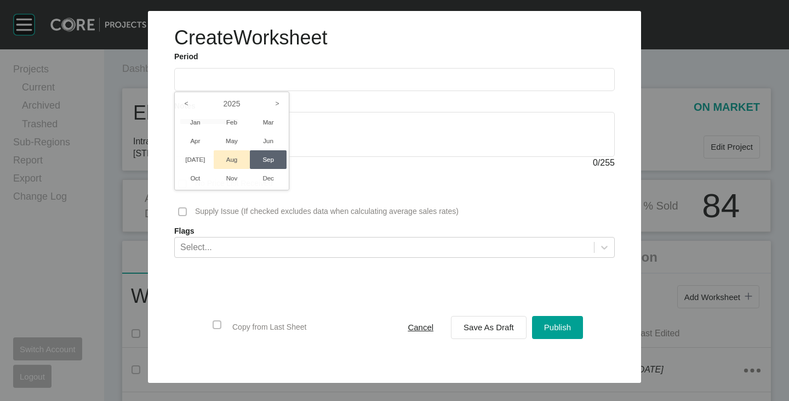
click at [234, 164] on li "Aug" at bounding box center [232, 159] width 37 height 19
type input "**********"
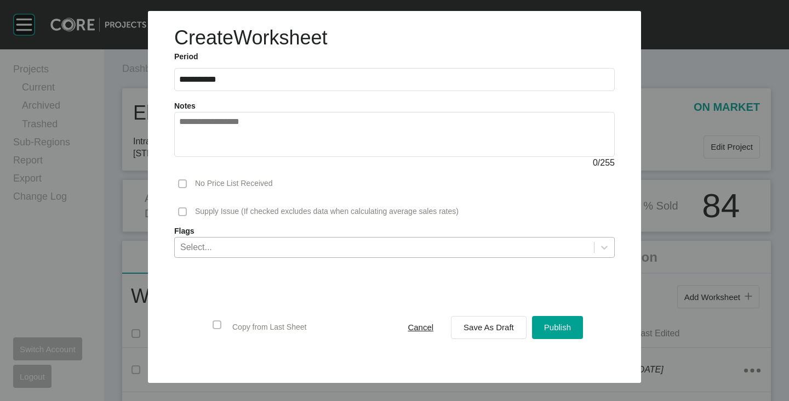
click at [311, 243] on div "Select..." at bounding box center [384, 246] width 419 height 19
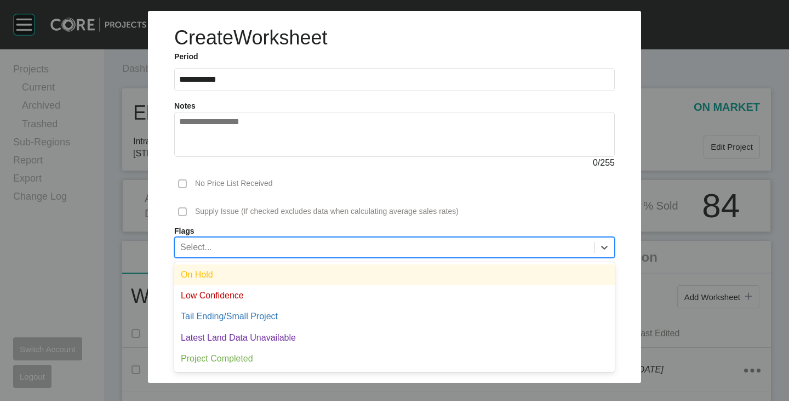
click at [248, 276] on div "On Hold" at bounding box center [394, 274] width 441 height 21
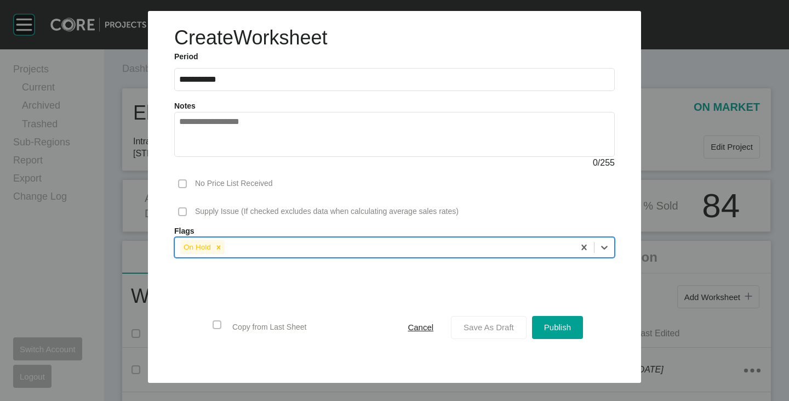
click at [481, 327] on span "Save As Draft" at bounding box center [489, 326] width 50 height 9
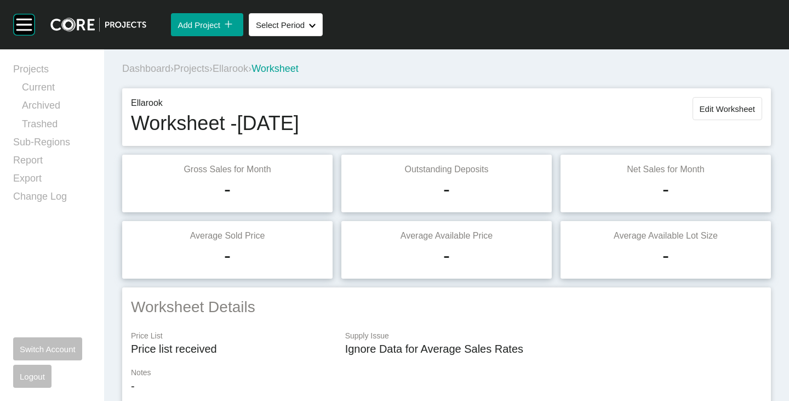
click at [718, 101] on button "Edit Worksheet" at bounding box center [728, 108] width 70 height 23
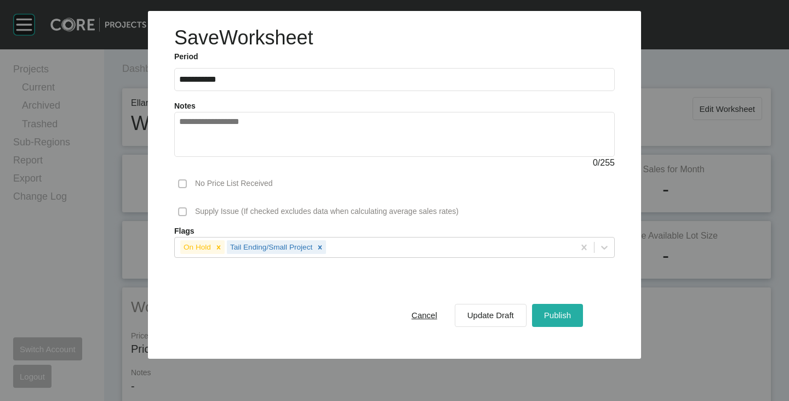
click at [550, 322] on div "Publish" at bounding box center [558, 315] width 32 height 15
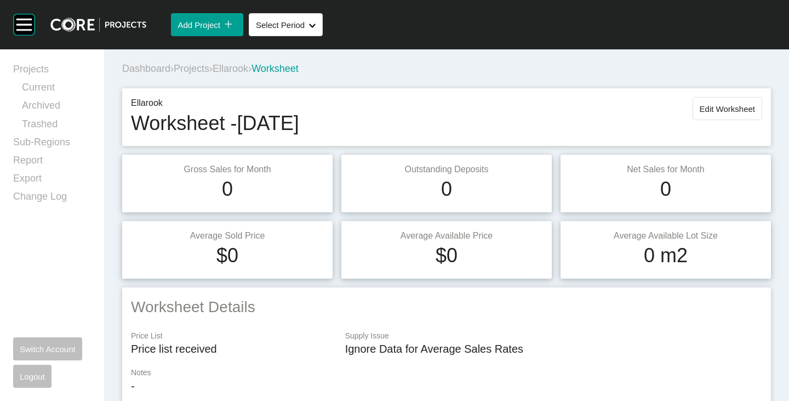
click at [248, 72] on span "Ellarook" at bounding box center [231, 68] width 36 height 11
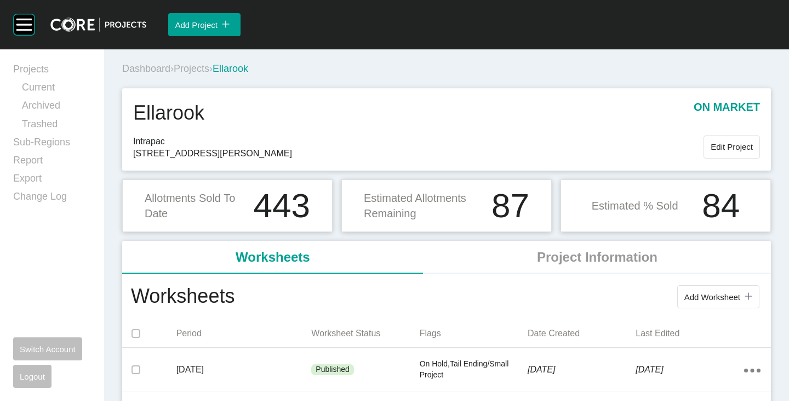
click at [204, 75] on div "Dashboard › Projects › Ellarook" at bounding box center [448, 69] width 653 height 14
click at [202, 69] on span "Projects" at bounding box center [192, 68] width 36 height 11
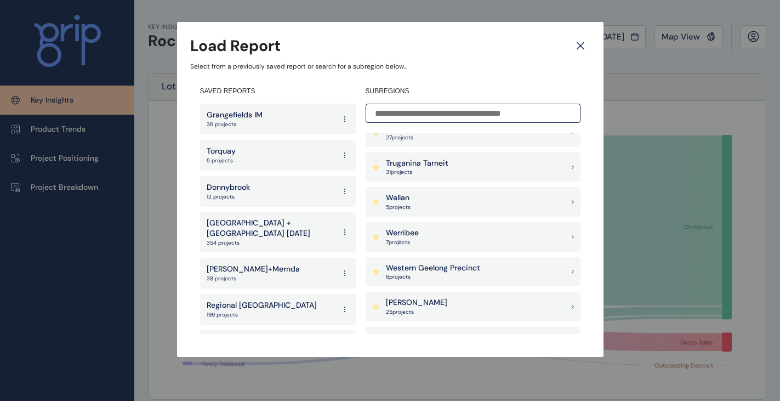
scroll to position [1078, 0]
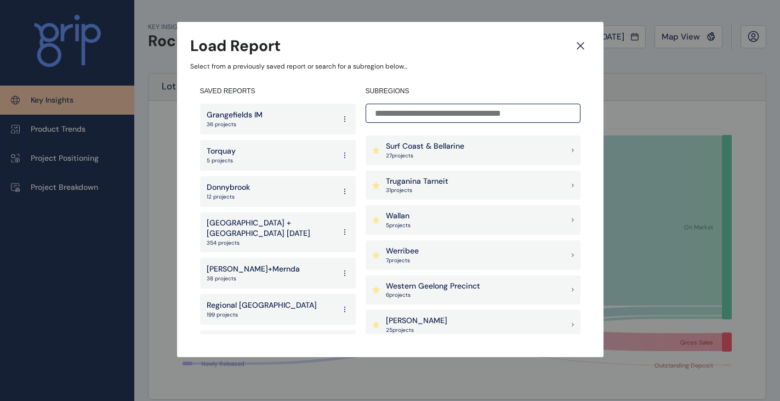
click at [435, 186] on p "Truganina Tarneit" at bounding box center [417, 181] width 62 height 11
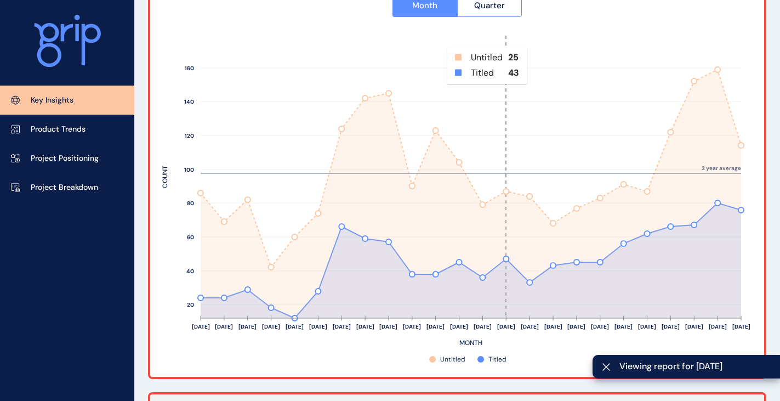
scroll to position [548, 0]
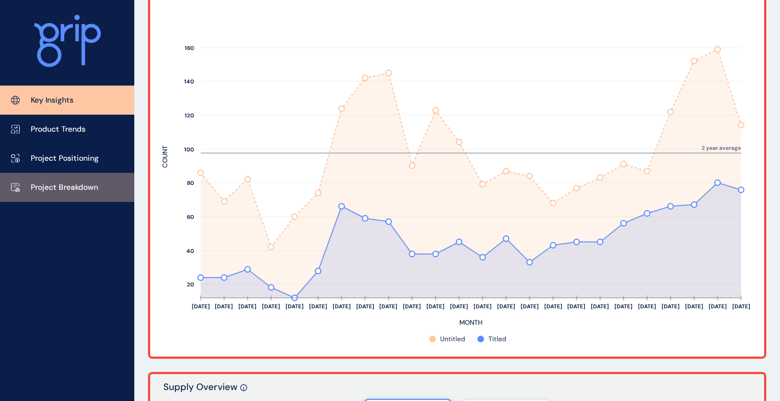
click at [58, 184] on p "Project Breakdown" at bounding box center [64, 187] width 67 height 11
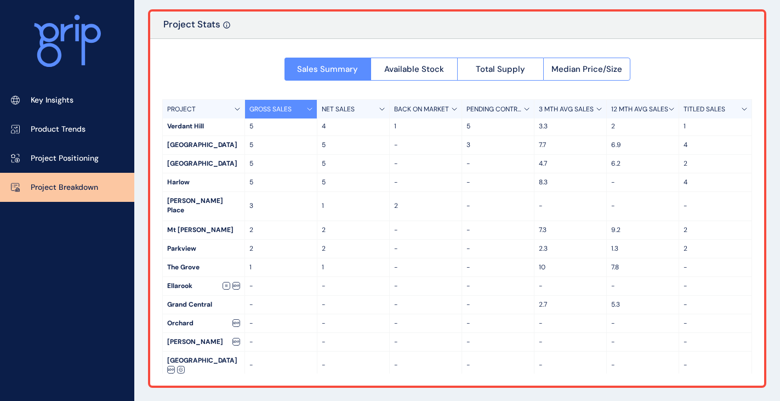
scroll to position [119, 0]
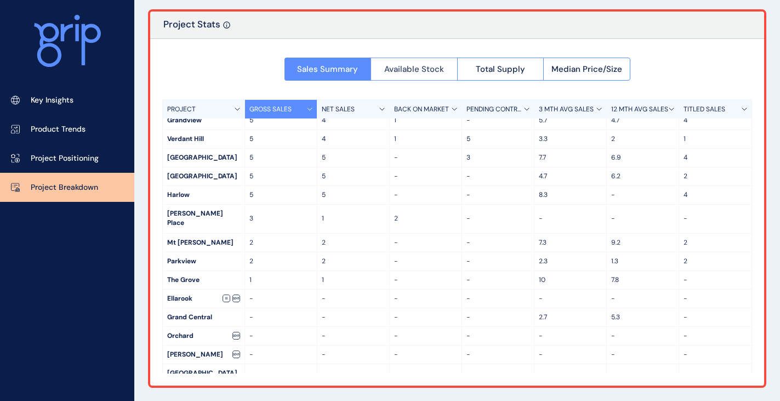
click at [431, 71] on span "Available Stock" at bounding box center [414, 69] width 60 height 11
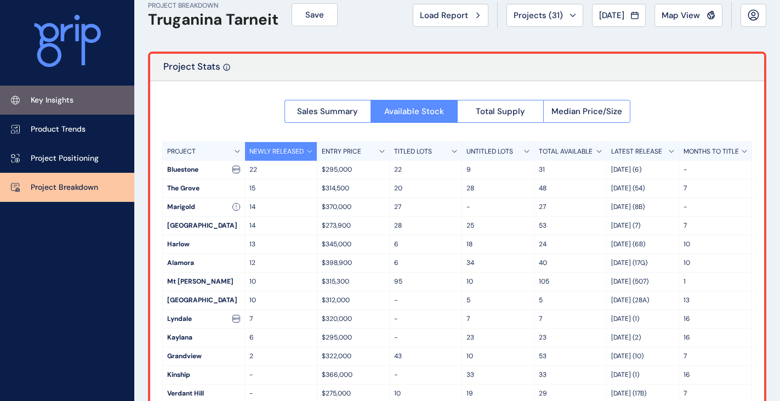
scroll to position [9, 0]
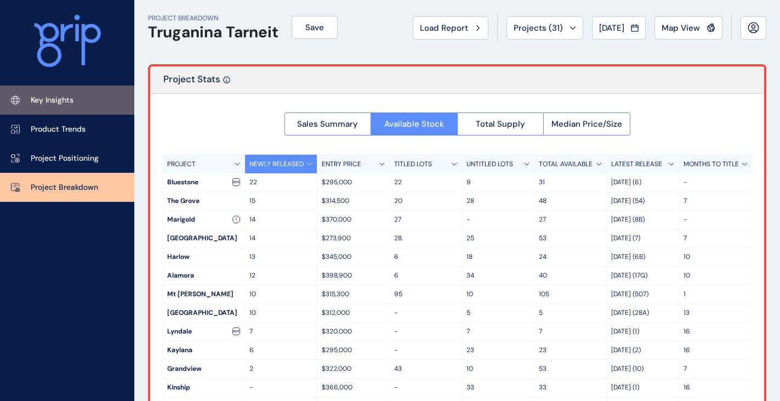
click at [39, 105] on p "Key Insights" at bounding box center [52, 100] width 43 height 11
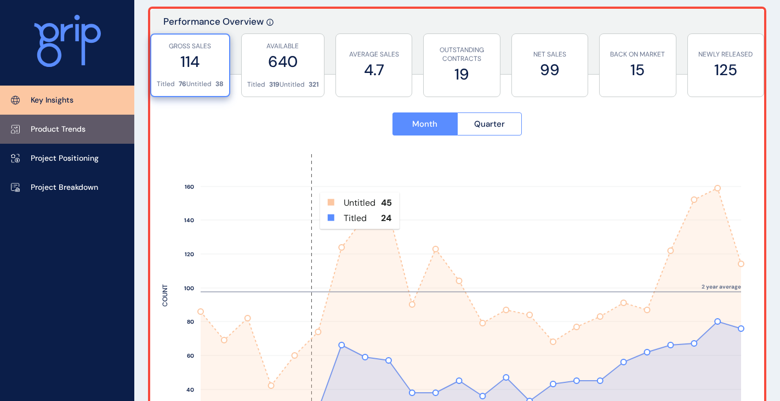
scroll to position [447, 0]
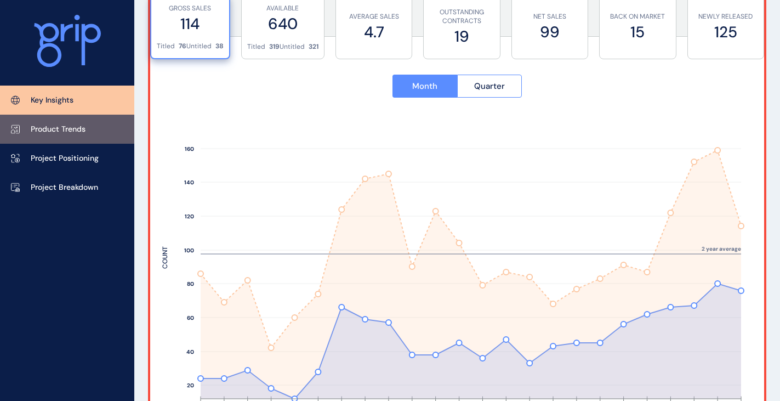
click at [47, 132] on p "Product Trends" at bounding box center [58, 129] width 55 height 11
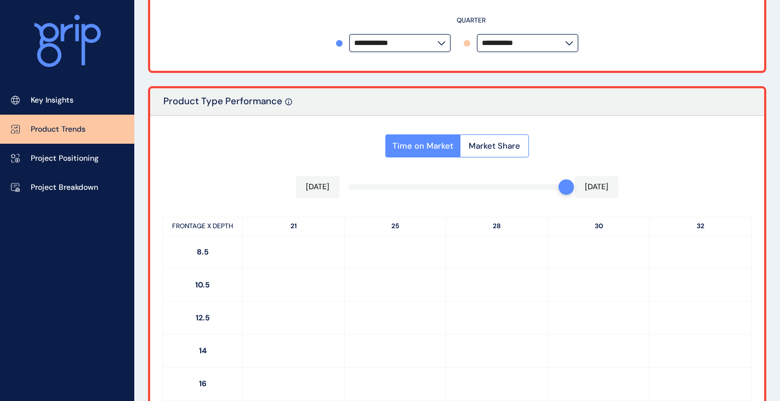
type input "**********"
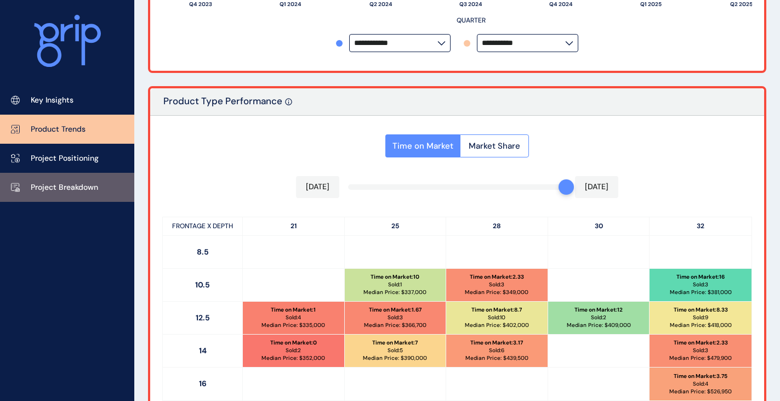
click at [63, 194] on link "Project Breakdown" at bounding box center [67, 187] width 134 height 29
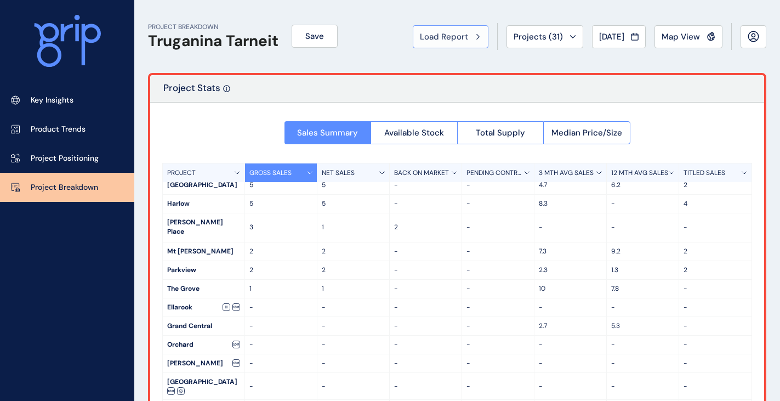
click at [427, 41] on span "Load Report" at bounding box center [444, 36] width 48 height 11
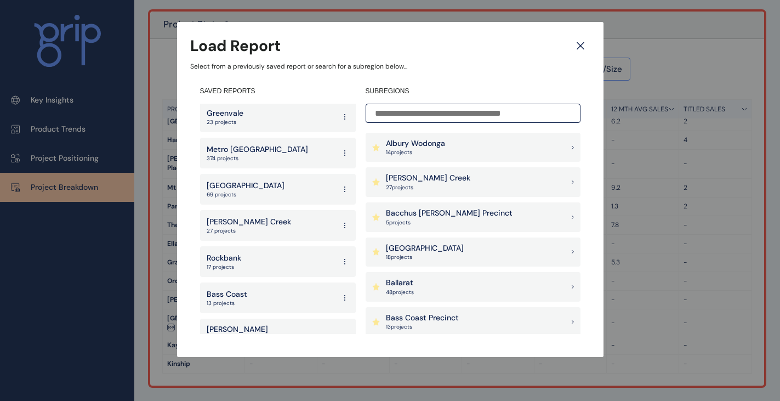
scroll to position [1687, 0]
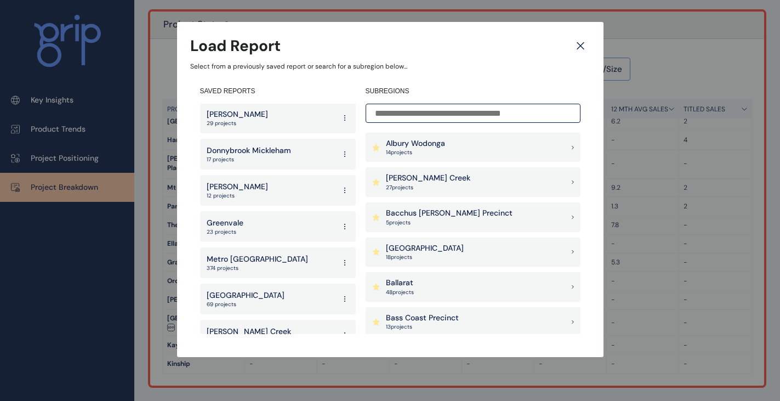
click at [247, 290] on p "[GEOGRAPHIC_DATA]" at bounding box center [246, 295] width 78 height 11
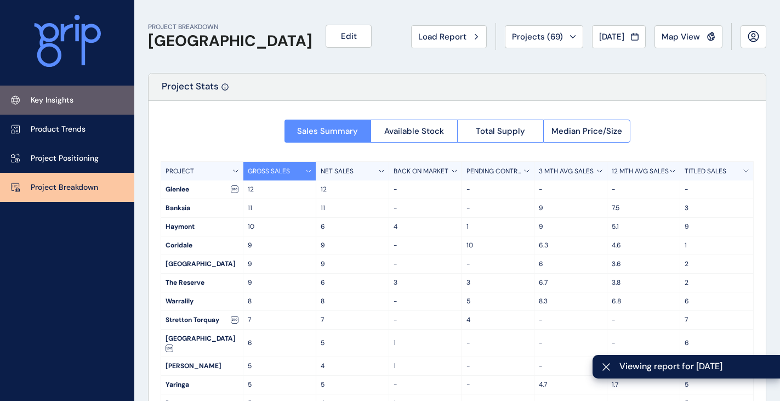
click at [69, 94] on link "Key Insights" at bounding box center [67, 100] width 134 height 29
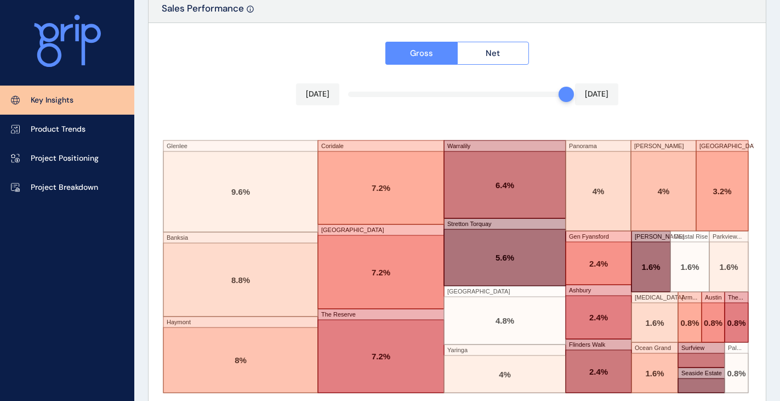
scroll to position [1907, 0]
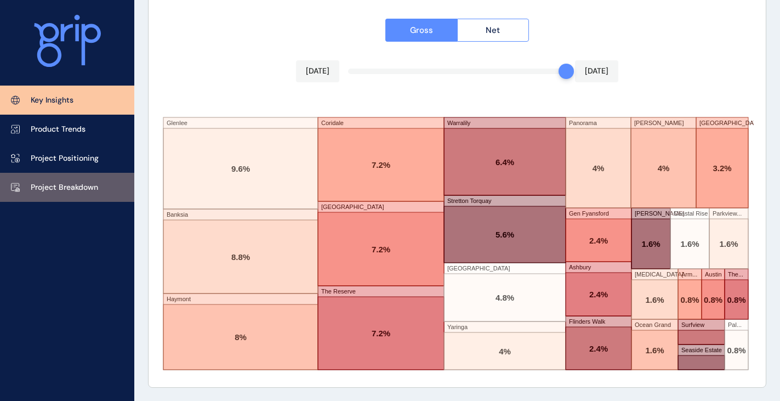
click at [53, 178] on link "Project Breakdown" at bounding box center [67, 187] width 134 height 29
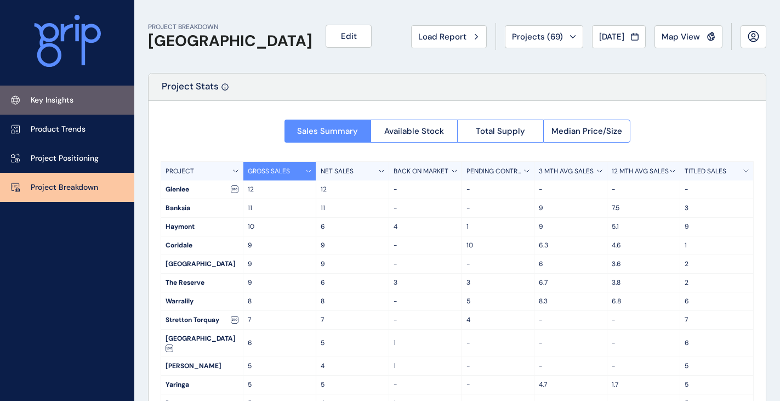
click at [66, 98] on p "Key Insights" at bounding box center [52, 100] width 43 height 11
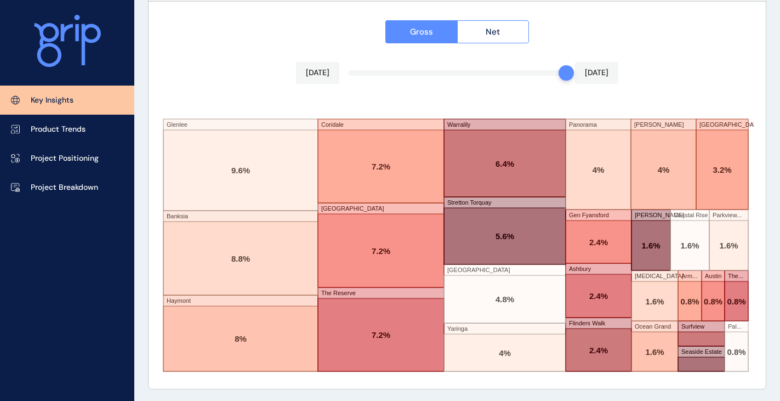
scroll to position [1907, 0]
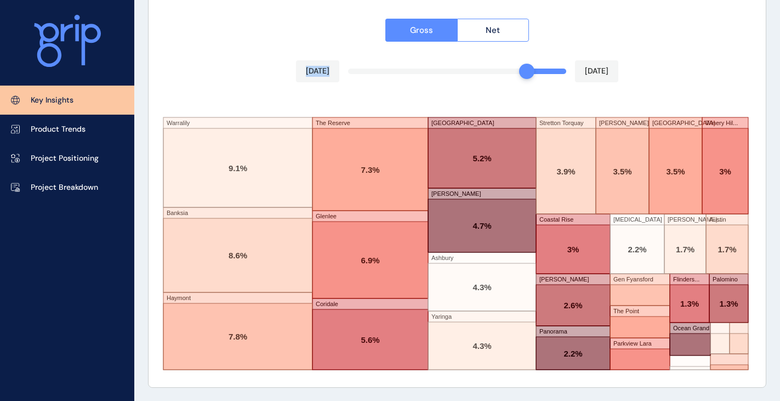
drag, startPoint x: 562, startPoint y: 74, endPoint x: 531, endPoint y: 76, distance: 31.3
click at [531, 76] on div "Gross Net [DATE] [DATE] Warralily Banksia [GEOGRAPHIC_DATA] Glenlee Coridale [G…" at bounding box center [457, 193] width 617 height 387
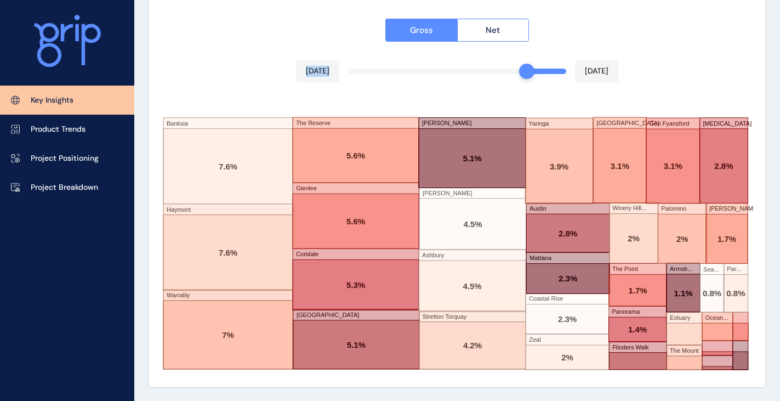
click at [615, 53] on div "Gross Net [DATE] [DATE] Banksia Haymont Warralily The Reserve Glenlee Coridale …" at bounding box center [457, 193] width 617 height 387
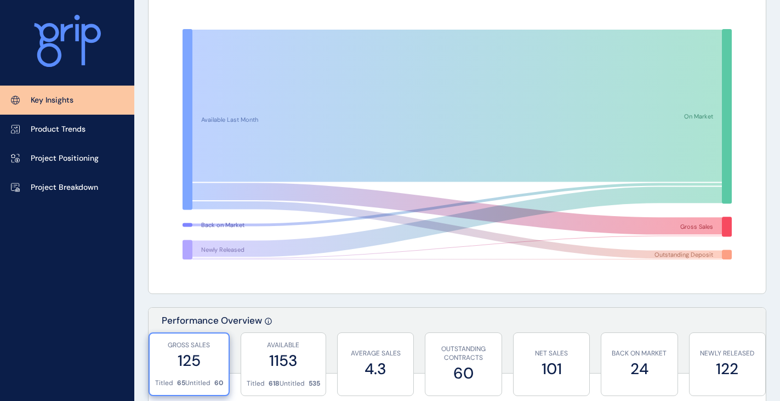
scroll to position [0, 0]
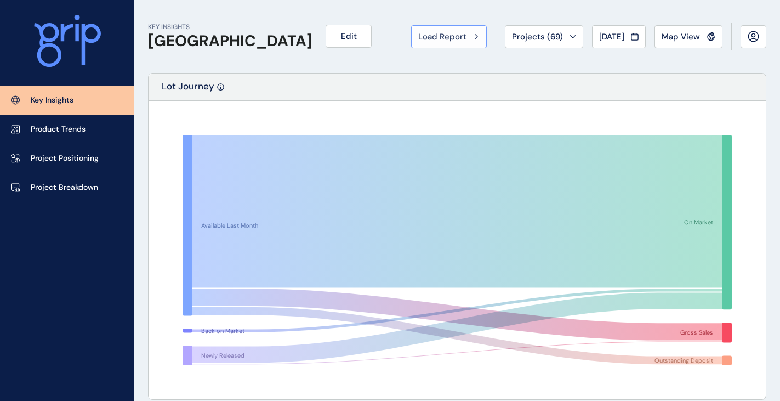
click at [435, 31] on span "Load Report" at bounding box center [442, 36] width 48 height 11
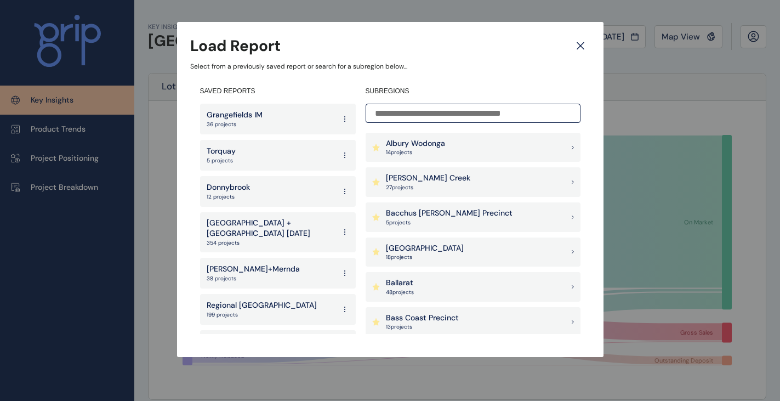
click at [402, 175] on p "[PERSON_NAME] Creek" at bounding box center [428, 178] width 84 height 11
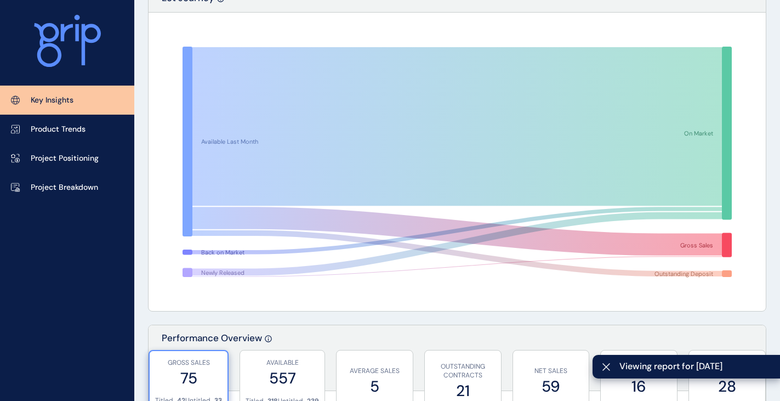
scroll to position [219, 0]
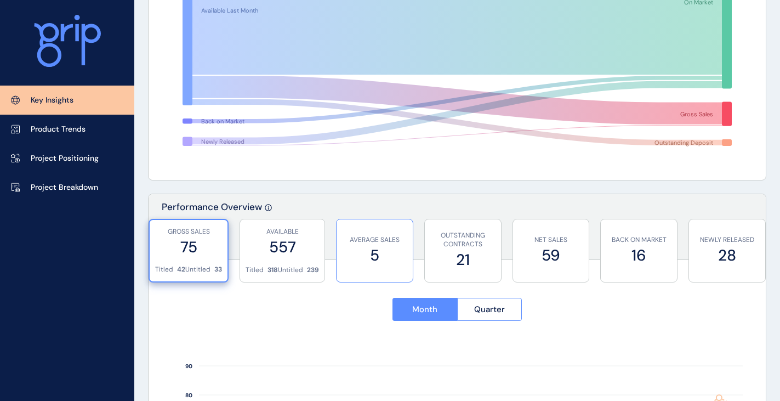
drag, startPoint x: 373, startPoint y: 256, endPoint x: 377, endPoint y: 245, distance: 12.1
click at [373, 256] on label "5" at bounding box center [374, 255] width 65 height 21
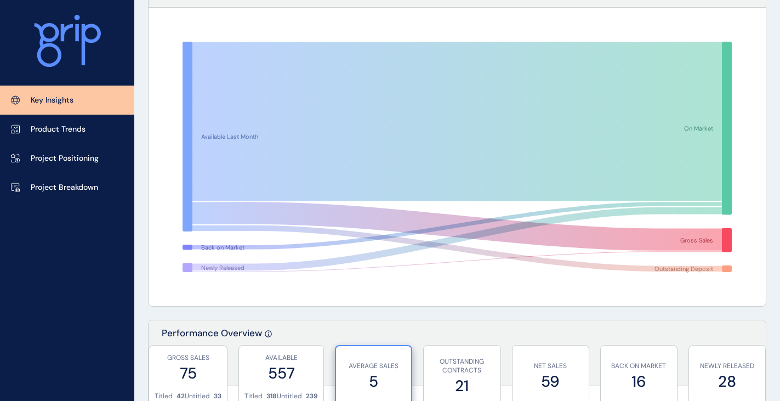
scroll to position [0, 0]
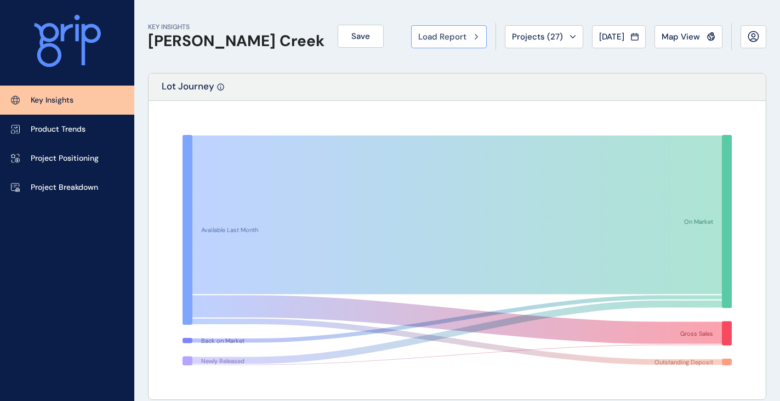
click at [425, 38] on span "Load Report" at bounding box center [442, 36] width 48 height 11
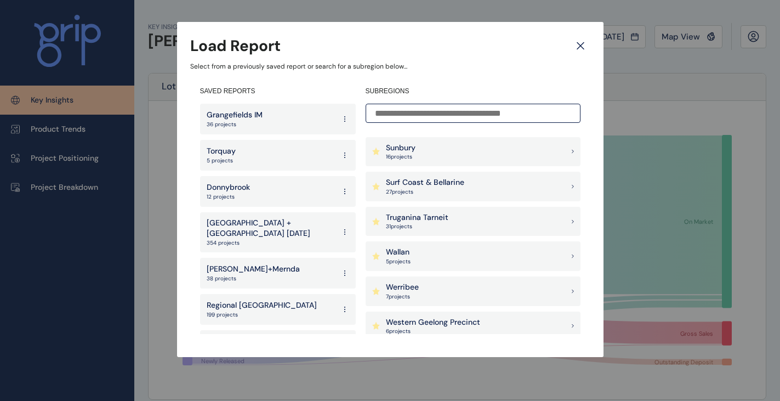
scroll to position [1187, 0]
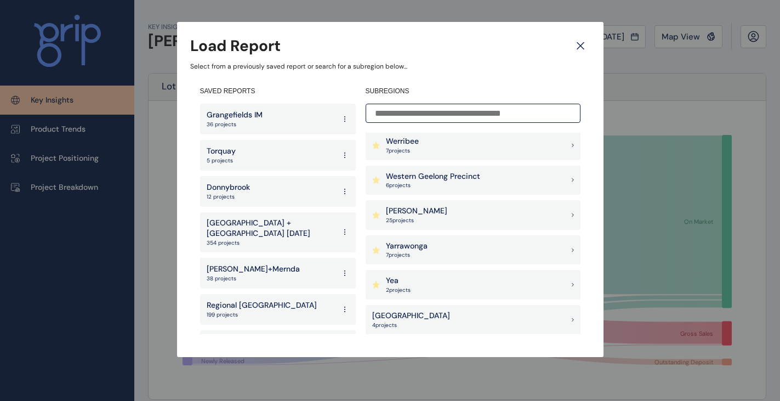
click at [427, 175] on p "Western Geelong Precinct" at bounding box center [433, 176] width 94 height 11
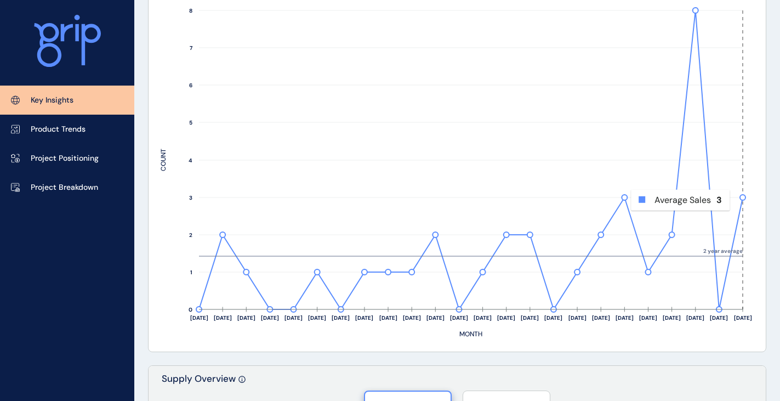
scroll to position [384, 0]
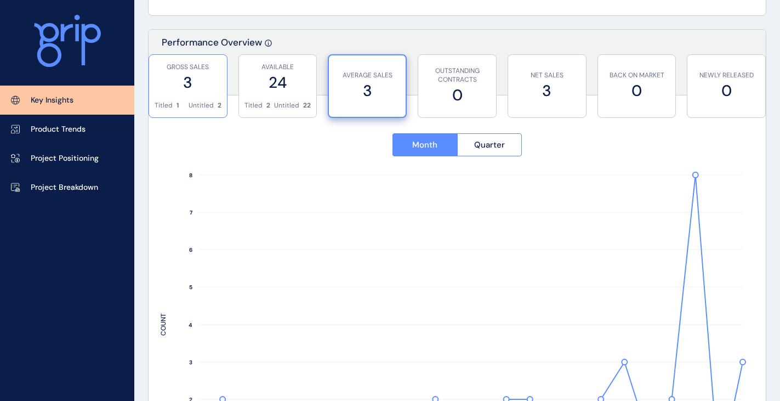
click at [186, 96] on div "GROSS SALES 3" at bounding box center [188, 78] width 67 height 46
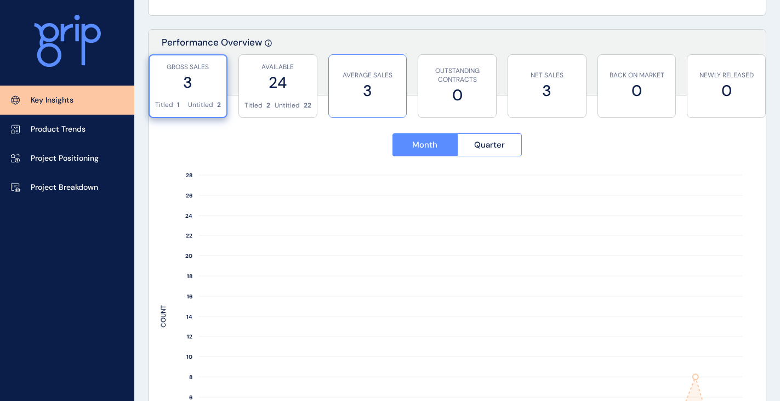
click at [350, 90] on label "3" at bounding box center [367, 90] width 67 height 21
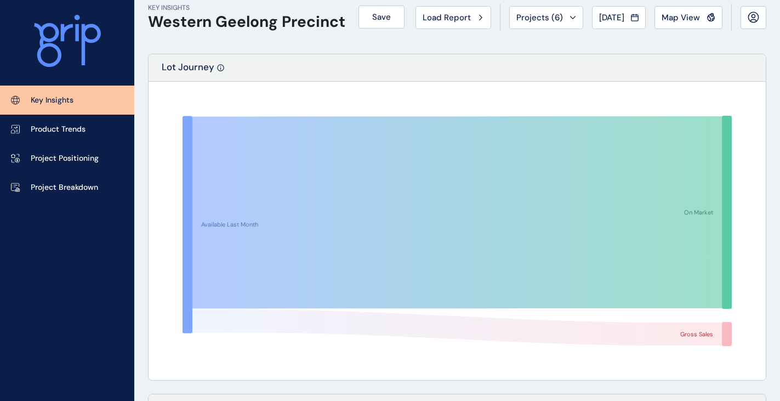
scroll to position [0, 0]
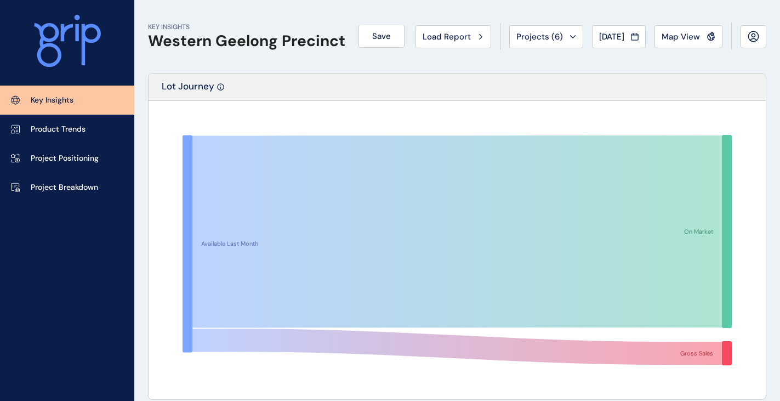
click at [447, 35] on span "Load Report" at bounding box center [447, 36] width 48 height 11
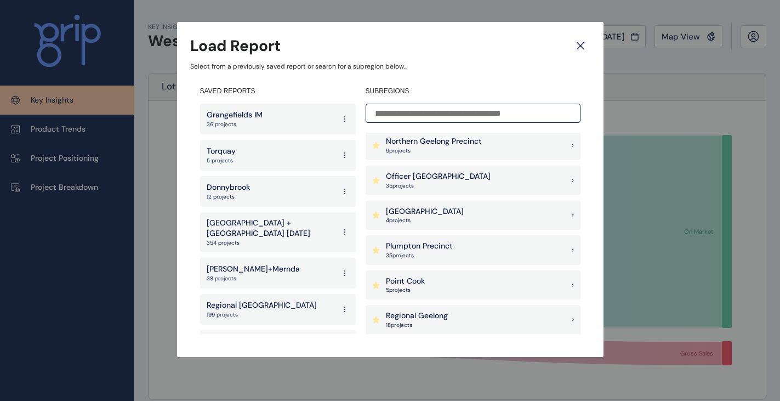
scroll to position [749, 0]
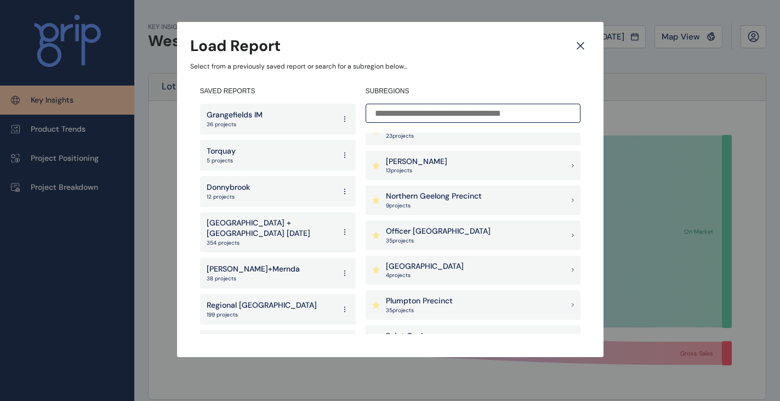
click at [445, 198] on p "Northern Geelong Precinct" at bounding box center [434, 196] width 96 height 11
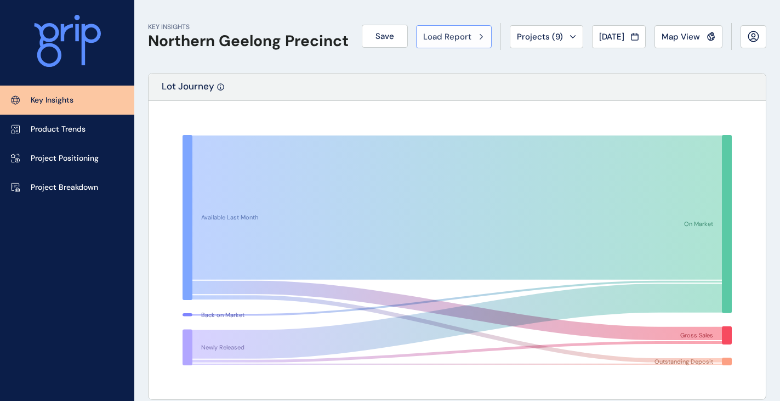
click at [451, 42] on button "Load Report" at bounding box center [454, 36] width 76 height 23
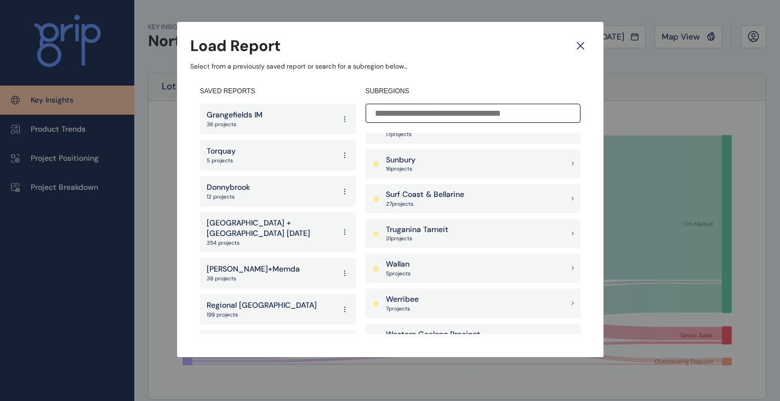
scroll to position [1042, 0]
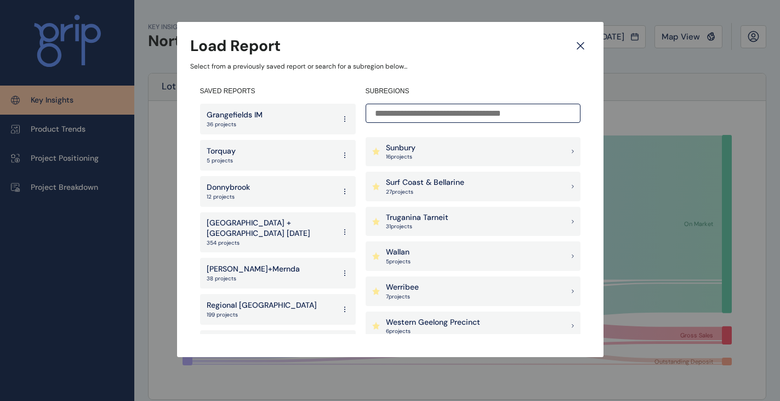
click at [450, 181] on p "Surf Coast & Bellarine" at bounding box center [425, 182] width 78 height 11
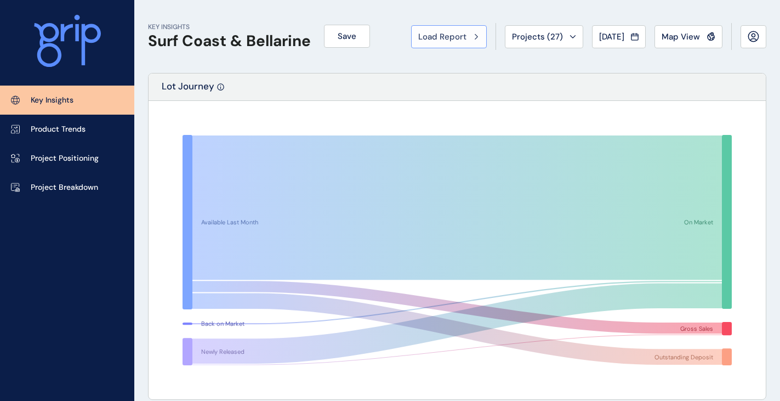
click at [418, 41] on span "Load Report" at bounding box center [442, 36] width 48 height 11
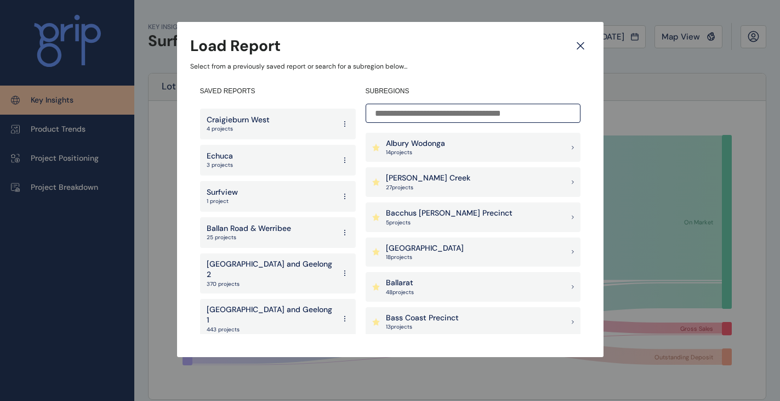
scroll to position [2125, 0]
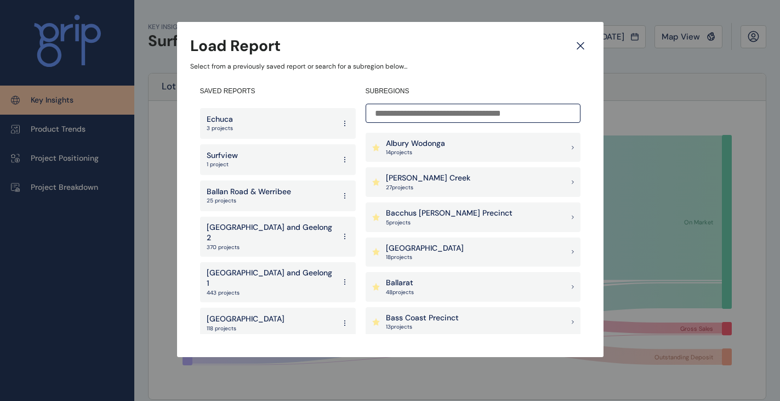
click at [243, 350] on p "[GEOGRAPHIC_DATA]" at bounding box center [246, 355] width 78 height 11
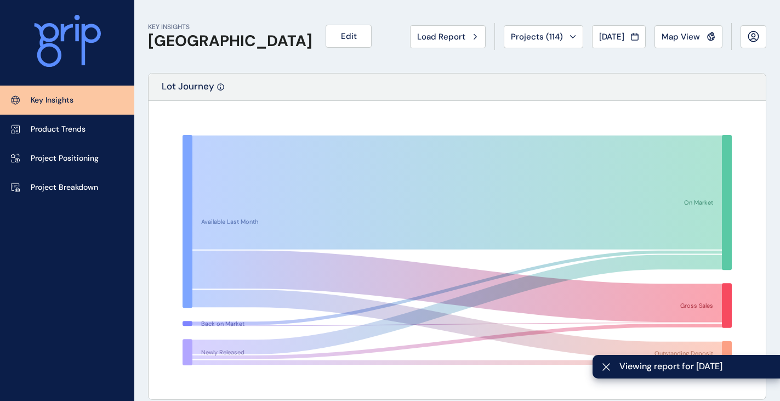
click at [422, 25] on button "Load Report" at bounding box center [448, 36] width 76 height 23
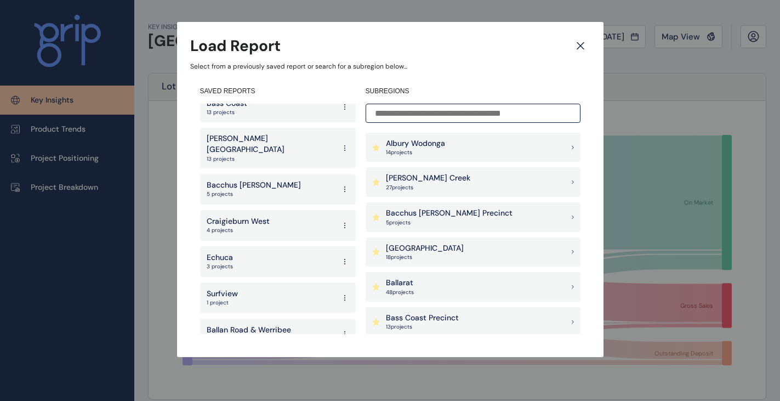
scroll to position [2125, 0]
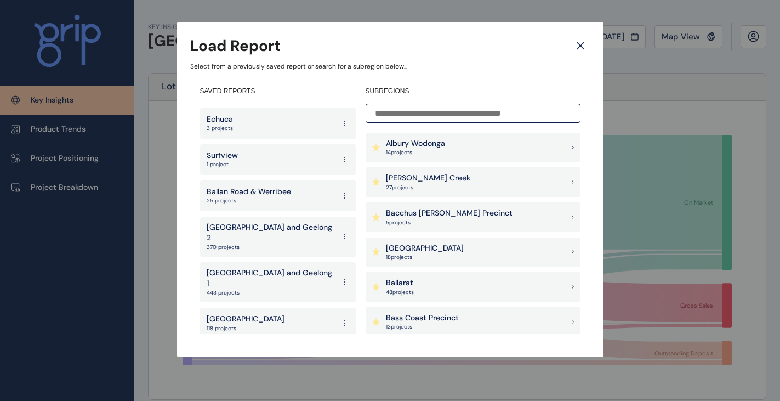
click at [242, 314] on p "[GEOGRAPHIC_DATA]" at bounding box center [246, 319] width 78 height 11
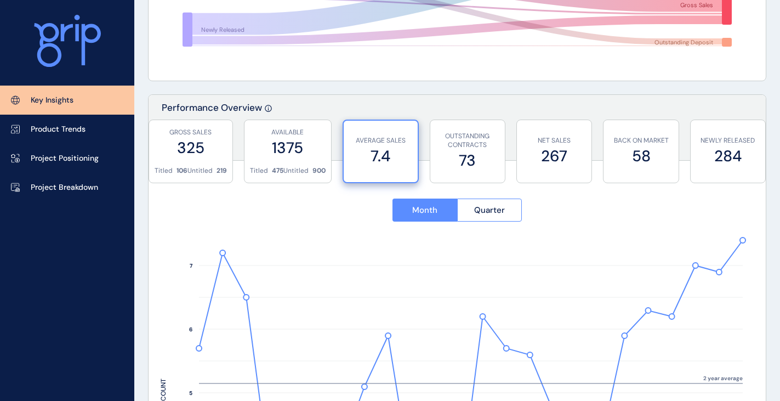
scroll to position [274, 0]
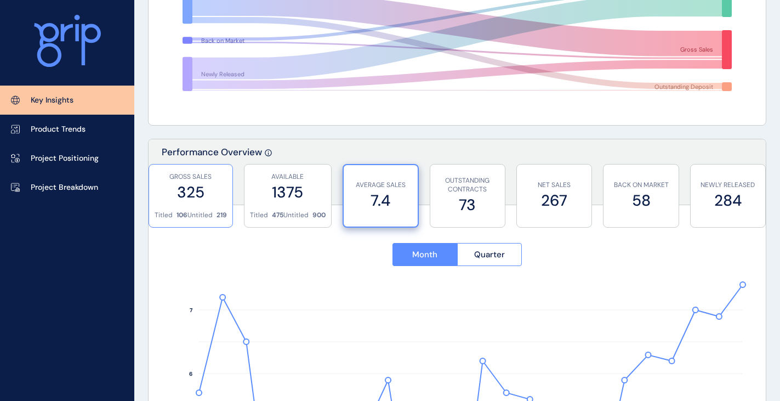
click at [209, 194] on label "325" at bounding box center [191, 191] width 72 height 21
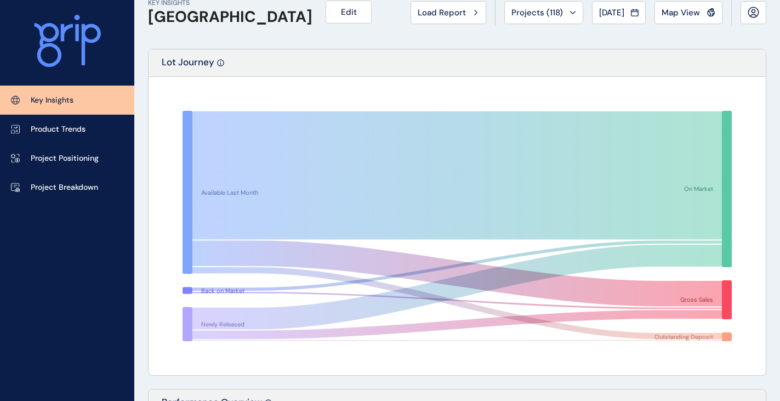
scroll to position [0, 0]
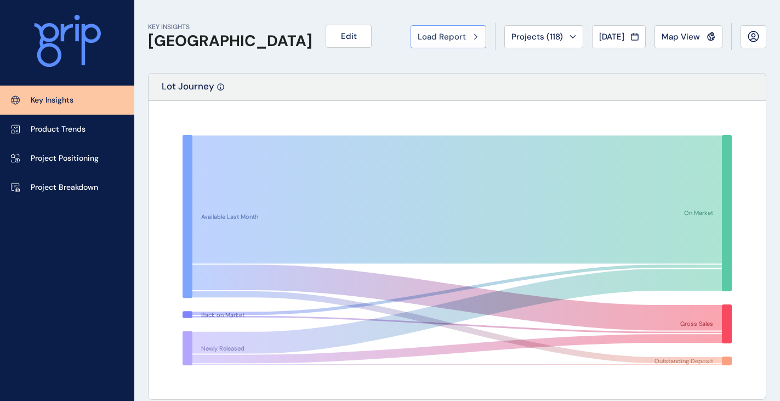
click at [457, 37] on span "Load Report" at bounding box center [442, 36] width 48 height 11
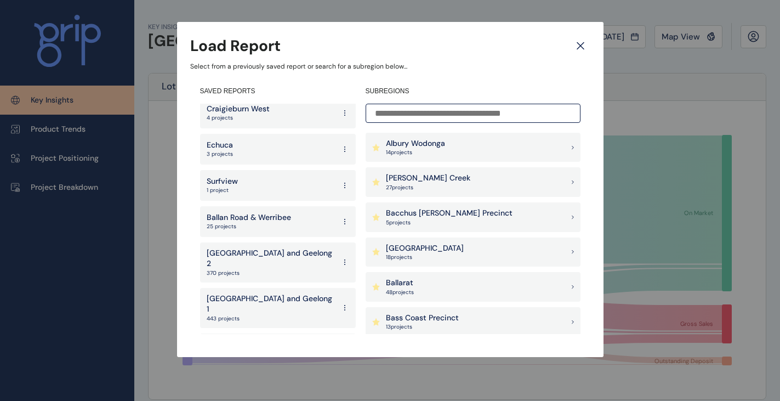
scroll to position [2125, 0]
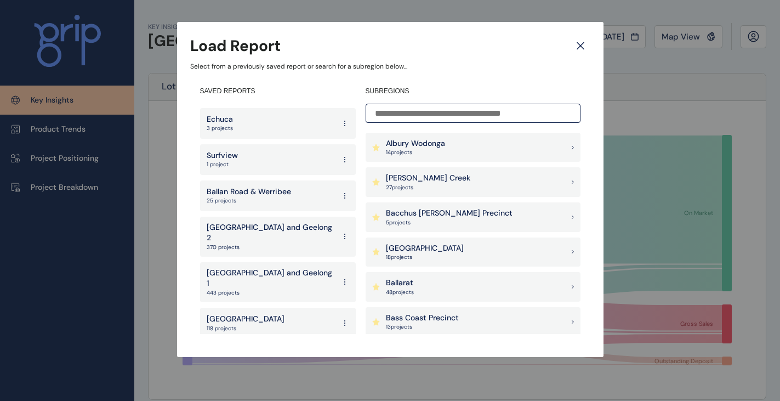
click at [257, 350] on p "[GEOGRAPHIC_DATA]" at bounding box center [246, 355] width 78 height 11
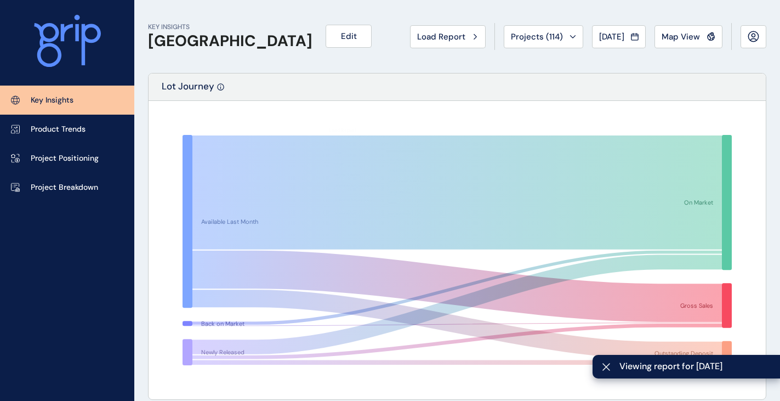
click at [438, 36] on span "Load Report" at bounding box center [441, 36] width 48 height 11
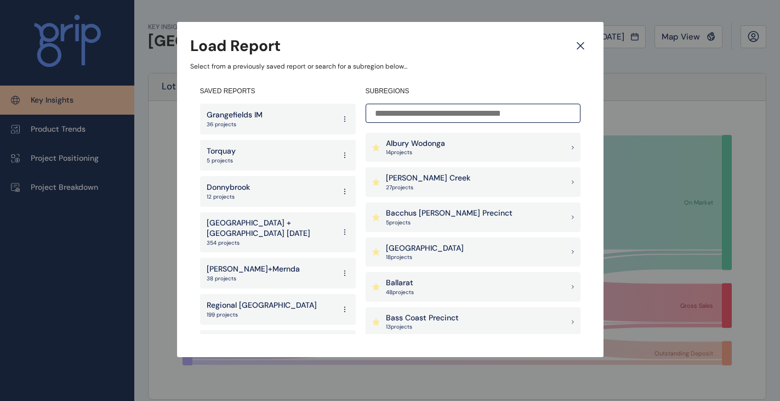
click at [580, 47] on icon at bounding box center [581, 45] width 20 height 19
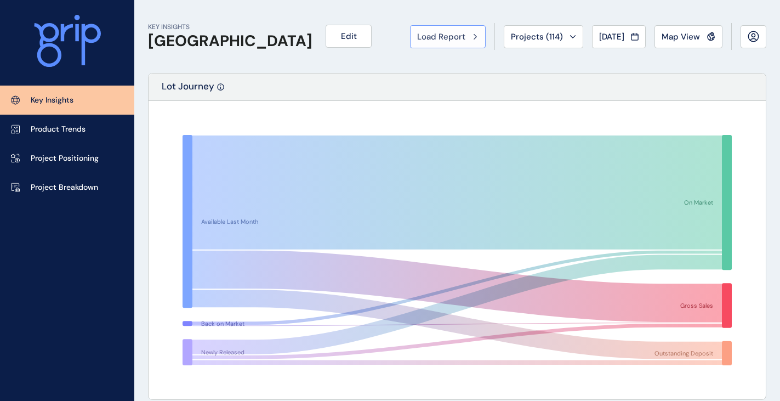
click at [440, 43] on button "Load Report" at bounding box center [448, 36] width 76 height 23
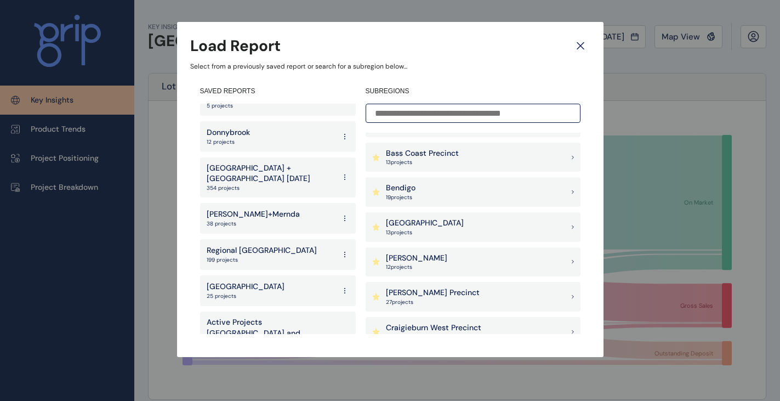
scroll to position [219, 0]
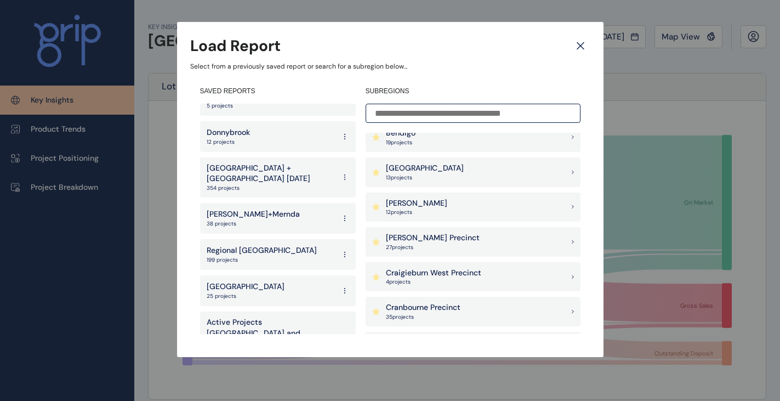
click at [428, 244] on p "27 project s" at bounding box center [433, 247] width 94 height 8
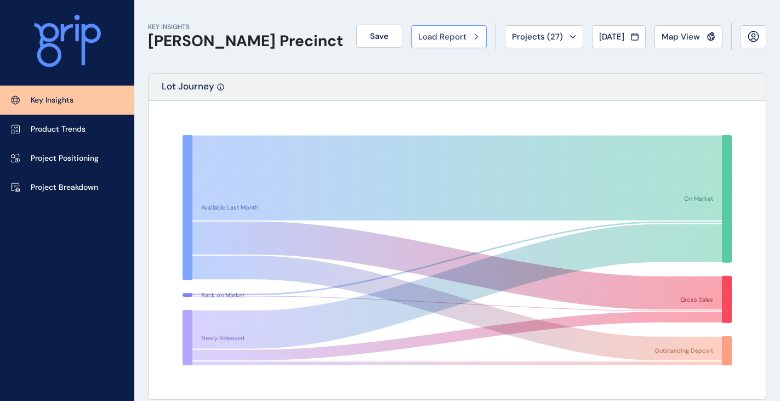
click at [458, 37] on div "Load Report" at bounding box center [448, 36] width 61 height 11
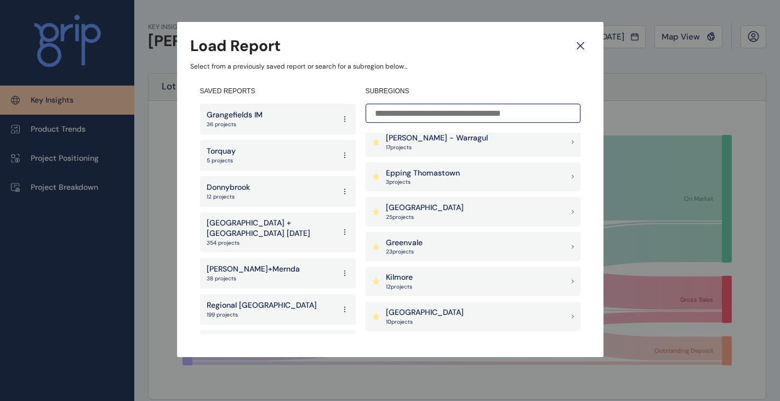
scroll to position [384, 0]
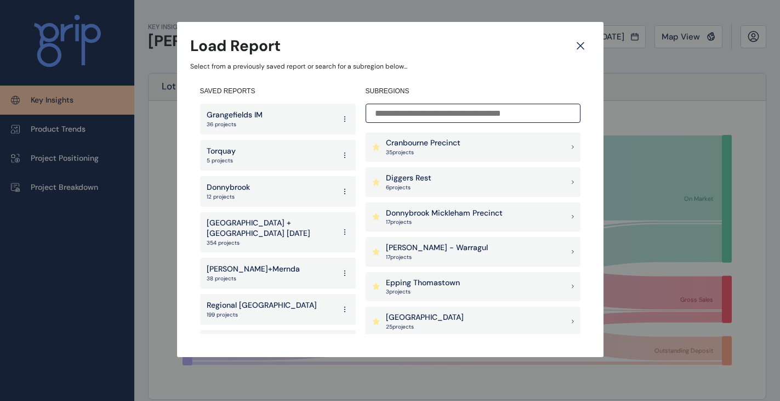
click at [445, 212] on p "Donnybrook Mickleham Precinct" at bounding box center [444, 213] width 117 height 11
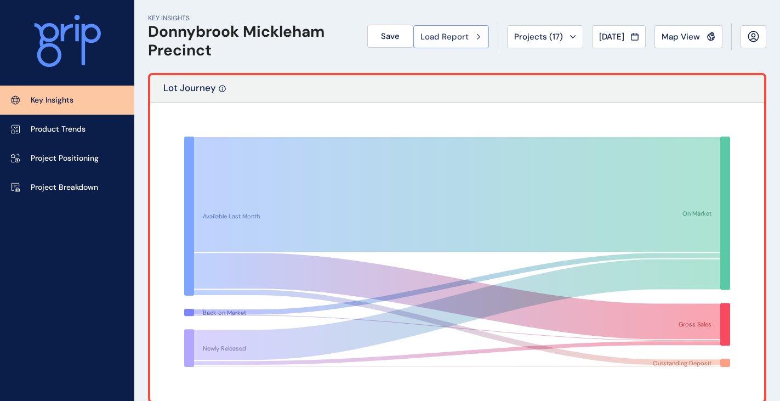
click at [451, 37] on span "Load Report" at bounding box center [444, 36] width 48 height 11
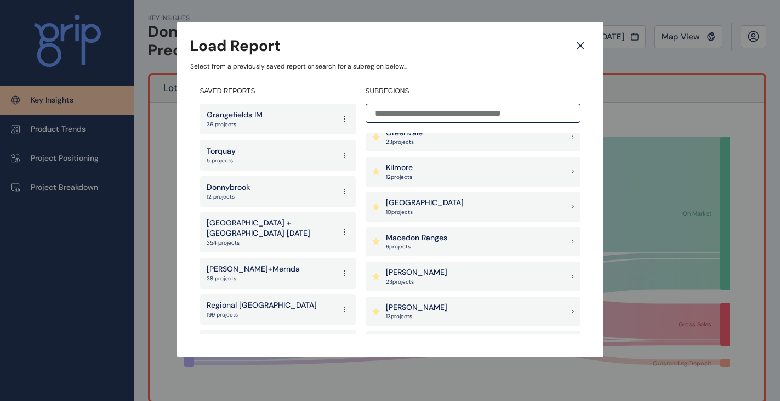
scroll to position [987, 0]
click at [436, 271] on p "Truganina Tarneit" at bounding box center [417, 272] width 62 height 11
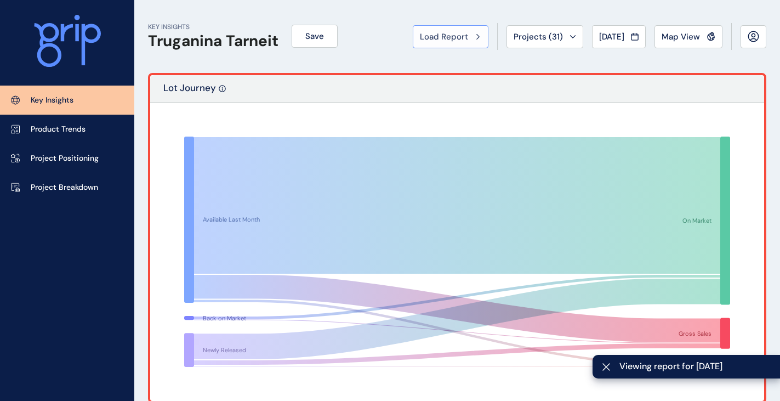
click at [440, 39] on span "Load Report" at bounding box center [444, 36] width 48 height 11
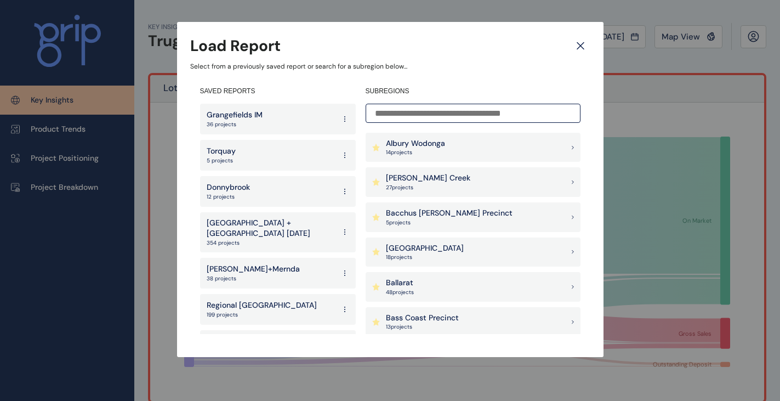
drag, startPoint x: 584, startPoint y: 44, endPoint x: 577, endPoint y: 31, distance: 15.7
click at [584, 44] on icon at bounding box center [581, 45] width 20 height 19
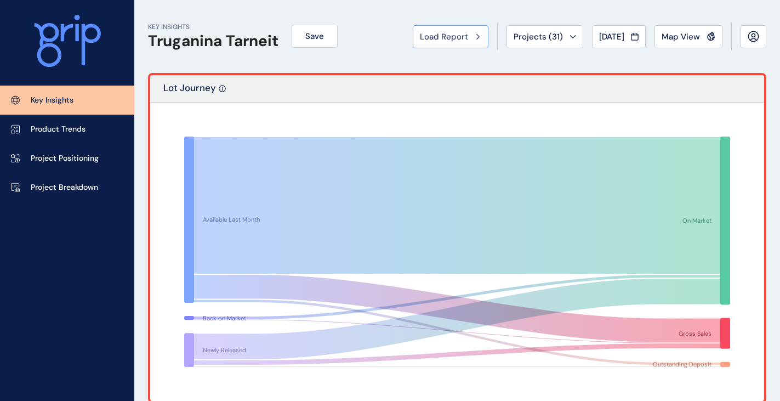
click at [457, 35] on span "Load Report" at bounding box center [444, 36] width 48 height 11
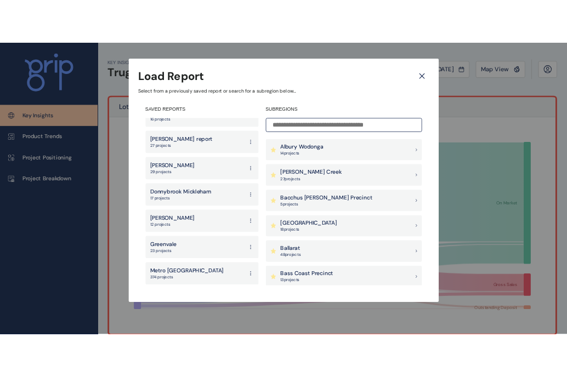
scroll to position [1742, 0]
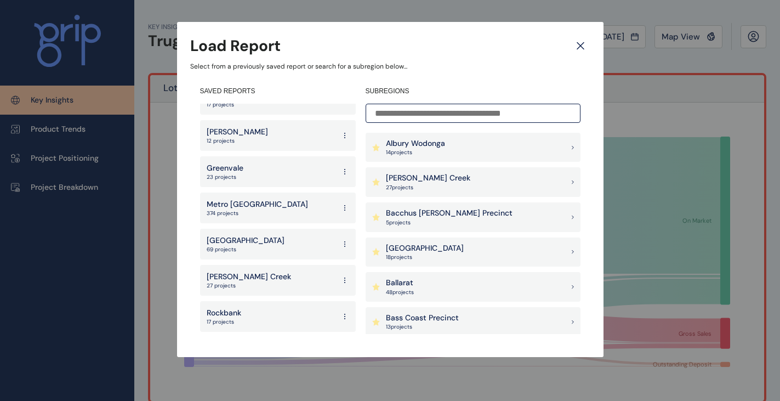
click at [261, 235] on p "[GEOGRAPHIC_DATA]" at bounding box center [246, 240] width 78 height 11
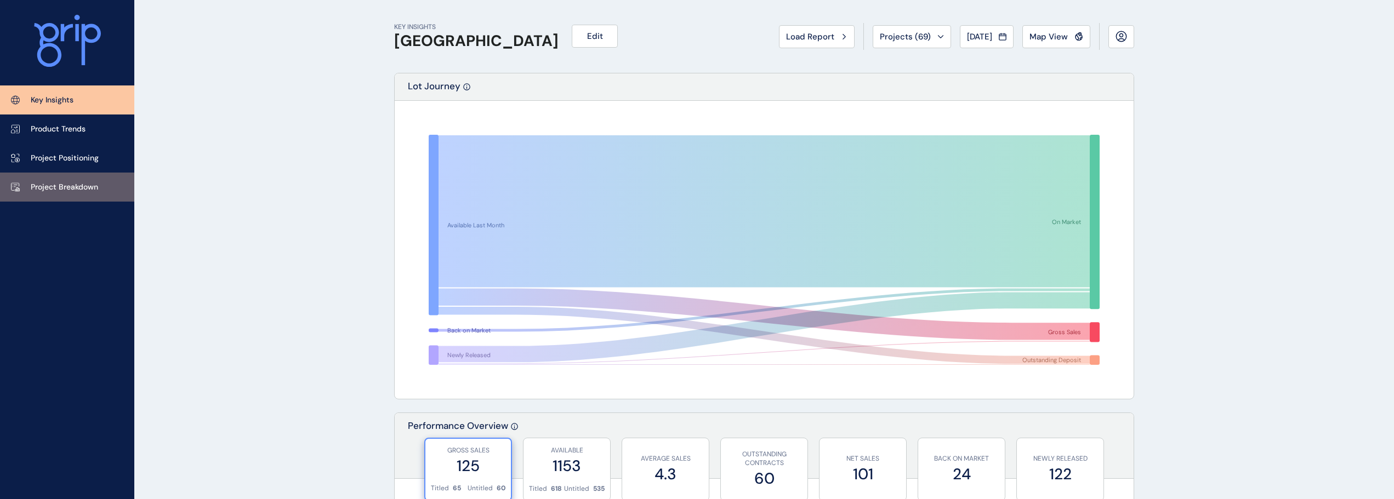
click at [98, 198] on link "Project Breakdown" at bounding box center [67, 187] width 134 height 29
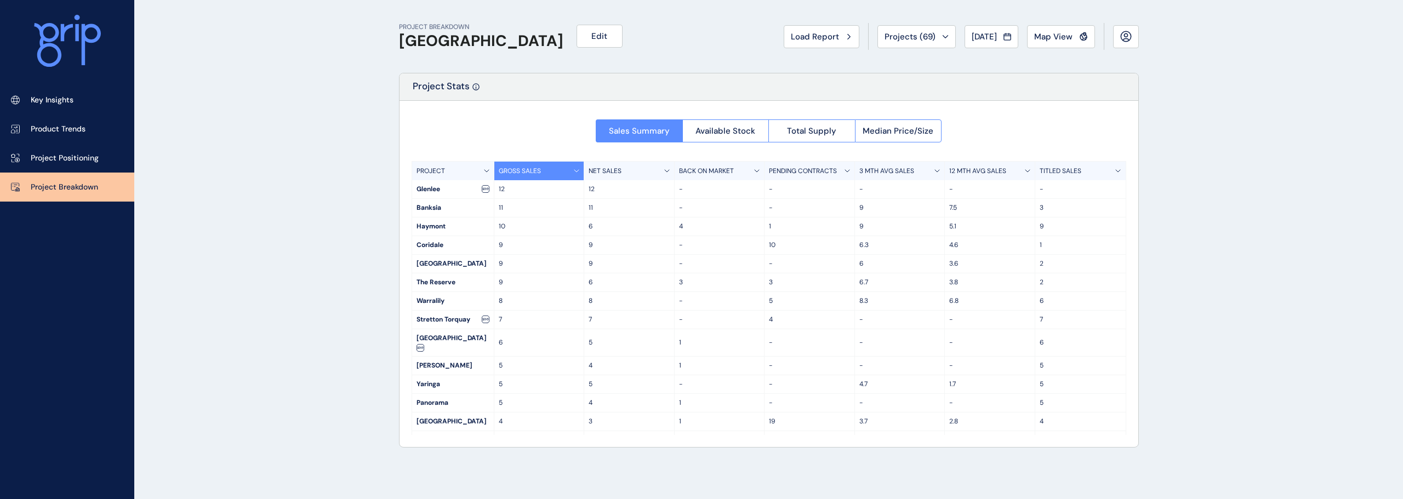
click at [780, 170] on p "3 MTH AVG SALES" at bounding box center [887, 171] width 55 height 9
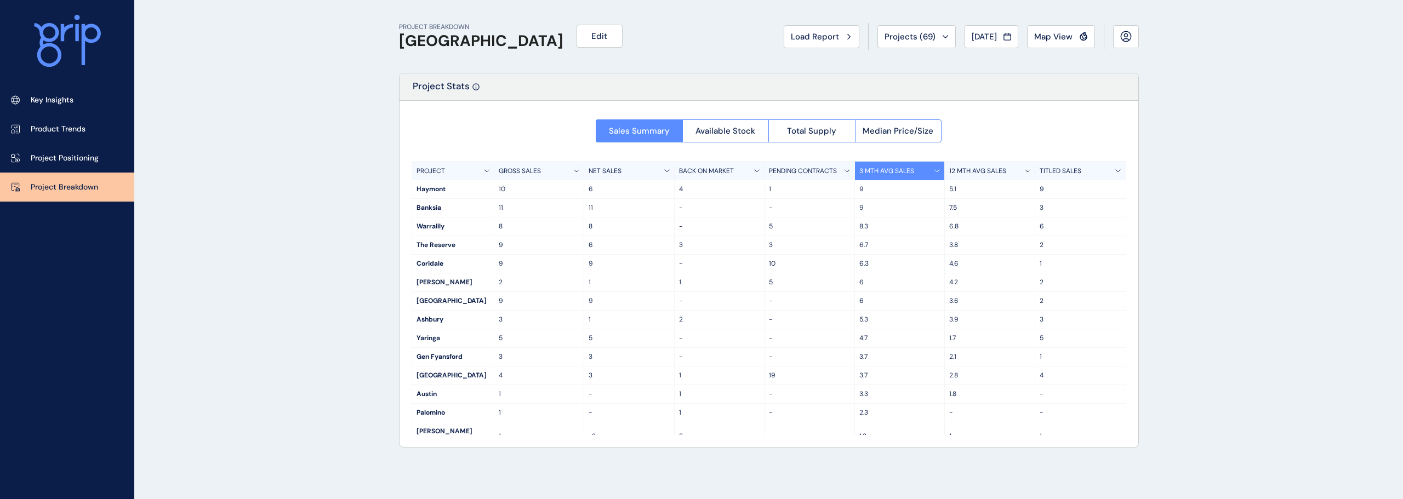
click at [537, 170] on p "GROSS SALES" at bounding box center [520, 171] width 42 height 9
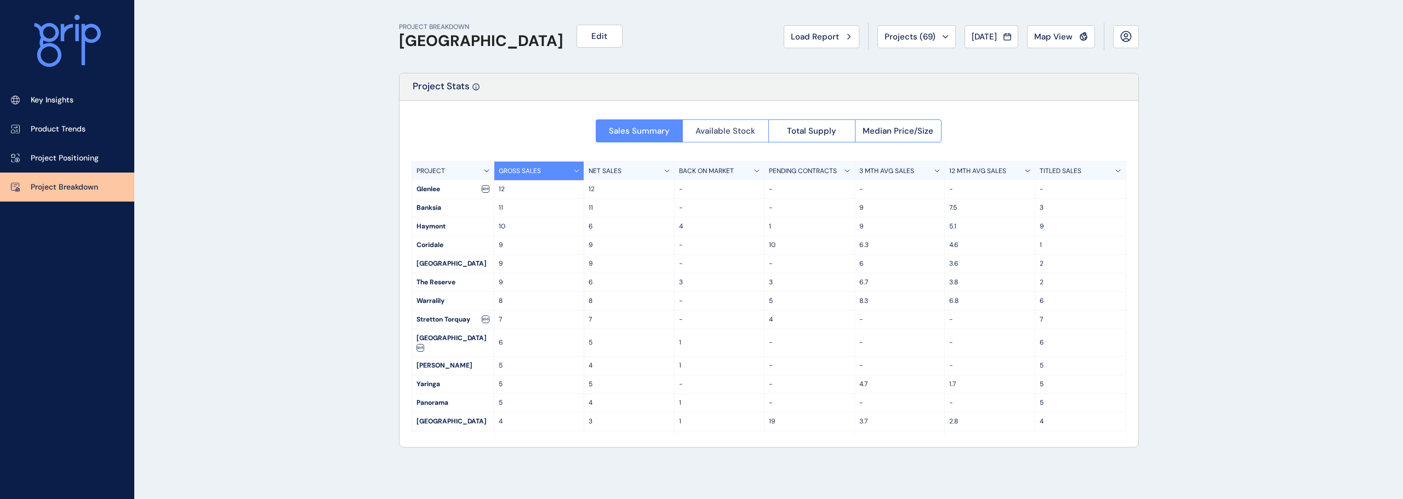
click at [759, 131] on button "Available Stock" at bounding box center [726, 131] width 87 height 23
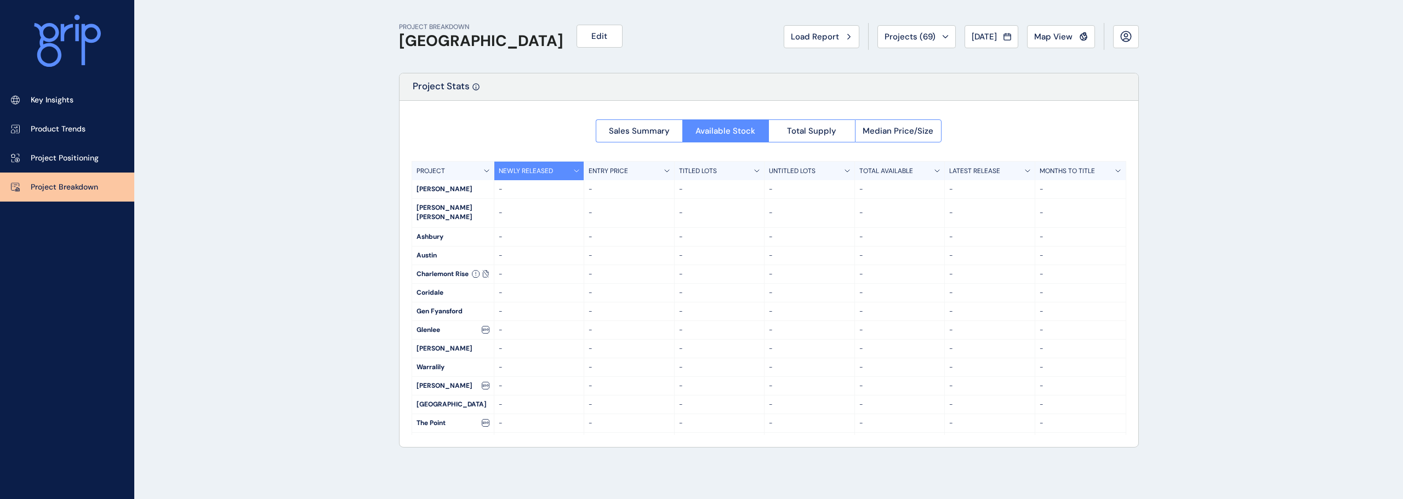
click at [780, 130] on div at bounding box center [769, 274] width 739 height 346
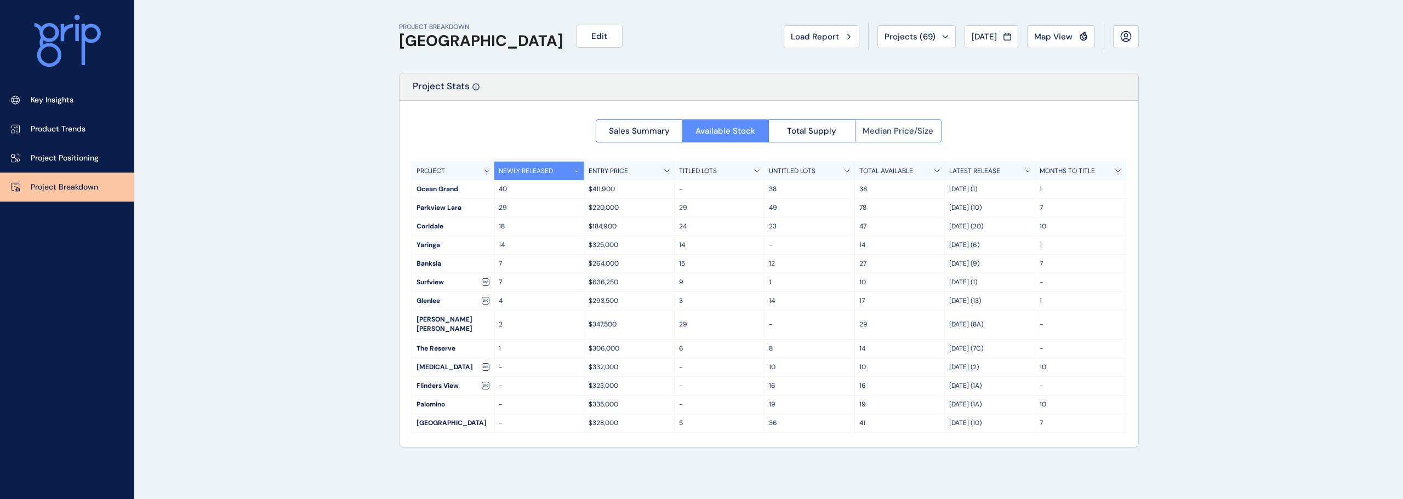
click at [780, 133] on span "Median Price/Size" at bounding box center [898, 131] width 71 height 11
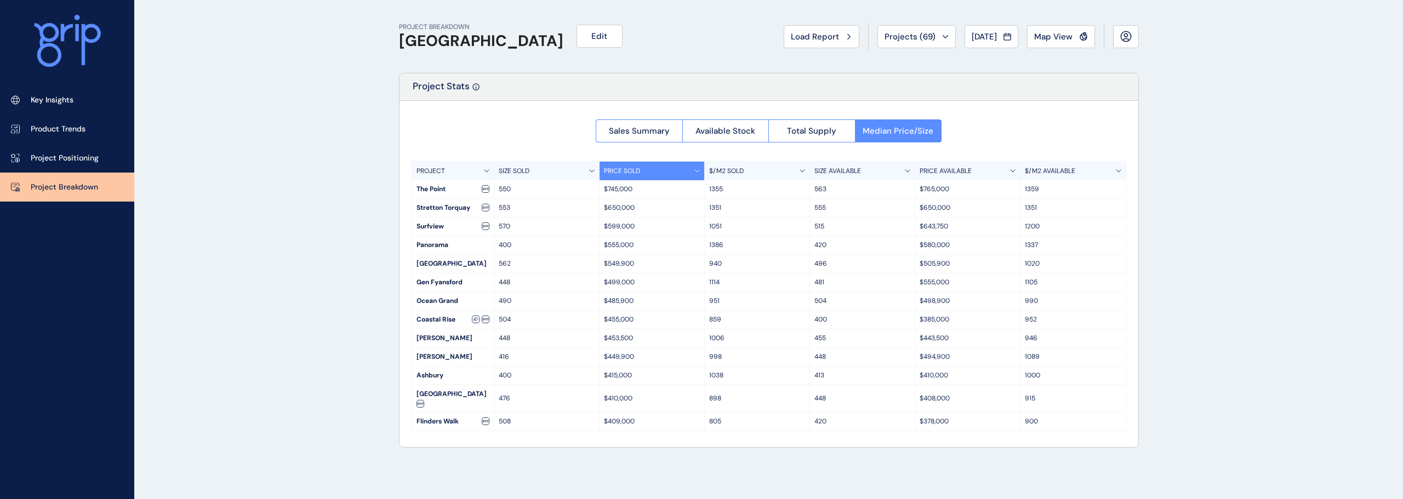
click at [780, 170] on p "SIZE AVAILABLE" at bounding box center [838, 171] width 47 height 9
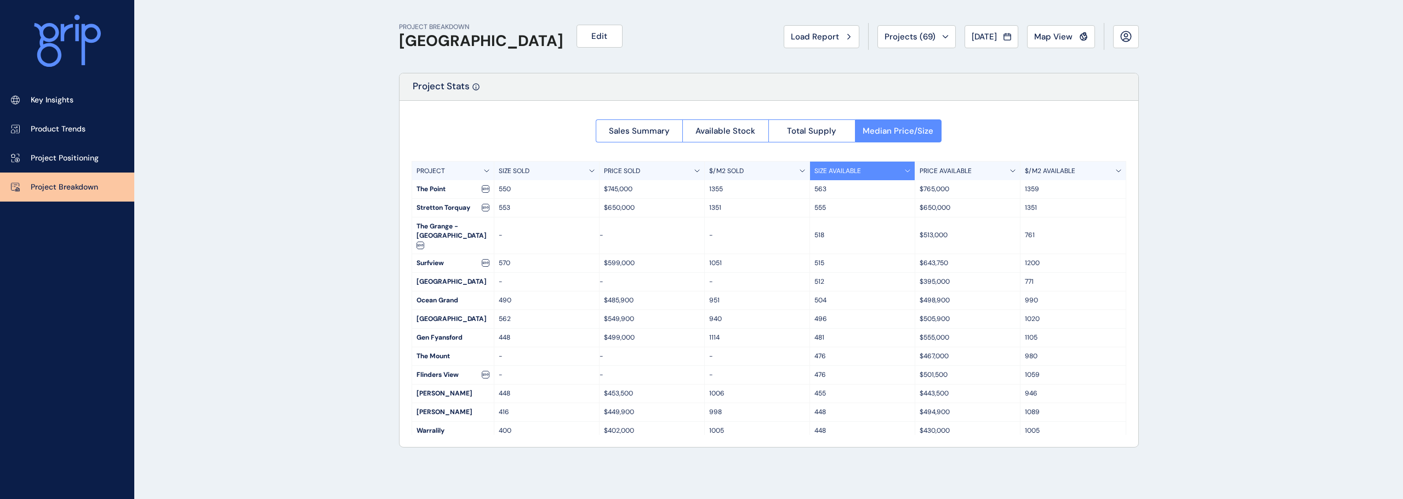
click at [525, 164] on div "SIZE SOLD" at bounding box center [546, 171] width 105 height 19
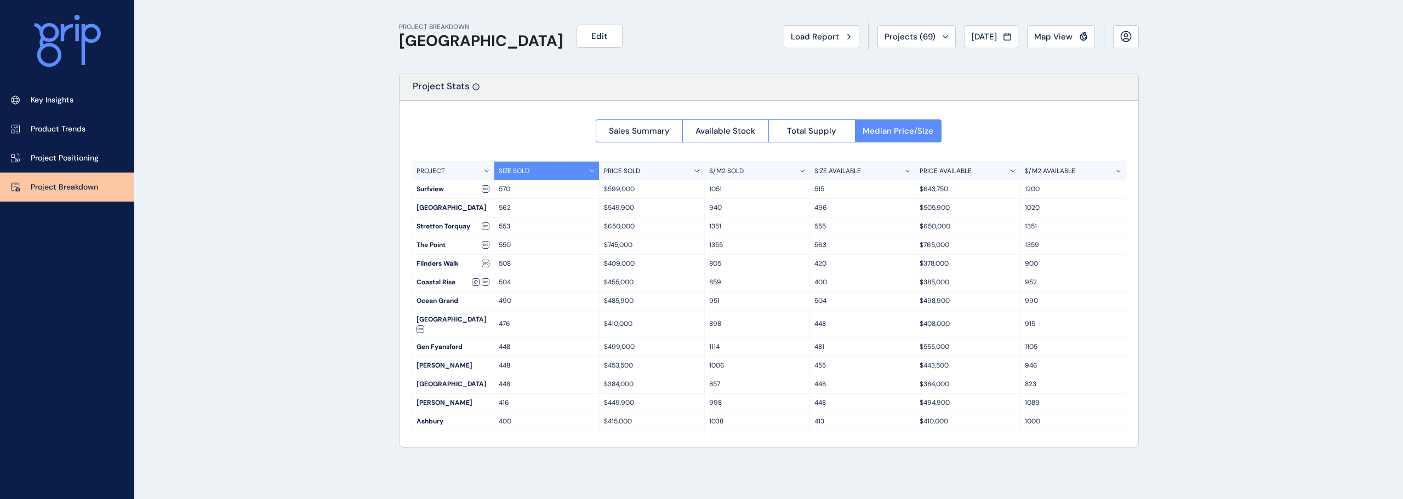
click at [535, 172] on div "SIZE SOLD" at bounding box center [546, 171] width 105 height 19
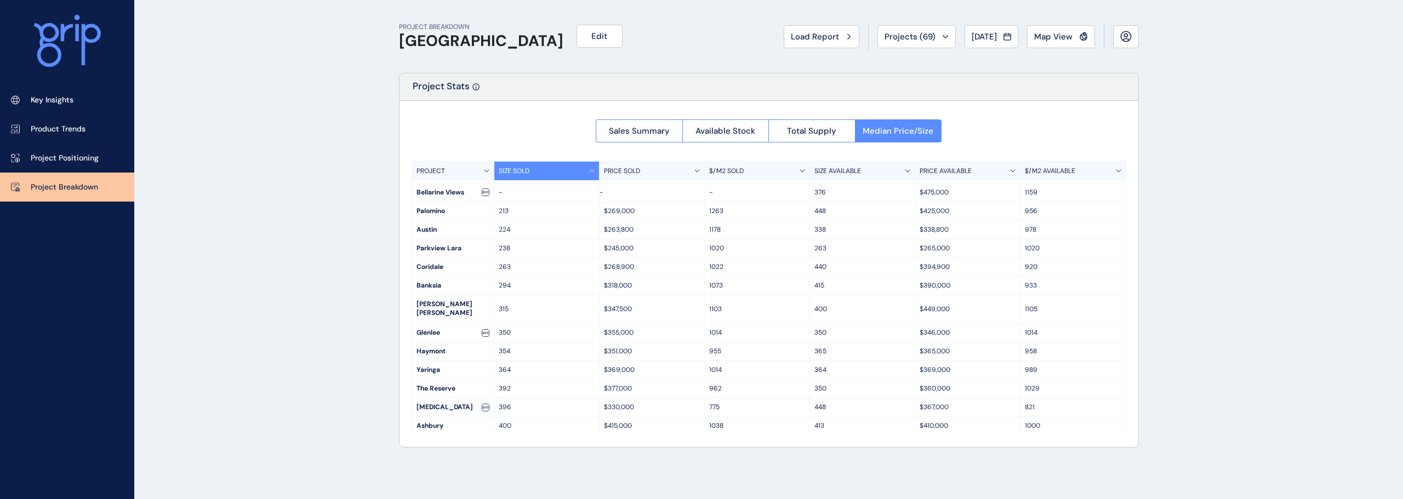
scroll to position [219, 0]
click at [780, 36] on span "Load Report" at bounding box center [815, 36] width 48 height 11
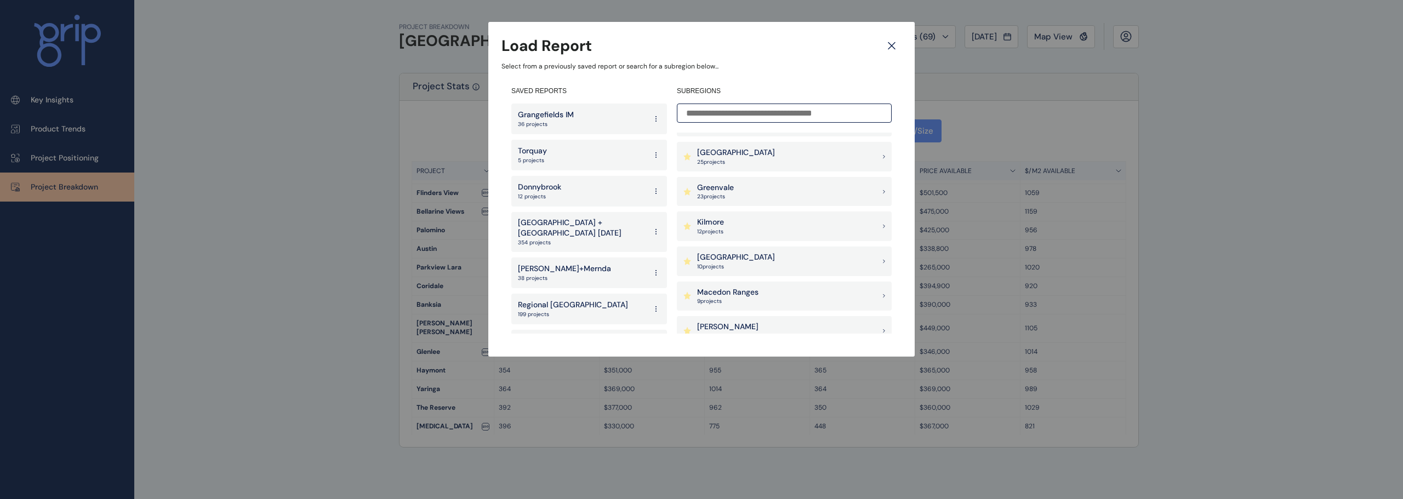
scroll to position [658, 0]
click at [777, 281] on div "Northern Geelong Precinct 9 project s" at bounding box center [784, 291] width 215 height 30
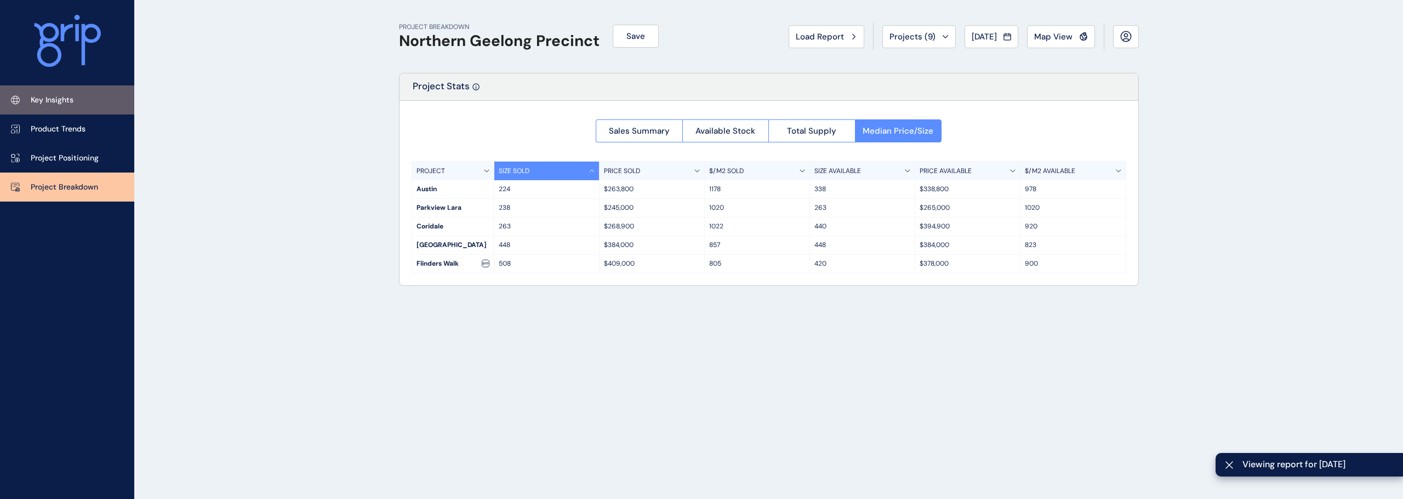
click at [86, 98] on link "Key Insights" at bounding box center [67, 100] width 134 height 29
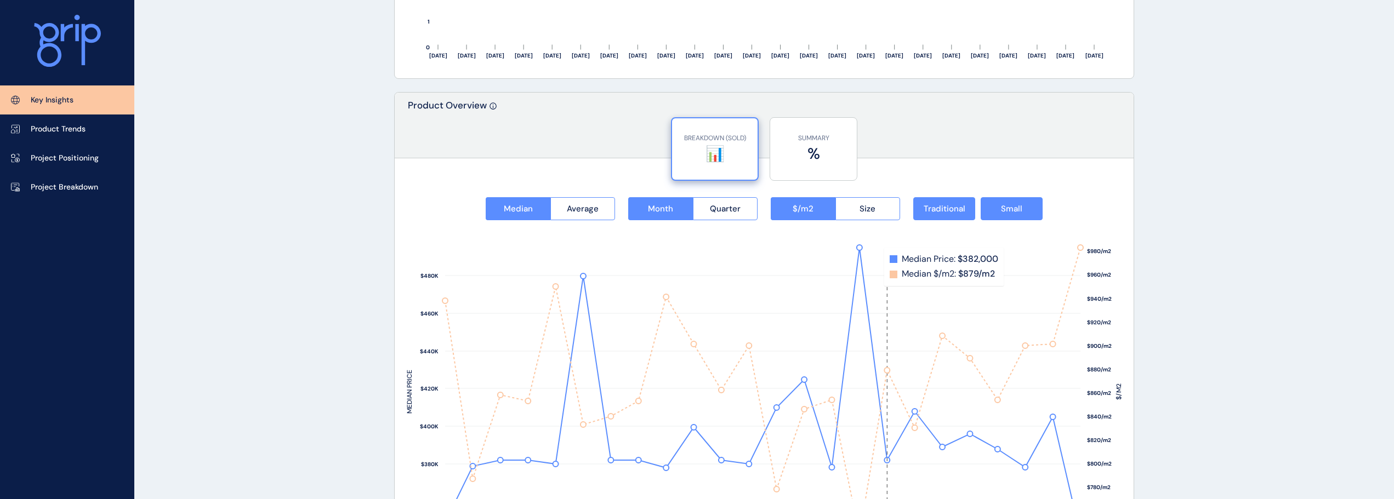
scroll to position [1371, 0]
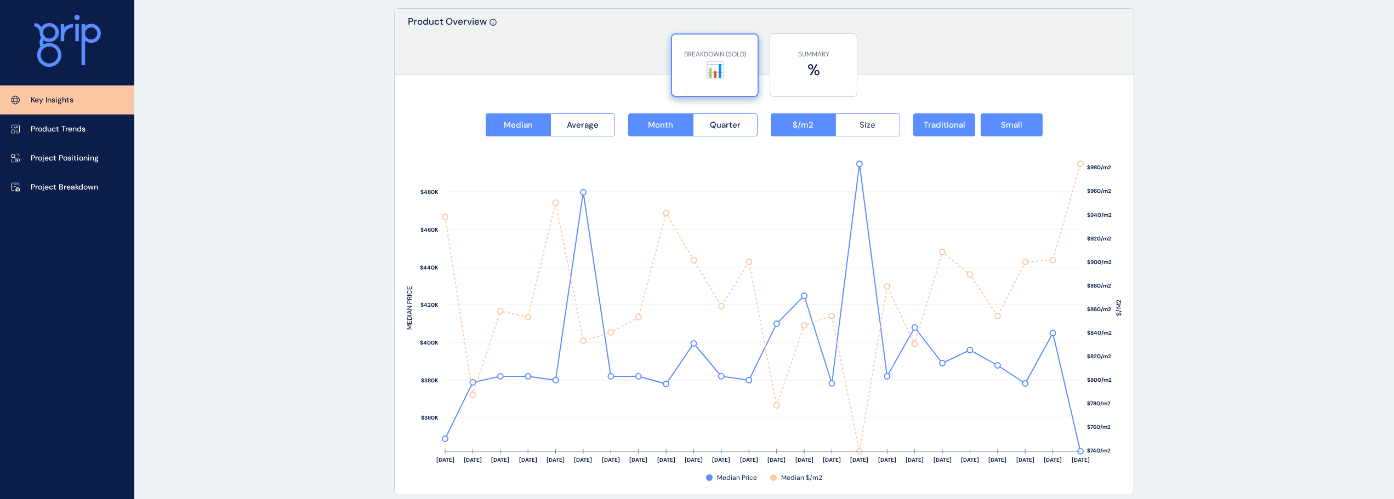
click at [780, 124] on span "Size" at bounding box center [868, 125] width 16 height 11
click at [733, 135] on button "Quarter" at bounding box center [725, 124] width 65 height 23
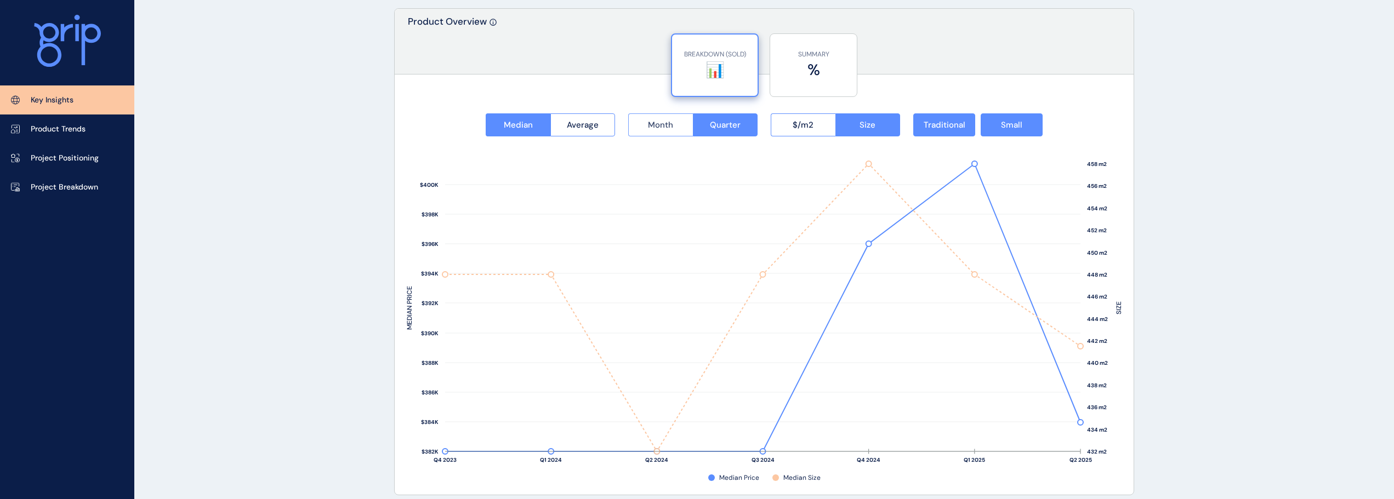
drag, startPoint x: 639, startPoint y: 121, endPoint x: 657, endPoint y: 123, distance: 17.8
click at [639, 121] on button "Month" at bounding box center [660, 124] width 65 height 23
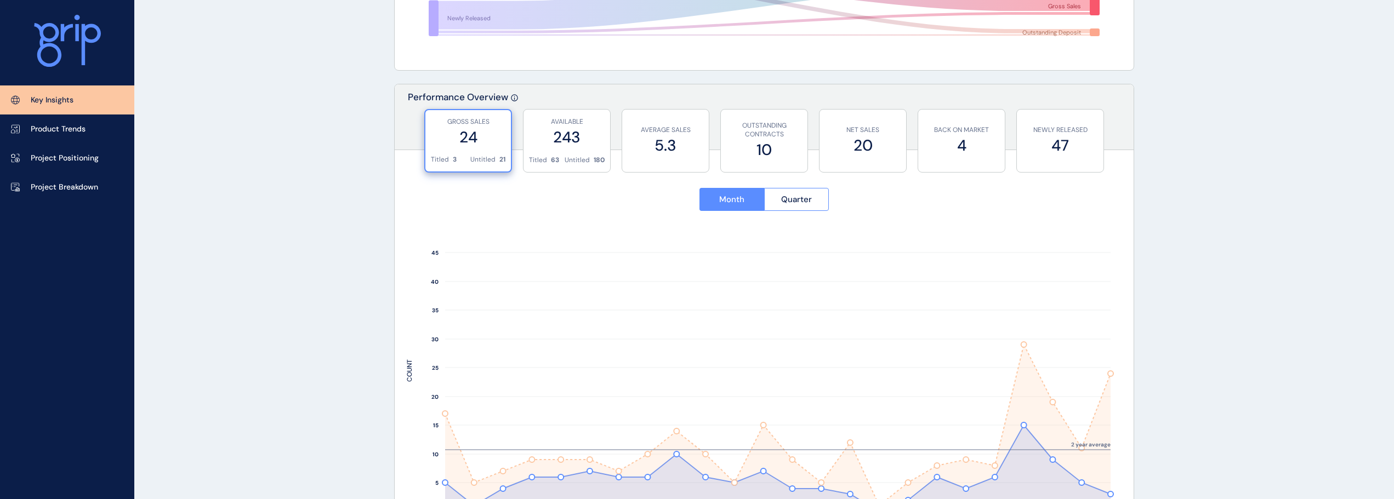
scroll to position [0, 0]
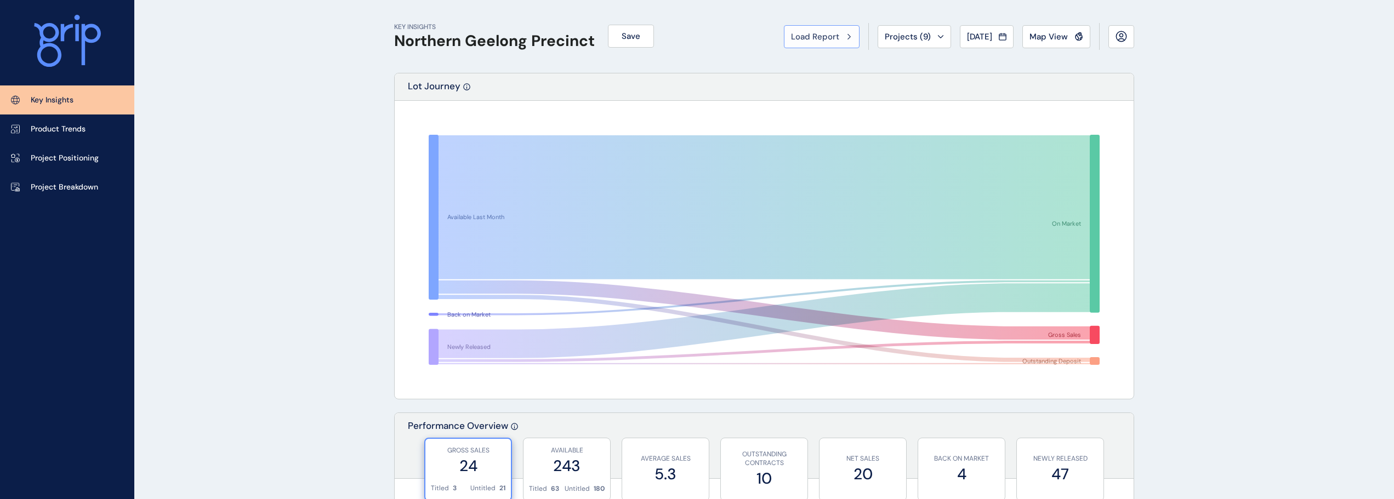
click at [780, 47] on button "Load Report" at bounding box center [822, 36] width 76 height 23
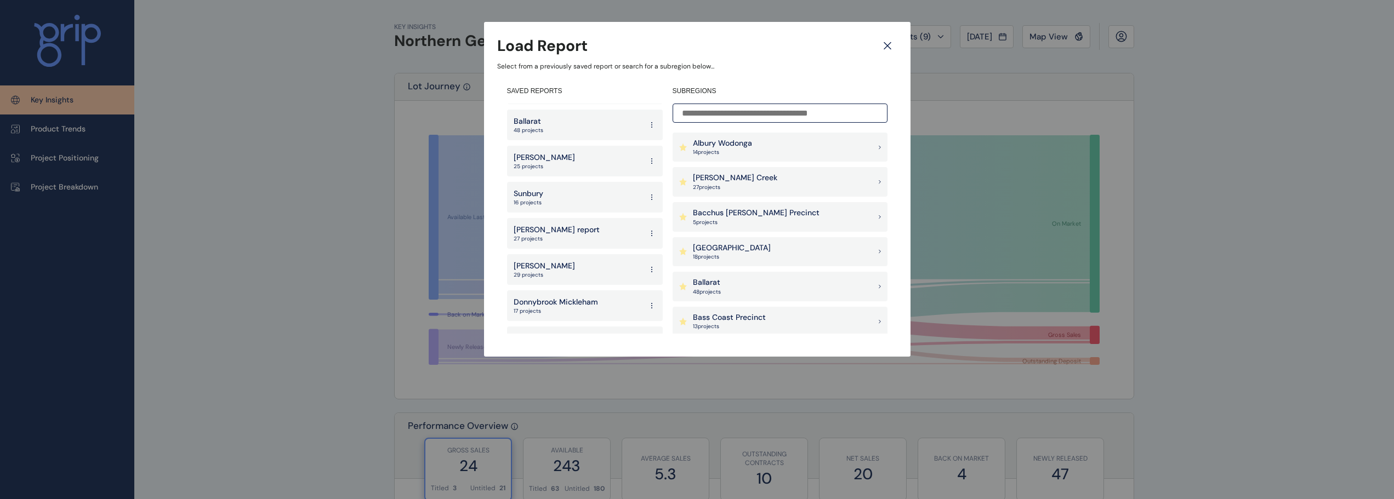
scroll to position [1699, 0]
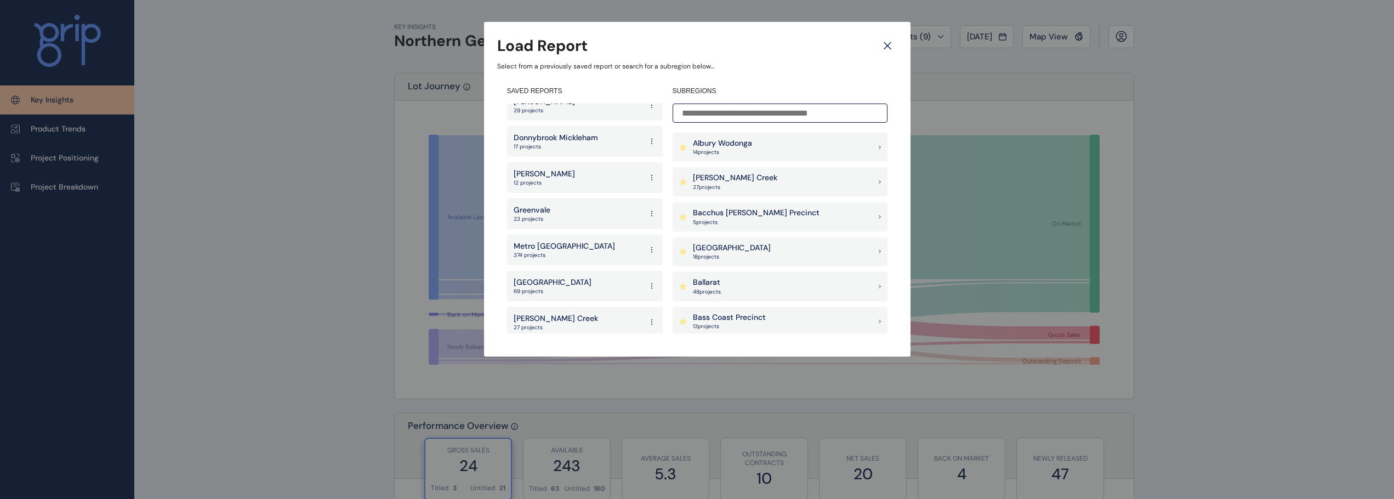
click at [572, 277] on p "[GEOGRAPHIC_DATA]" at bounding box center [553, 282] width 78 height 11
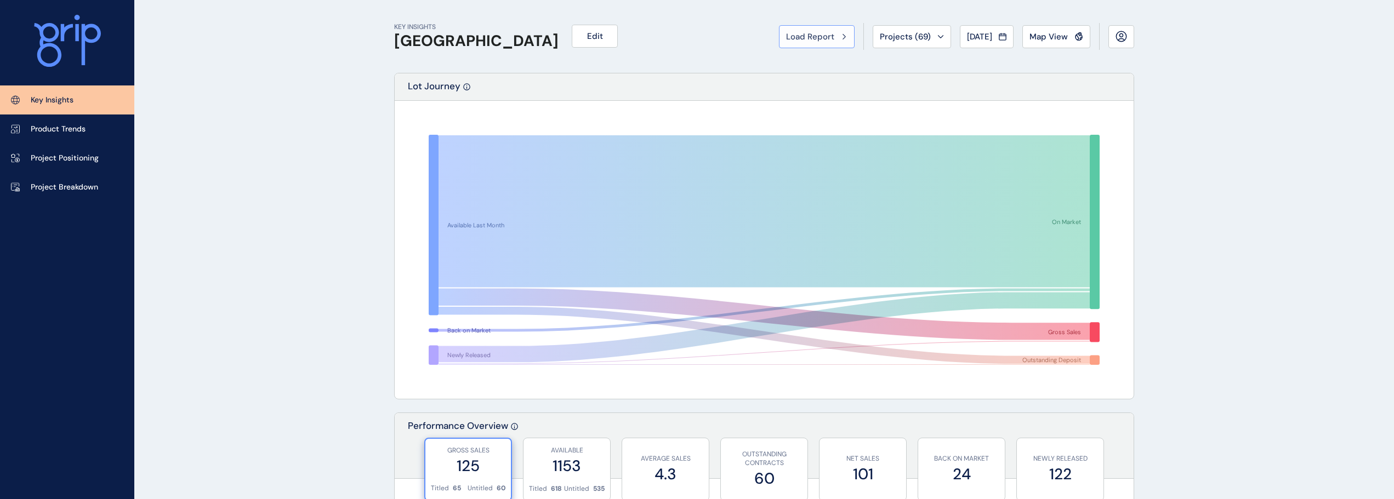
click at [780, 33] on span "Load Report" at bounding box center [810, 36] width 48 height 11
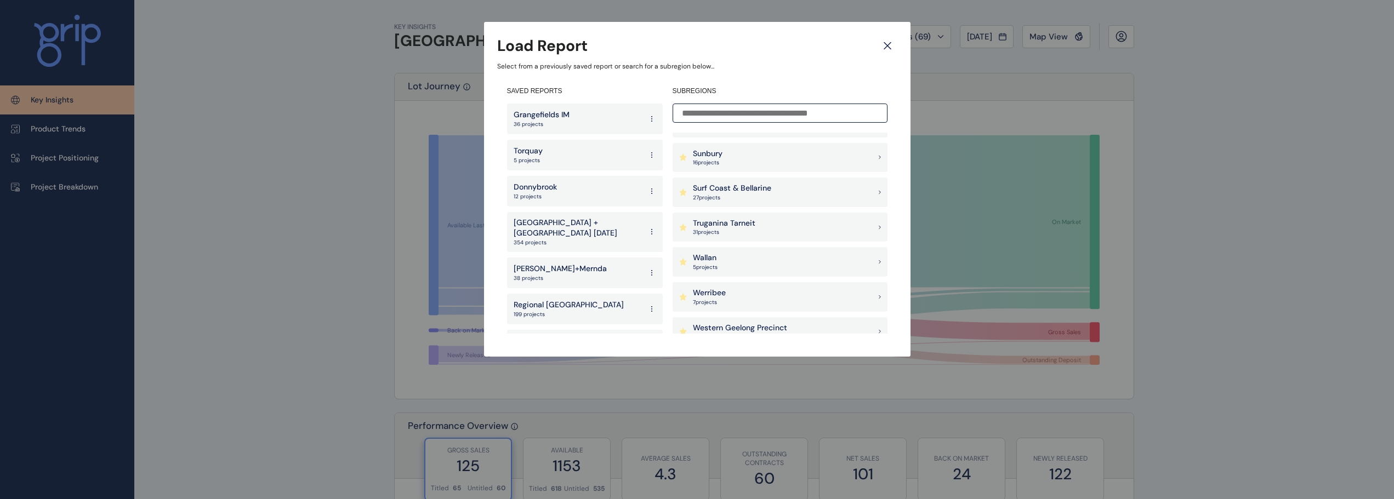
scroll to position [1042, 0]
click at [734, 184] on p "Surf Coast & Bellarine" at bounding box center [732, 182] width 78 height 11
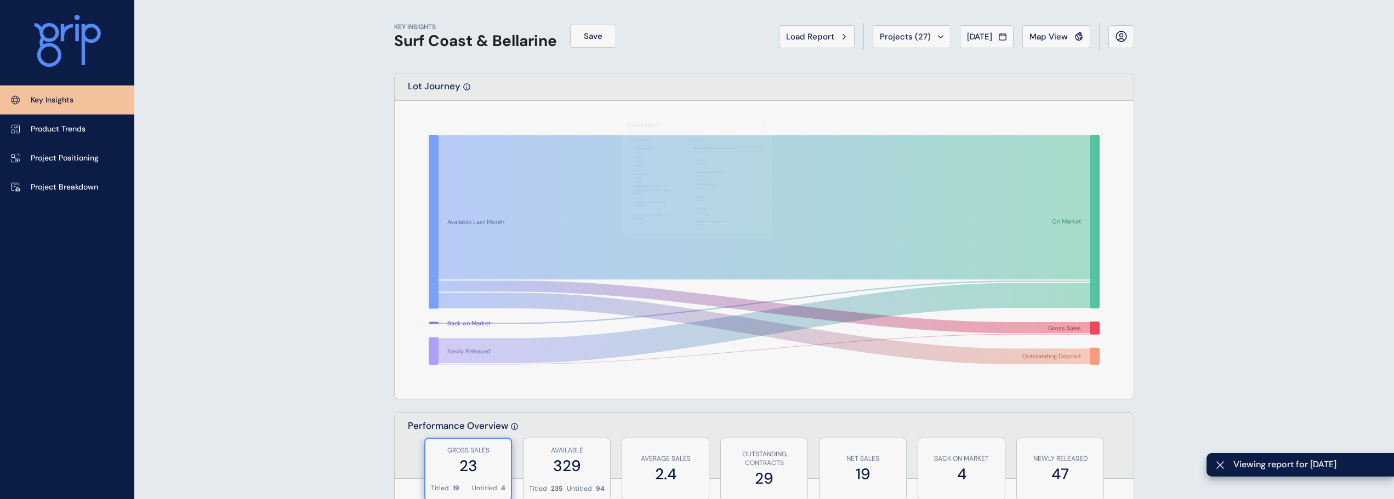
scroll to position [439, 0]
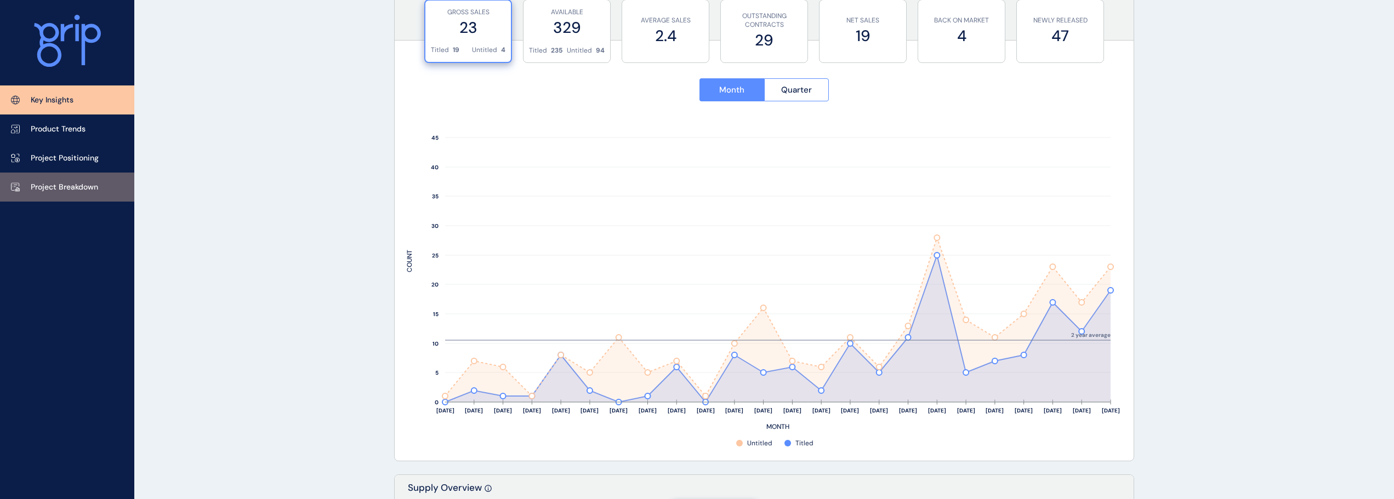
click at [95, 195] on link "Project Breakdown" at bounding box center [67, 187] width 134 height 29
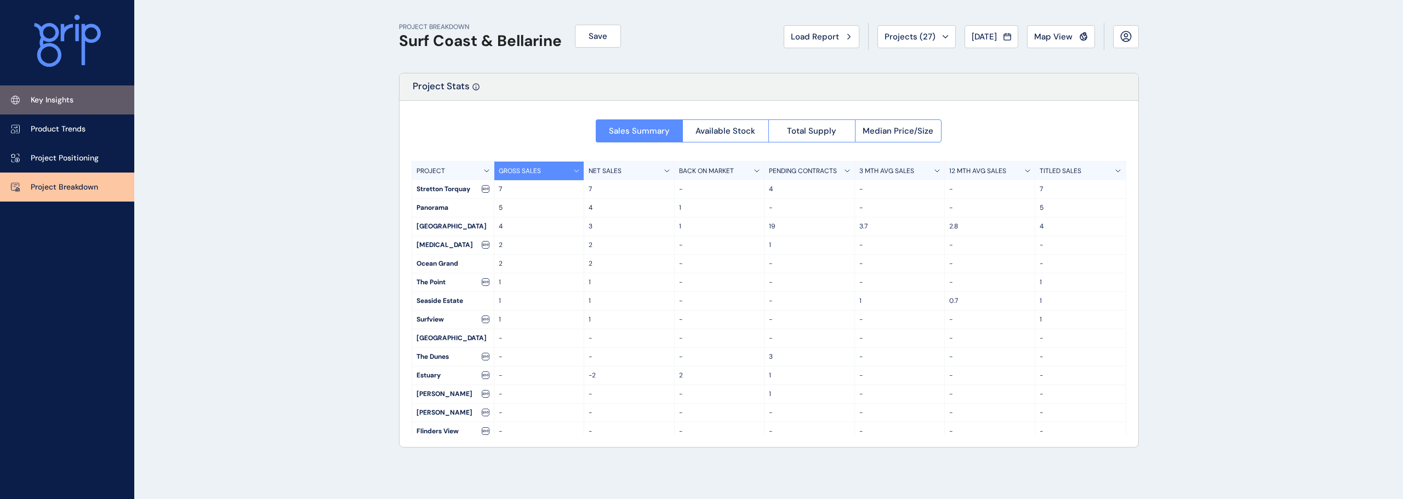
click at [74, 91] on link "Key Insights" at bounding box center [67, 100] width 134 height 29
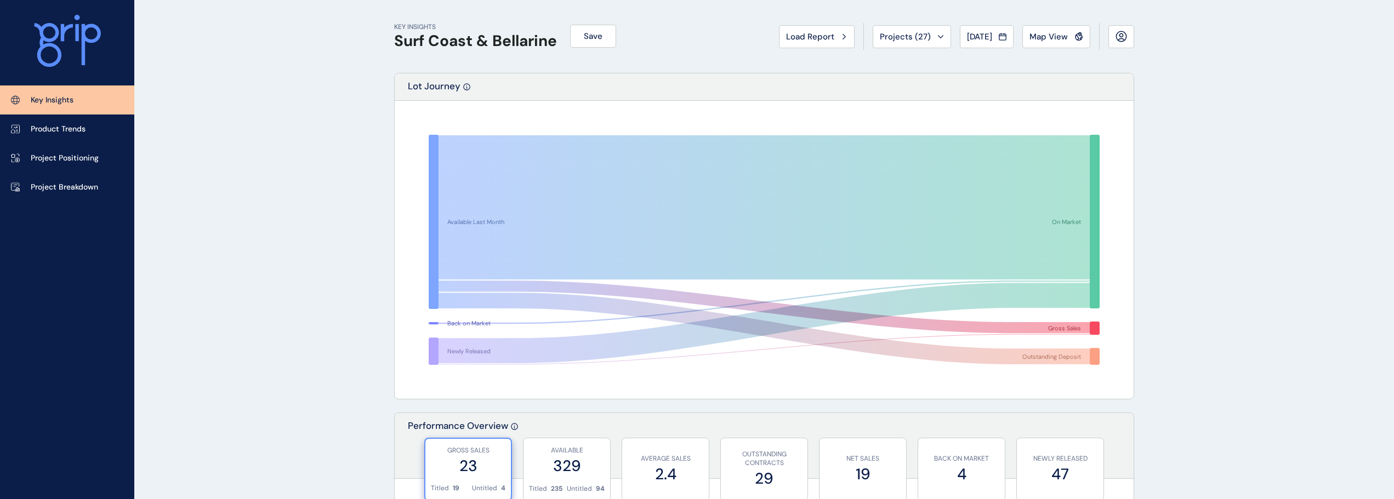
click at [780, 32] on span "Load Report" at bounding box center [810, 36] width 48 height 11
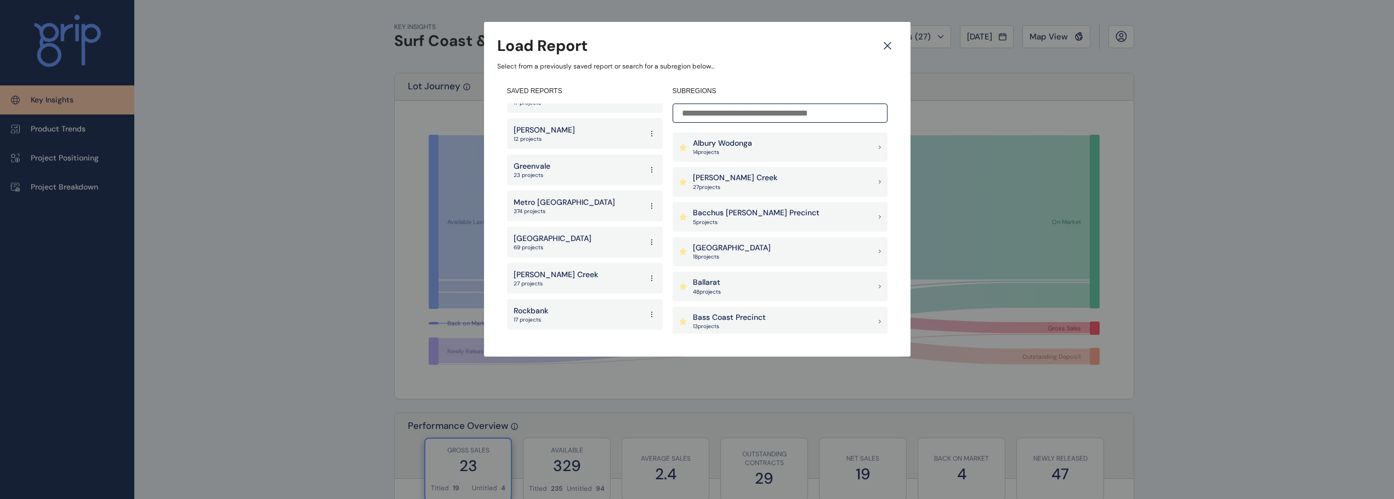
scroll to position [1754, 0]
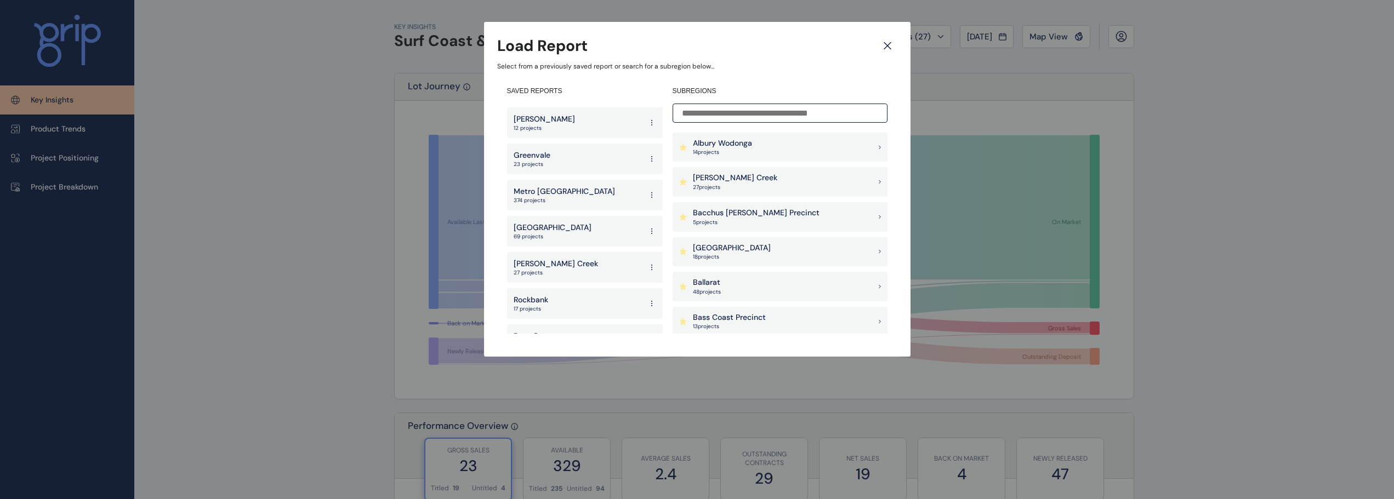
click at [564, 223] on p "[GEOGRAPHIC_DATA]" at bounding box center [553, 228] width 78 height 11
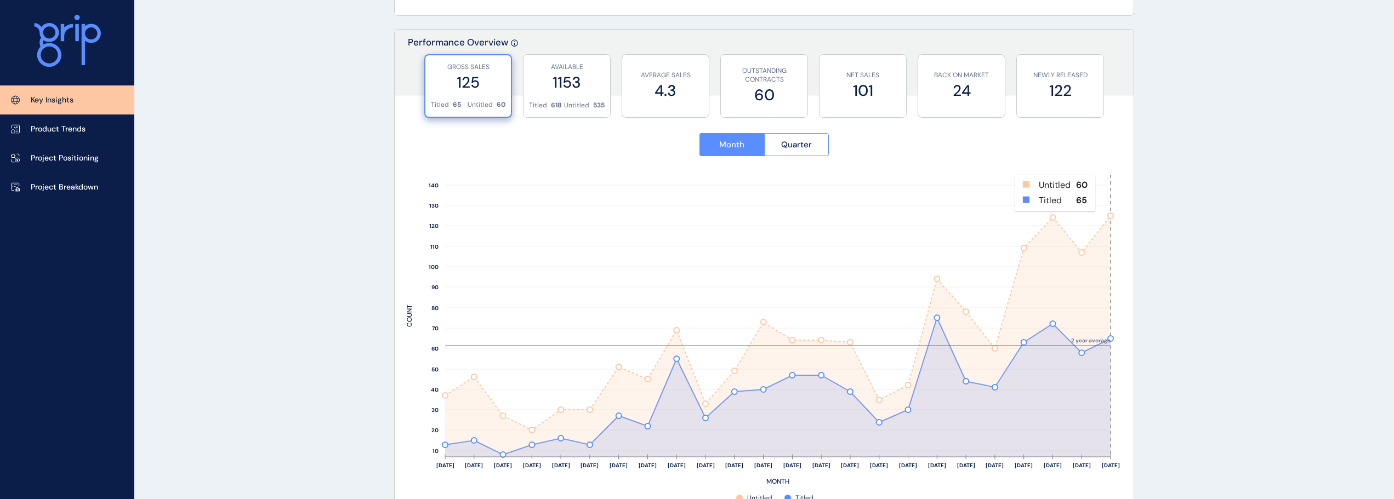
scroll to position [164, 0]
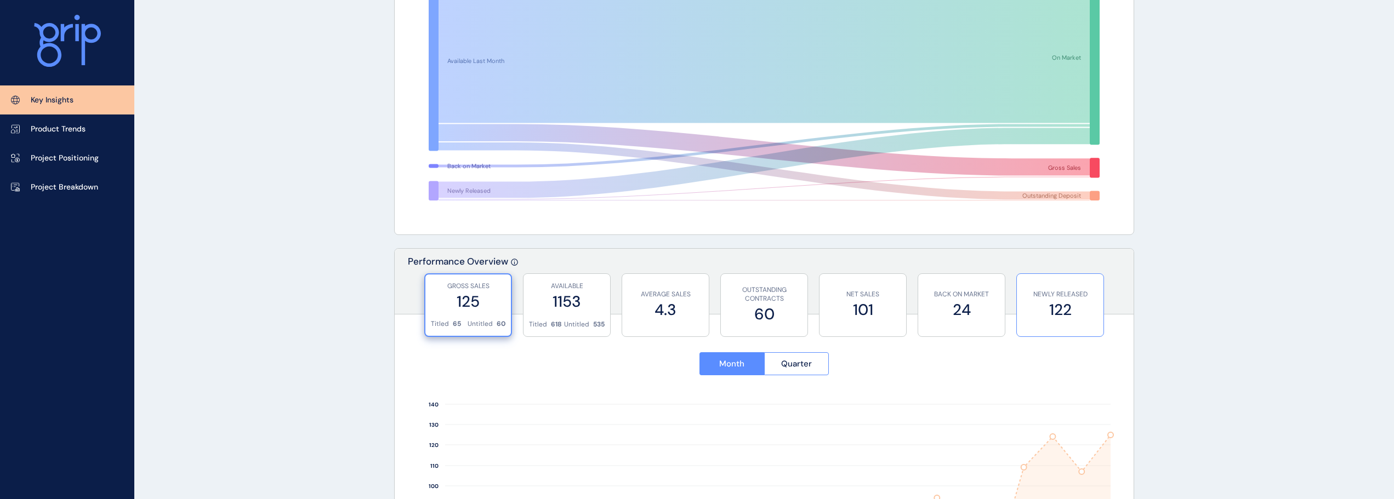
click at [780, 309] on label "122" at bounding box center [1060, 309] width 76 height 21
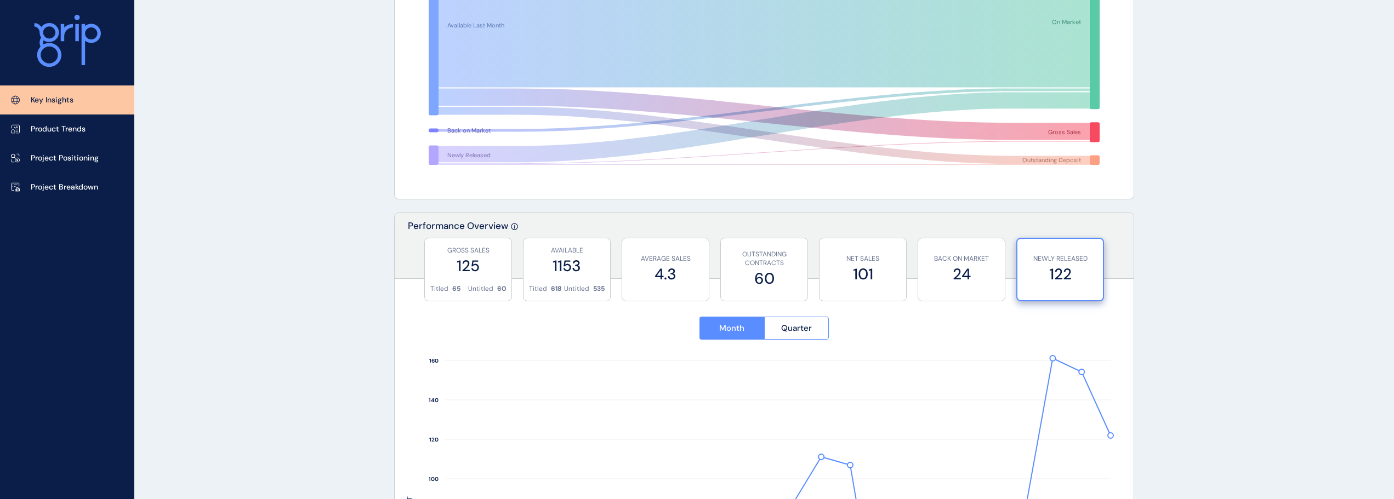
scroll to position [219, 0]
